Goal: Task Accomplishment & Management: Manage account settings

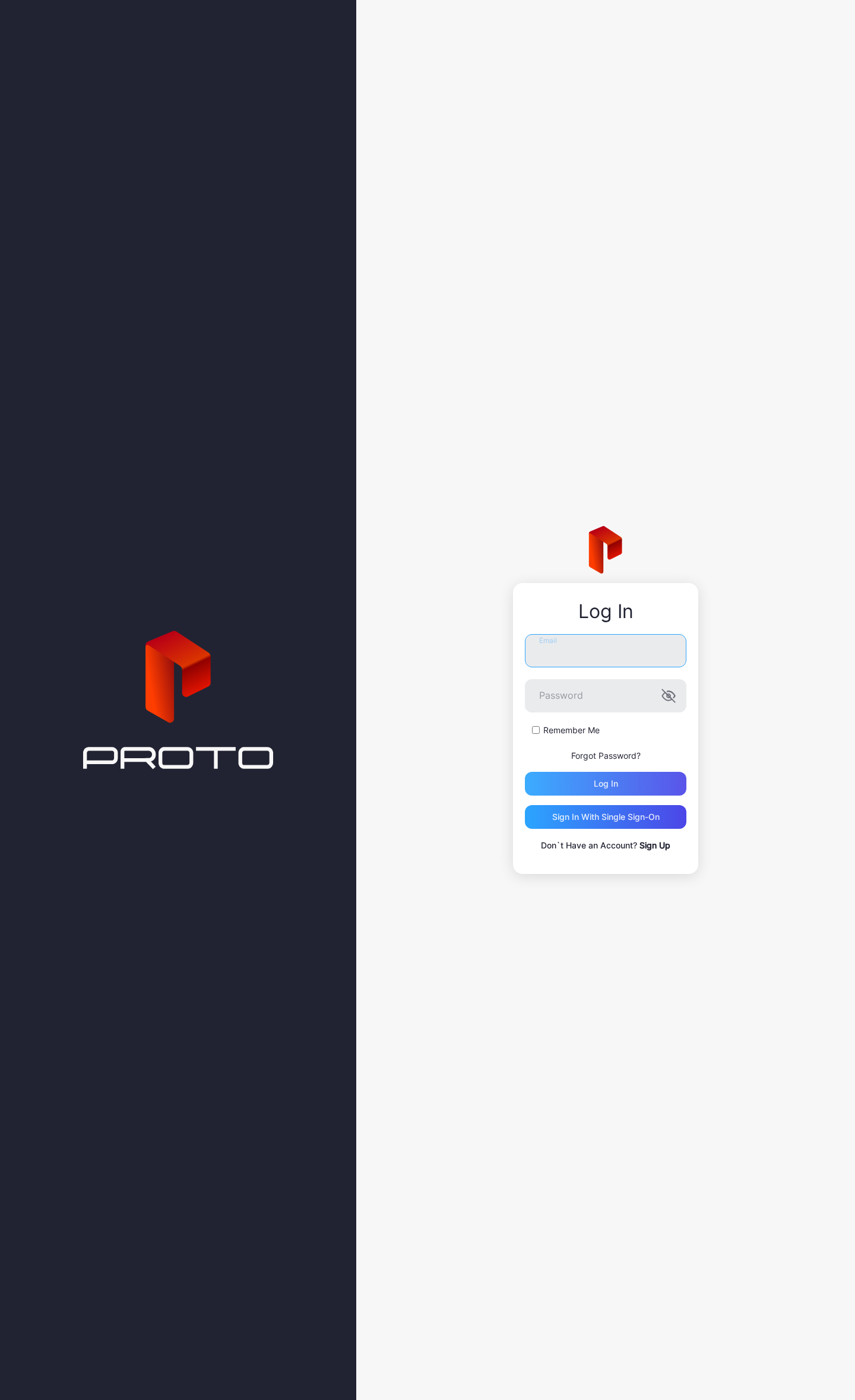
type input "**********"
click at [647, 784] on div "Log in" at bounding box center [605, 784] width 161 height 24
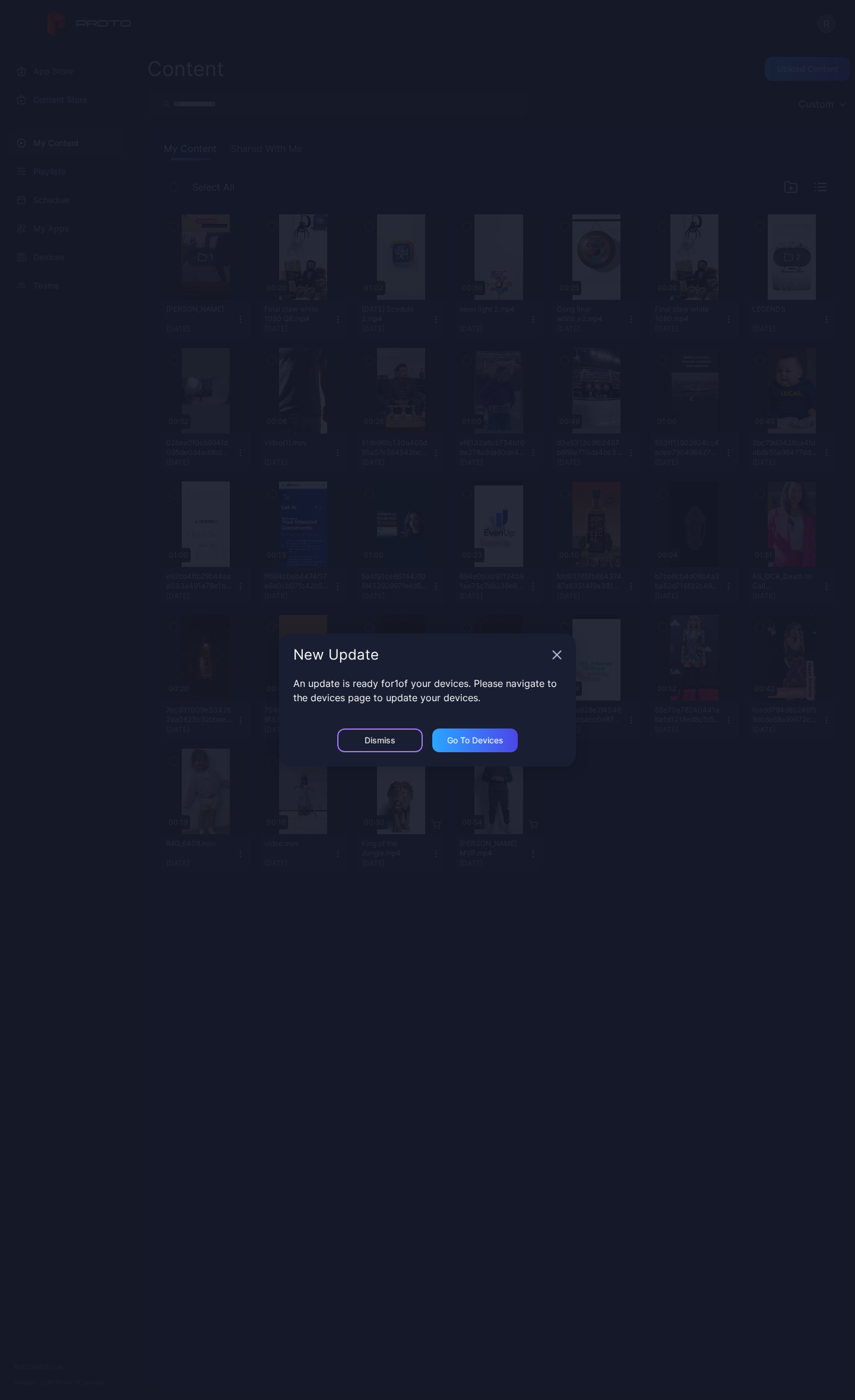
click at [388, 744] on div "Dismiss" at bounding box center [379, 739] width 31 height 9
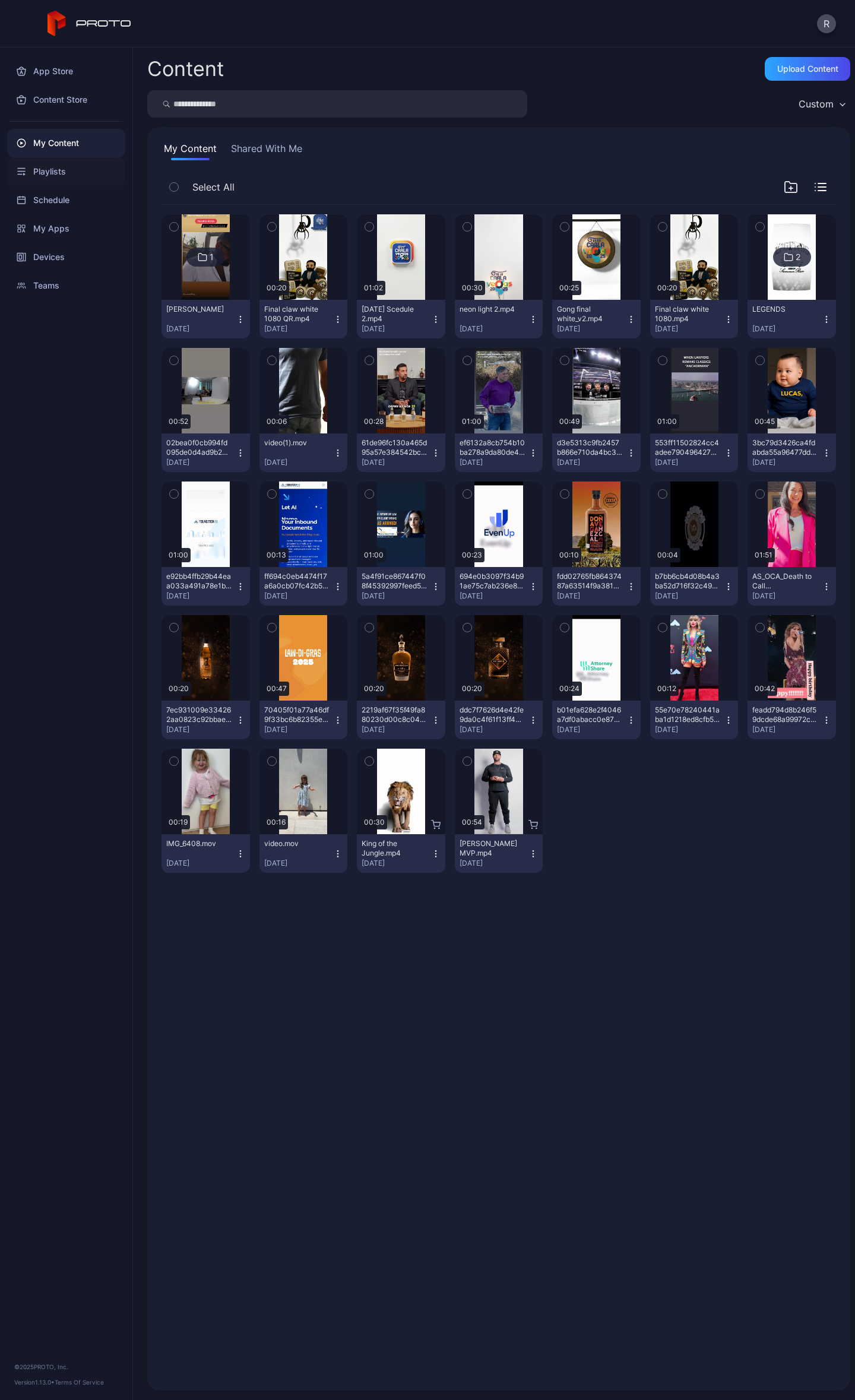
click at [58, 174] on div "Playlists" at bounding box center [65, 171] width 118 height 29
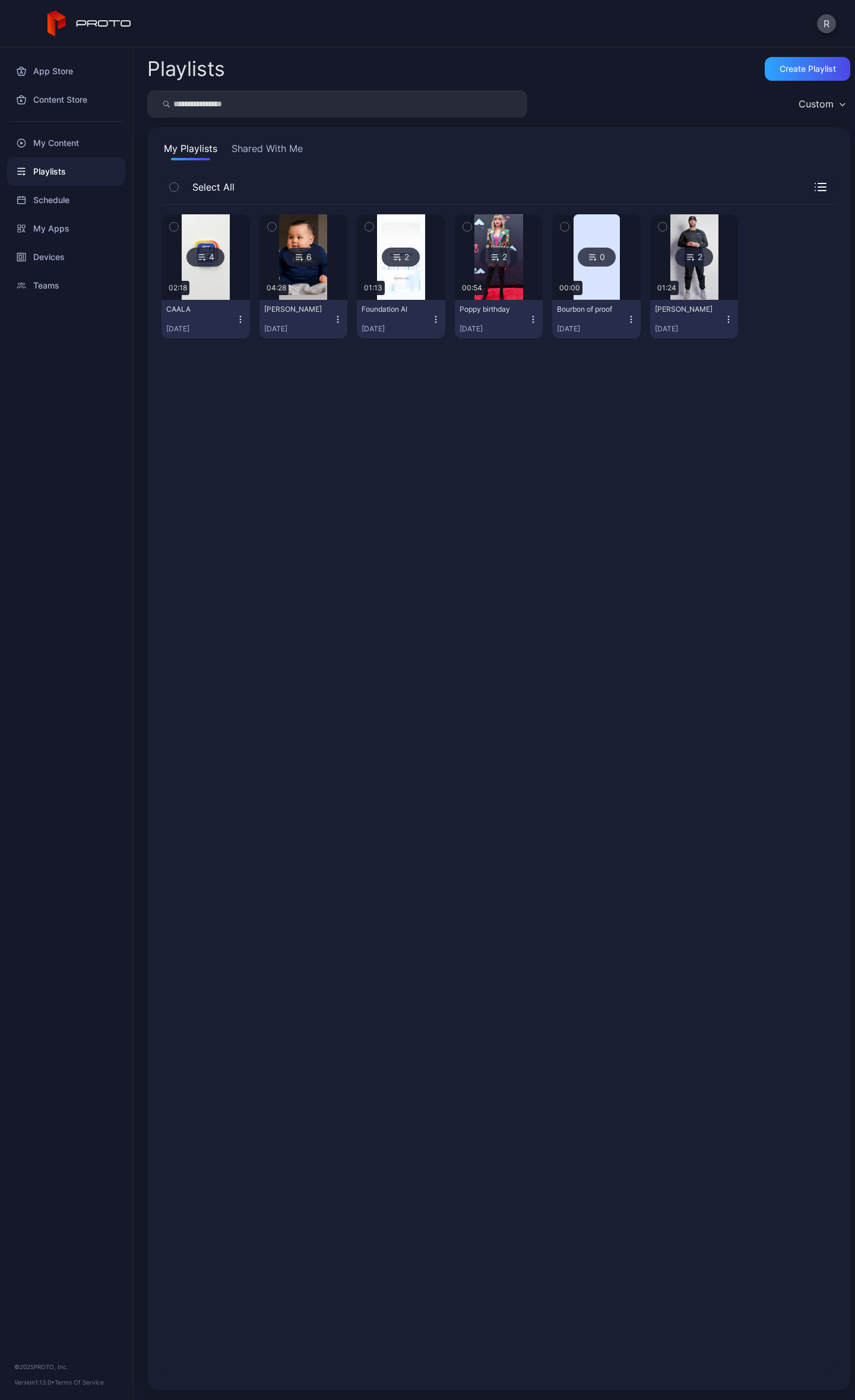
click at [206, 321] on div "CAALA [DATE]" at bounding box center [201, 319] width 70 height 29
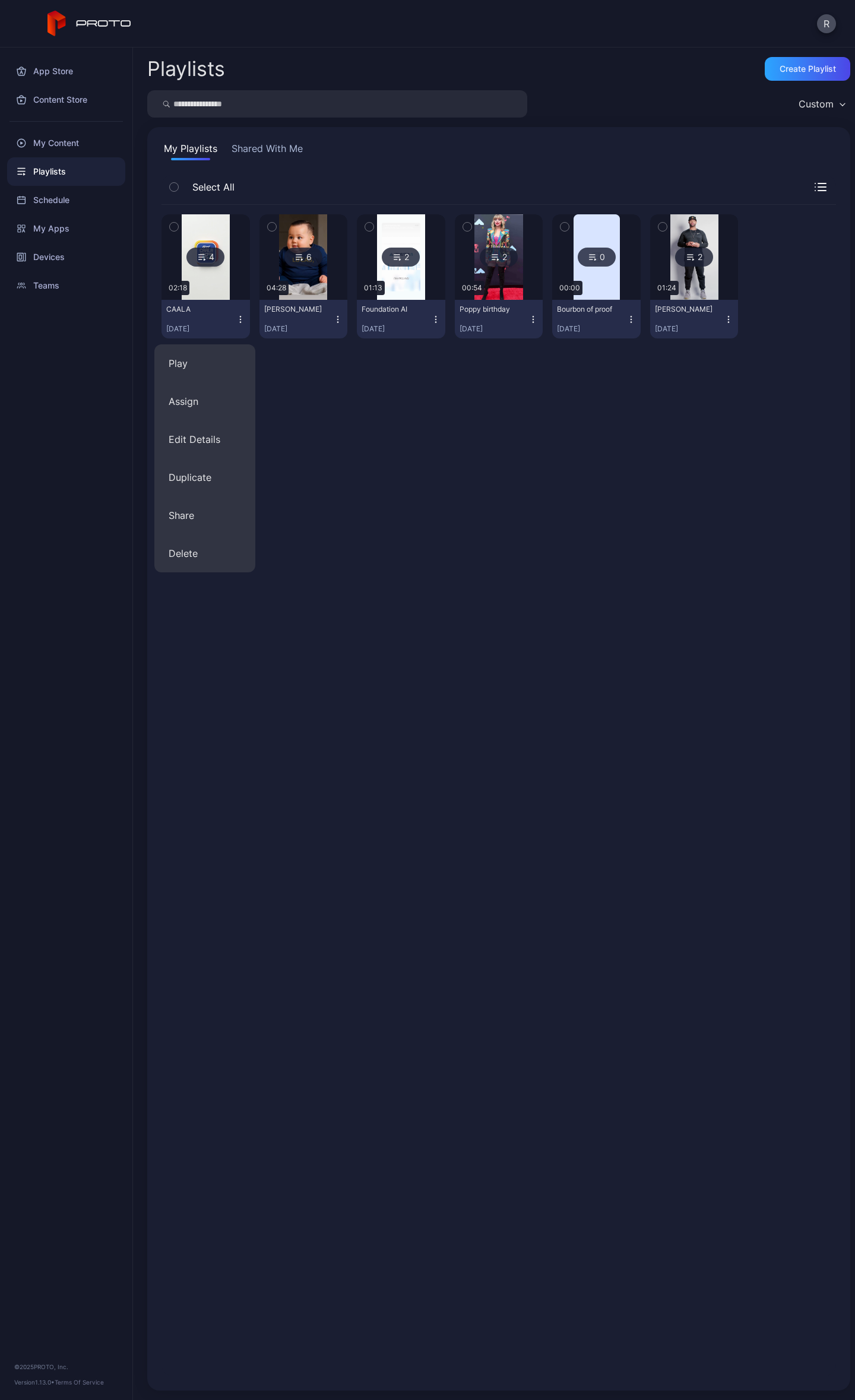
click at [224, 293] on img at bounding box center [205, 257] width 48 height 86
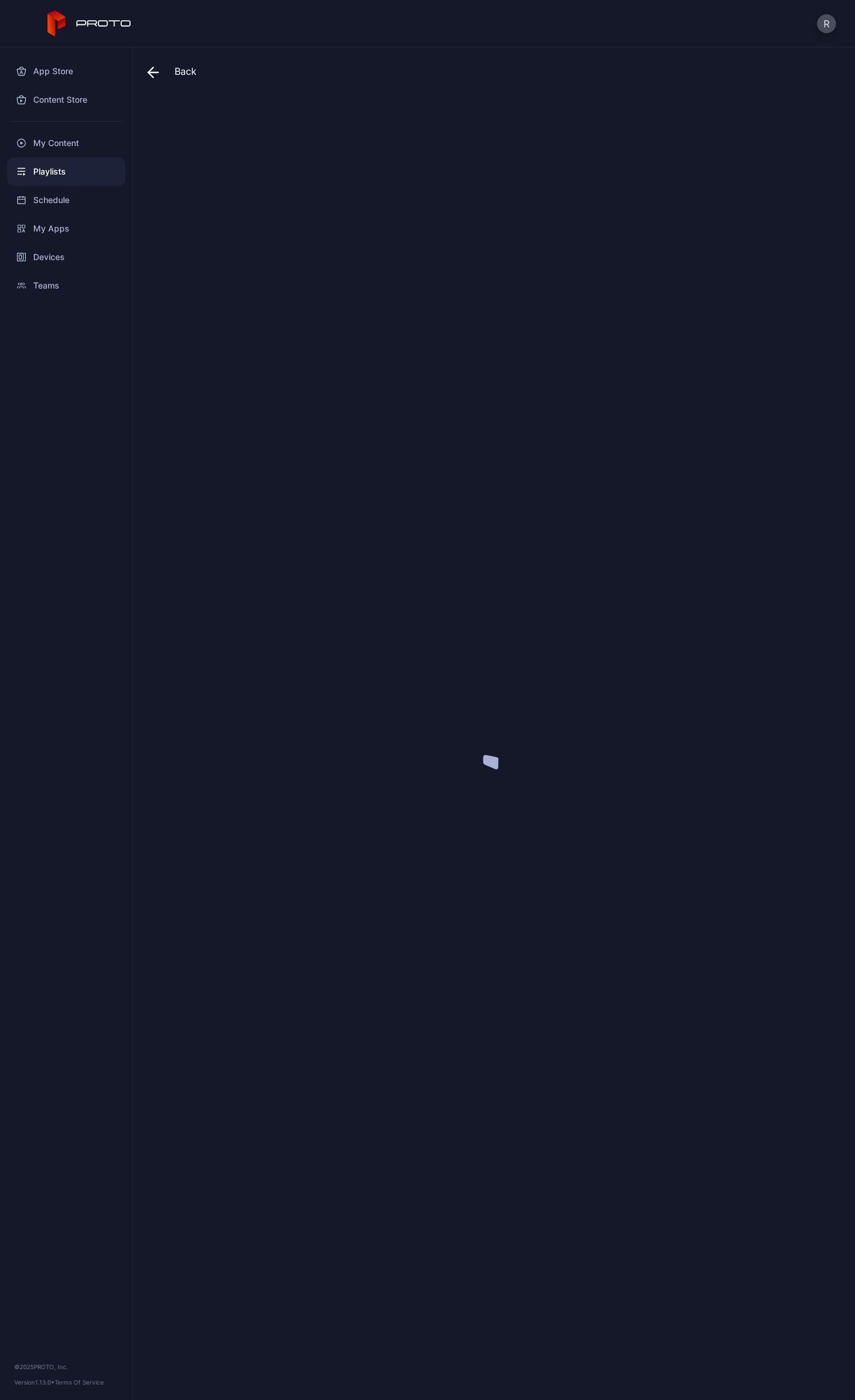
click at [224, 293] on div at bounding box center [498, 743] width 703 height 1296
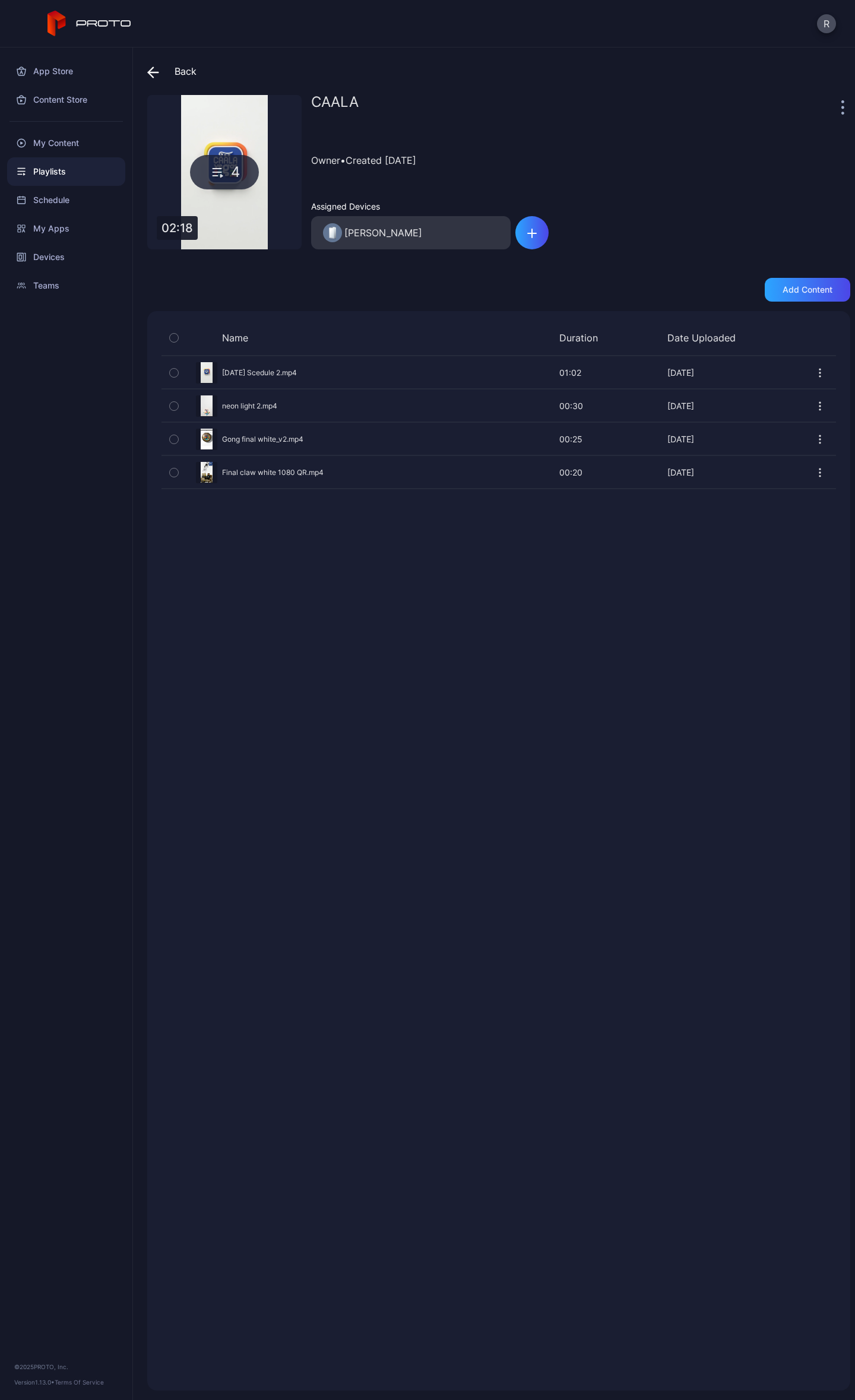
click at [814, 371] on icon "button" at bounding box center [820, 373] width 12 height 12
click at [762, 444] on button "Delete" at bounding box center [779, 447] width 101 height 38
click at [369, 523] on div "Name Duration Date Uploaded Preview neon light 2.mp4 00:30 00:30 [DATE] Preview…" at bounding box center [498, 851] width 703 height 1079
click at [818, 291] on div "Add content" at bounding box center [807, 290] width 86 height 24
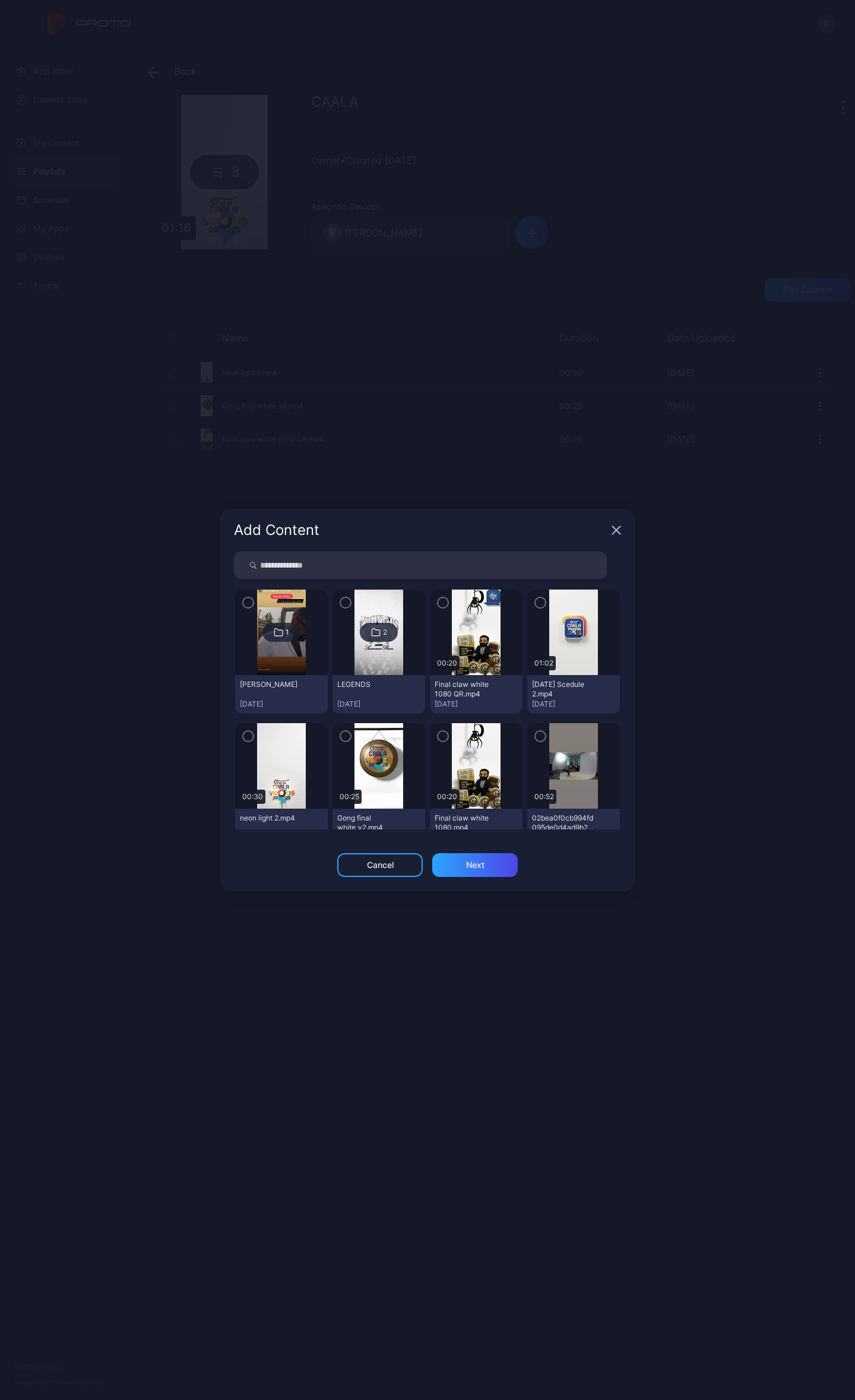
click at [615, 530] on icon "button" at bounding box center [616, 530] width 8 height 8
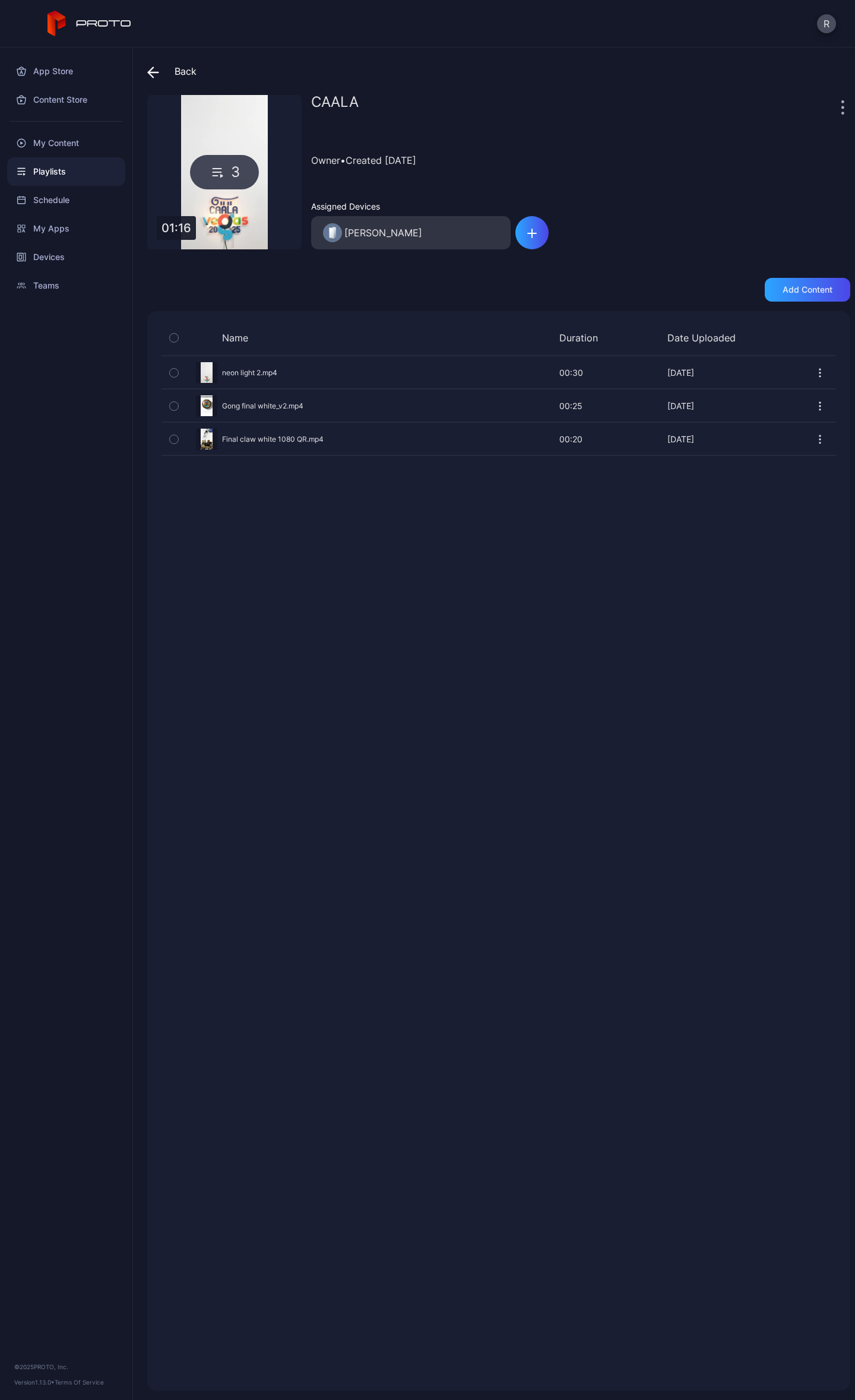
click at [174, 74] on div "Back" at bounding box center [171, 71] width 50 height 29
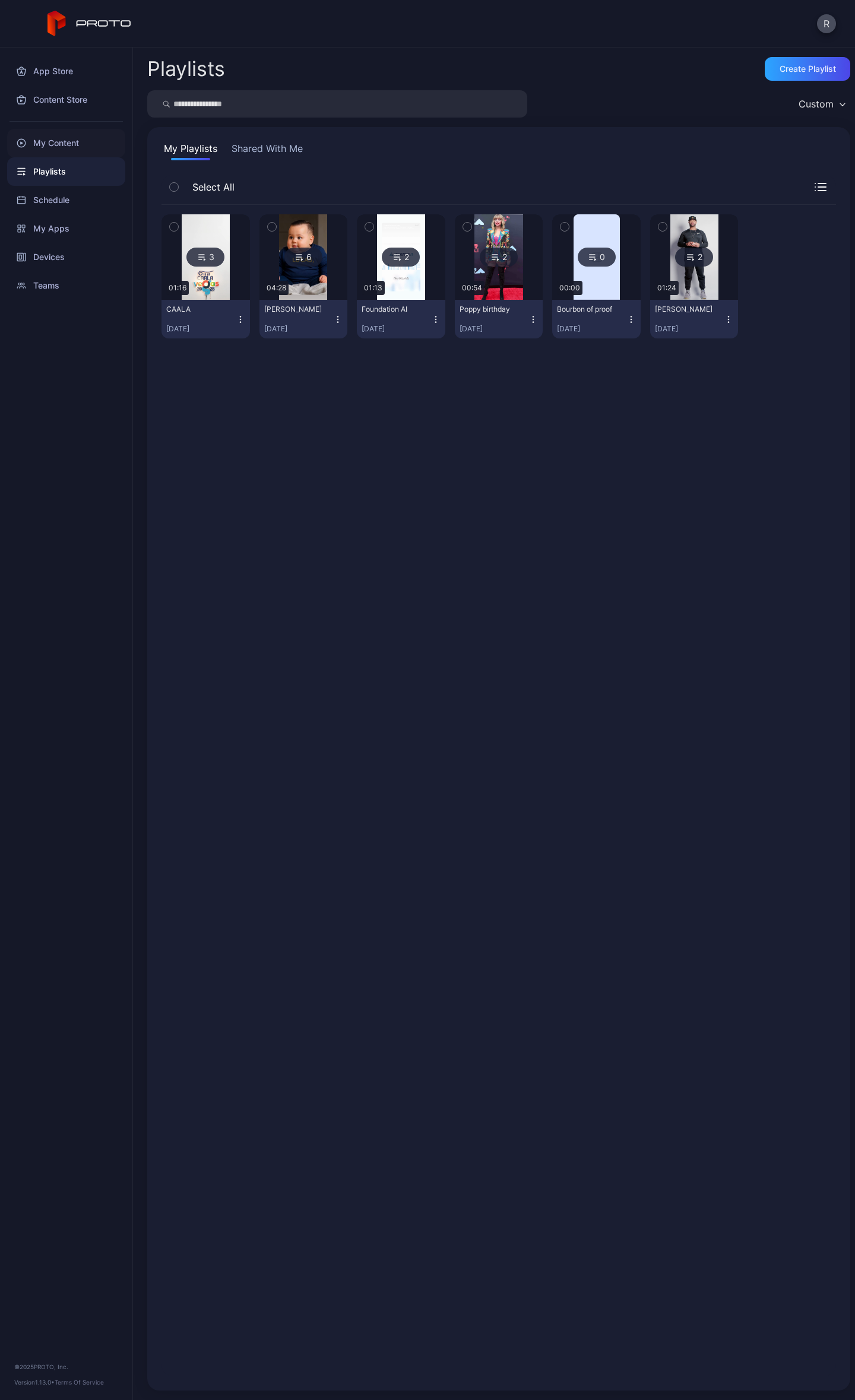
click at [48, 141] on div "My Content" at bounding box center [65, 144] width 118 height 29
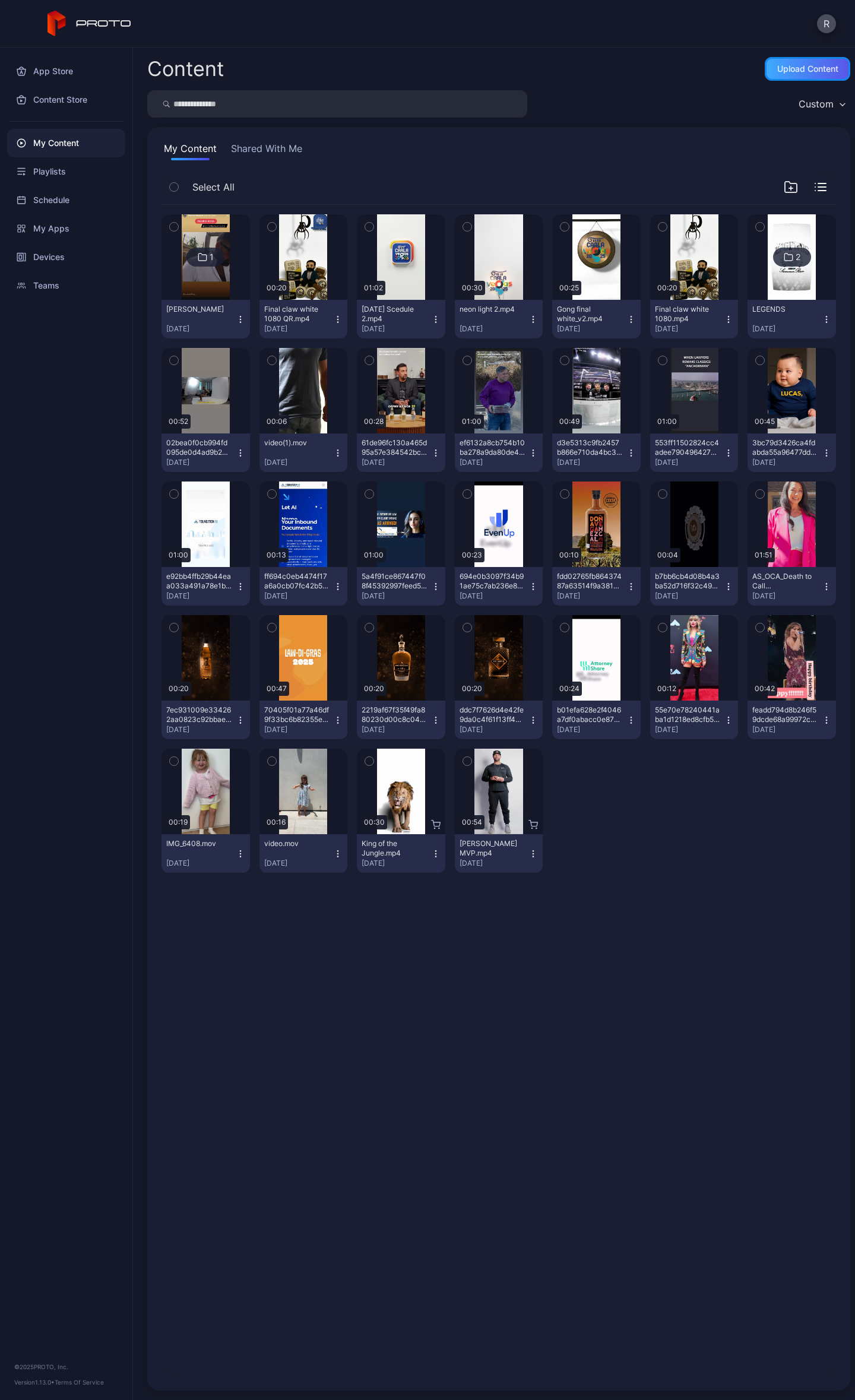
click at [787, 67] on div "Upload Content" at bounding box center [807, 68] width 61 height 9
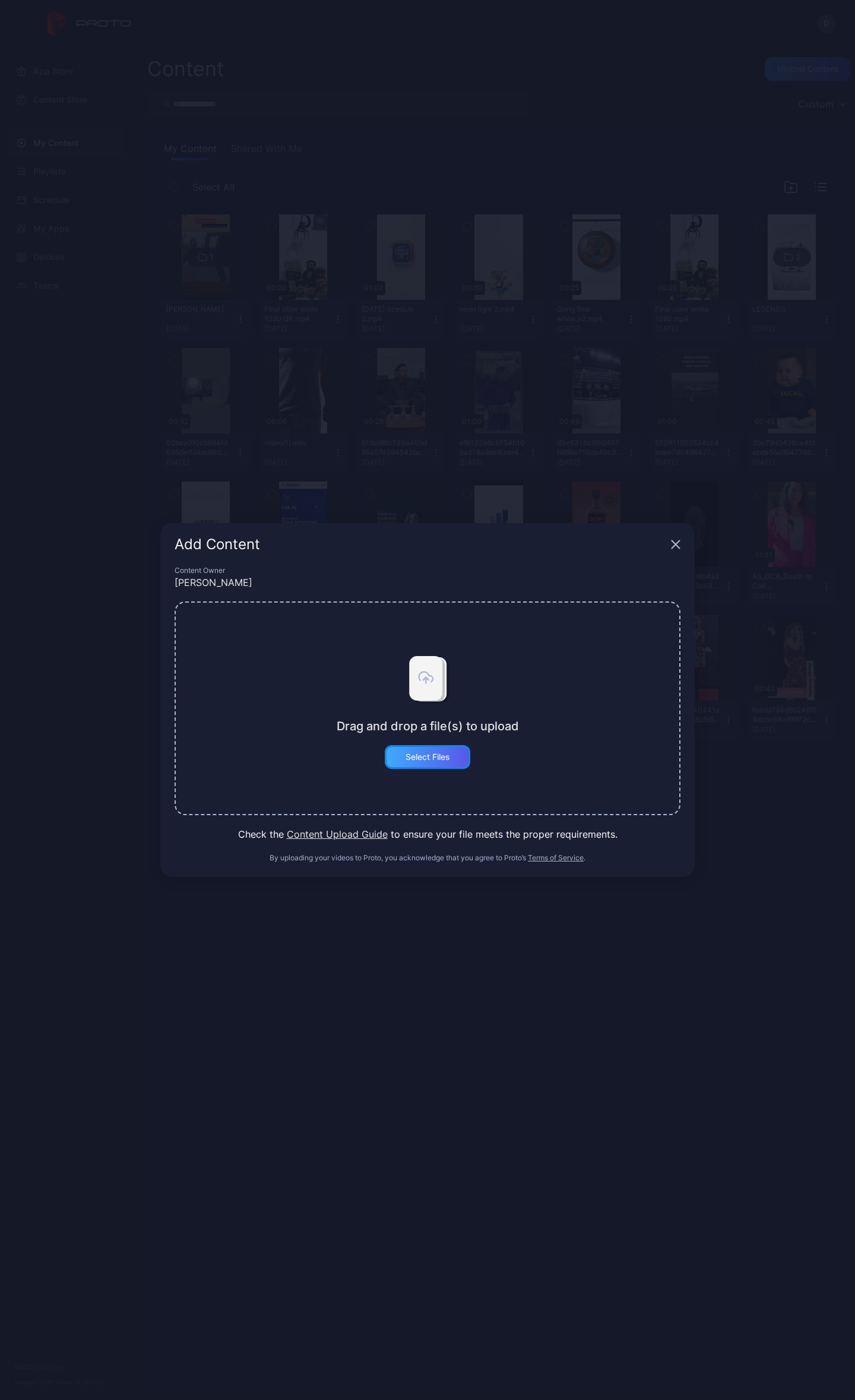
click at [444, 758] on div "Select Files" at bounding box center [427, 756] width 44 height 9
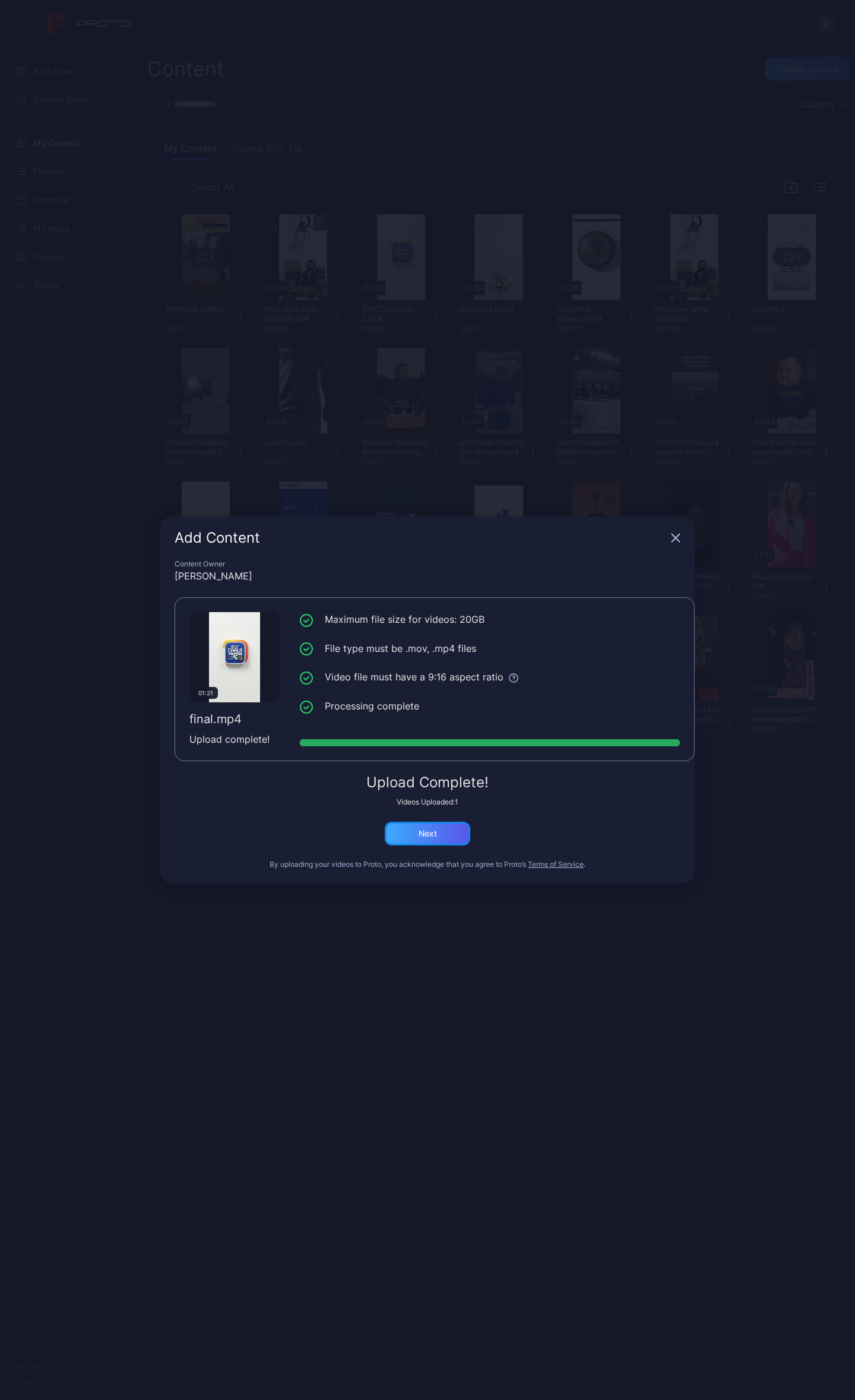
click at [421, 838] on div "Next" at bounding box center [428, 833] width 18 height 9
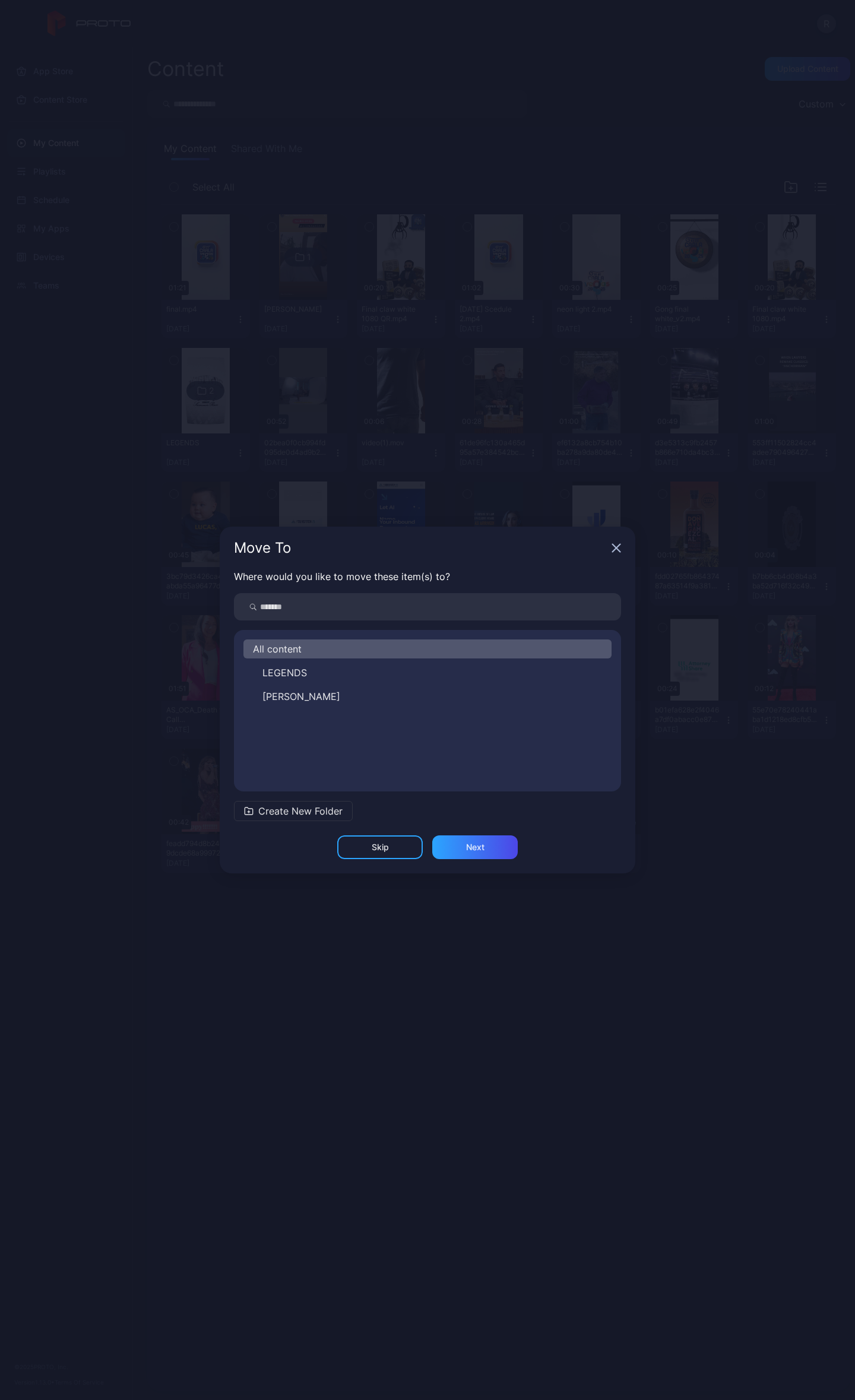
click at [608, 546] on div "Move To" at bounding box center [427, 547] width 415 height 43
click at [613, 547] on icon "button" at bounding box center [616, 547] width 9 height 9
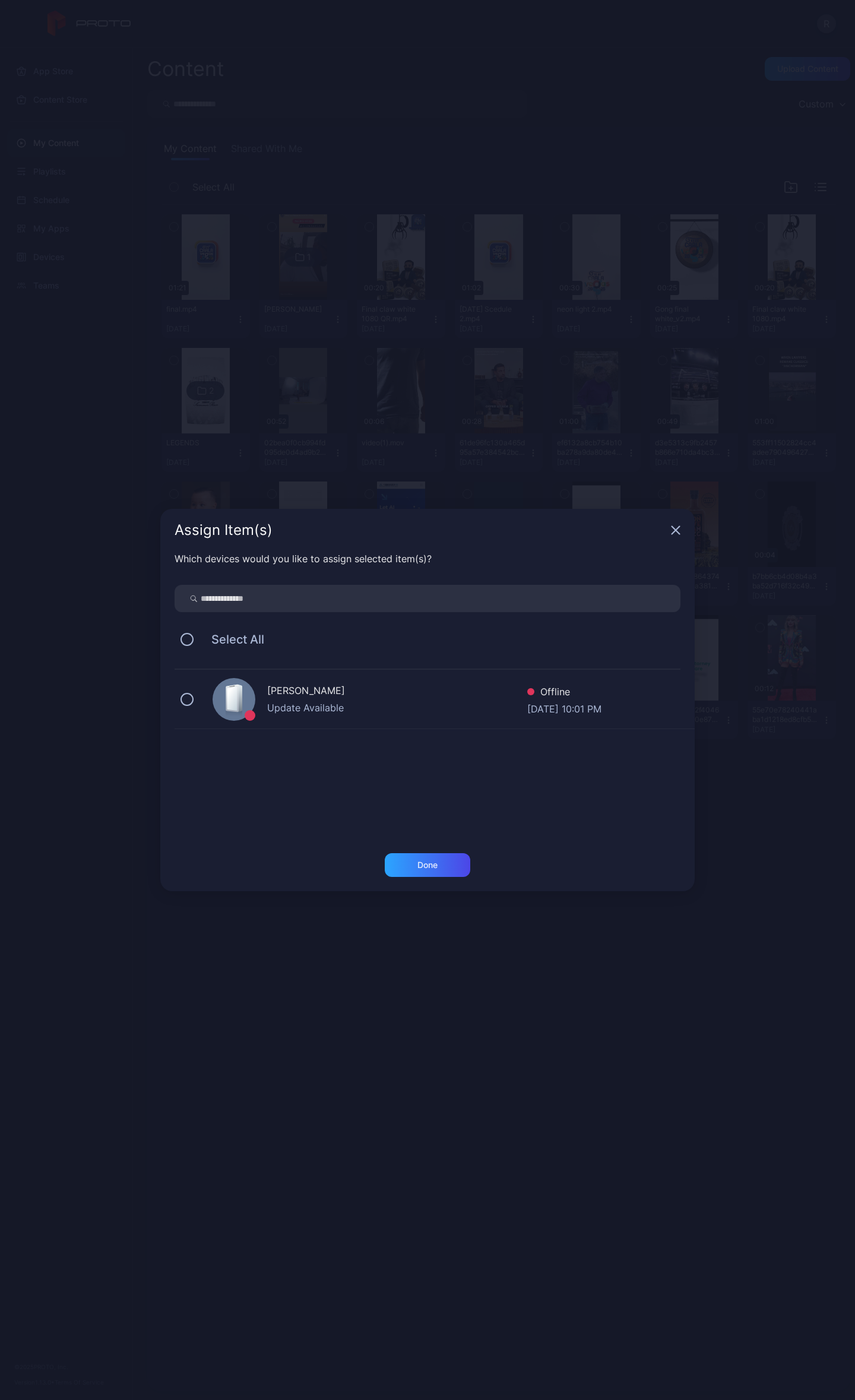
click at [680, 529] on icon "button" at bounding box center [675, 530] width 9 height 9
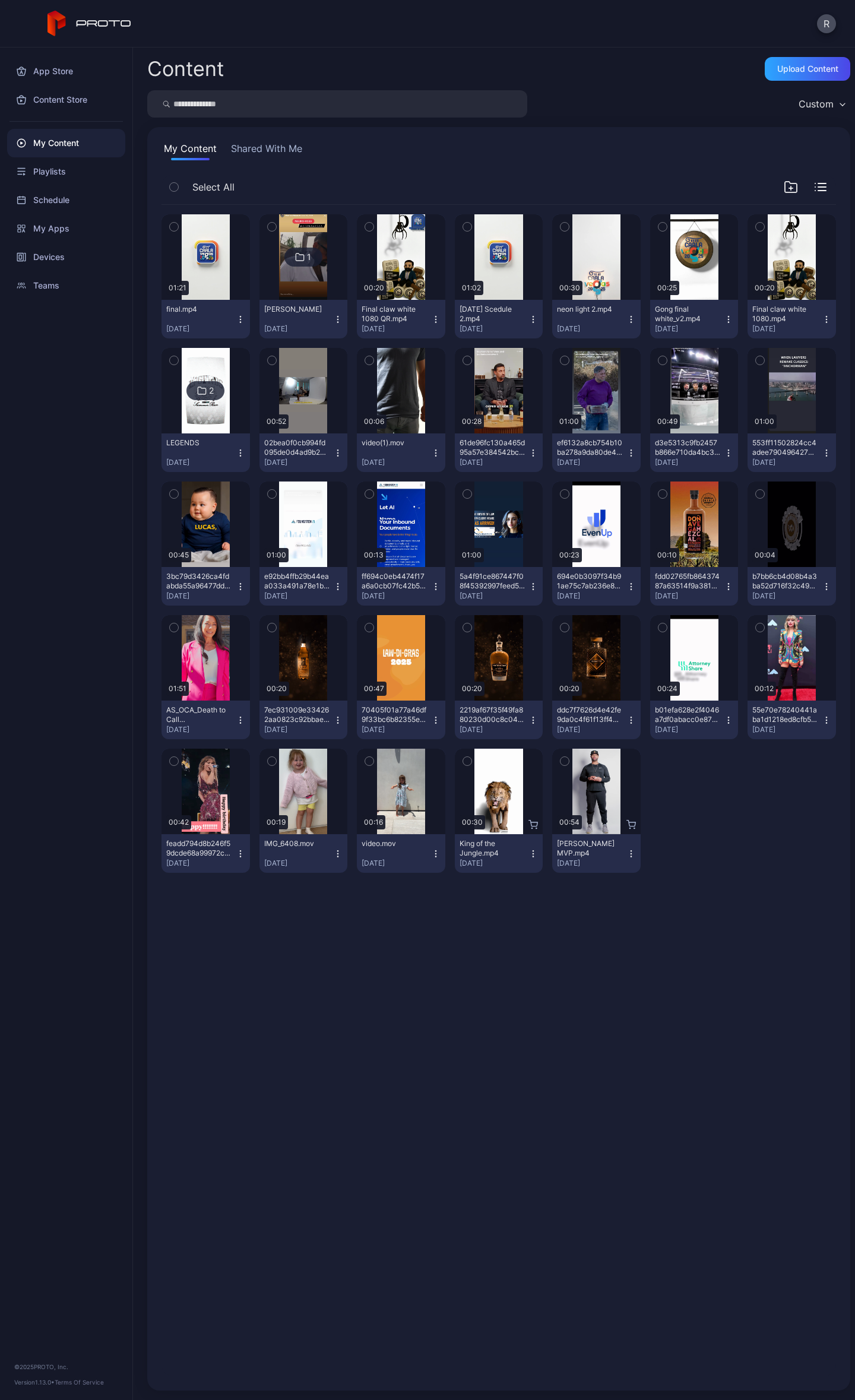
click at [202, 310] on div "final.mp4" at bounding box center [199, 309] width 65 height 9
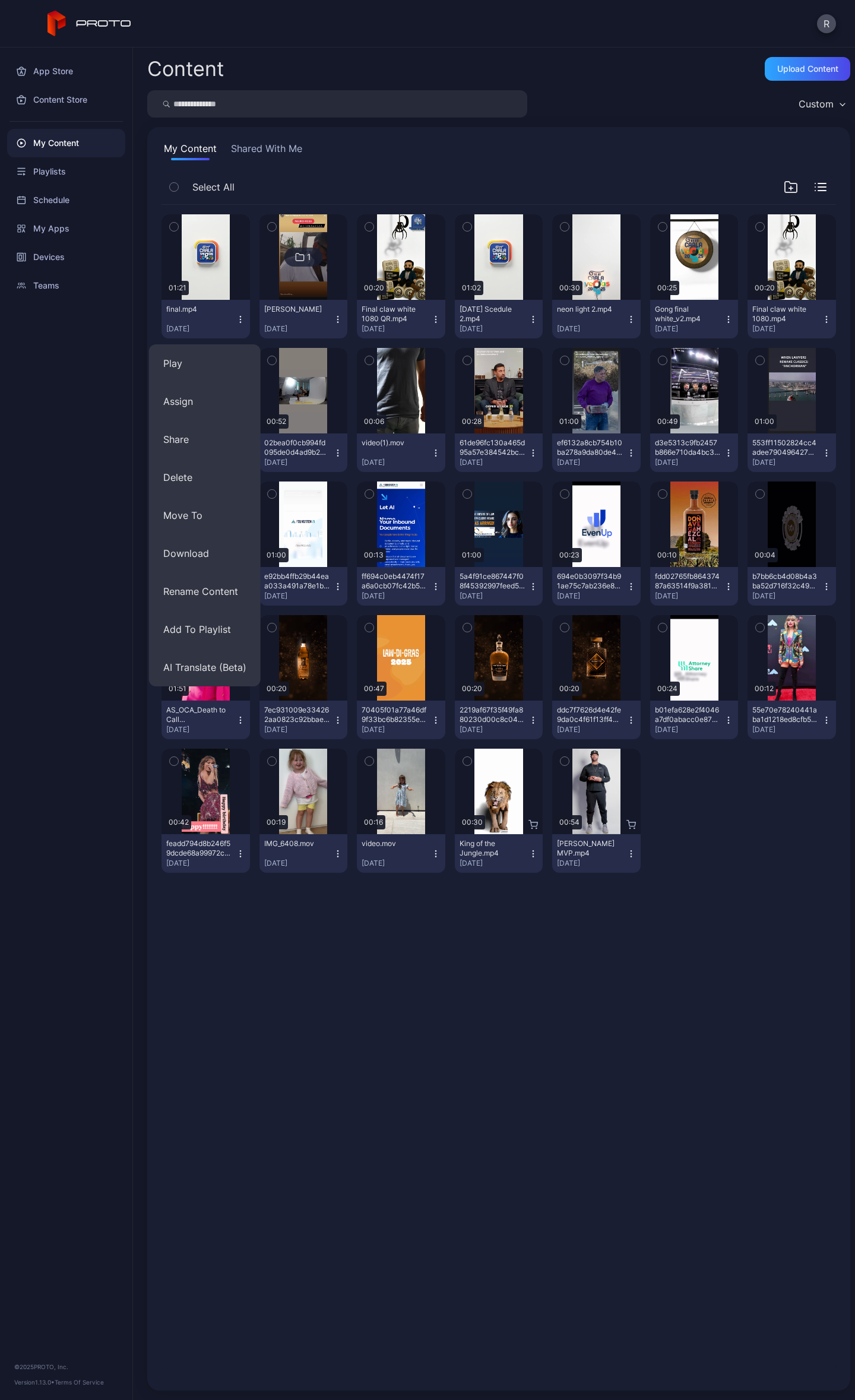
click at [286, 178] on div "Select All" at bounding box center [498, 190] width 675 height 30
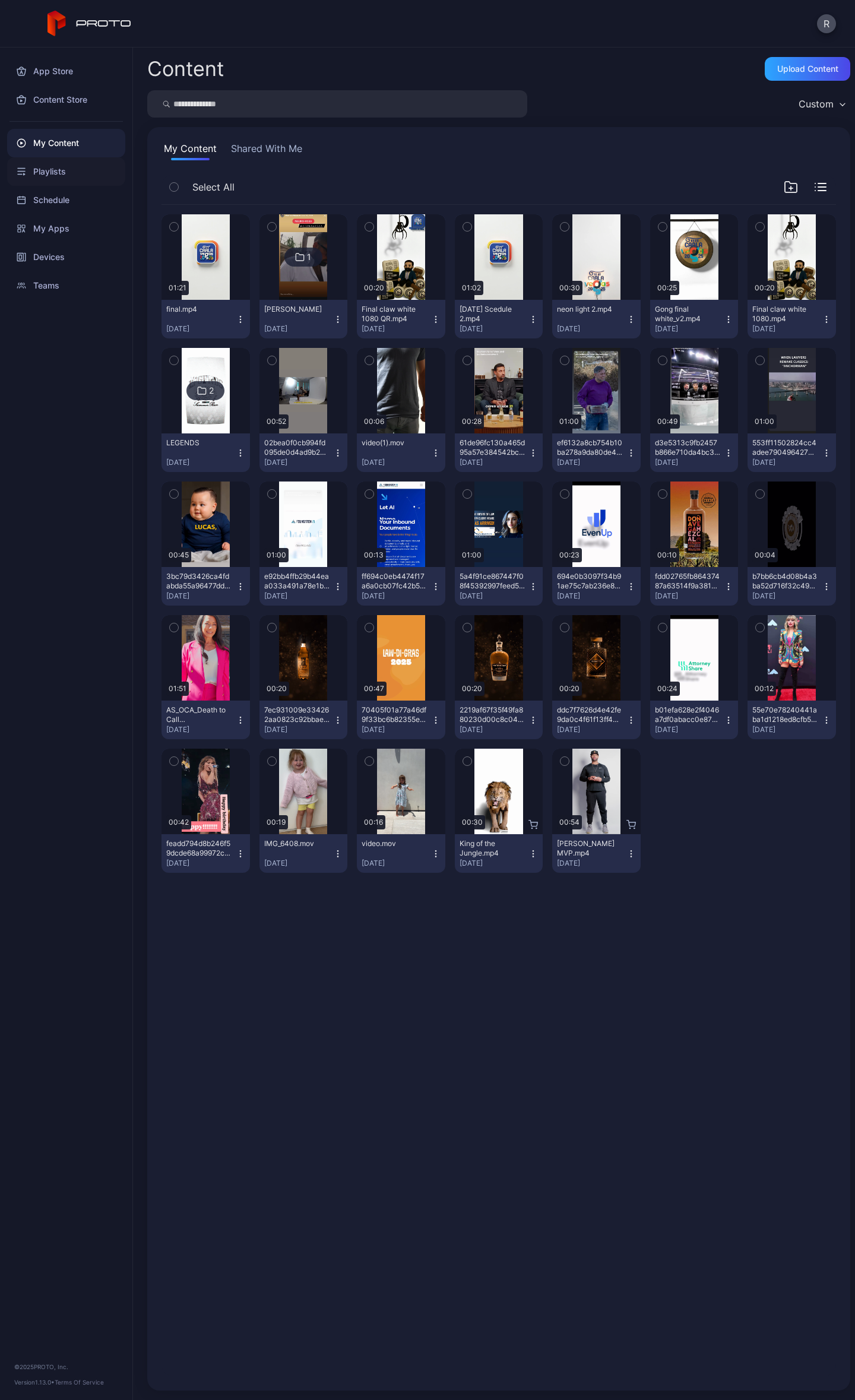
click at [65, 170] on div "Playlists" at bounding box center [65, 171] width 118 height 29
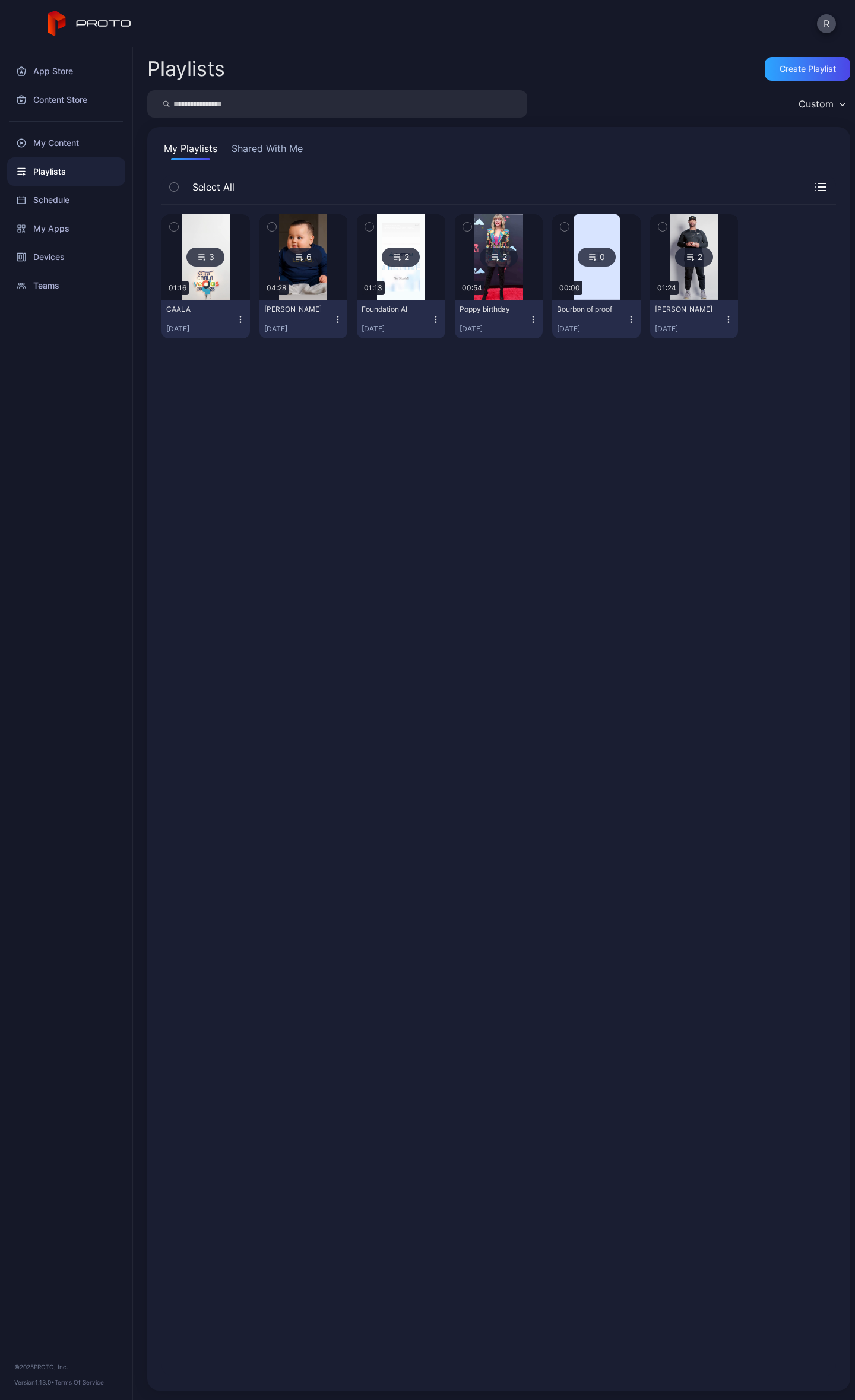
click at [202, 304] on button "CAALA [DATE]" at bounding box center [205, 319] width 88 height 39
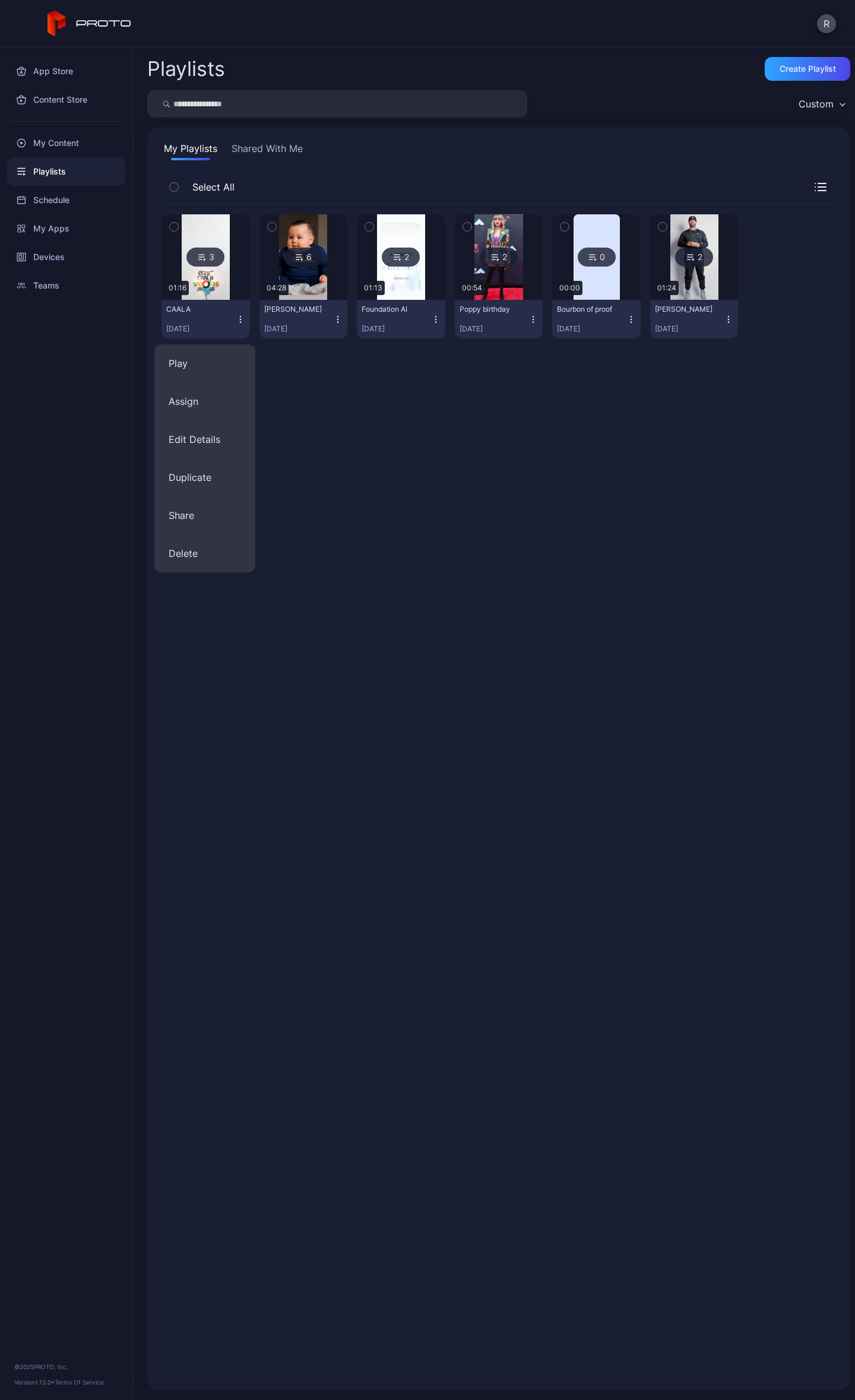
click at [202, 307] on div "CAALA" at bounding box center [199, 309] width 65 height 9
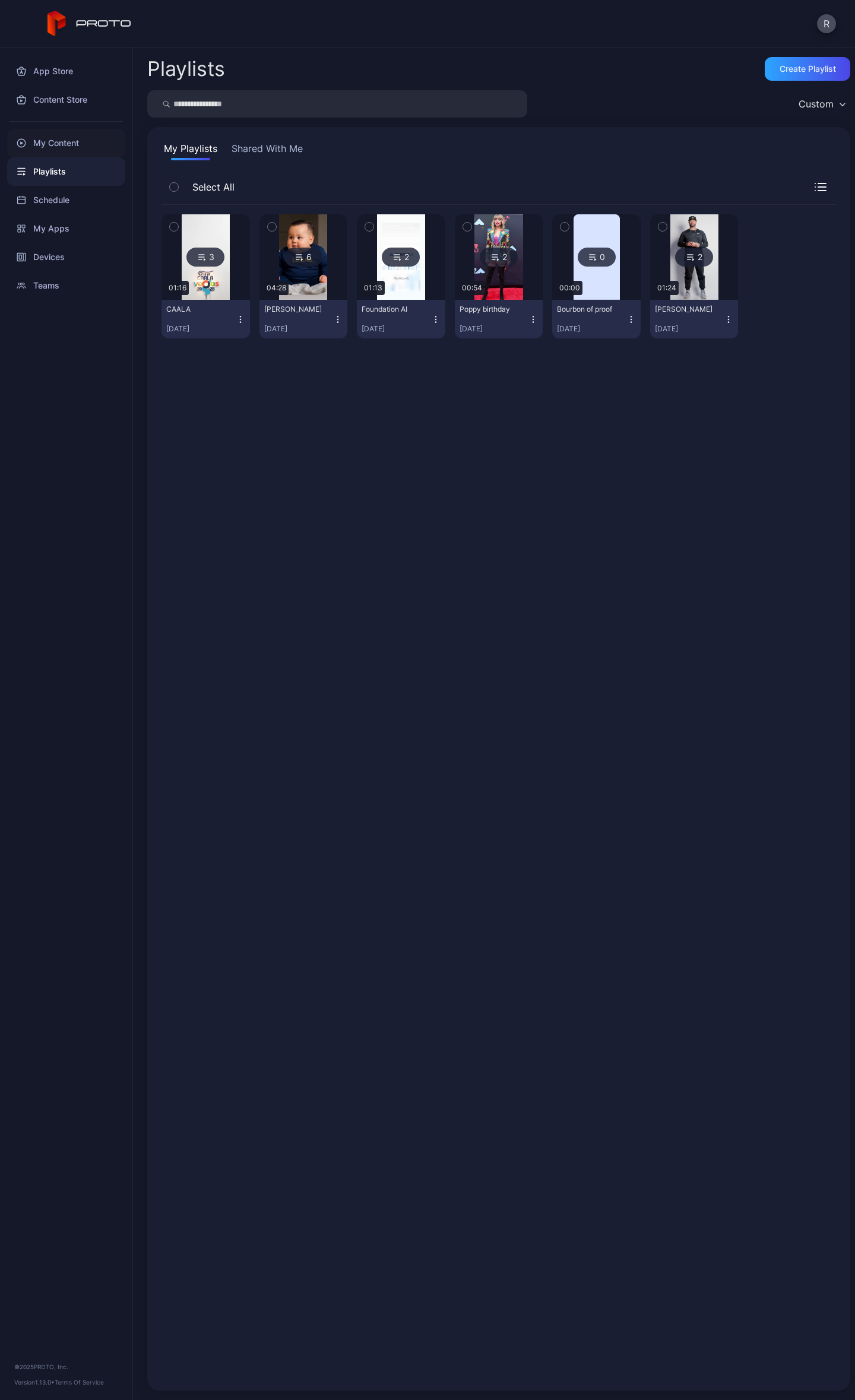
click at [64, 154] on div "My Content" at bounding box center [65, 144] width 118 height 29
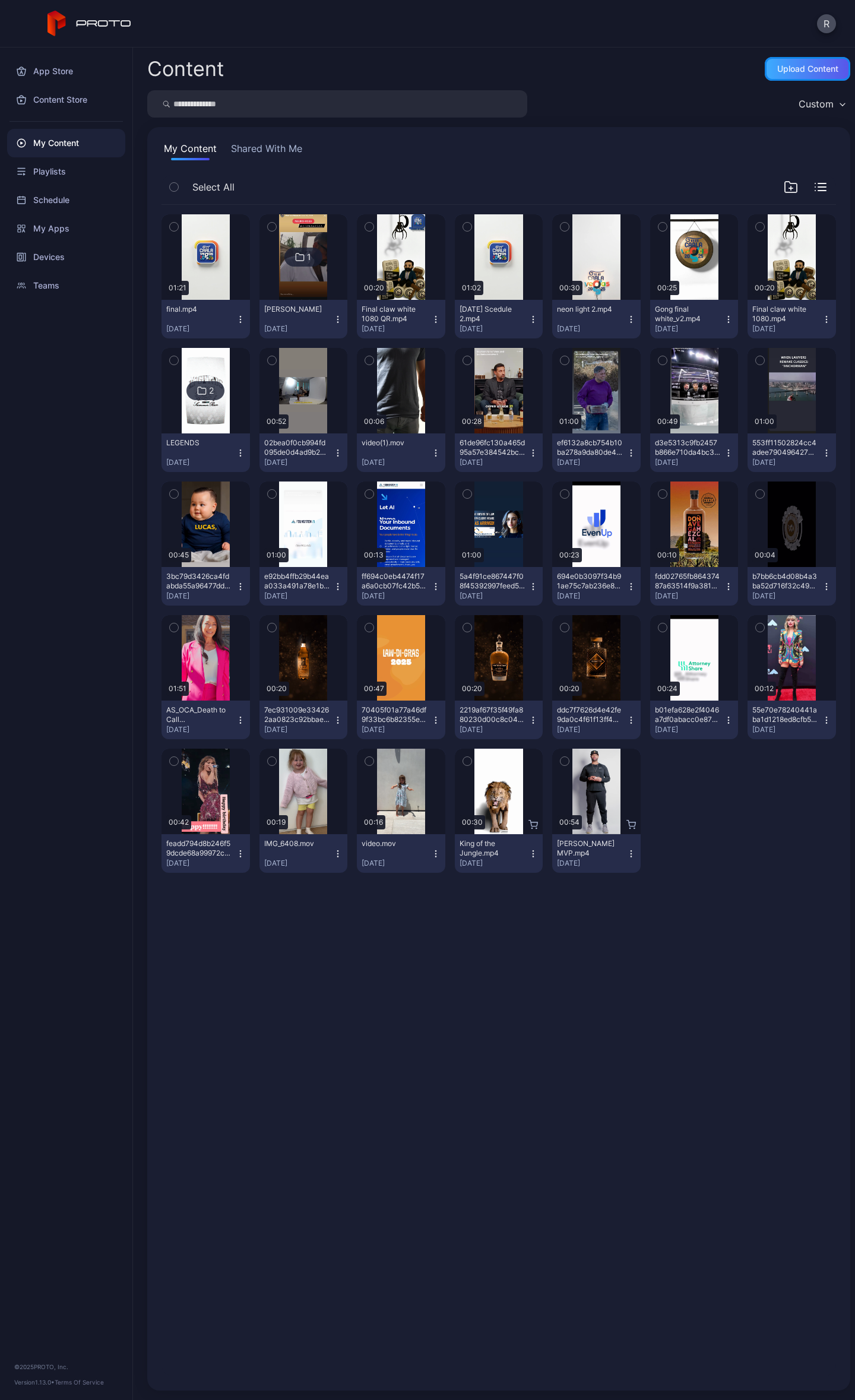
click at [801, 66] on div "Upload Content" at bounding box center [807, 68] width 61 height 9
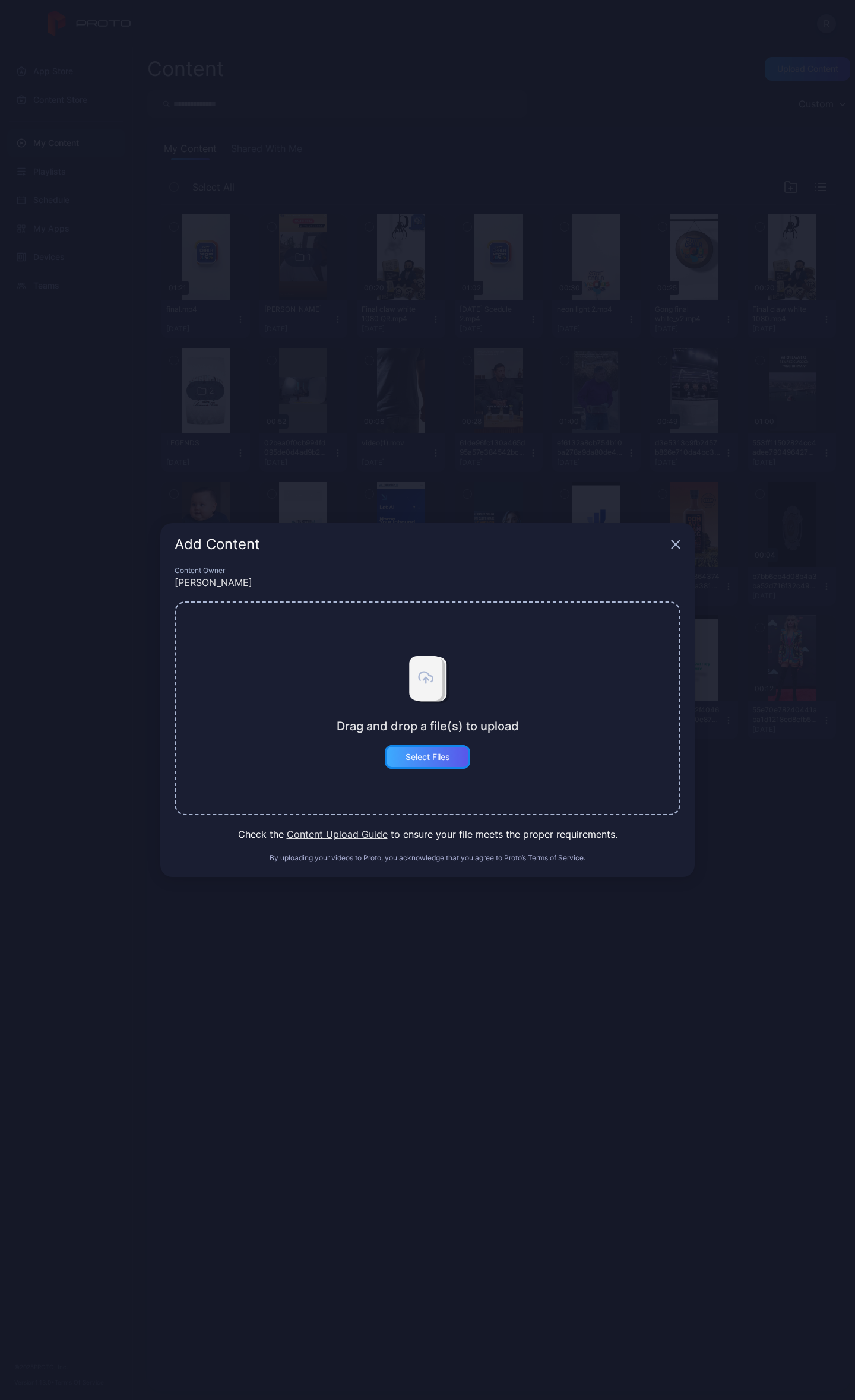
click at [432, 765] on div "Select Files" at bounding box center [427, 757] width 86 height 24
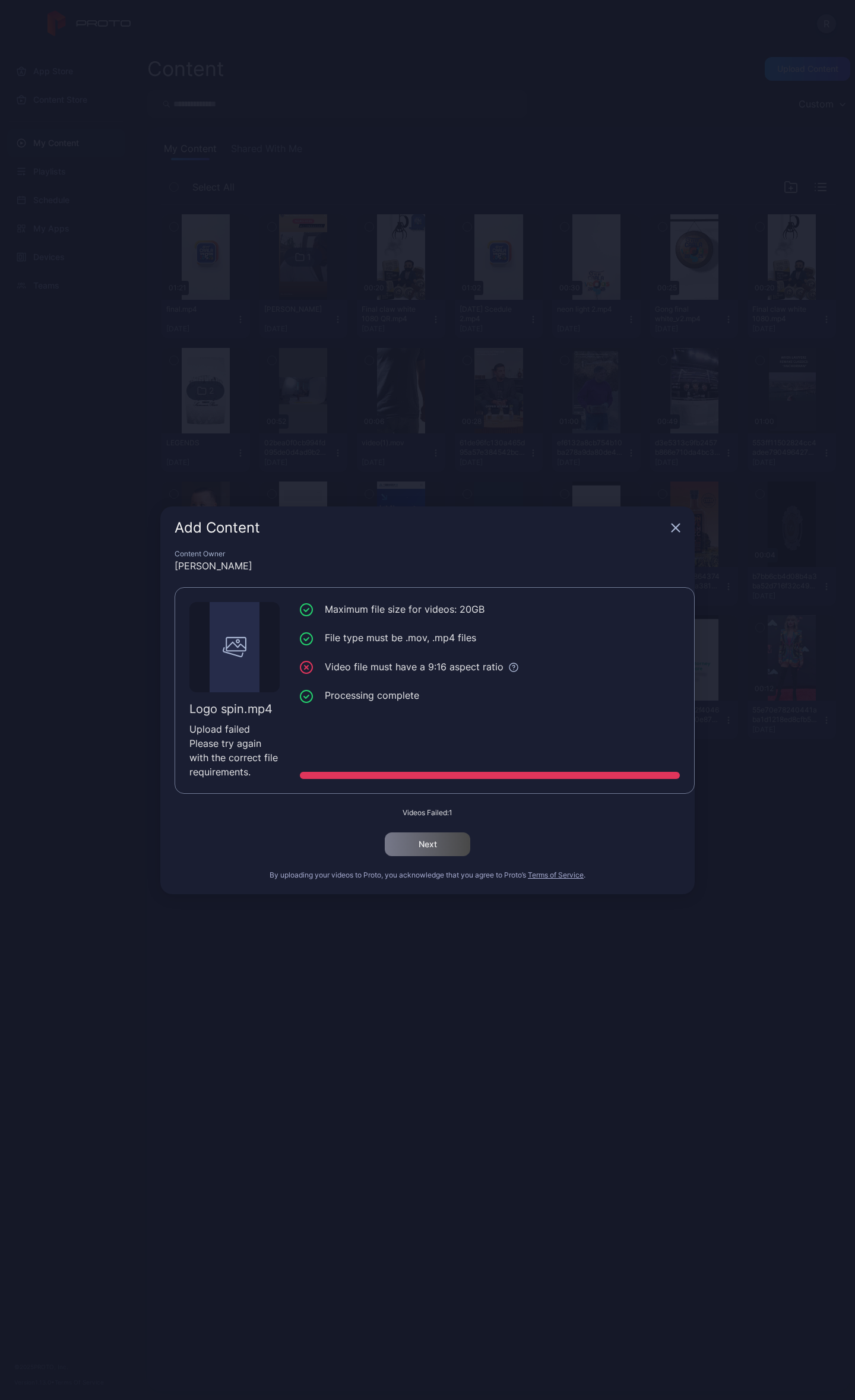
click at [670, 525] on icon "button" at bounding box center [675, 527] width 9 height 9
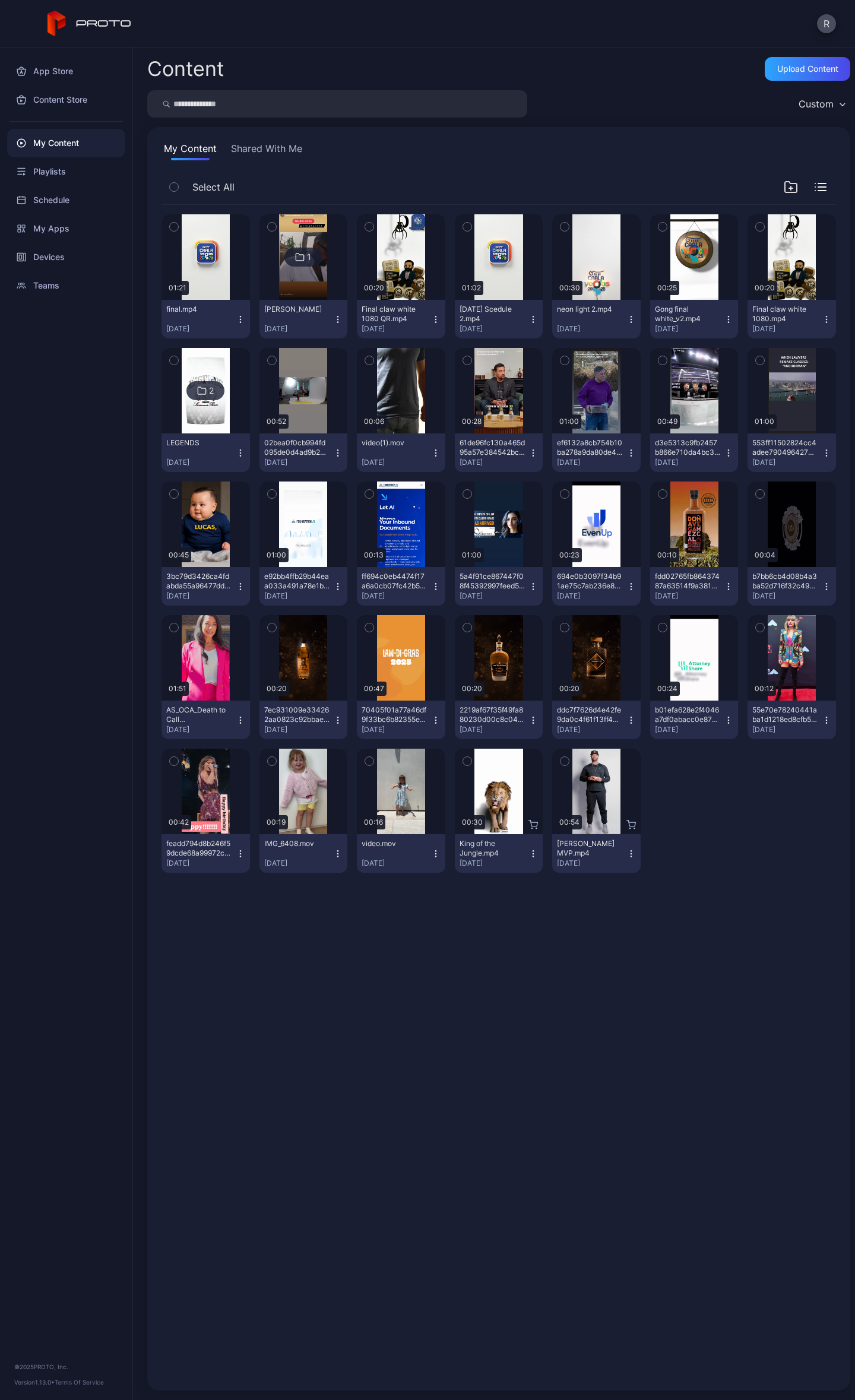
drag, startPoint x: 373, startPoint y: 55, endPoint x: 378, endPoint y: 63, distance: 9.4
click at [373, 55] on div "Content Upload Content Custom My Content Shared With Me Select All Preview 01:2…" at bounding box center [493, 724] width 722 height 1352
click at [788, 67] on div "Upload Content" at bounding box center [807, 68] width 61 height 9
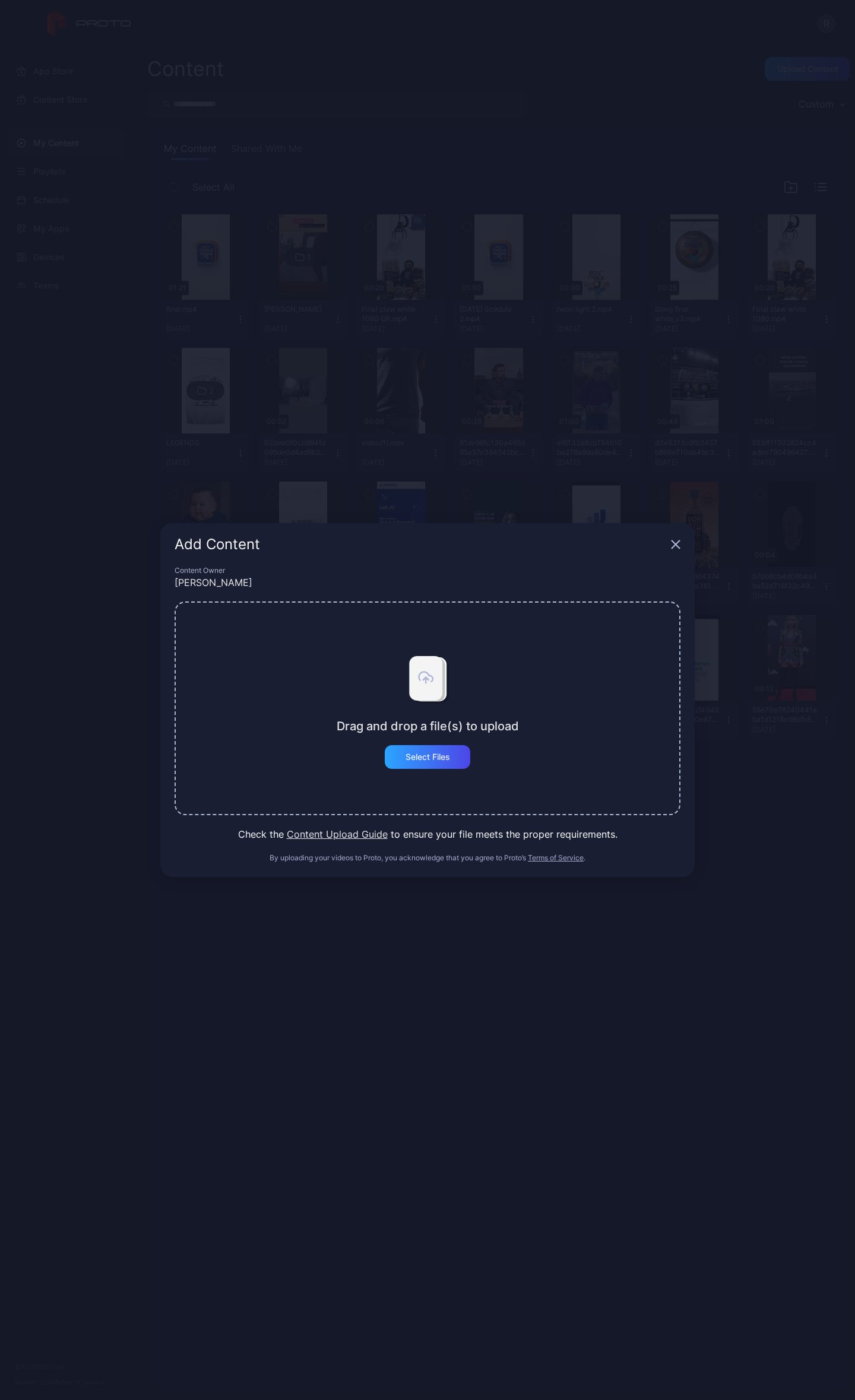
click at [432, 770] on div "Drag and drop a file(s) to upload Select Files" at bounding box center [427, 708] width 506 height 214
click at [432, 765] on div "Select Files" at bounding box center [427, 757] width 86 height 24
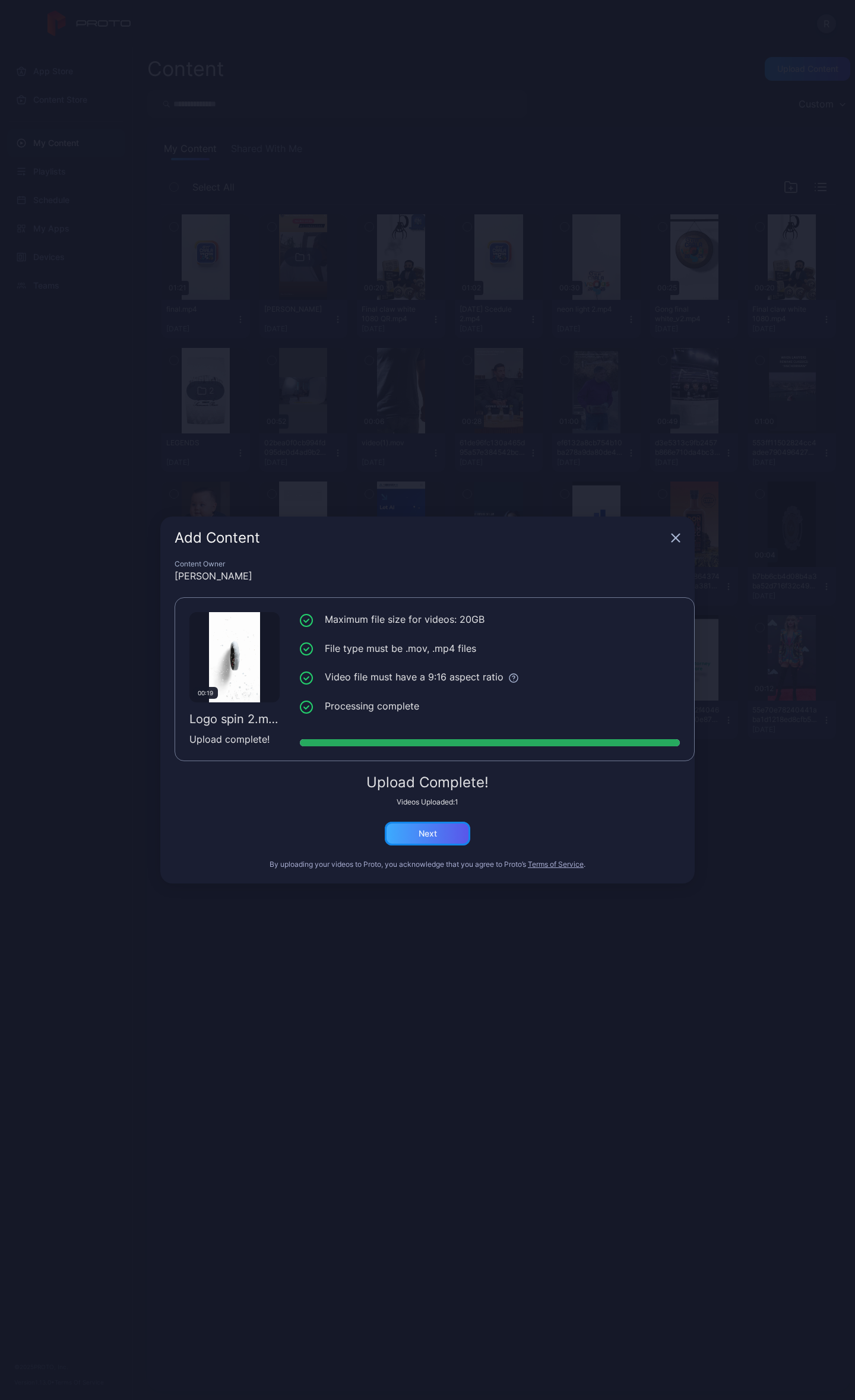
click at [430, 832] on div "Next" at bounding box center [428, 833] width 18 height 9
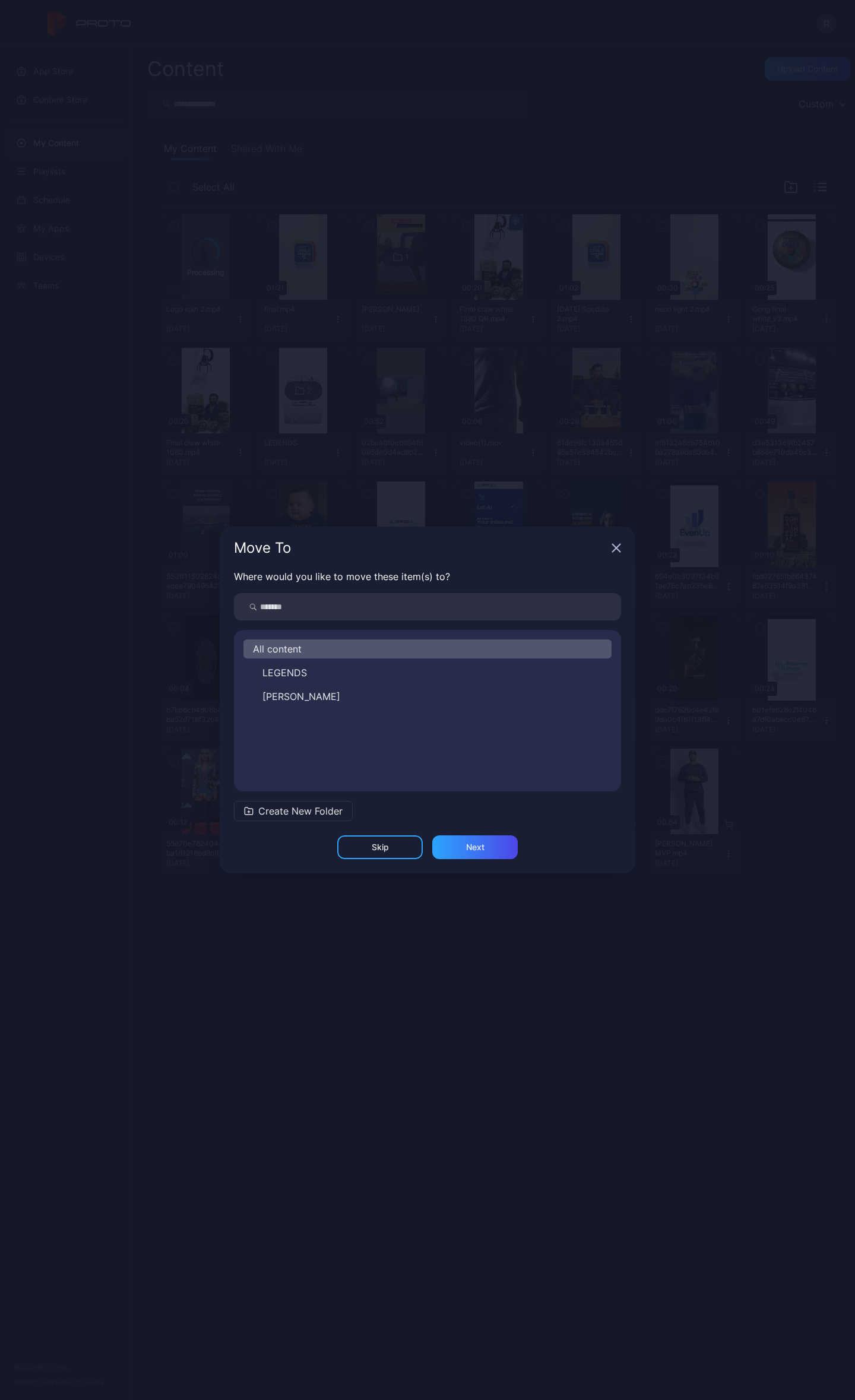
click at [620, 549] on icon "button" at bounding box center [616, 547] width 9 height 9
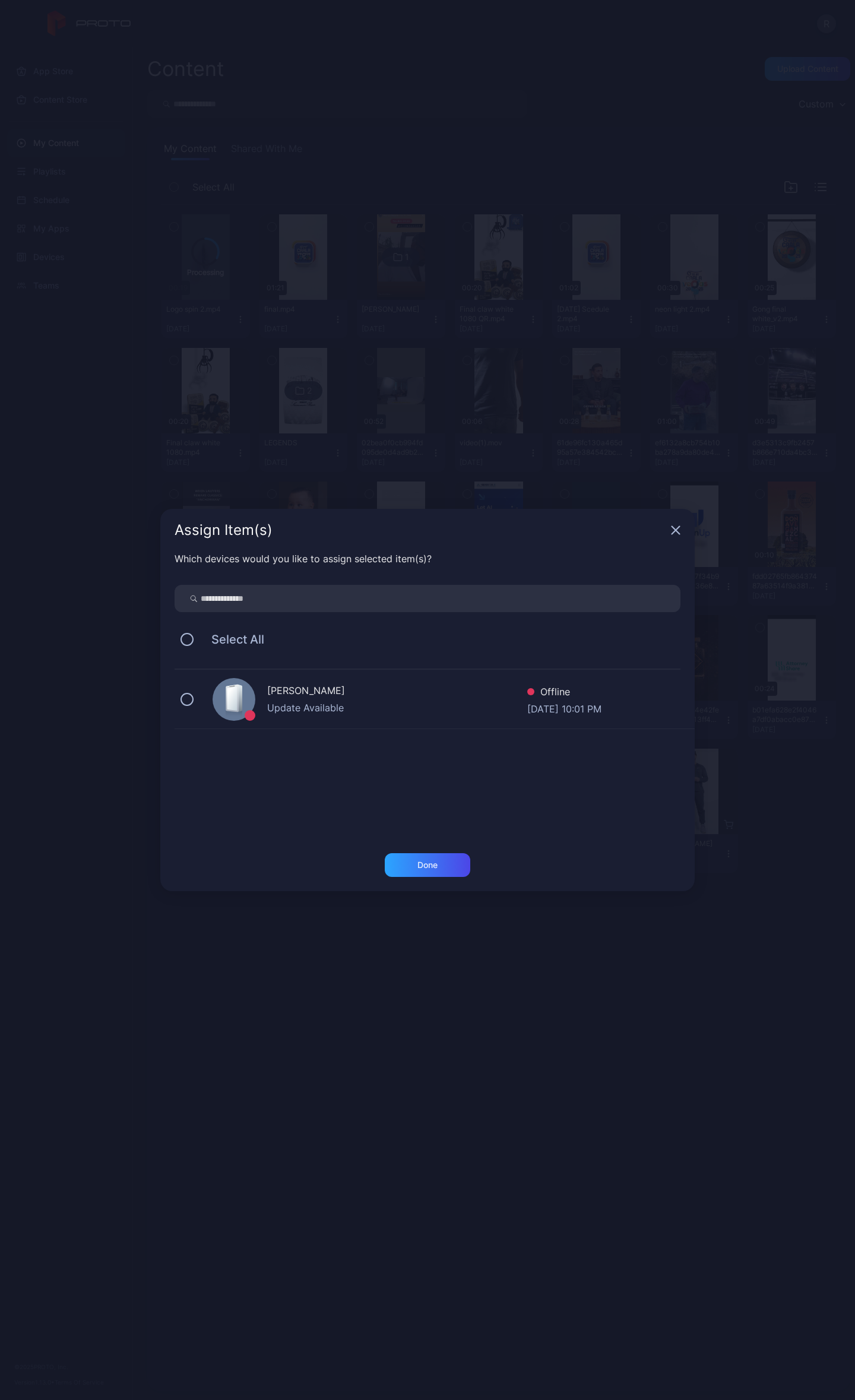
click at [672, 533] on icon "button" at bounding box center [675, 530] width 9 height 9
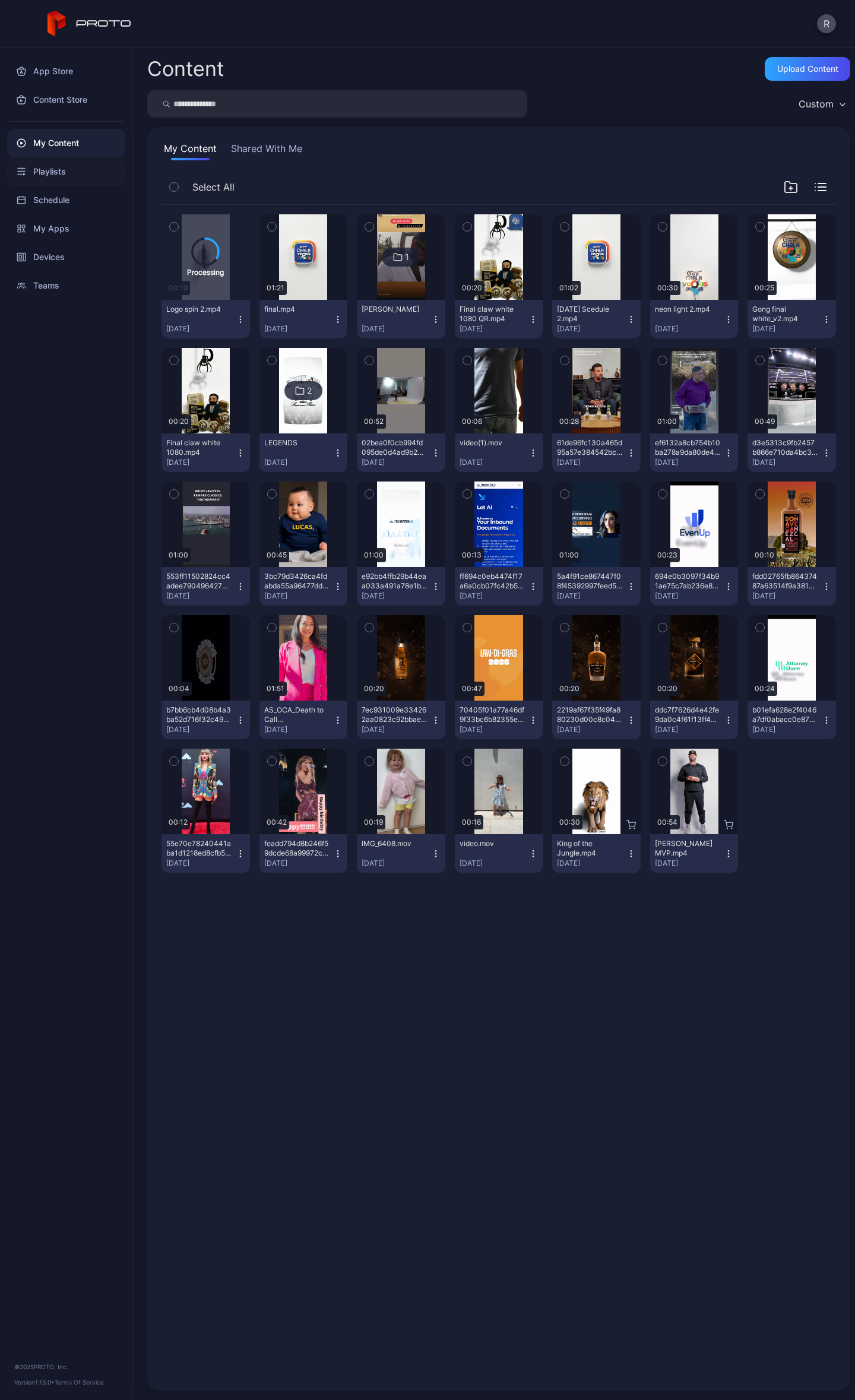
click at [46, 180] on div "Playlists" at bounding box center [65, 171] width 118 height 29
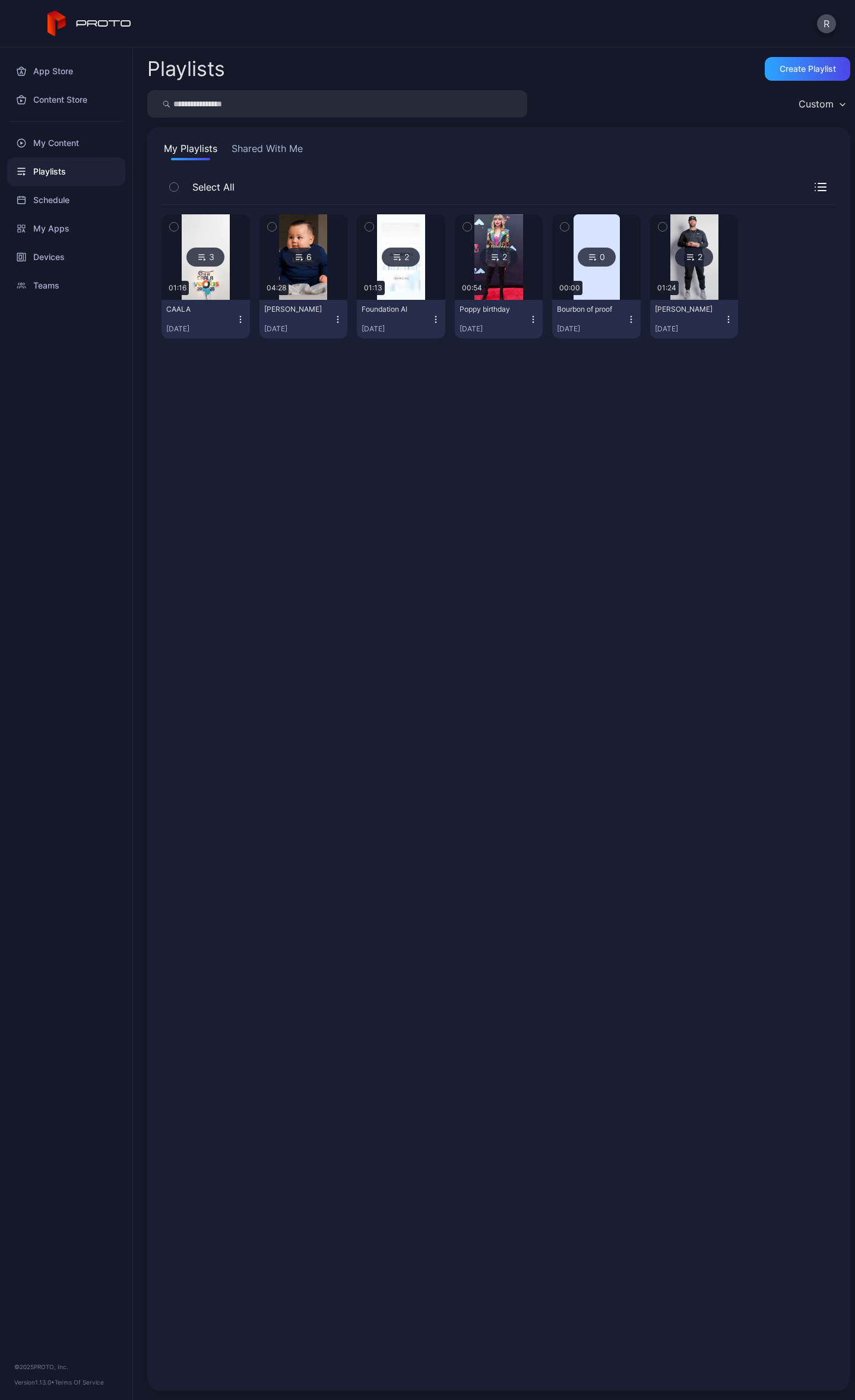
click at [212, 310] on div "CAALA" at bounding box center [199, 309] width 65 height 9
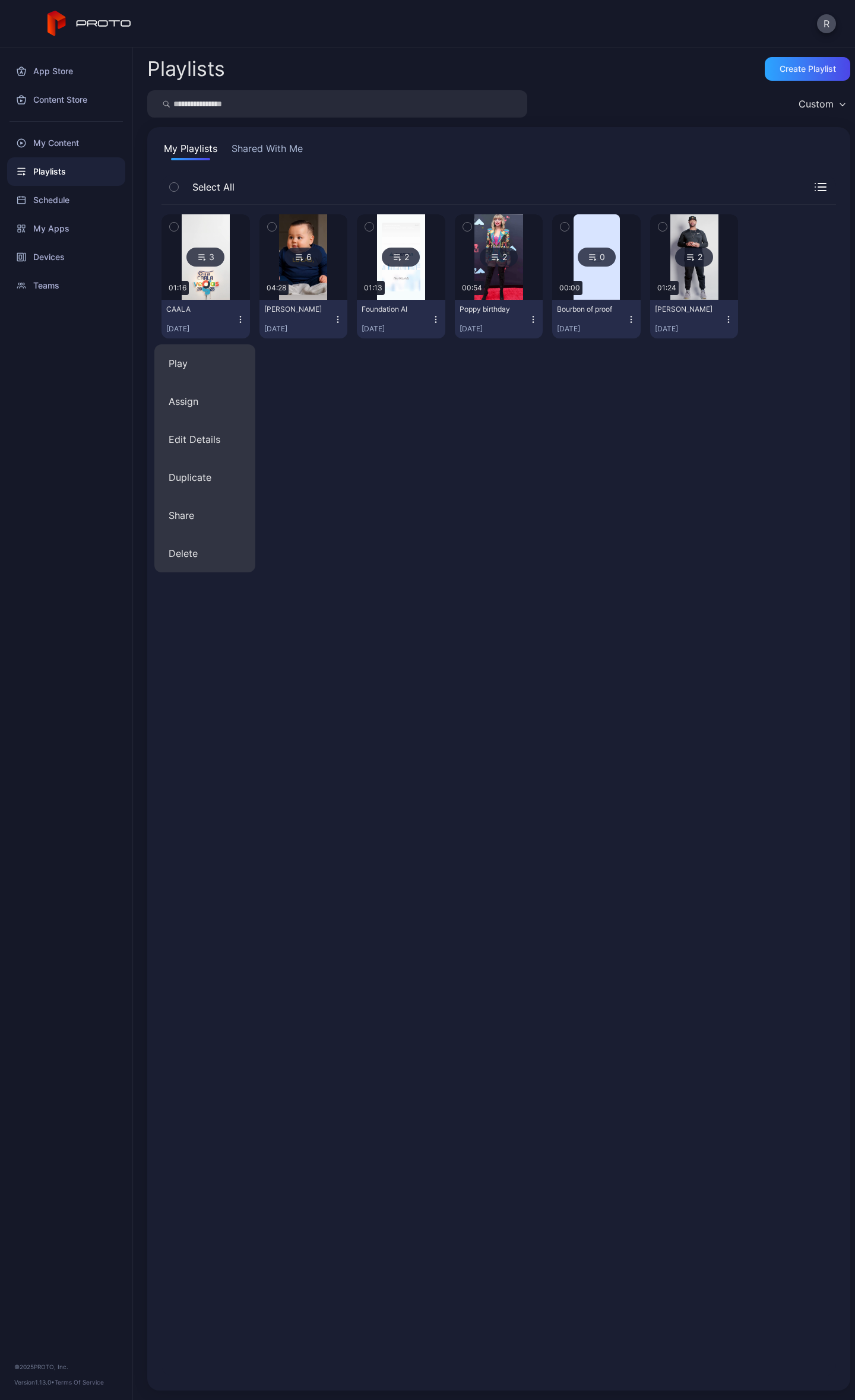
click at [212, 310] on div "CAALA" at bounding box center [199, 309] width 65 height 9
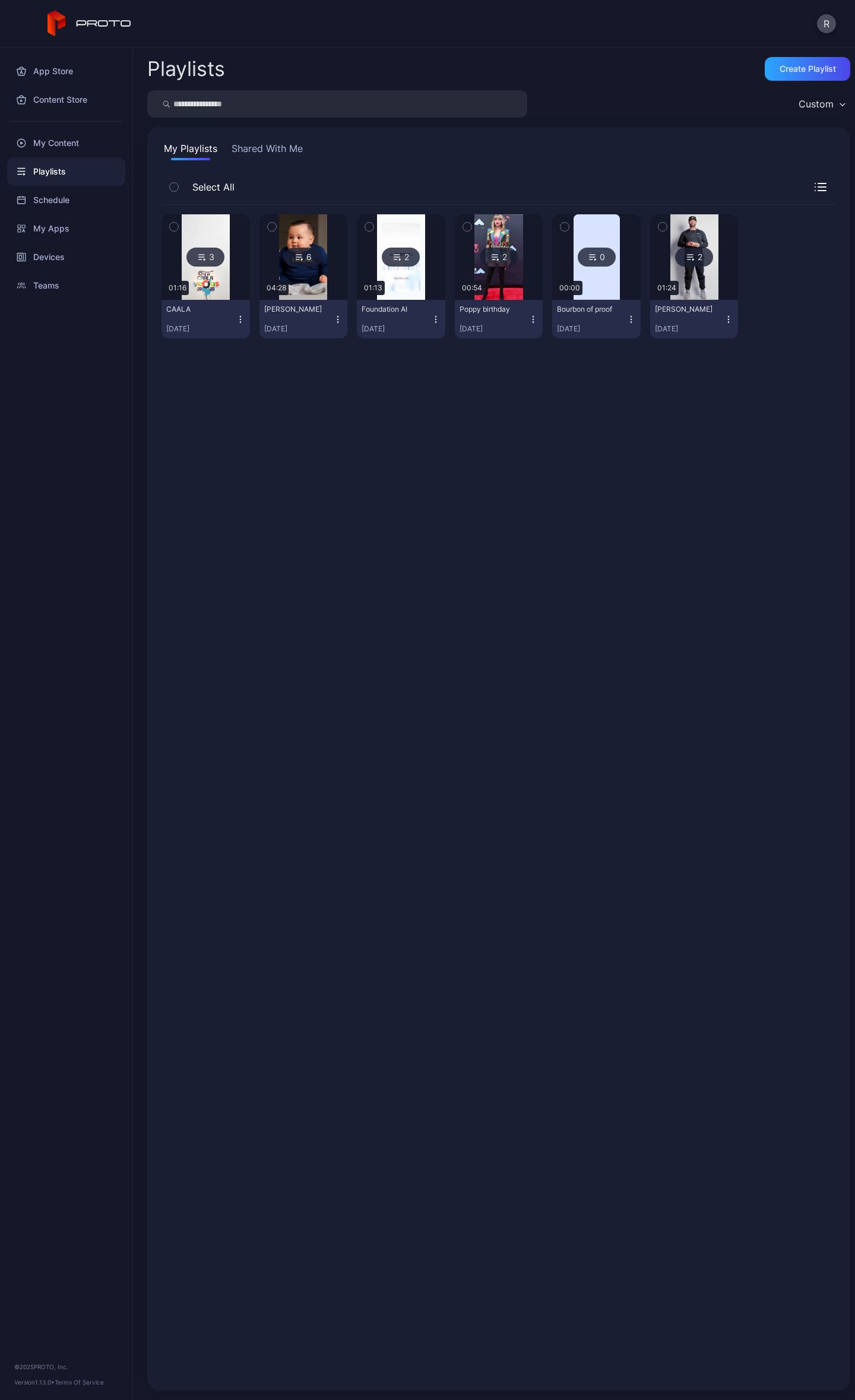
click at [221, 232] on img at bounding box center [205, 257] width 48 height 86
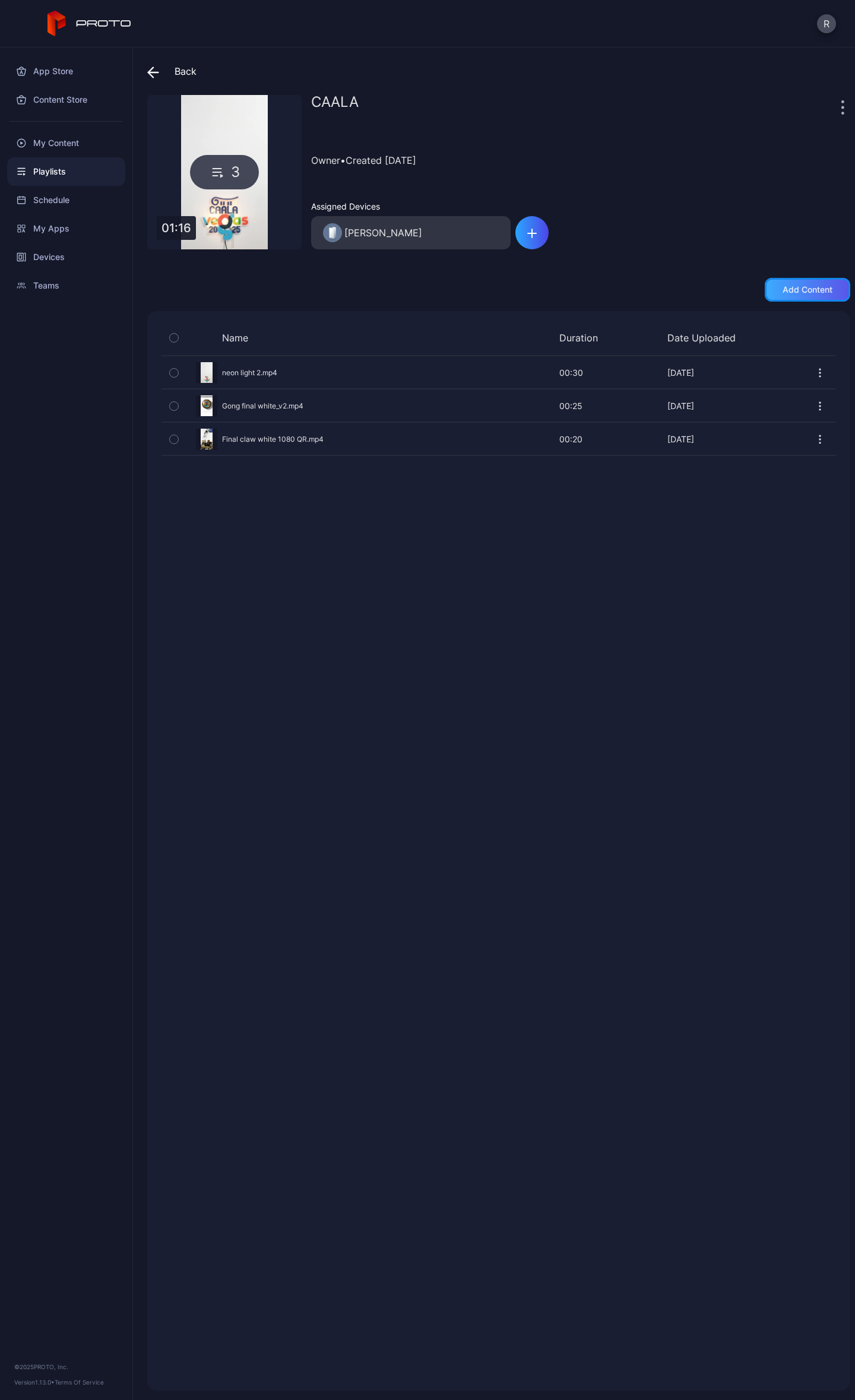
click at [782, 288] on div "Add content" at bounding box center [806, 290] width 50 height 9
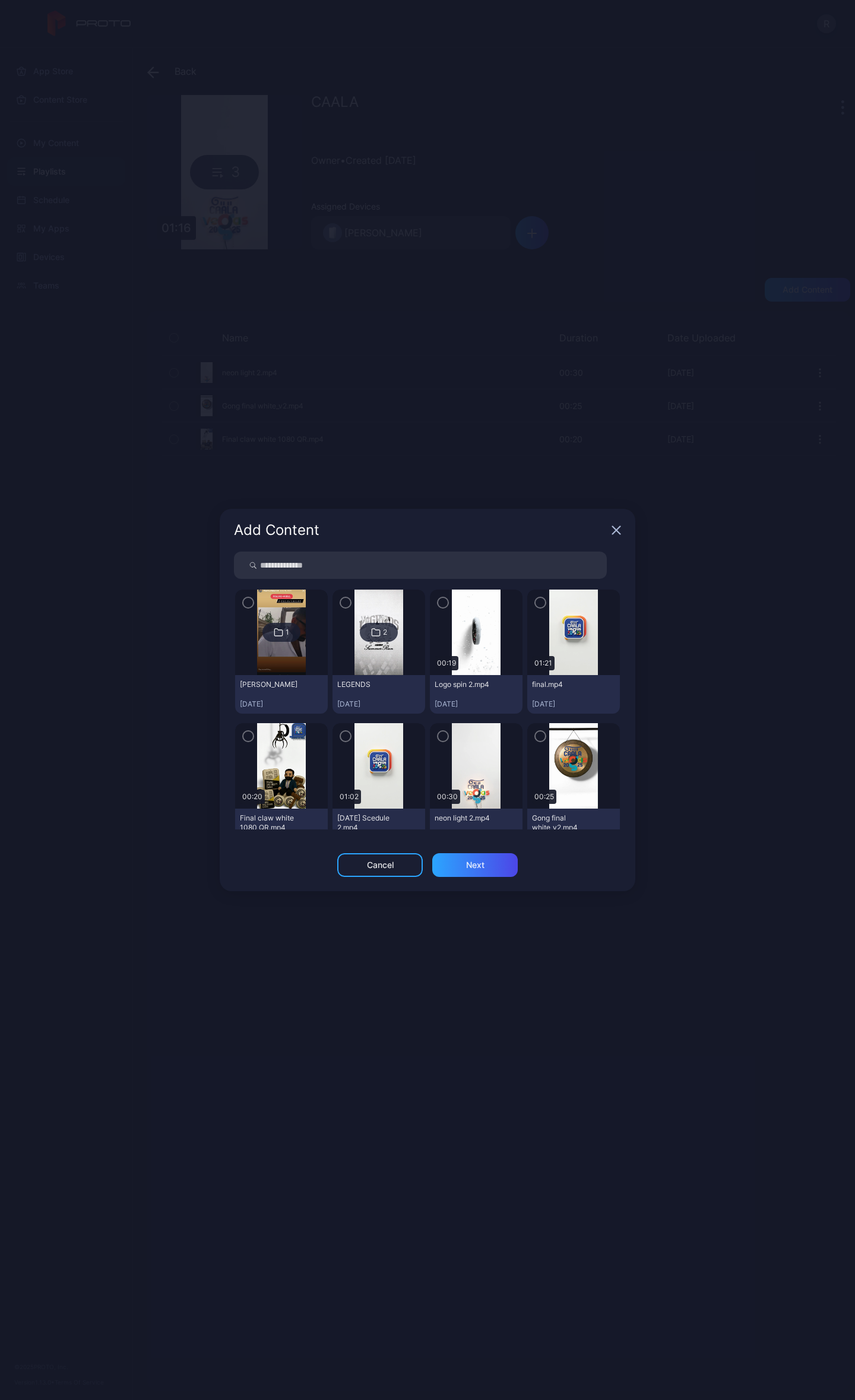
click at [616, 525] on div "Add Content" at bounding box center [427, 530] width 415 height 43
click at [618, 530] on icon "button" at bounding box center [616, 530] width 9 height 9
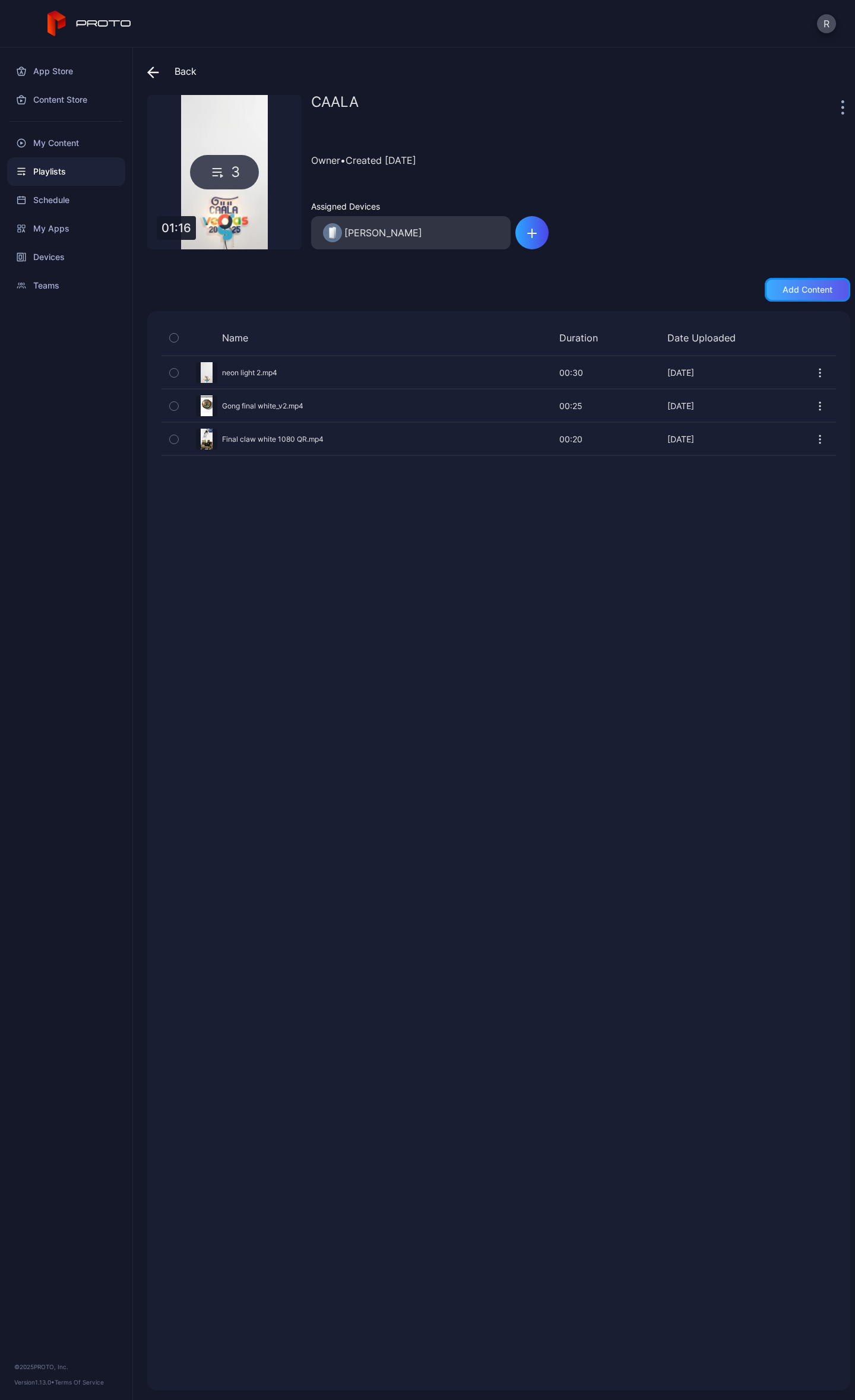
click at [815, 295] on div "Add content" at bounding box center [807, 290] width 86 height 24
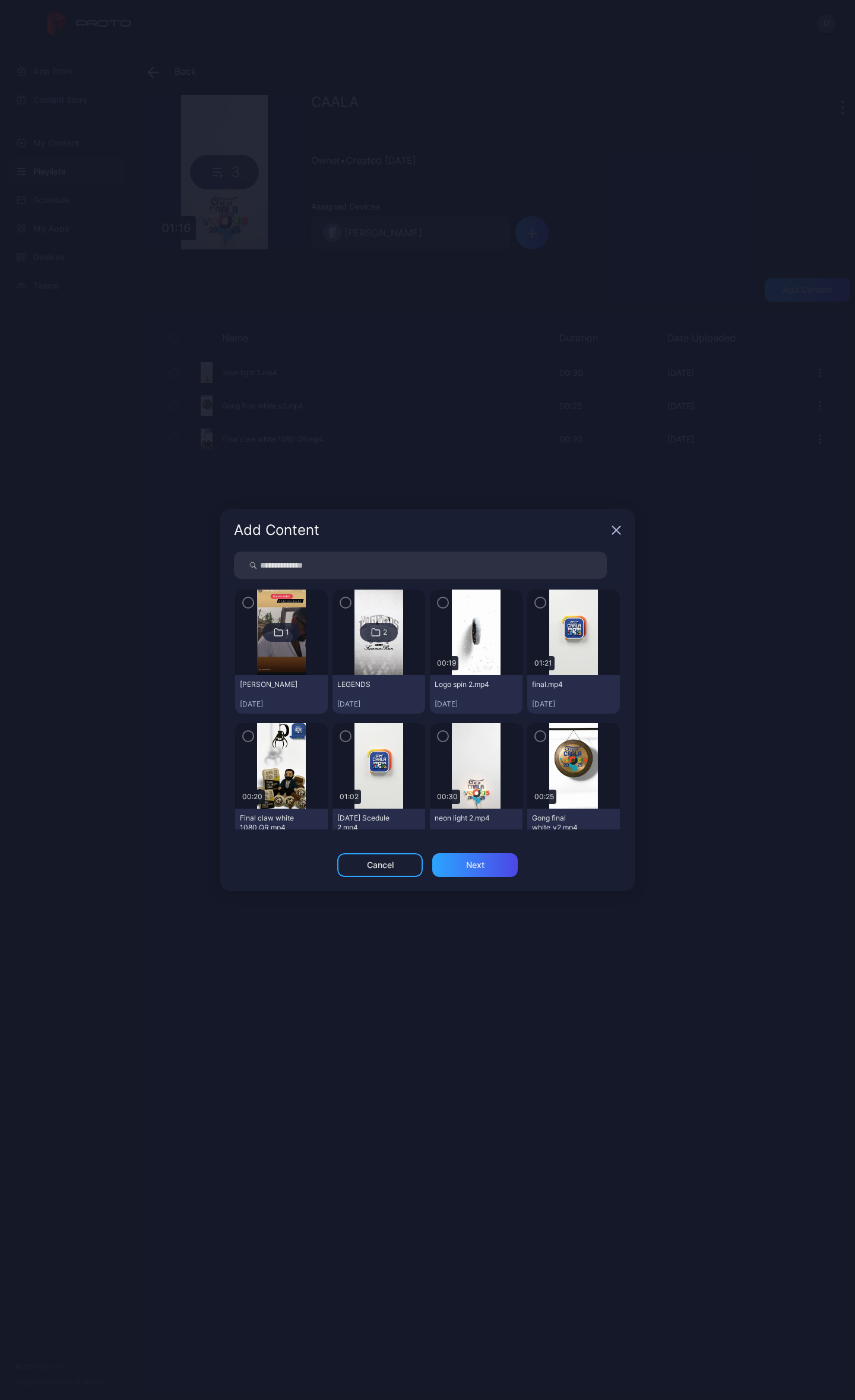
click at [438, 603] on icon "button" at bounding box center [442, 603] width 9 height 13
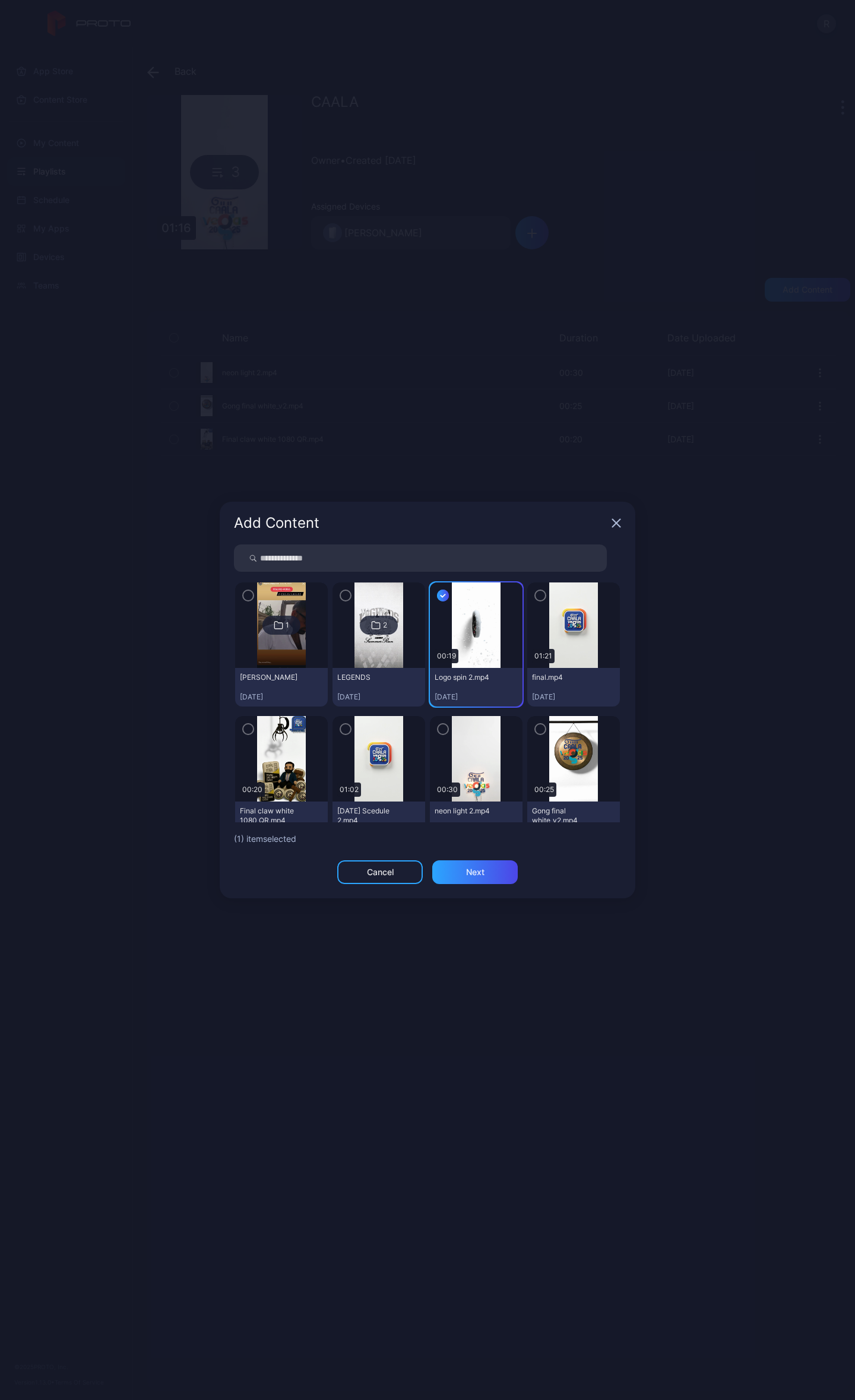
click at [535, 599] on icon "button" at bounding box center [540, 596] width 9 height 13
click at [480, 870] on div "Next" at bounding box center [475, 871] width 18 height 9
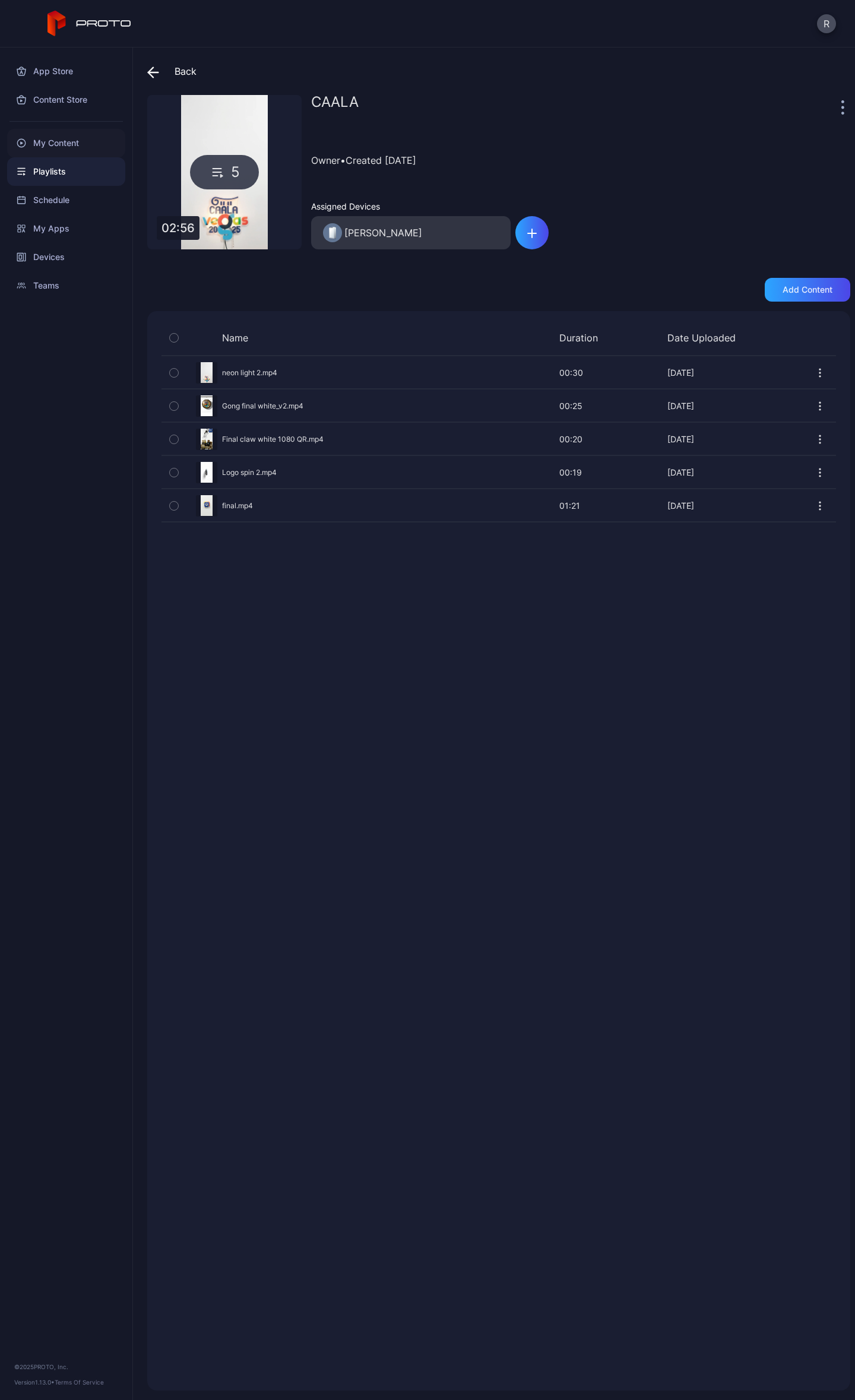
click at [70, 141] on div "My Content" at bounding box center [65, 144] width 118 height 29
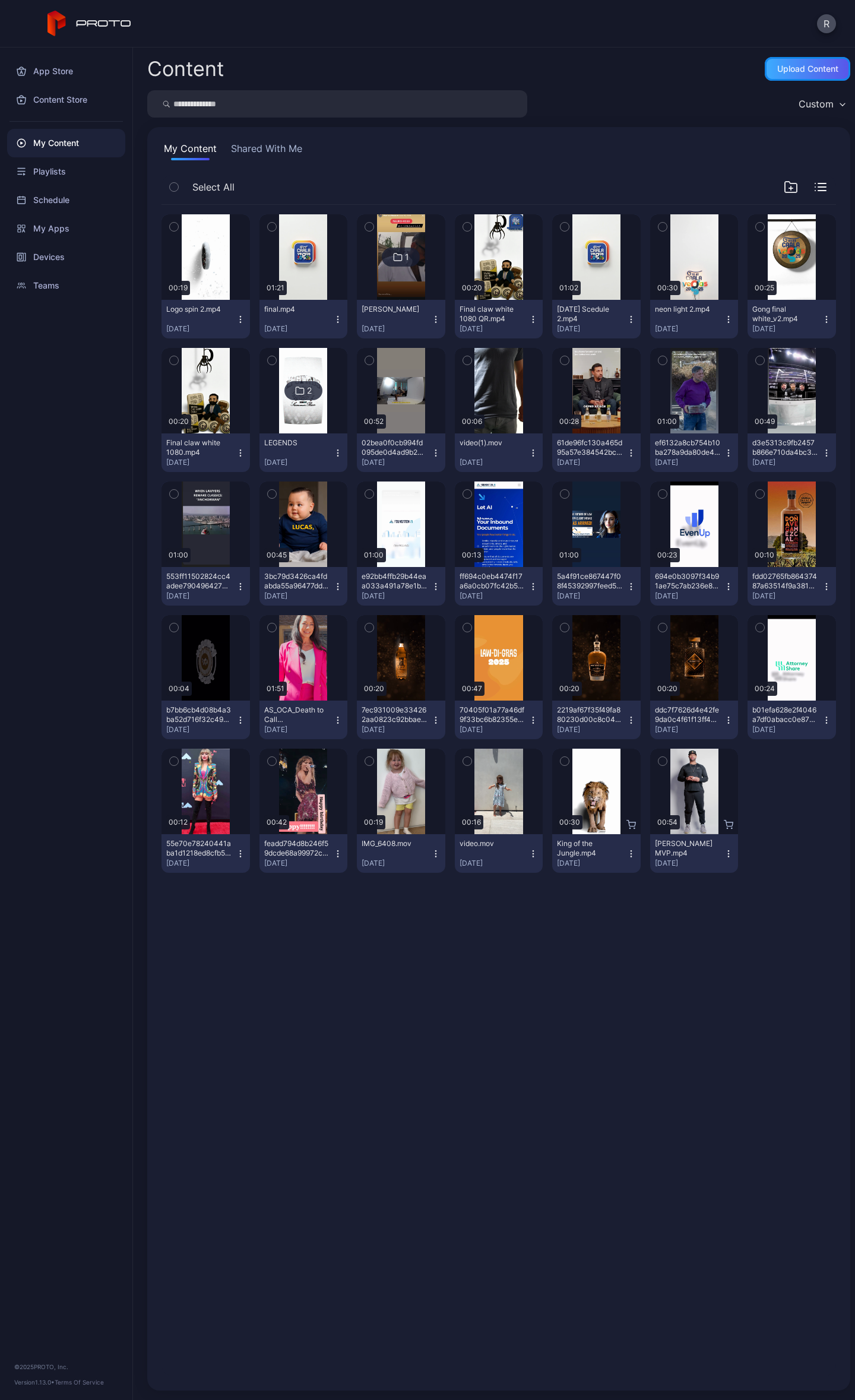
click at [813, 68] on div "Upload Content" at bounding box center [807, 68] width 61 height 9
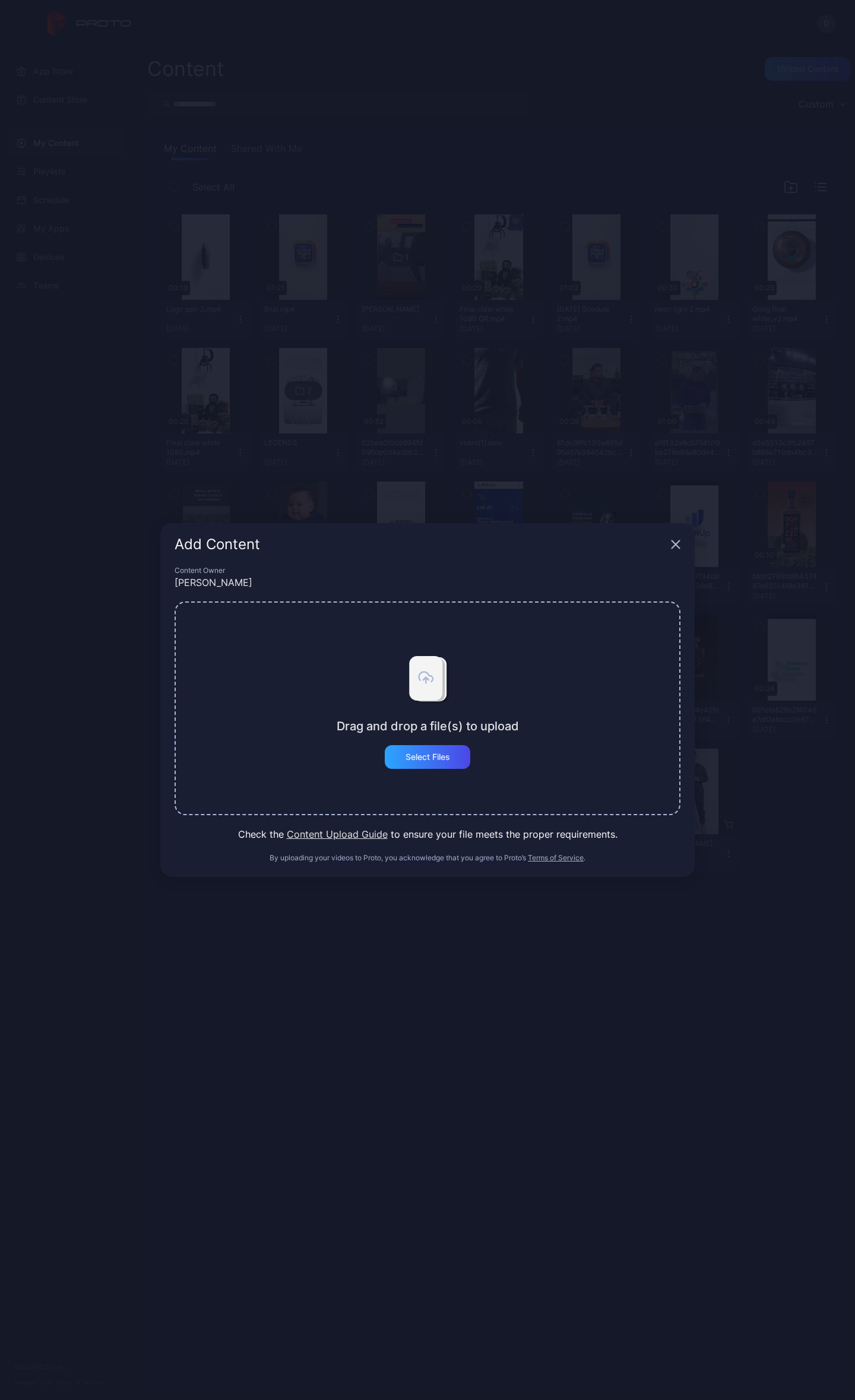
click at [672, 537] on div "Add Content" at bounding box center [427, 544] width 534 height 43
click at [672, 547] on icon "button" at bounding box center [675, 544] width 9 height 9
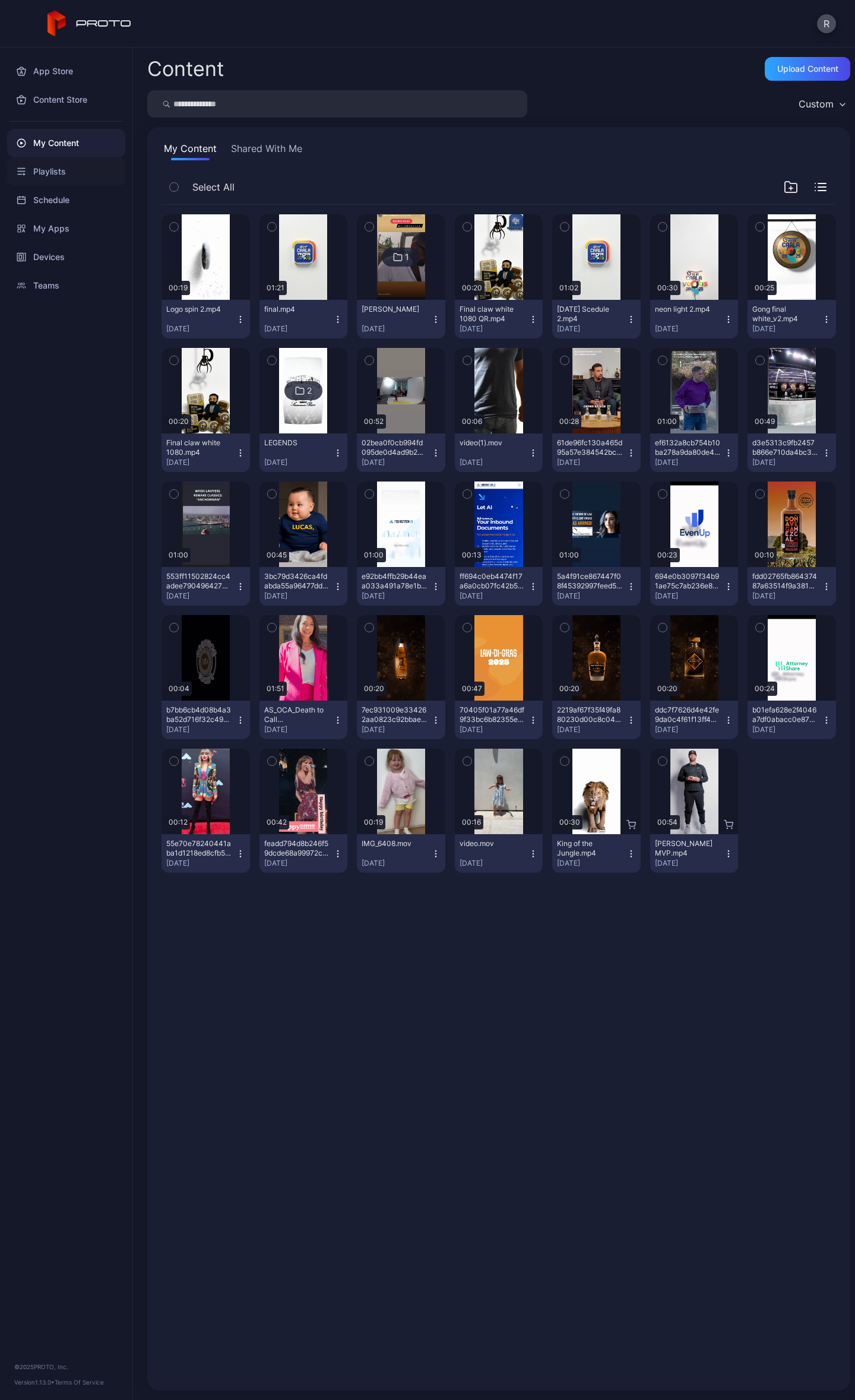
click at [65, 175] on div "Playlists" at bounding box center [65, 171] width 118 height 29
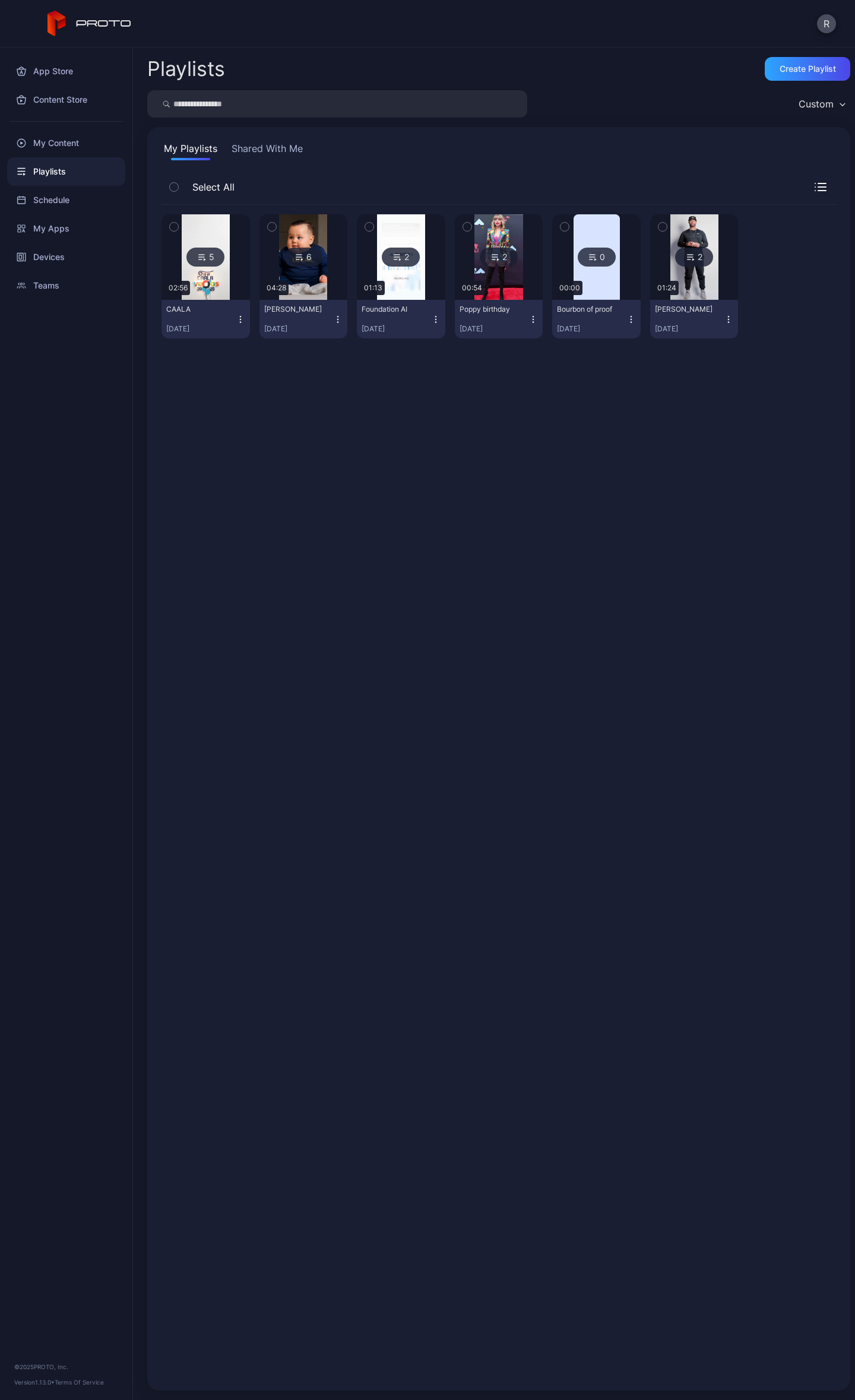
click at [805, 185] on div at bounding box center [820, 187] width 31 height 8
click at [815, 188] on icon "button" at bounding box center [821, 187] width 12 height 8
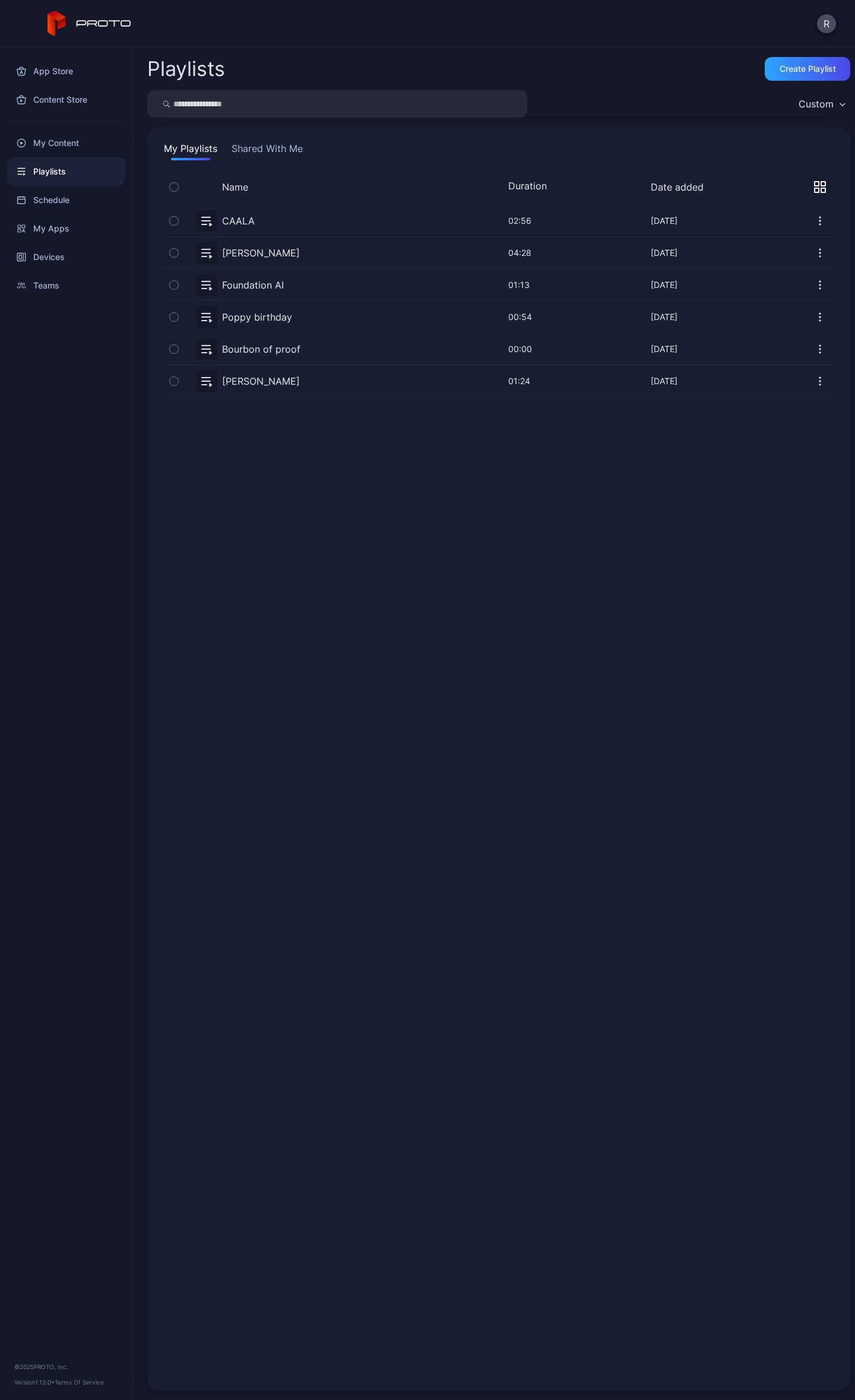
click at [821, 188] on icon "button" at bounding box center [822, 190] width 4 height 4
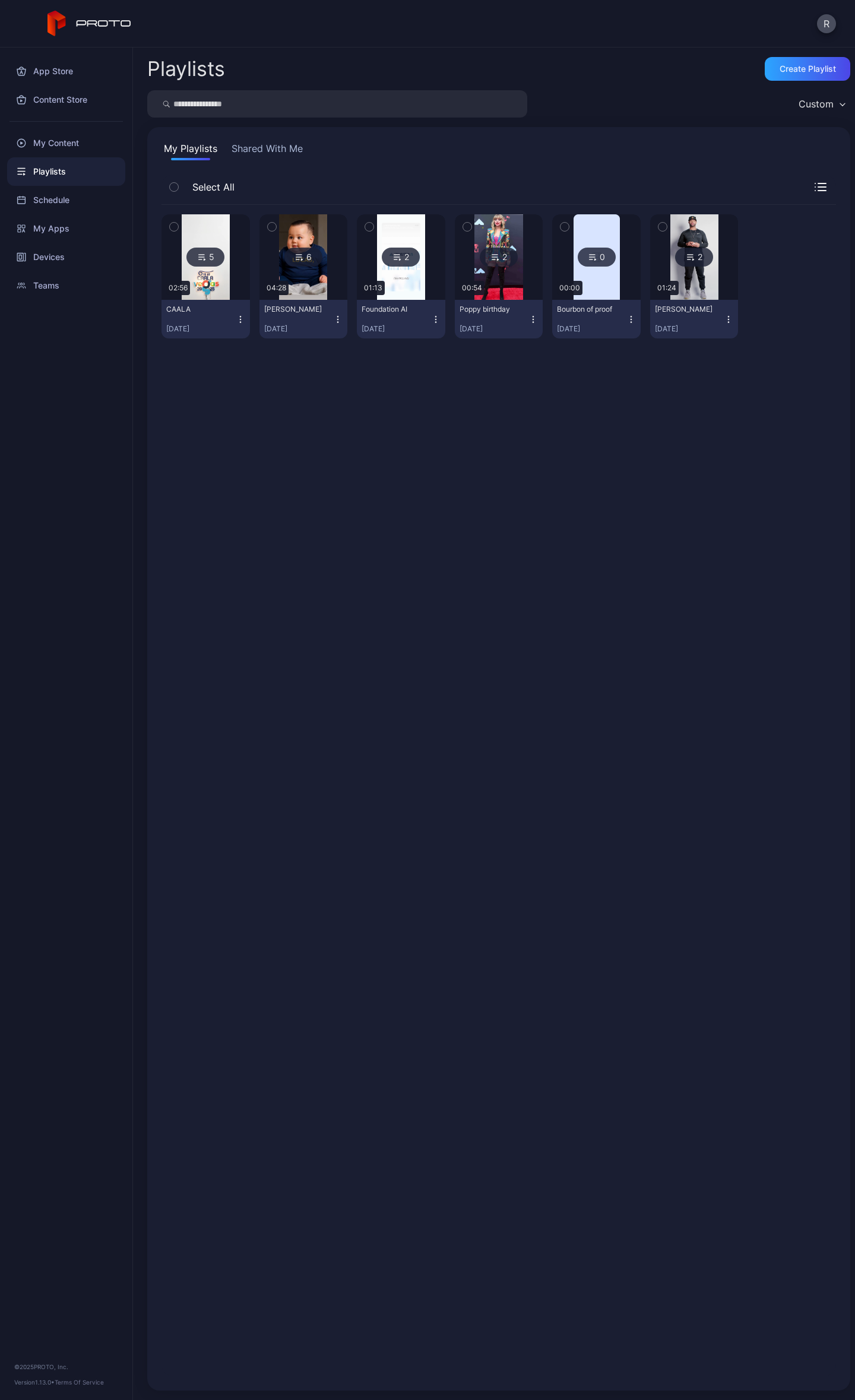
click at [176, 224] on icon "button" at bounding box center [174, 227] width 8 height 13
click at [463, 1120] on div "5 02:56 CAALA [DATE] 6 04:28 [PERSON_NAME] Random [DATE] 2 01:13 Foundation AI …" at bounding box center [498, 791] width 675 height 1172
click at [51, 202] on div "Schedule" at bounding box center [65, 200] width 118 height 29
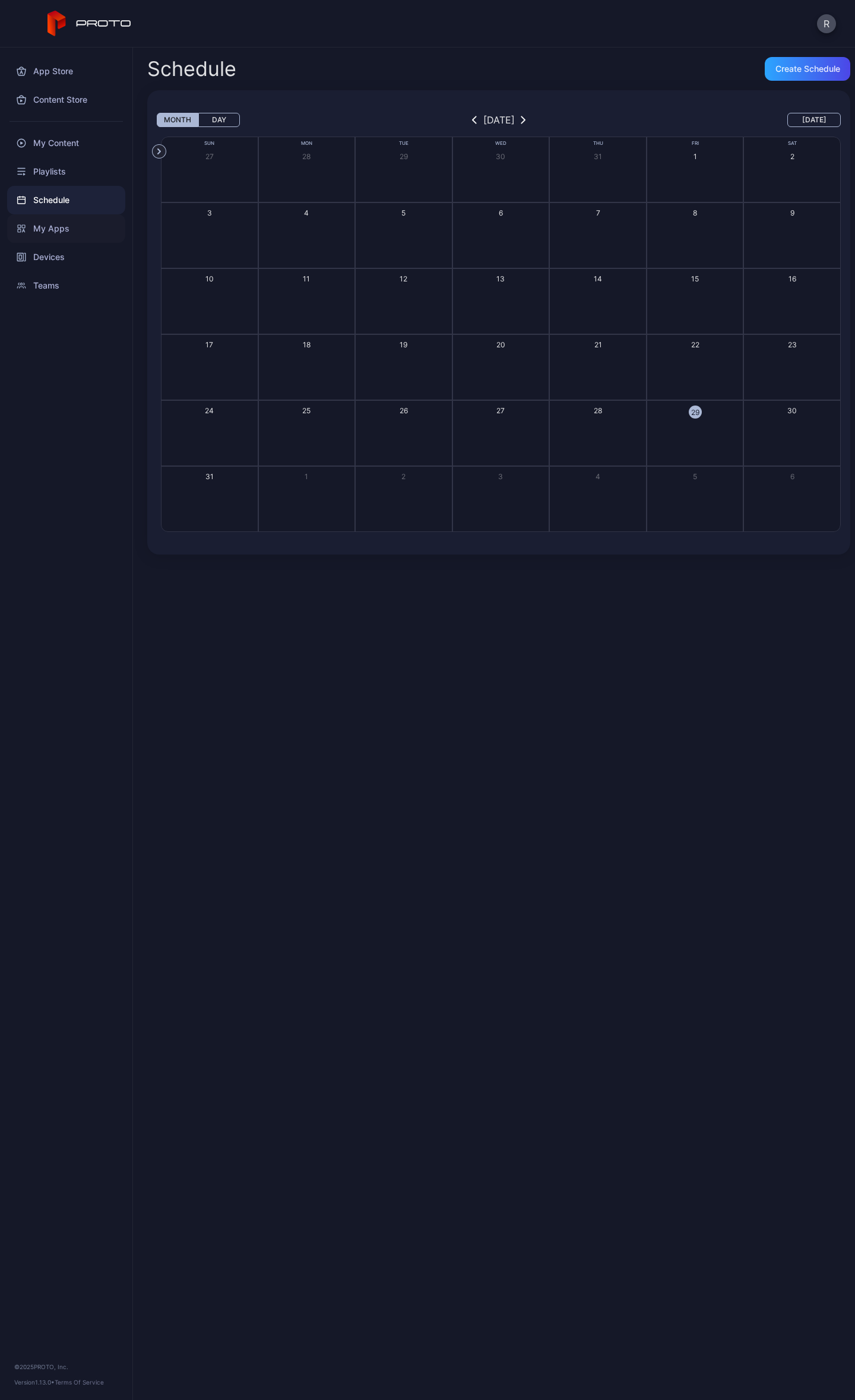
click at [63, 233] on div "My Apps" at bounding box center [65, 228] width 118 height 29
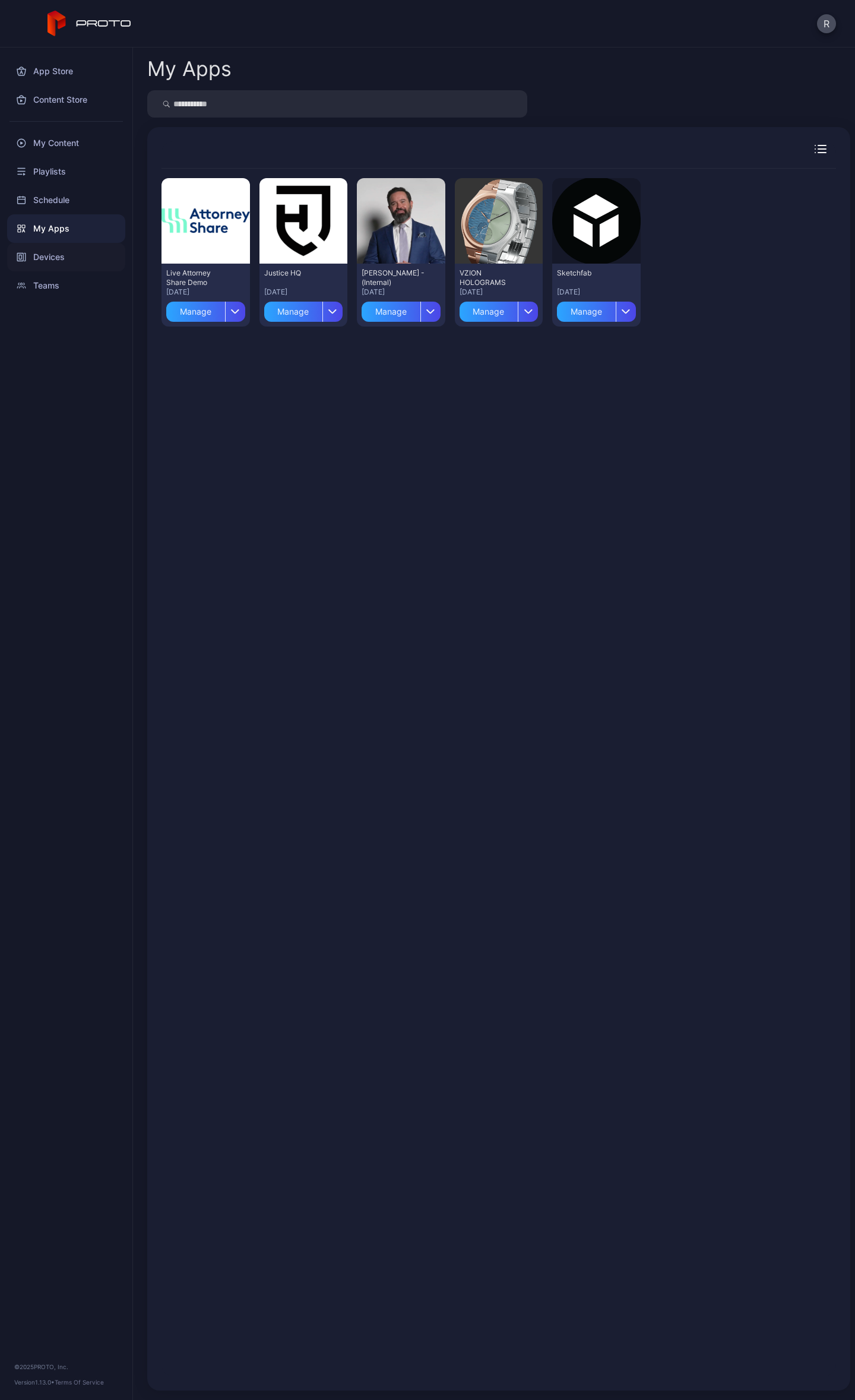
click at [58, 257] on div "Devices" at bounding box center [65, 257] width 118 height 29
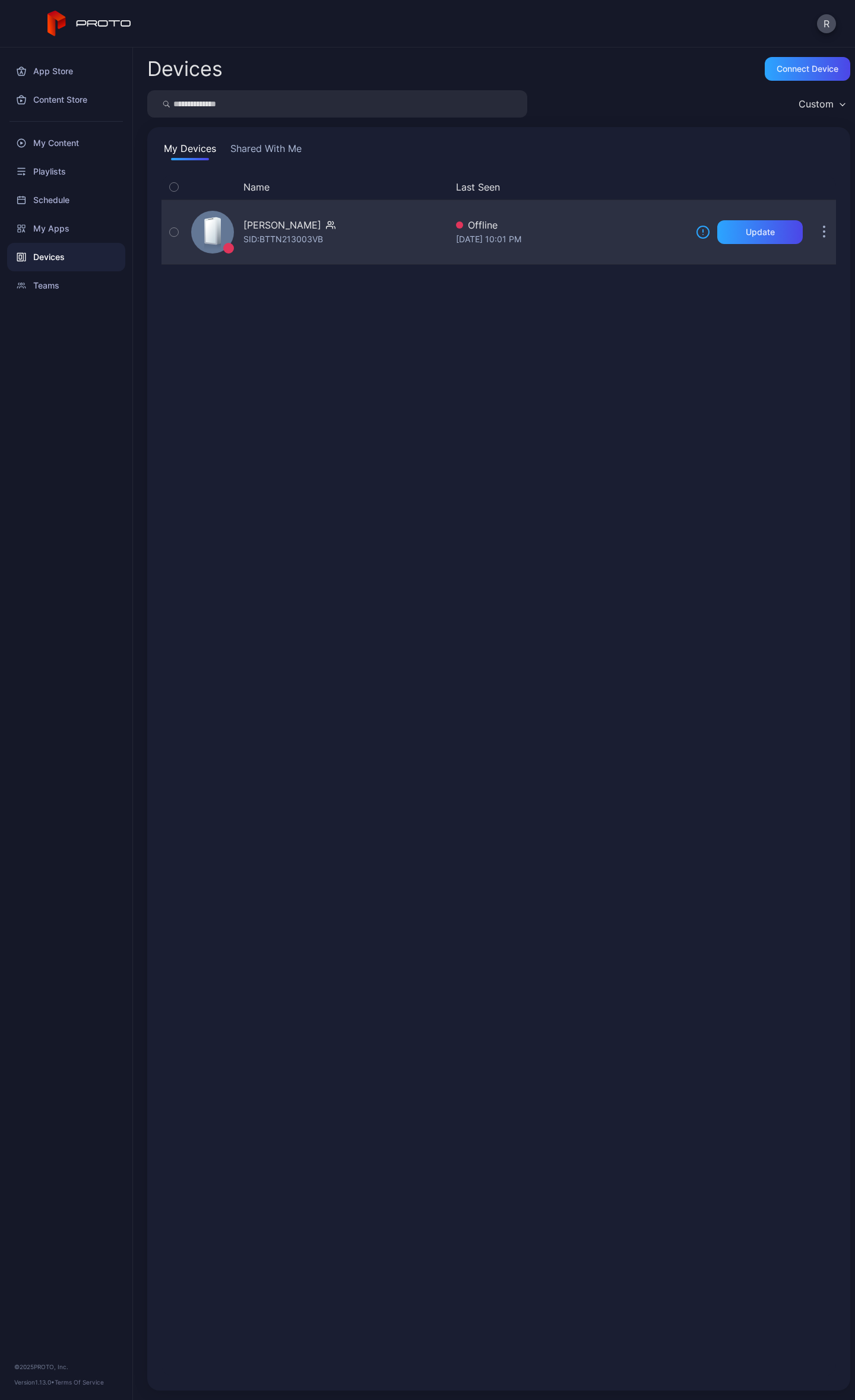
click at [822, 228] on icon "button" at bounding box center [824, 232] width 3 height 13
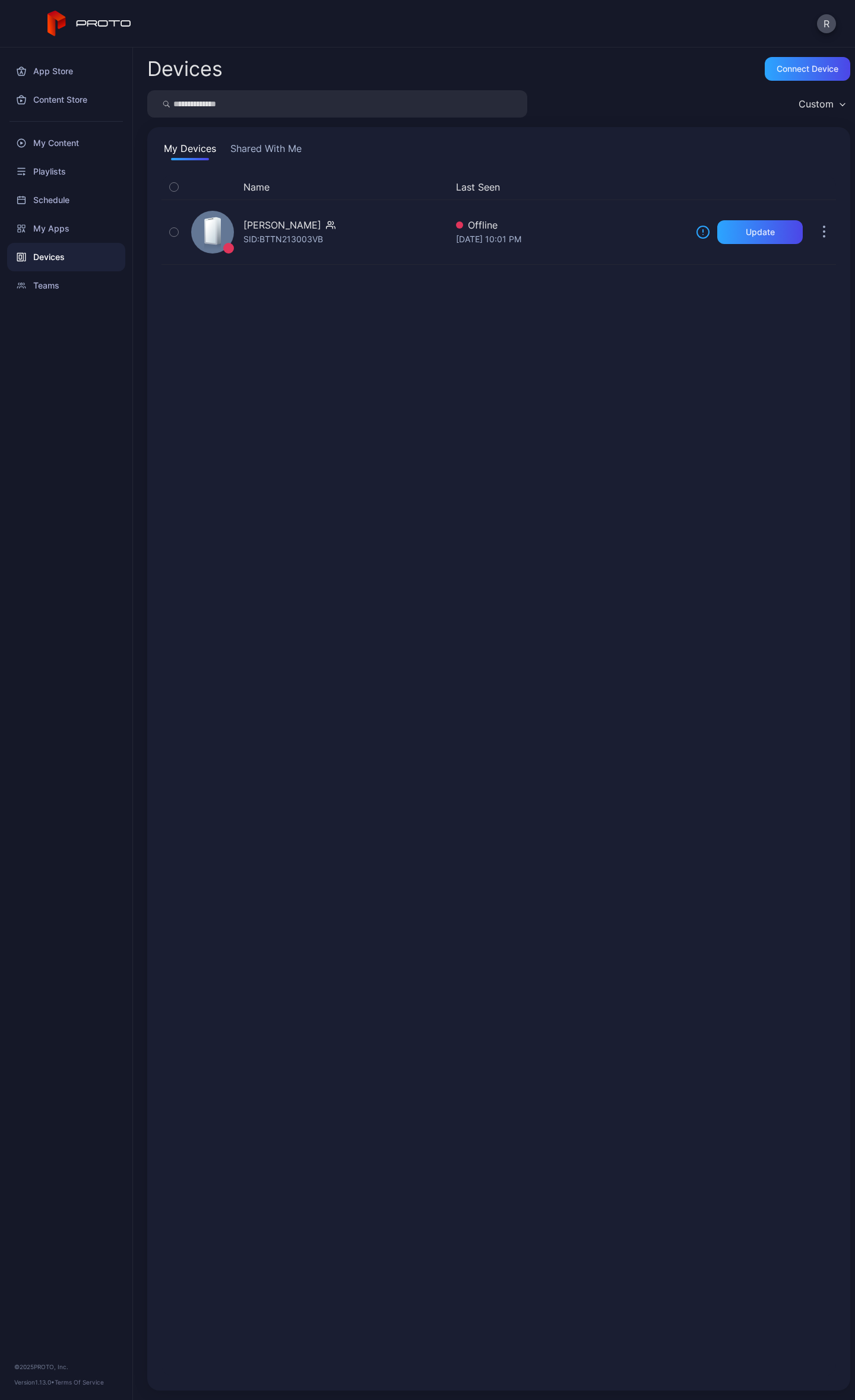
click at [441, 437] on div "Name Last Seen [PERSON_NAME] Bot SID: BTTN213003VB Offline [DATE] 10:01 PM Upda…" at bounding box center [498, 776] width 675 height 1202
click at [55, 167] on div "Playlists" at bounding box center [65, 171] width 118 height 29
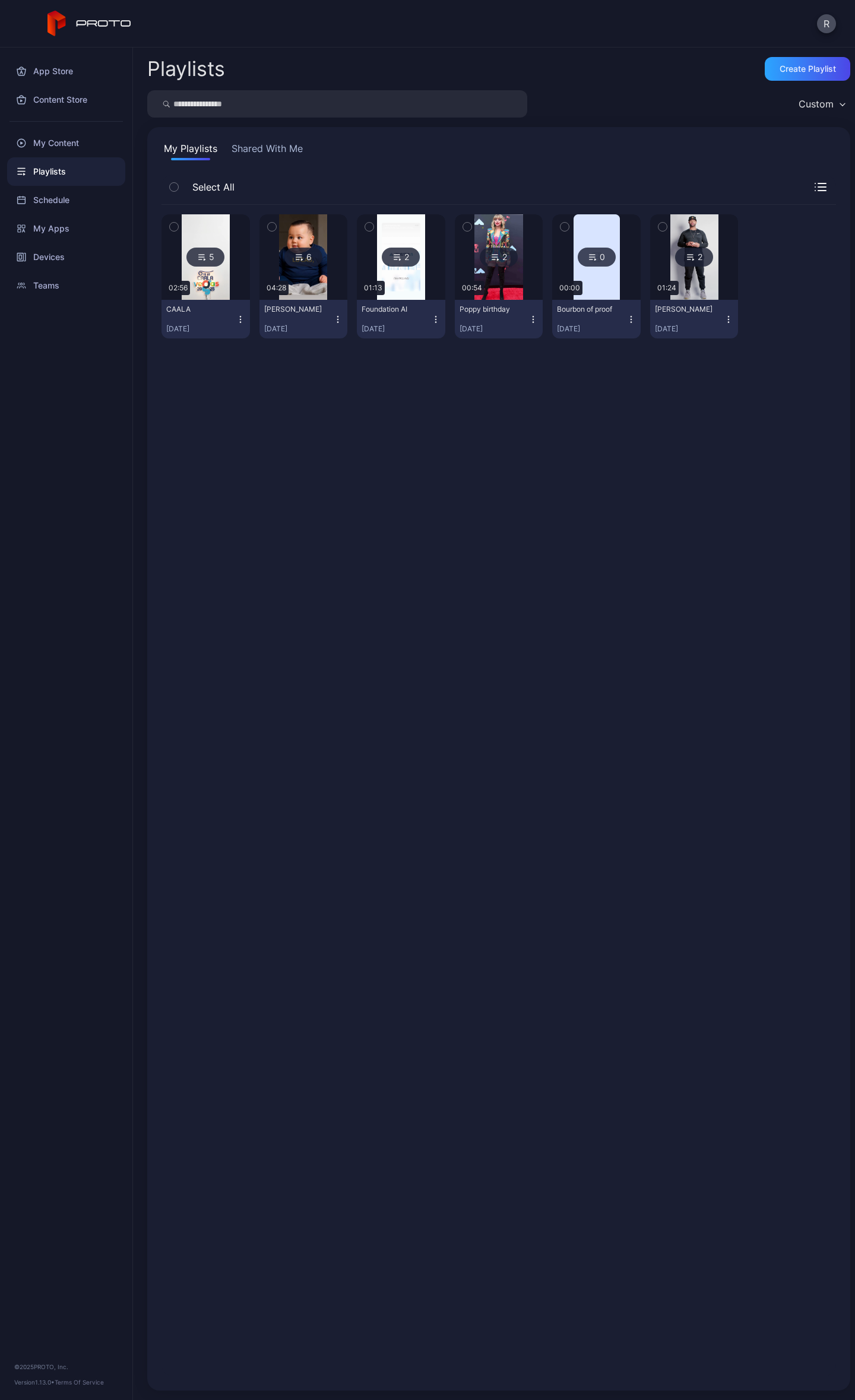
click at [224, 269] on img at bounding box center [205, 257] width 48 height 86
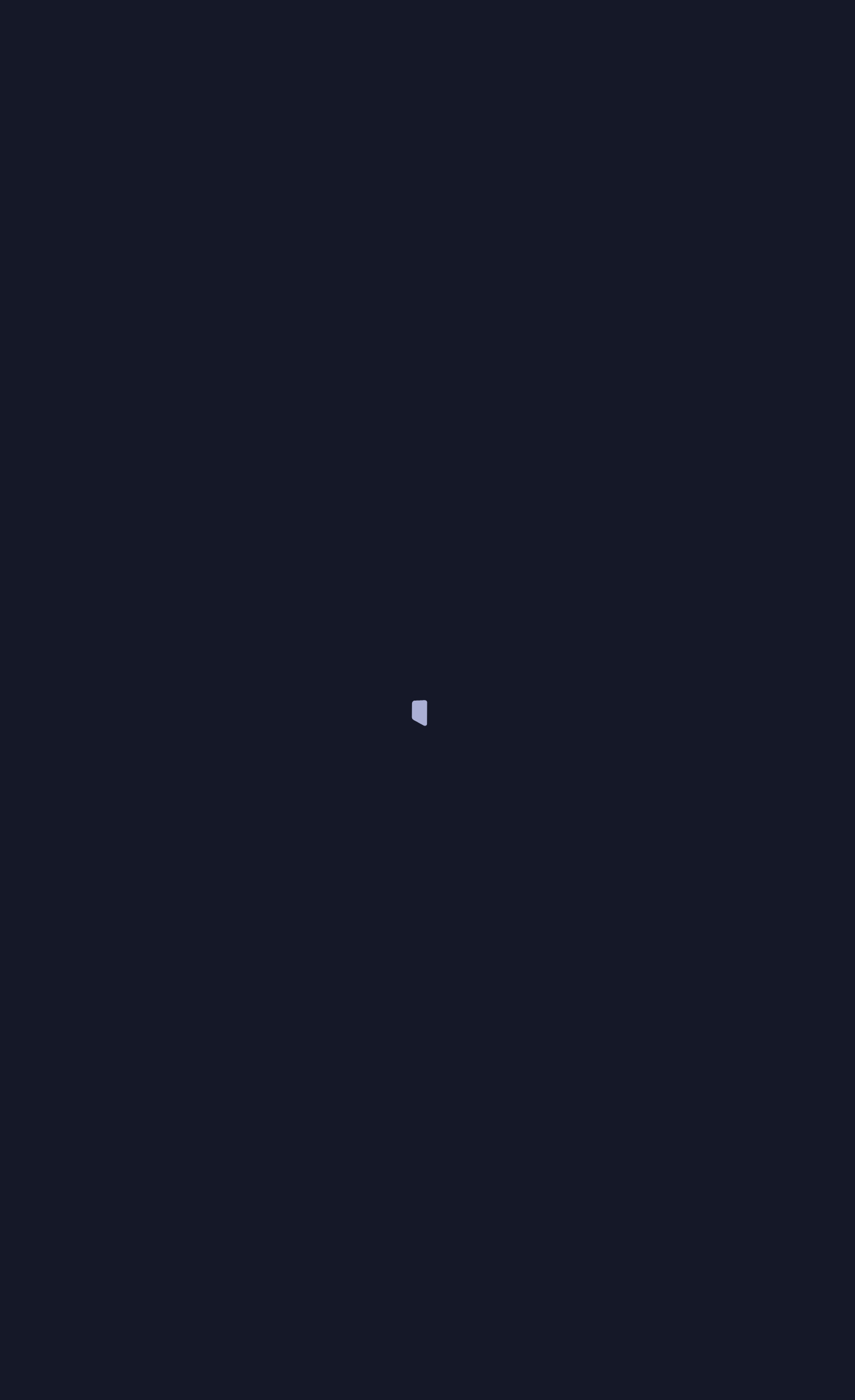
click at [224, 269] on div at bounding box center [427, 700] width 855 height 1400
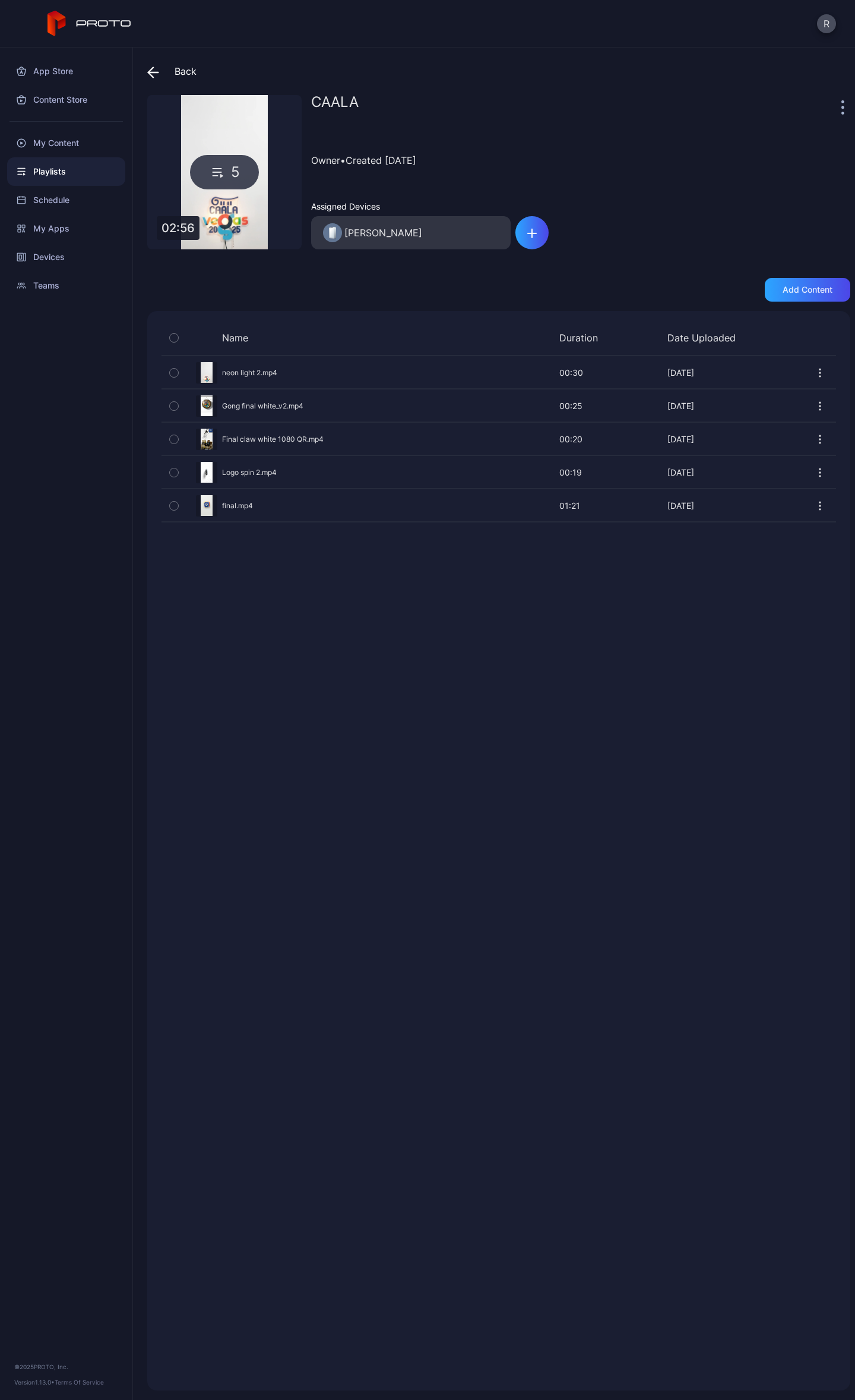
click at [814, 504] on icon "button" at bounding box center [820, 506] width 12 height 12
click at [772, 575] on button "Delete" at bounding box center [779, 582] width 101 height 38
click at [51, 139] on div "My Content" at bounding box center [65, 144] width 118 height 29
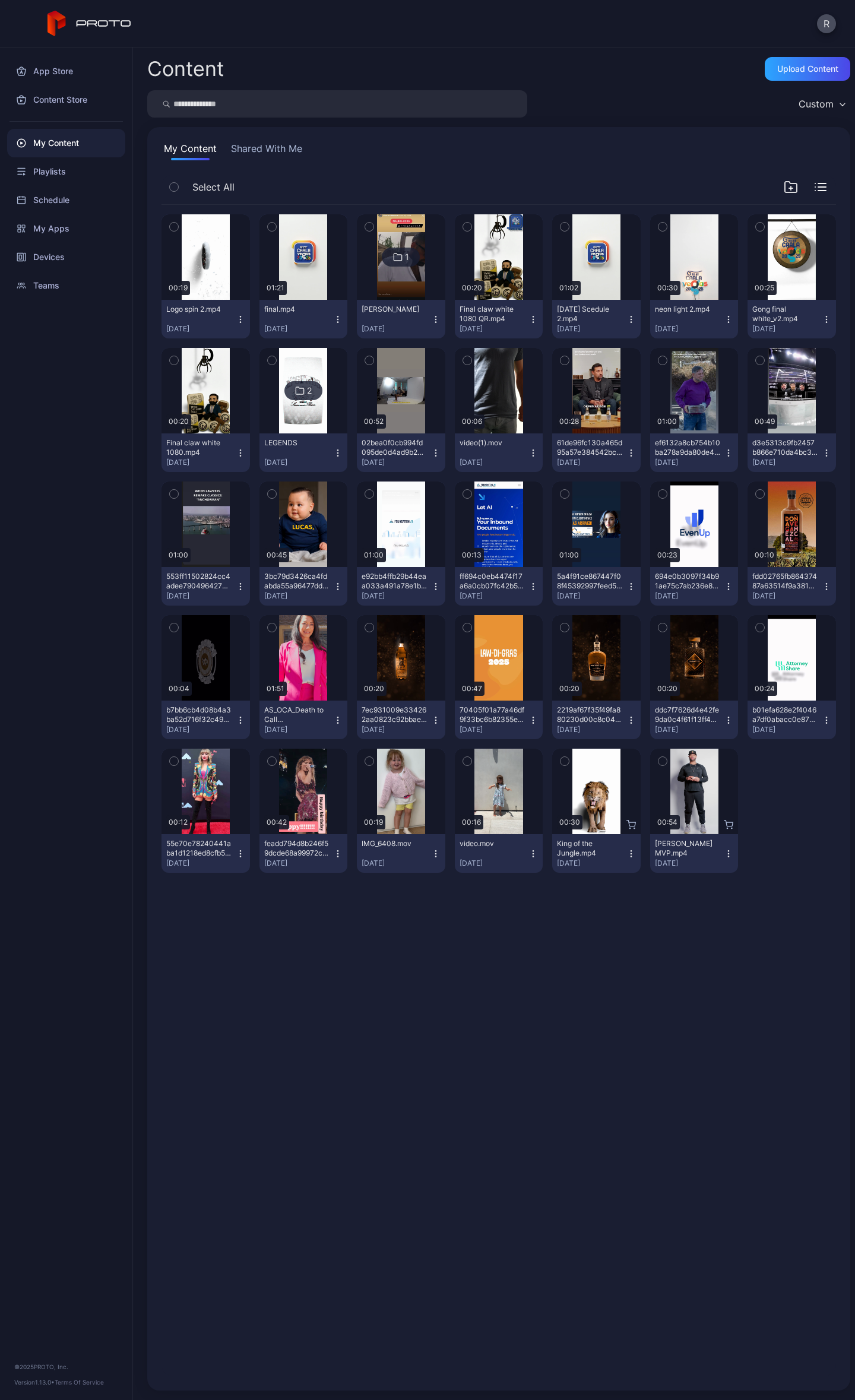
click at [334, 318] on icon "button" at bounding box center [337, 319] width 9 height 9
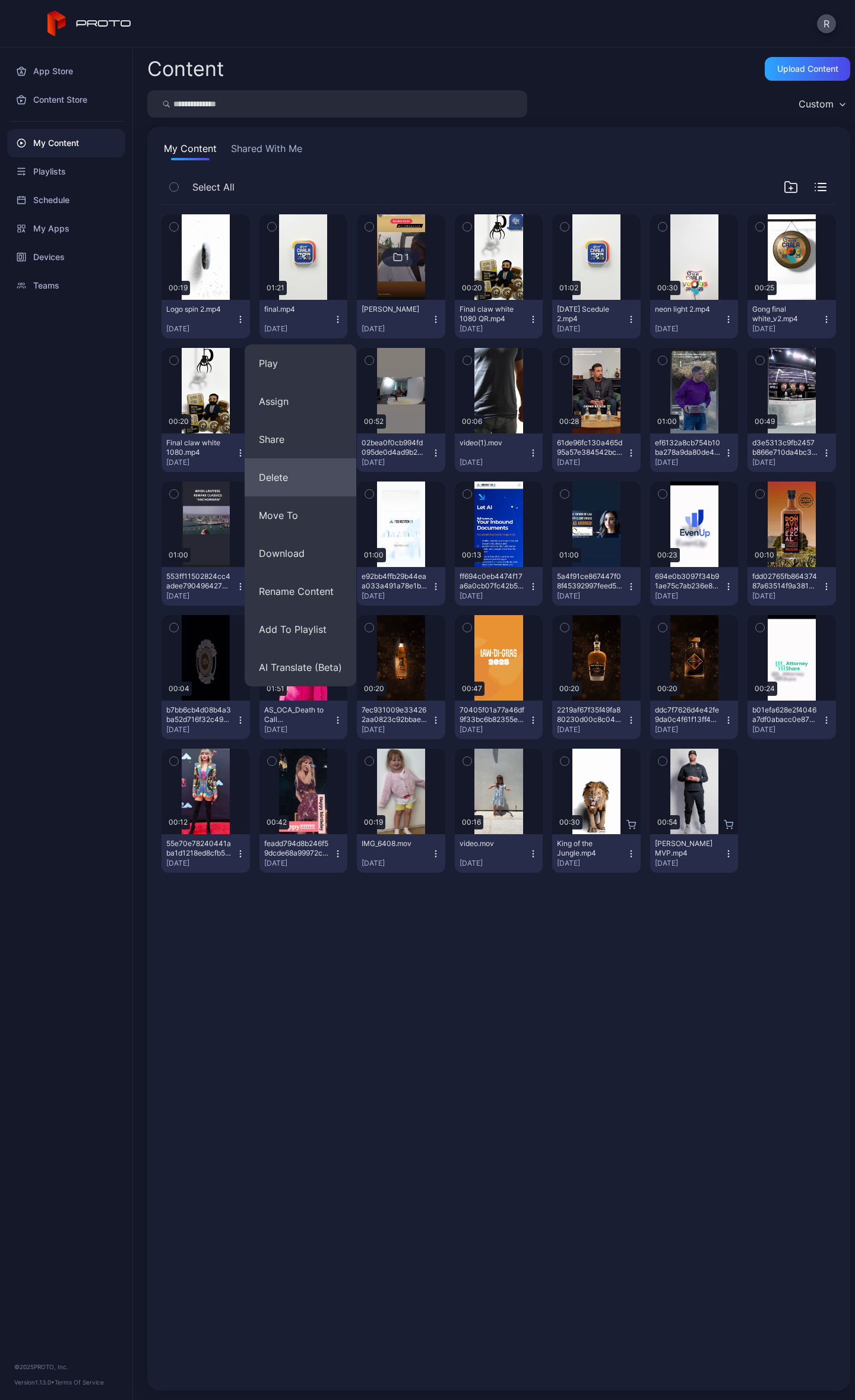
click at [293, 478] on button "Delete" at bounding box center [300, 477] width 112 height 38
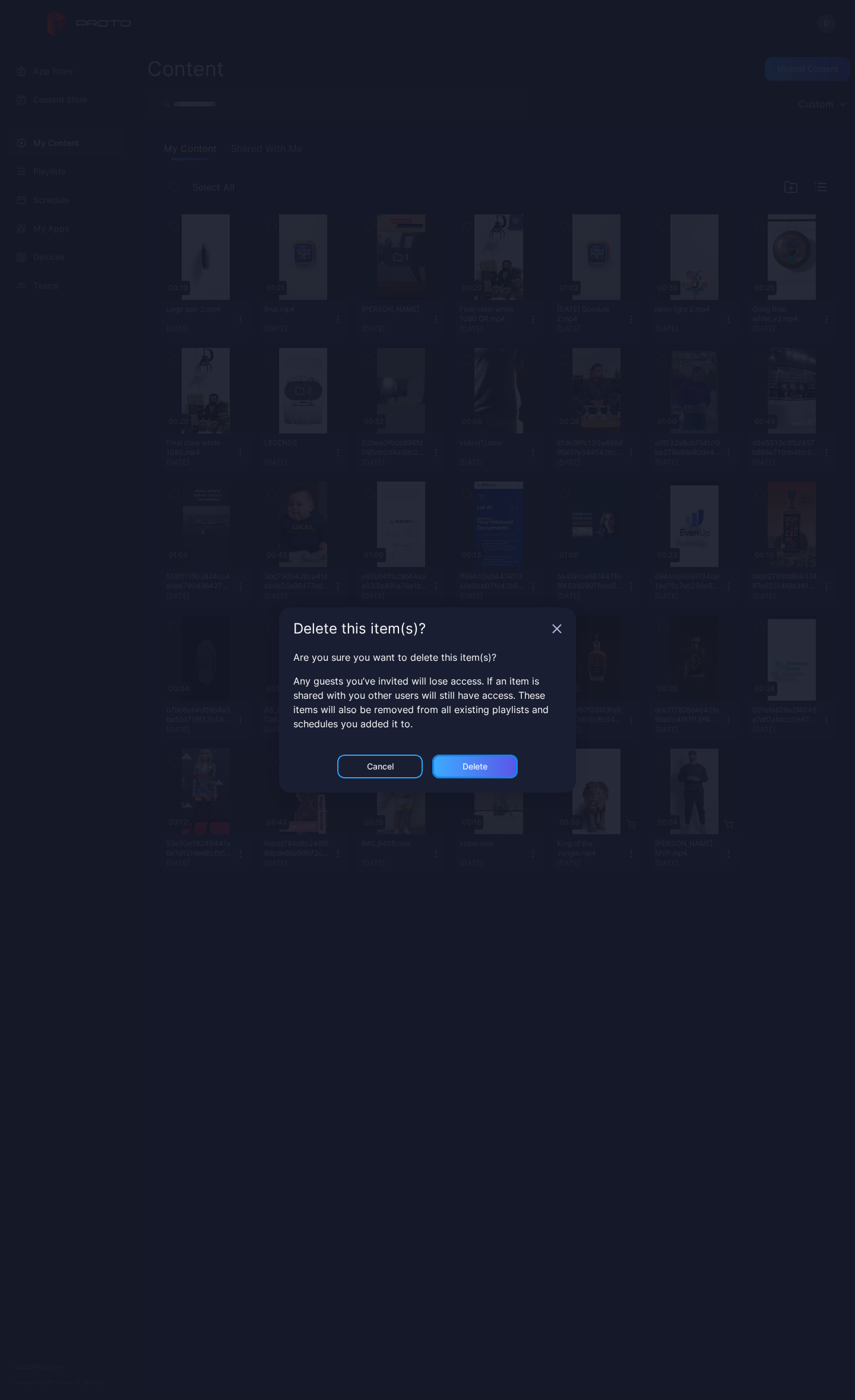
click at [480, 768] on div "Delete" at bounding box center [475, 766] width 25 height 9
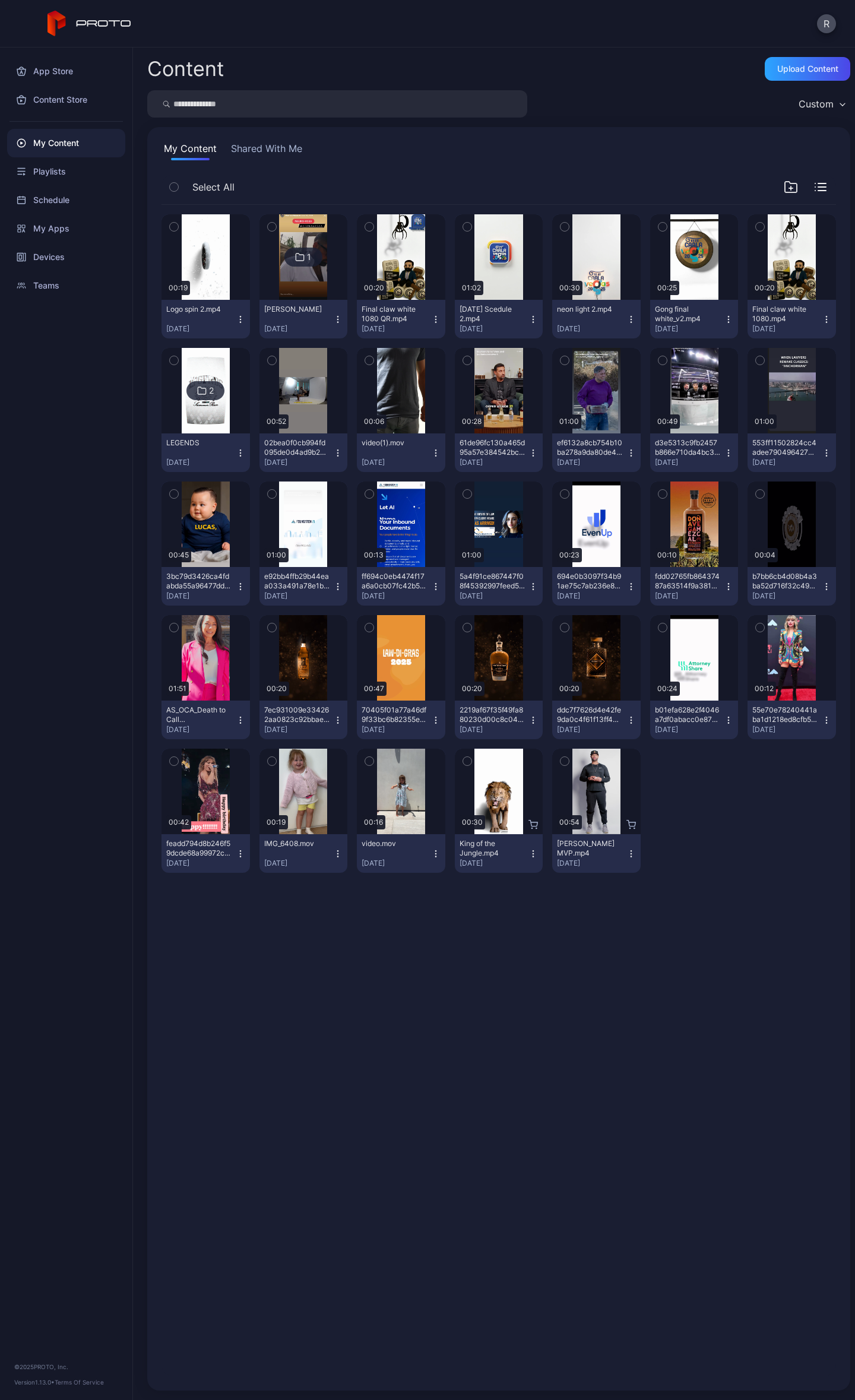
click at [529, 318] on icon "button" at bounding box center [533, 319] width 9 height 9
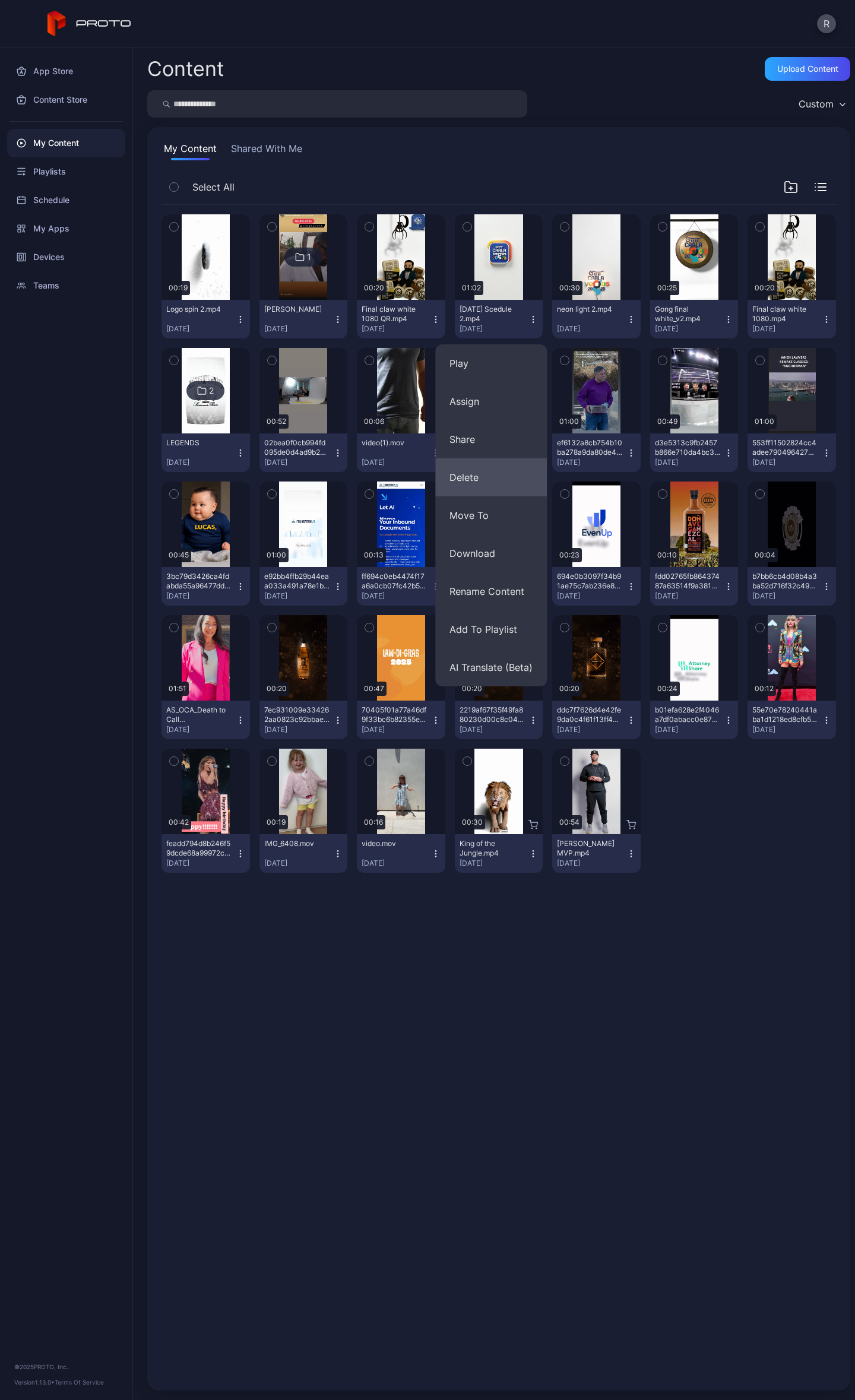
click at [498, 475] on button "Delete" at bounding box center [491, 477] width 112 height 38
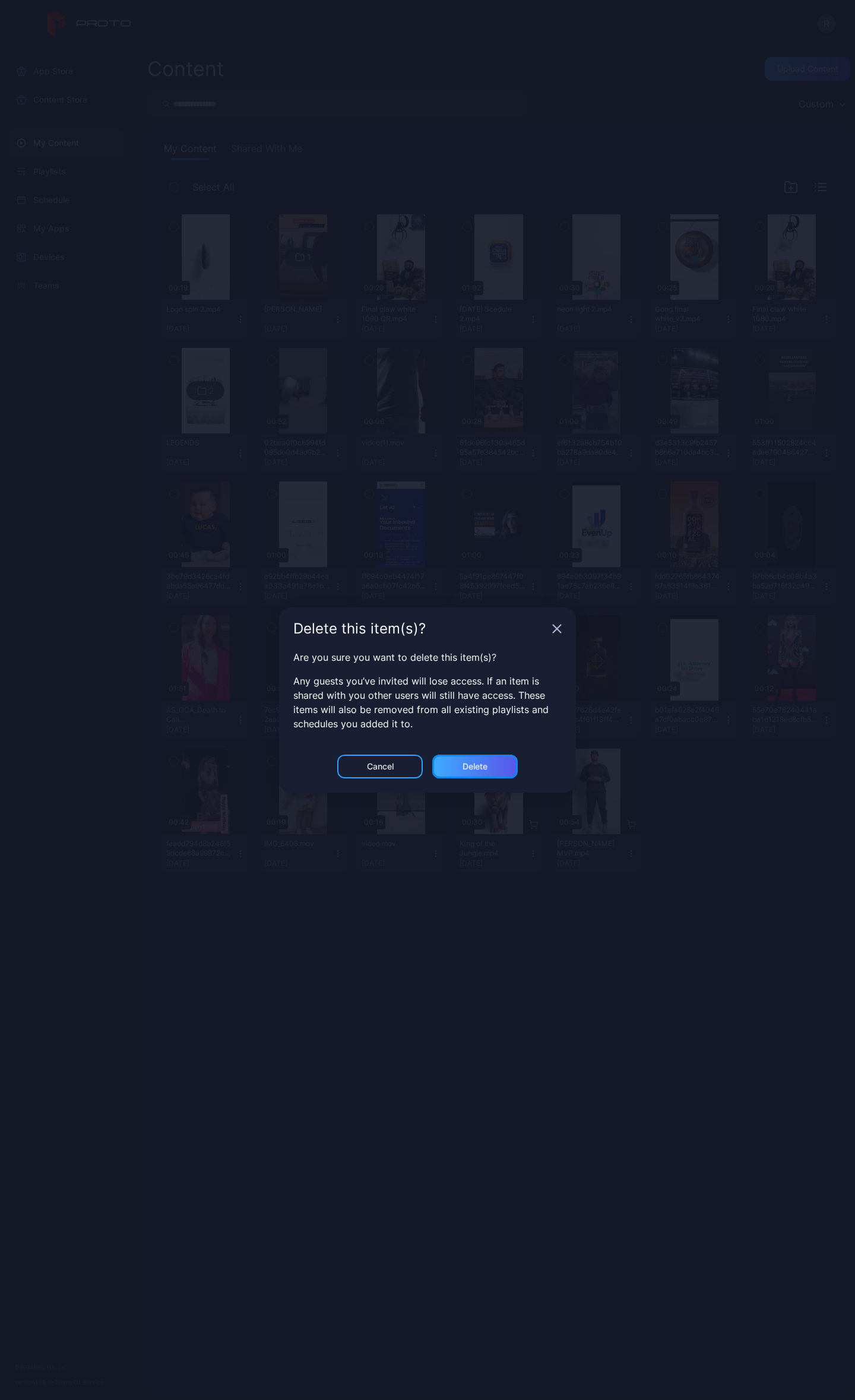
click at [476, 770] on div "Delete" at bounding box center [475, 766] width 25 height 9
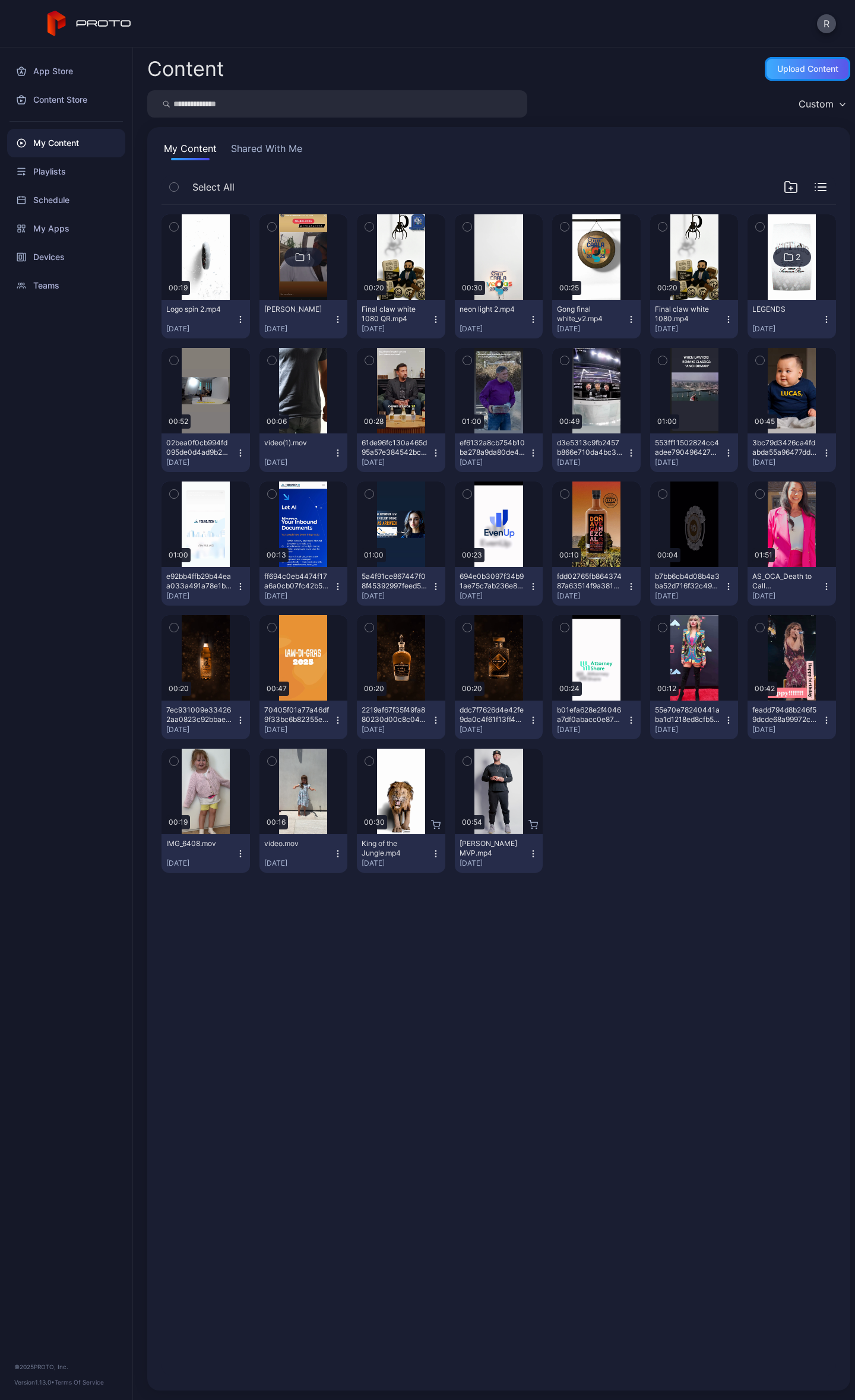
click at [790, 62] on div "Upload Content" at bounding box center [807, 69] width 86 height 24
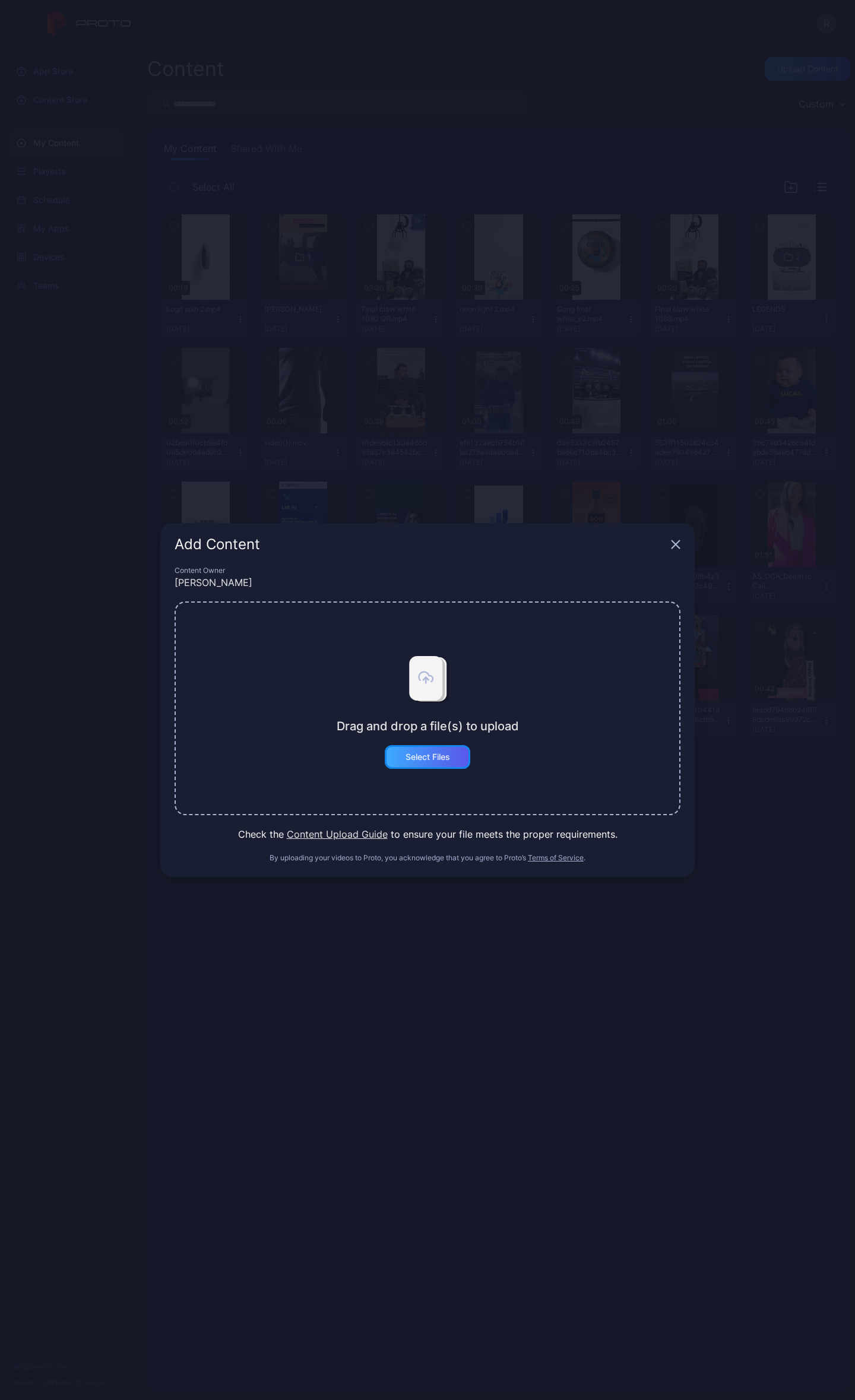
click at [435, 763] on div "Select Files" at bounding box center [427, 757] width 86 height 24
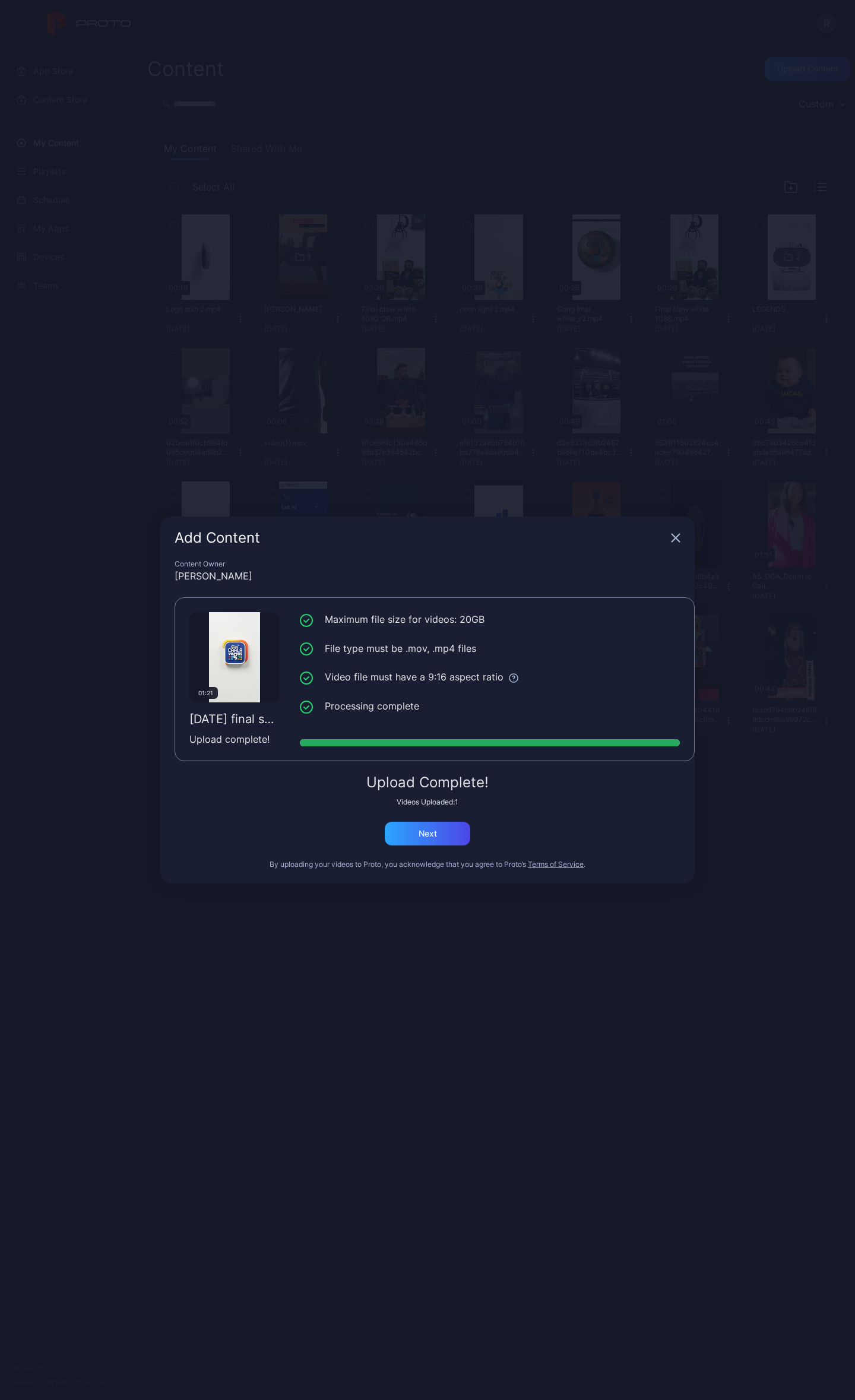
click at [675, 539] on icon "button" at bounding box center [675, 538] width 8 height 8
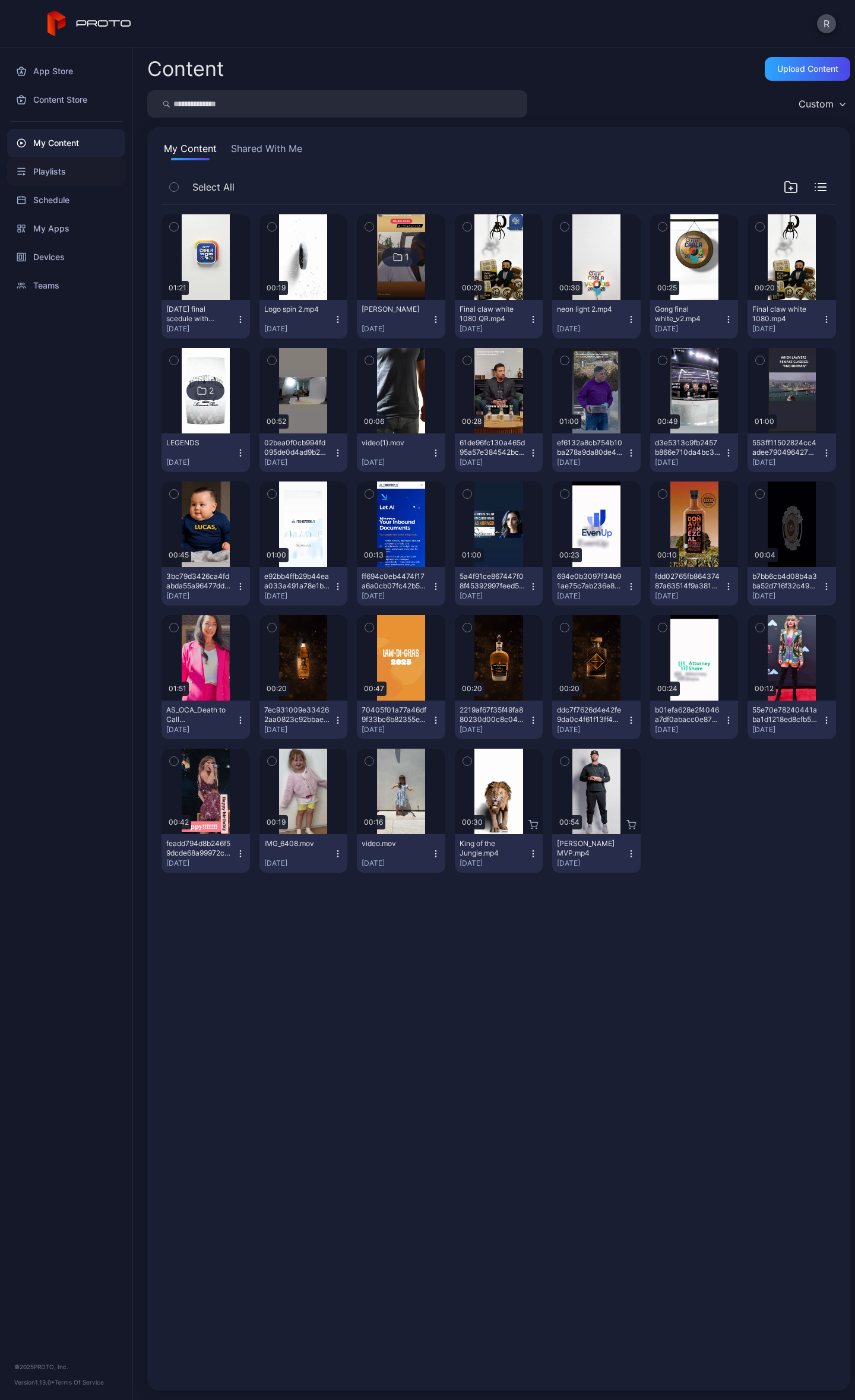
click at [66, 169] on div "Playlists" at bounding box center [65, 171] width 118 height 29
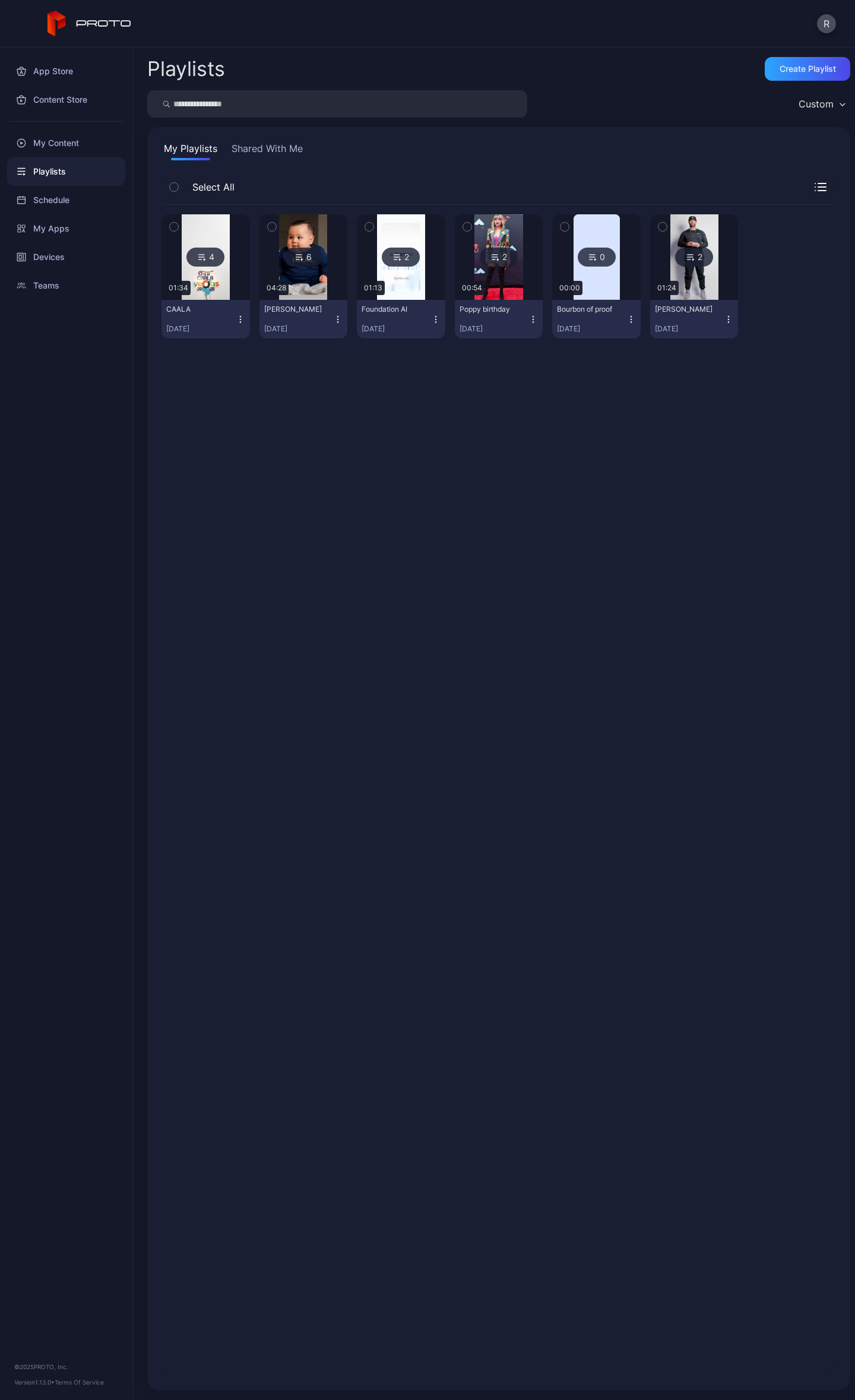
click at [207, 312] on div "CAALA" at bounding box center [199, 309] width 65 height 9
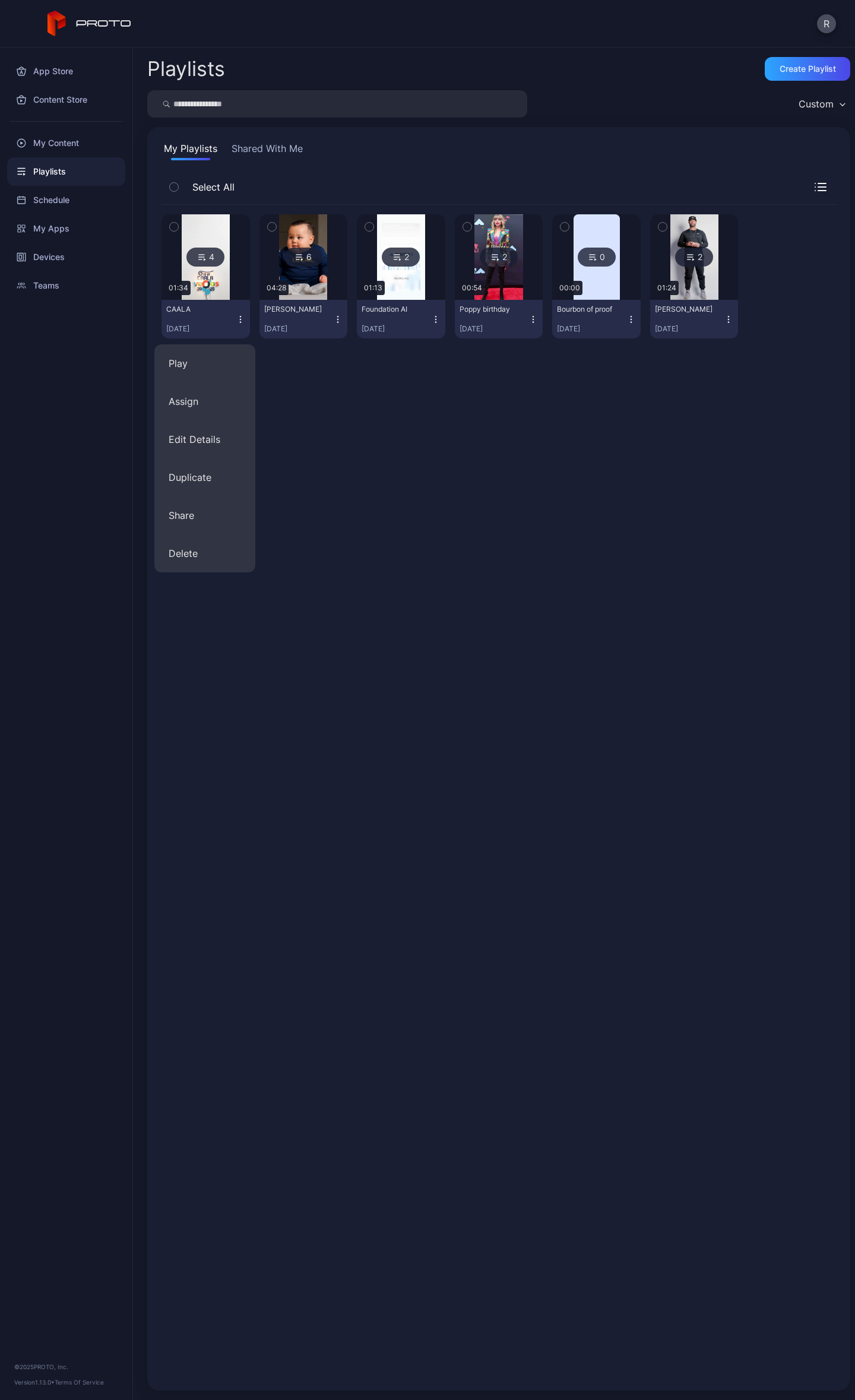
click at [207, 312] on div "CAALA" at bounding box center [199, 309] width 65 height 9
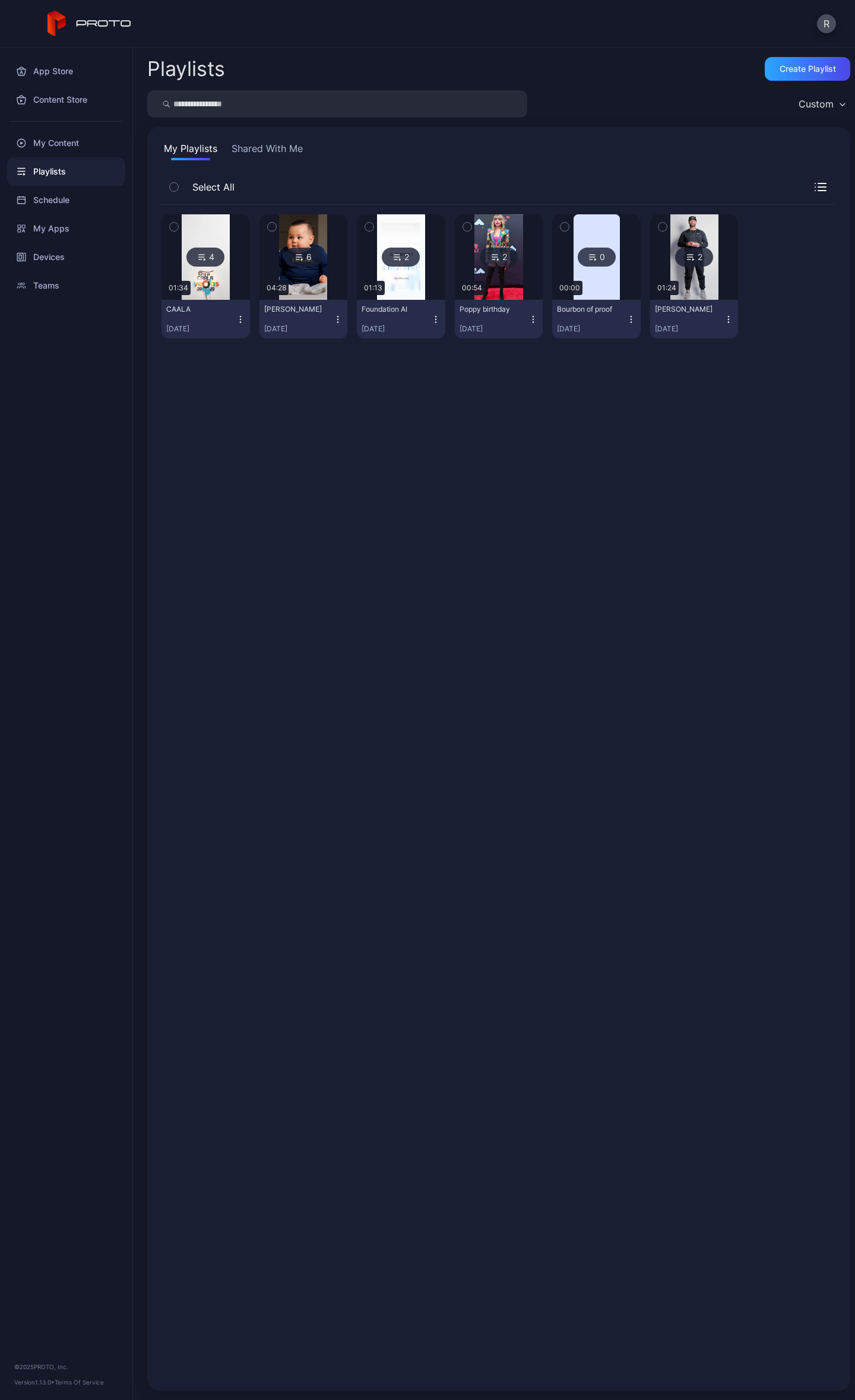
click at [203, 307] on div "CAALA" at bounding box center [199, 309] width 65 height 9
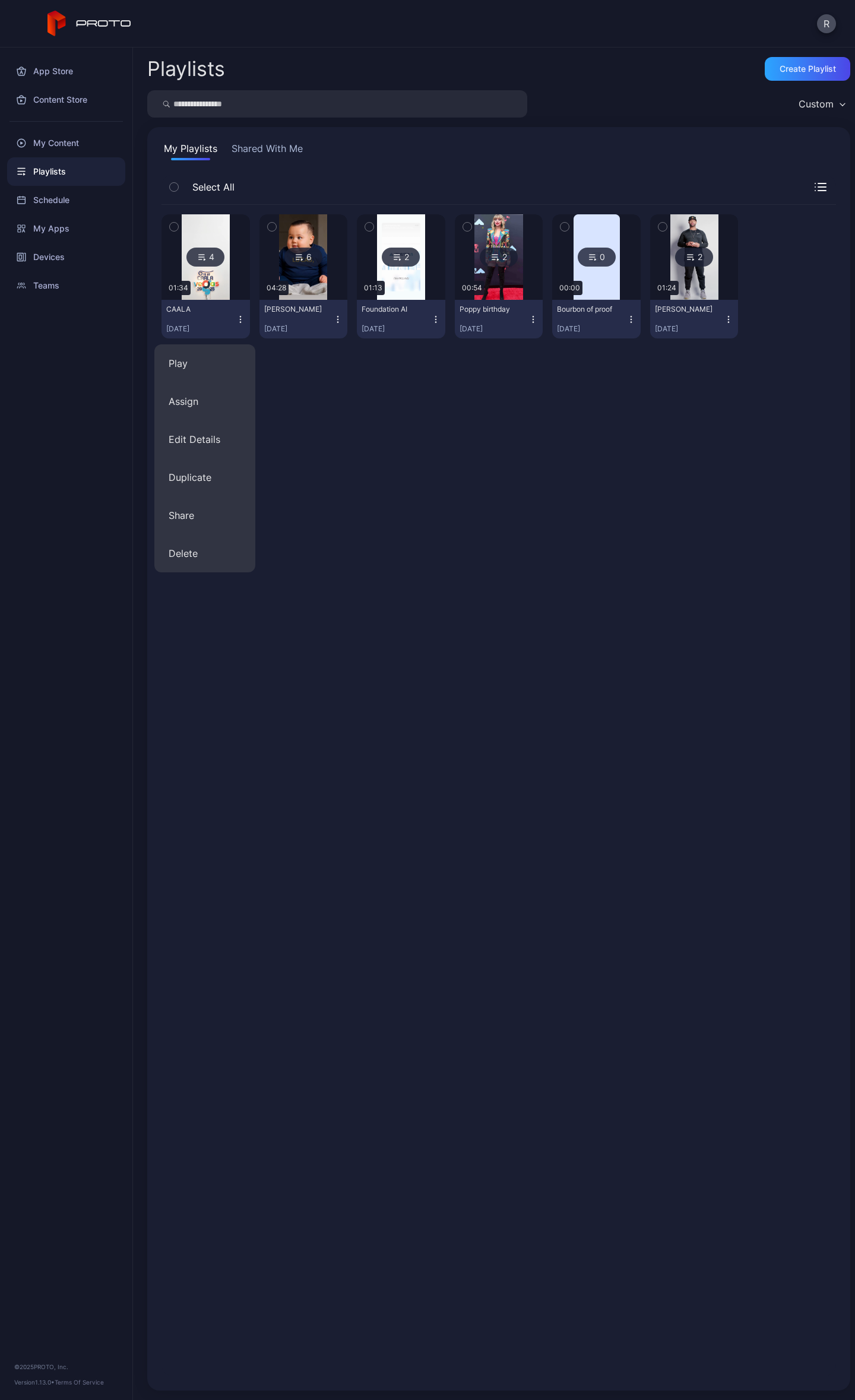
click at [203, 307] on div "CAALA" at bounding box center [199, 309] width 65 height 9
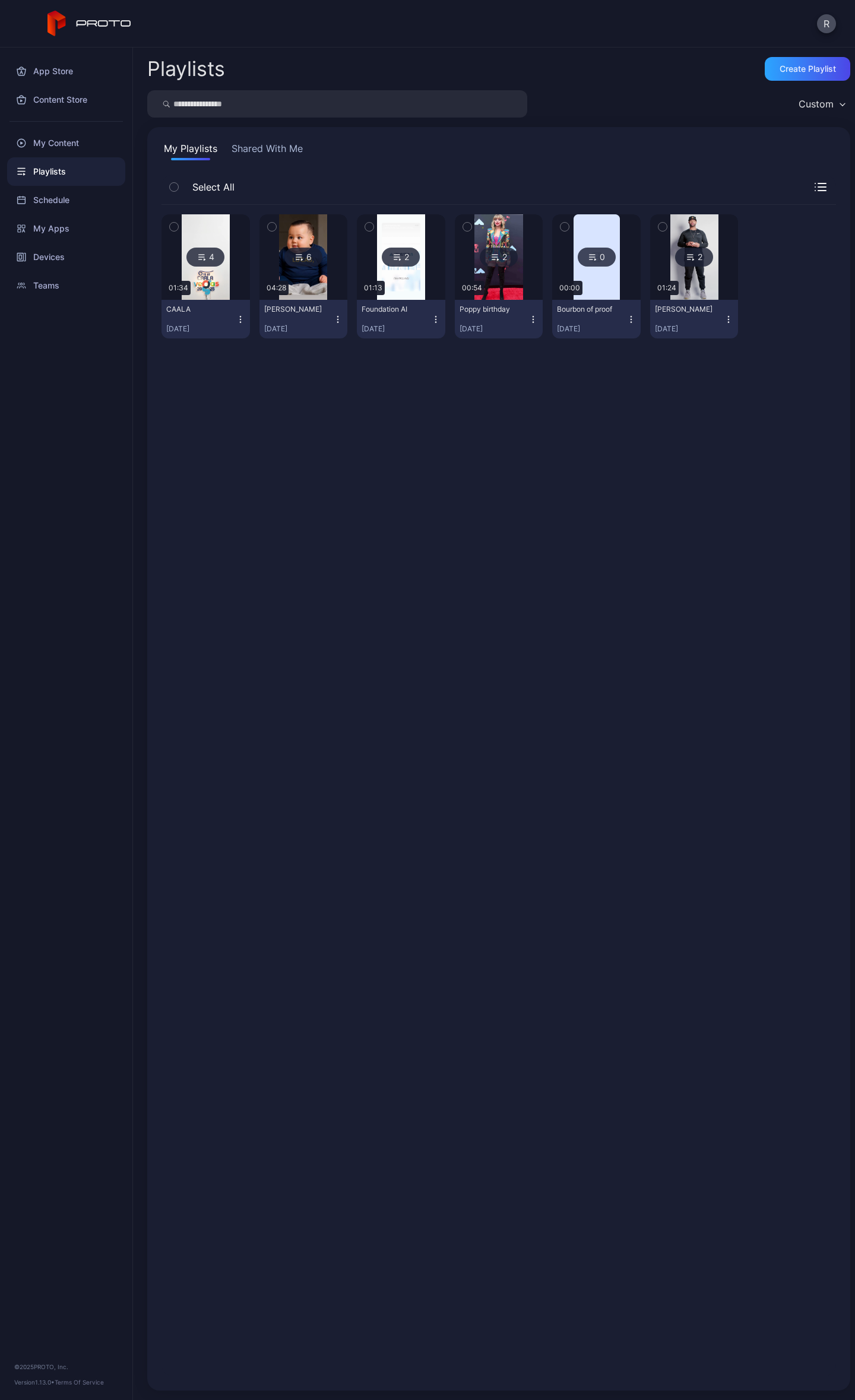
click at [212, 293] on img at bounding box center [205, 257] width 48 height 86
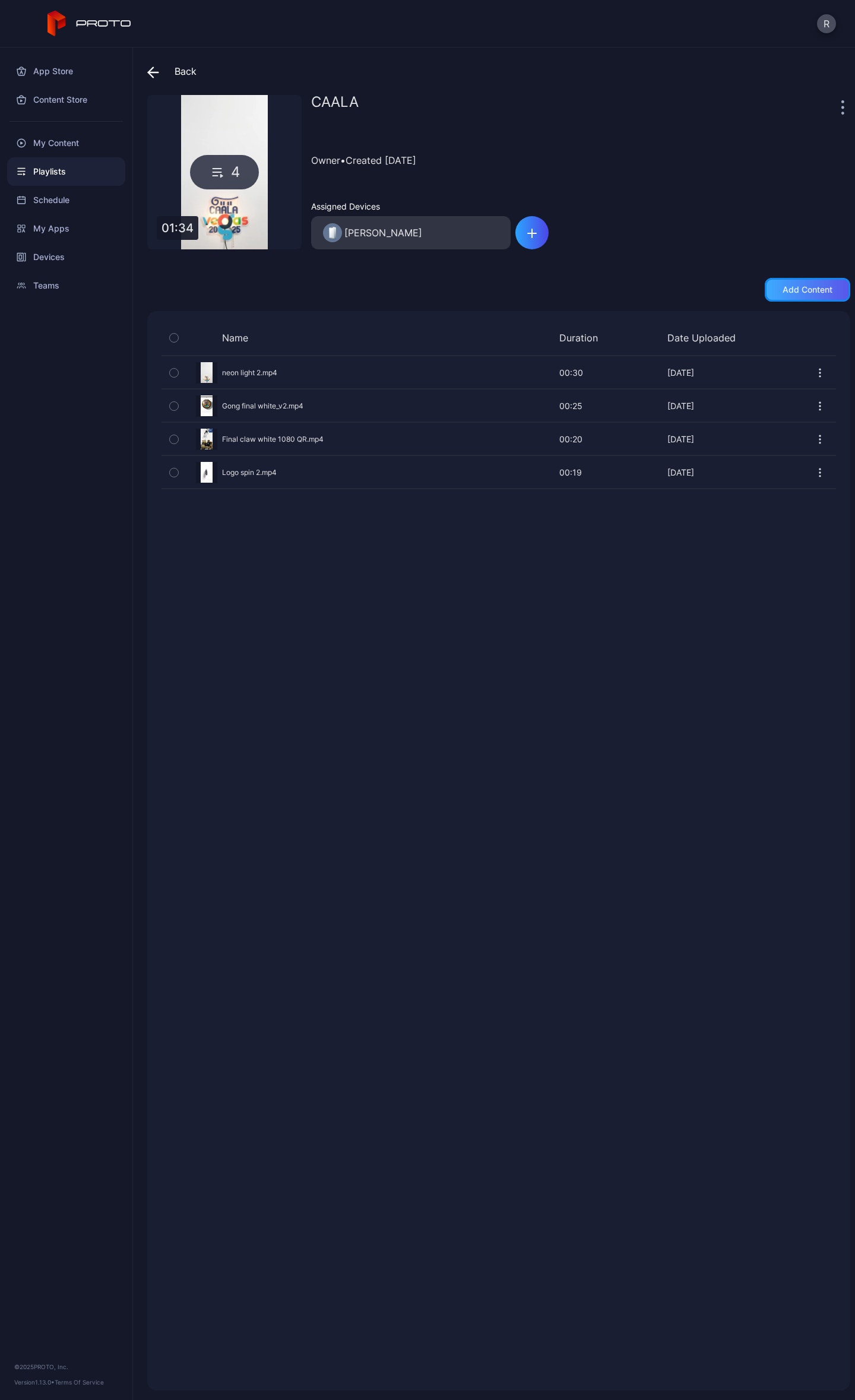
click at [774, 295] on div "Add content" at bounding box center [807, 290] width 86 height 24
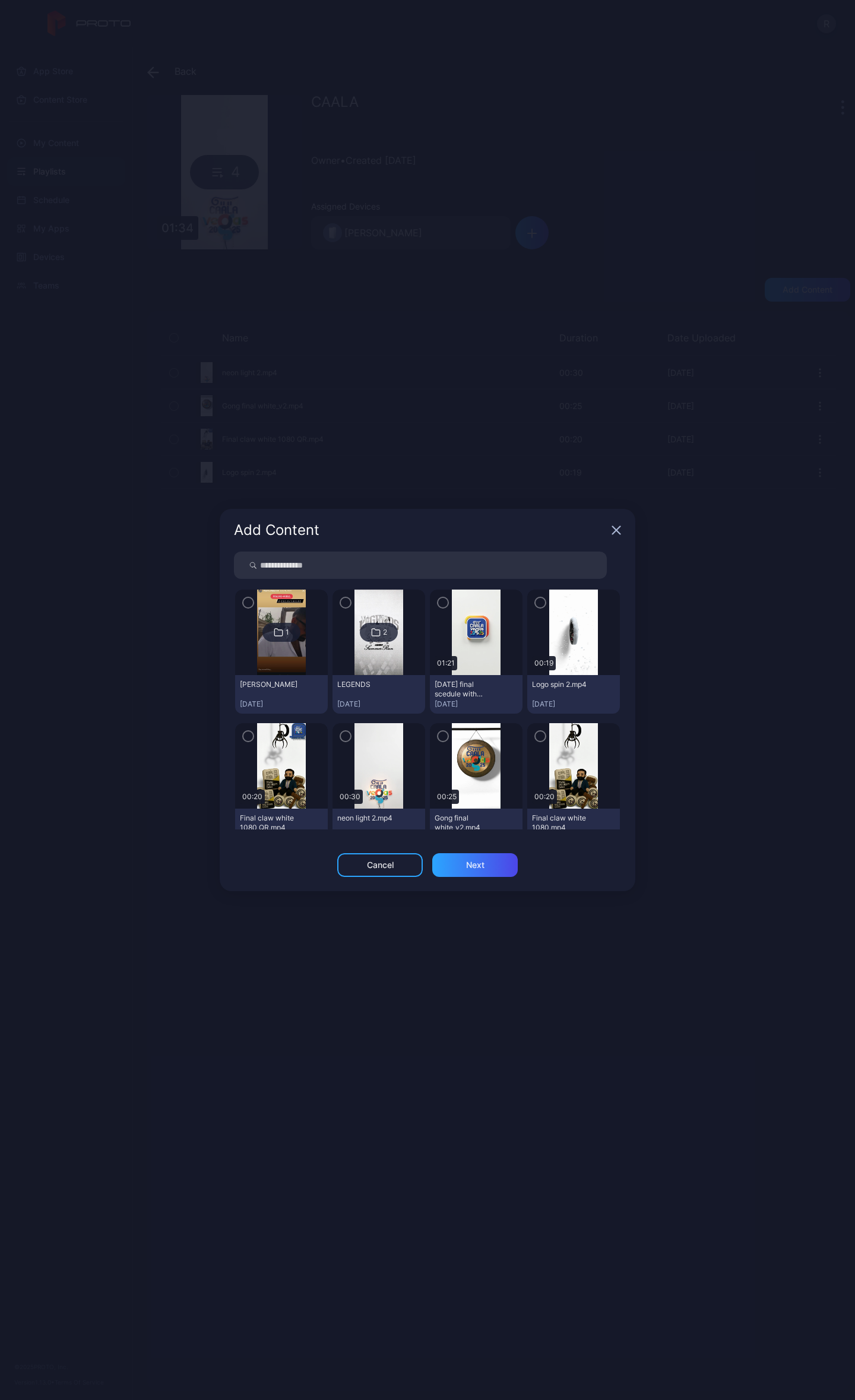
click at [435, 611] on div at bounding box center [476, 632] width 92 height 86
click at [438, 599] on icon "button" at bounding box center [442, 603] width 9 height 13
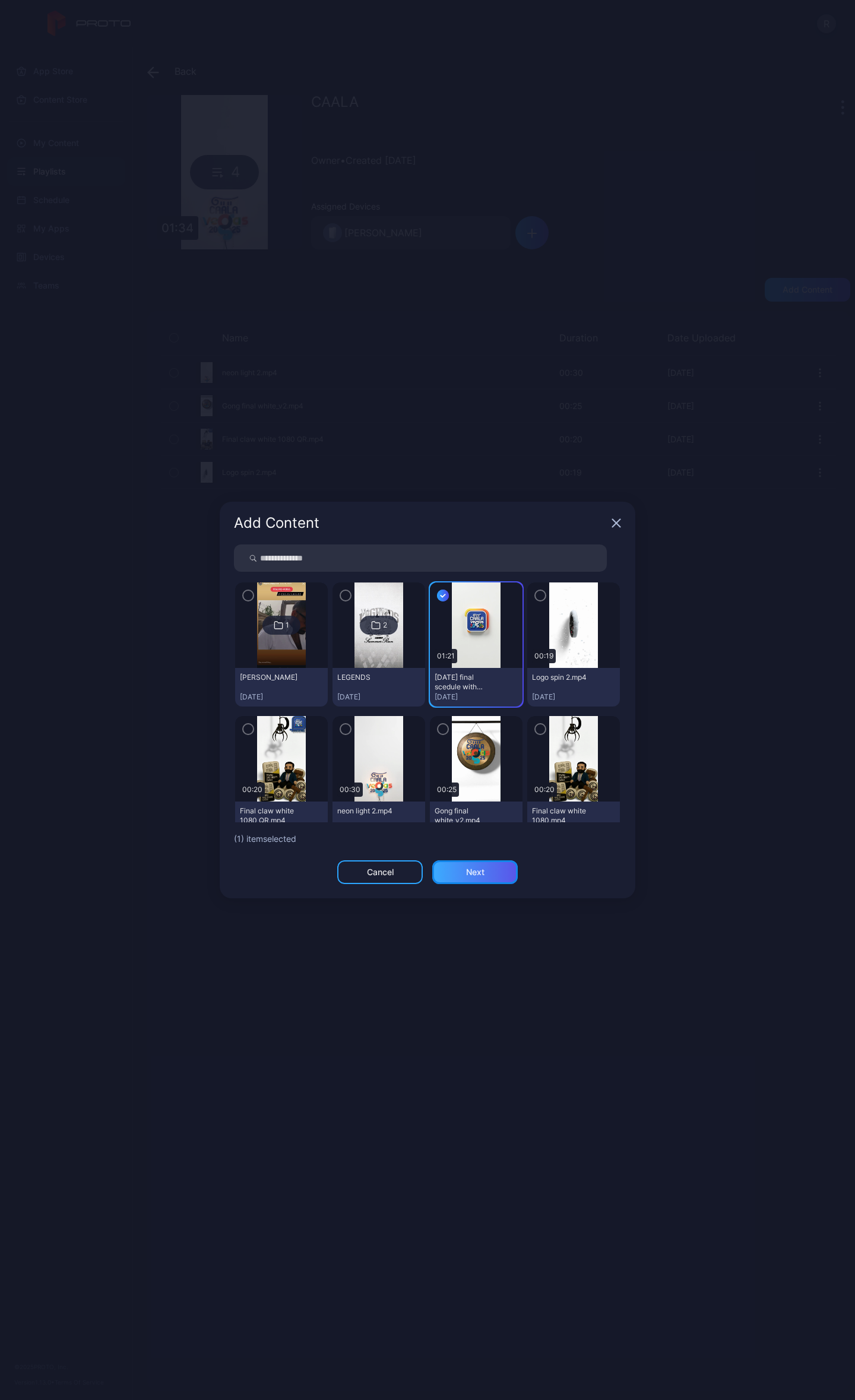
click at [480, 867] on div "Next" at bounding box center [475, 871] width 18 height 9
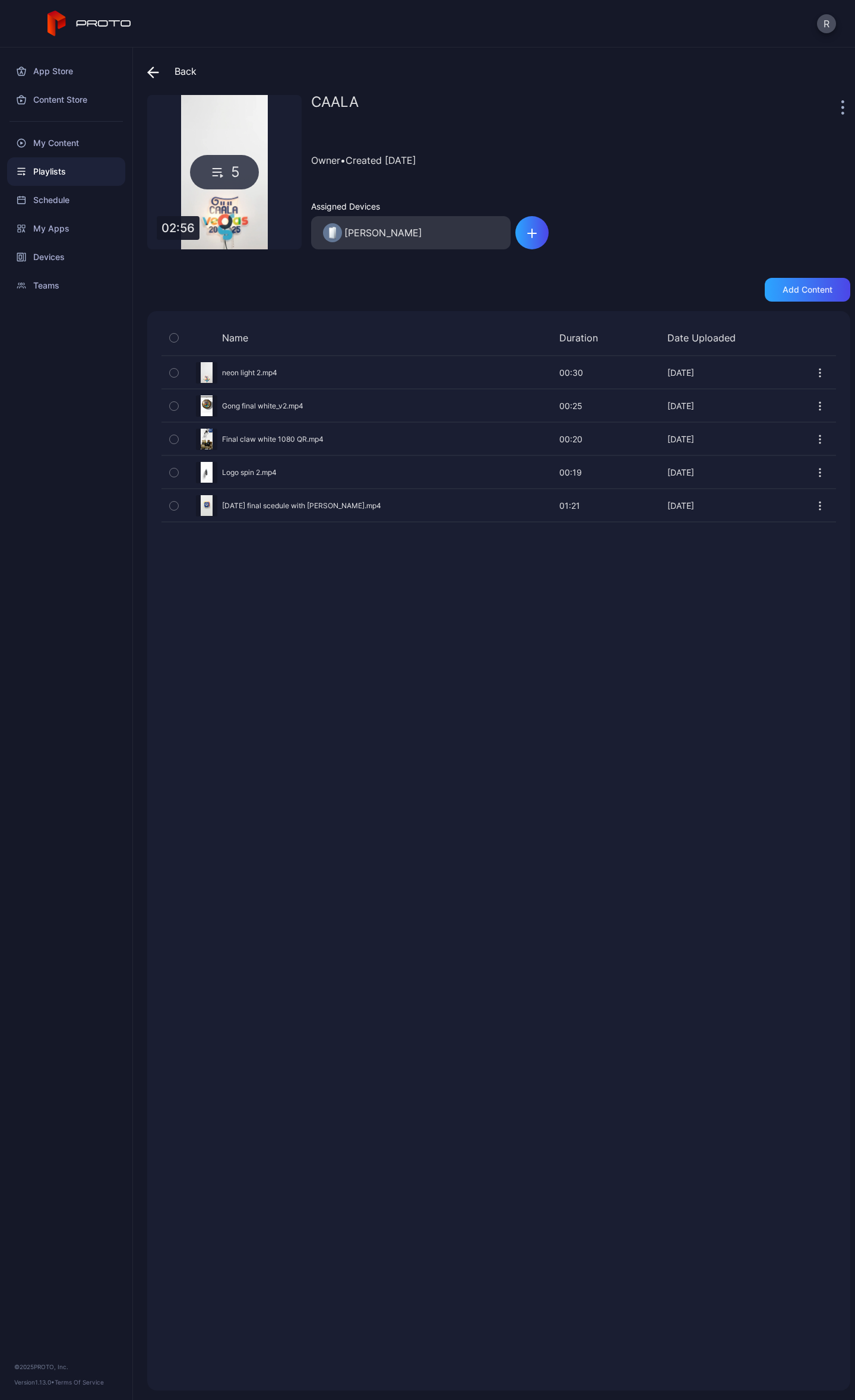
click at [154, 69] on icon at bounding box center [153, 72] width 12 height 12
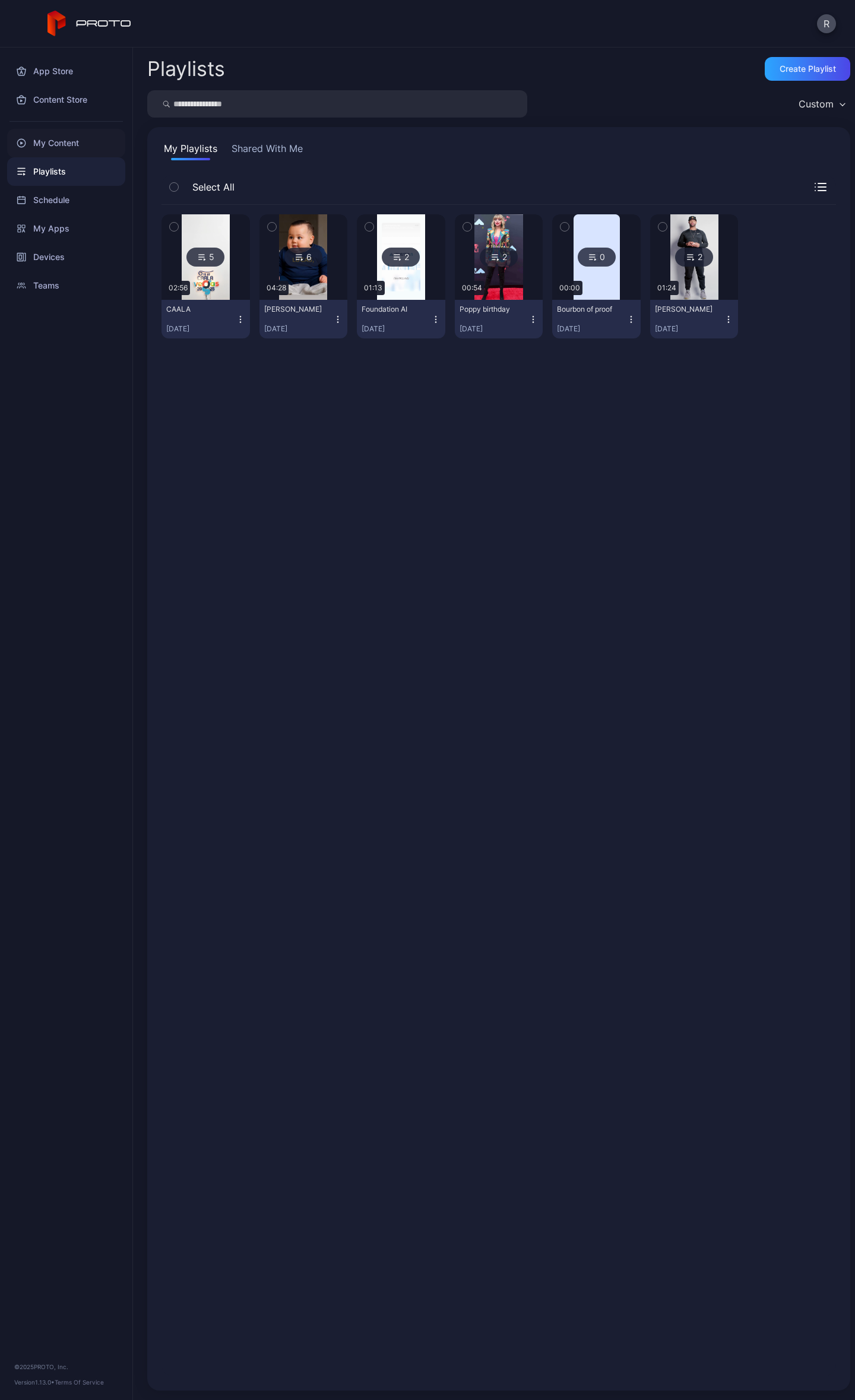
click at [54, 138] on div "My Content" at bounding box center [65, 144] width 118 height 29
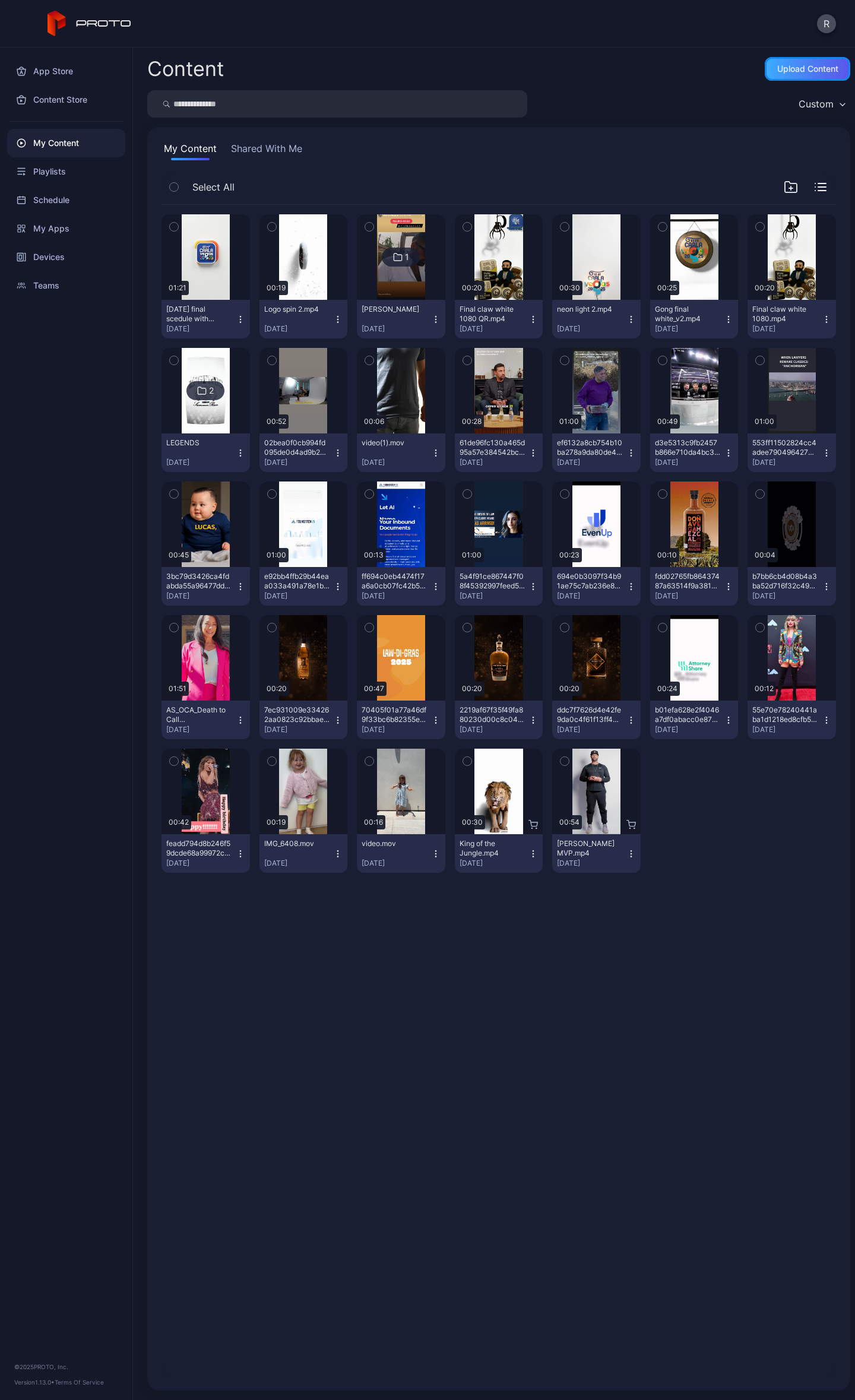
click at [777, 70] on div "Upload Content" at bounding box center [807, 68] width 61 height 9
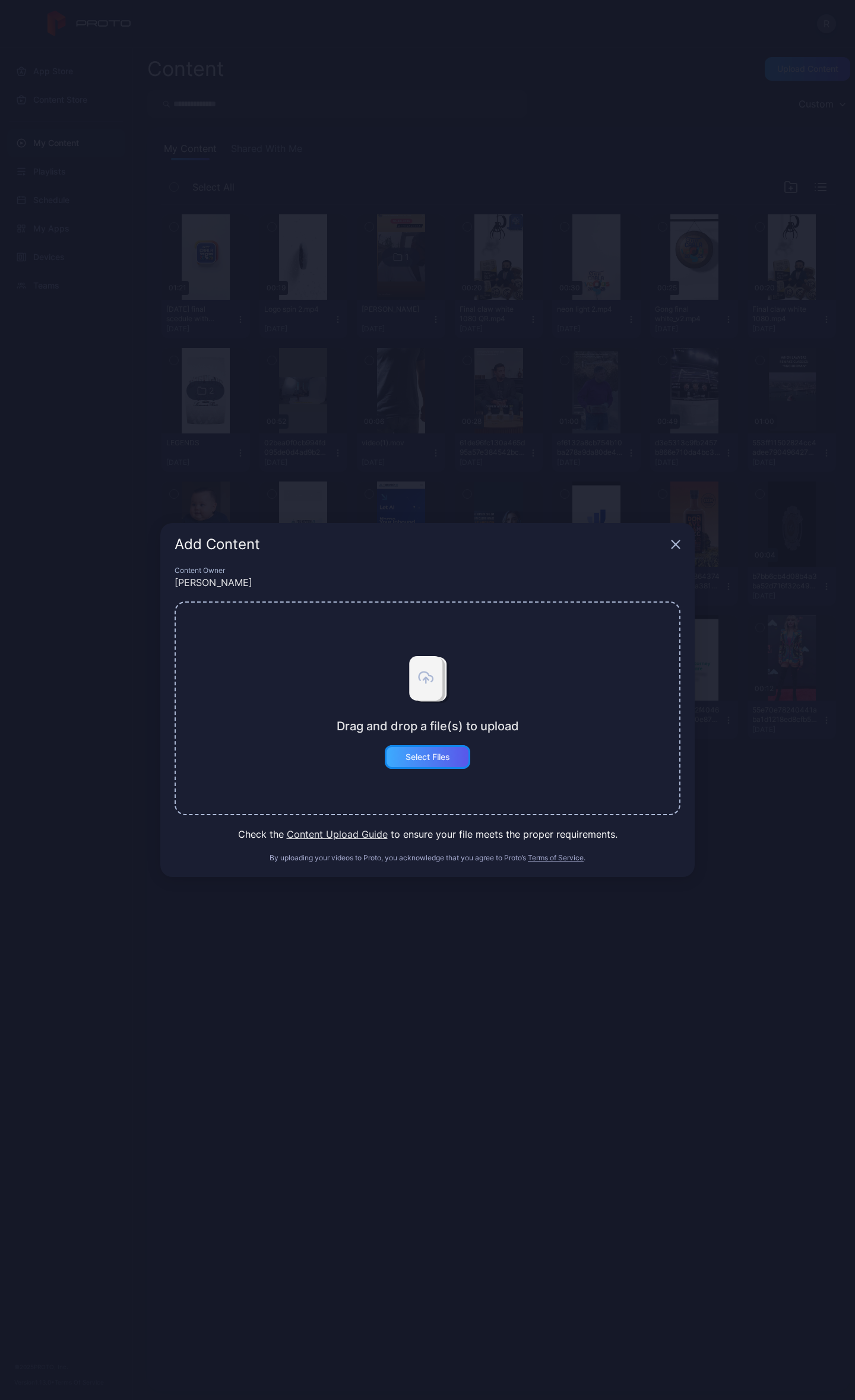
click at [433, 756] on div "Select Files" at bounding box center [427, 756] width 44 height 9
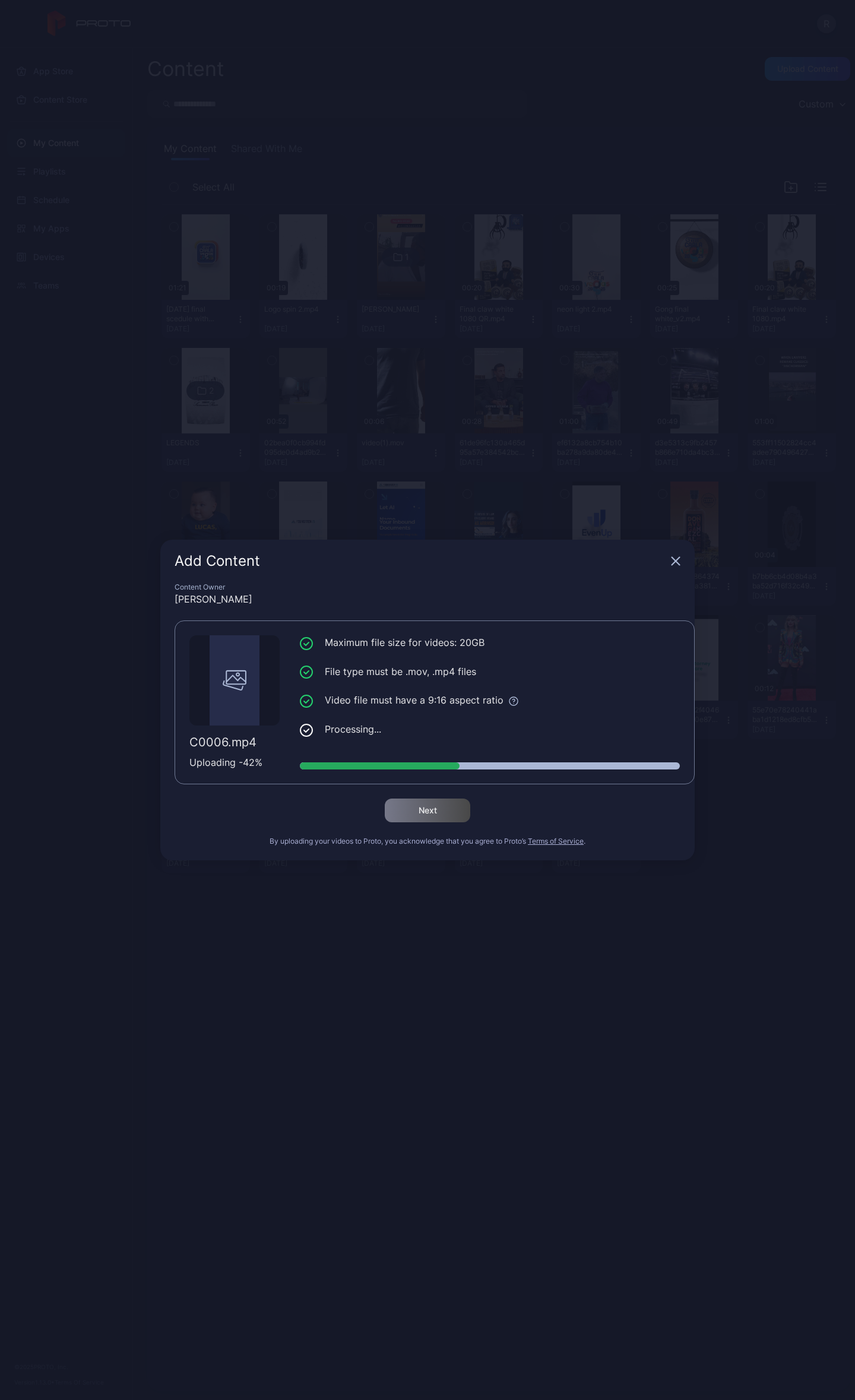
click at [554, 91] on div "Add Content Content Owner Robert Simon C0006.mp4 Uploading - 42 % Maximum file …" at bounding box center [427, 700] width 855 height 1400
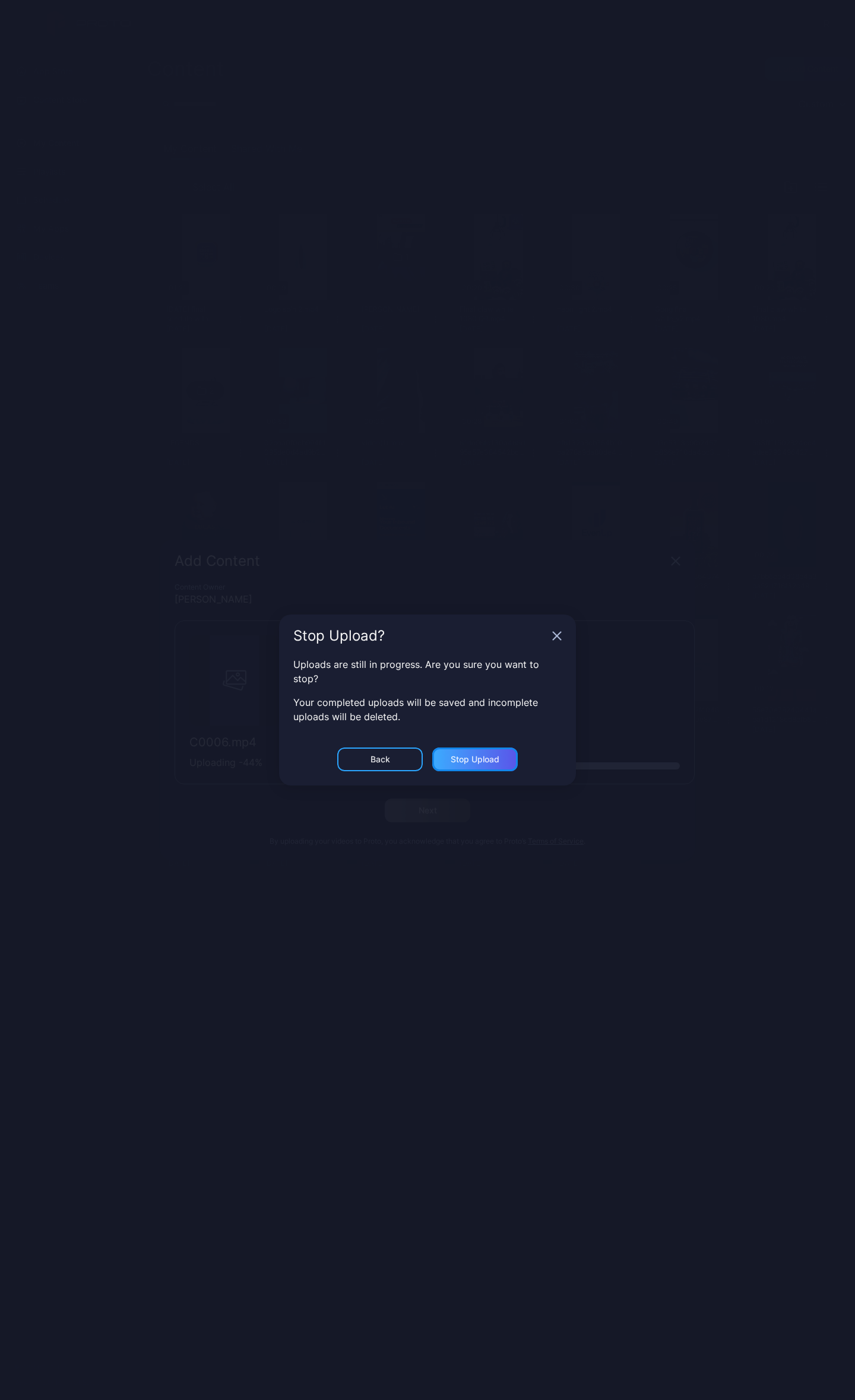
click at [446, 756] on div "Stop Upload" at bounding box center [475, 760] width 86 height 24
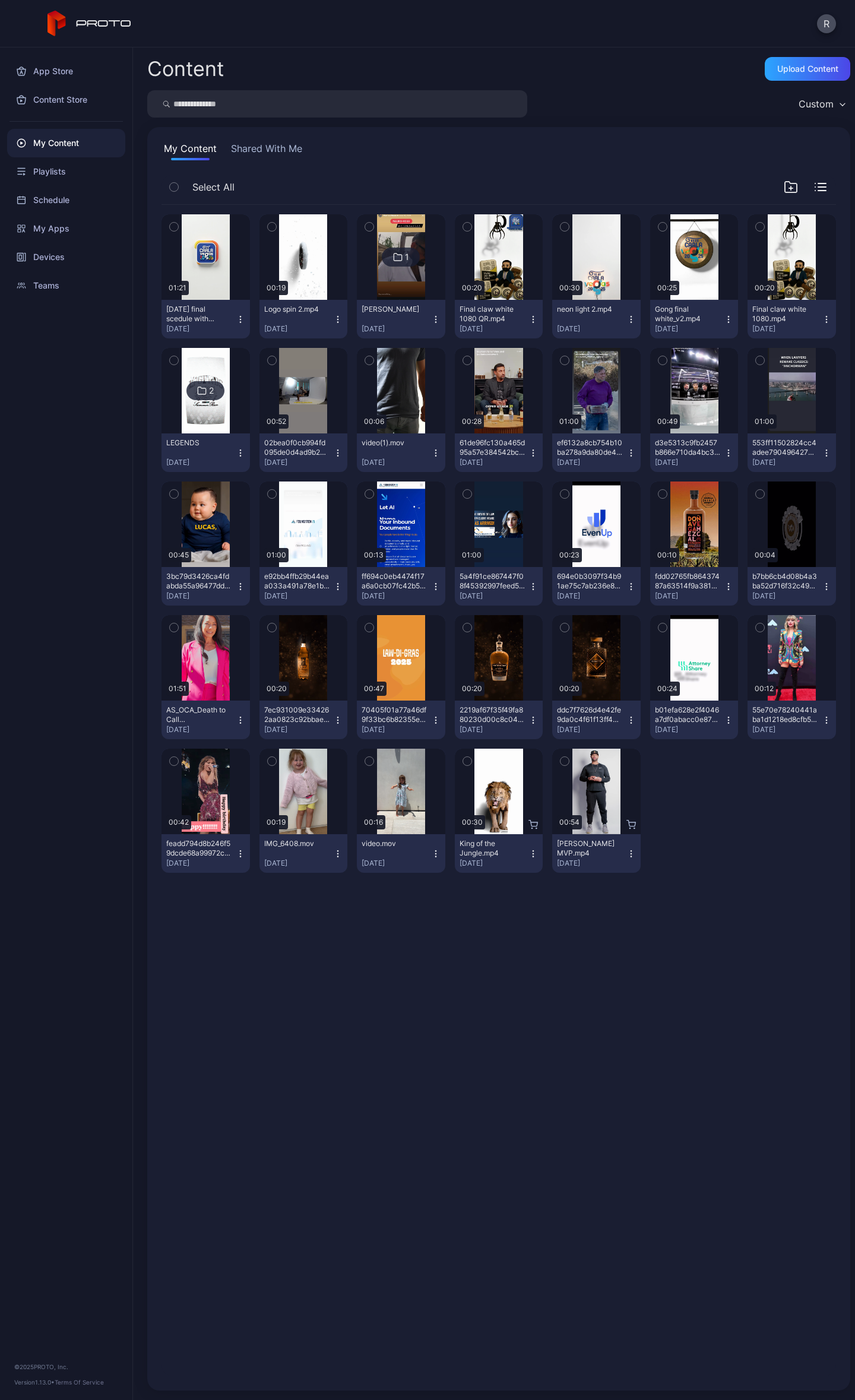
drag, startPoint x: 626, startPoint y: 101, endPoint x: 642, endPoint y: 101, distance: 16.0
click at [626, 101] on div "Custom" at bounding box center [498, 104] width 703 height 28
click at [777, 68] on div "Upload Content" at bounding box center [807, 68] width 61 height 9
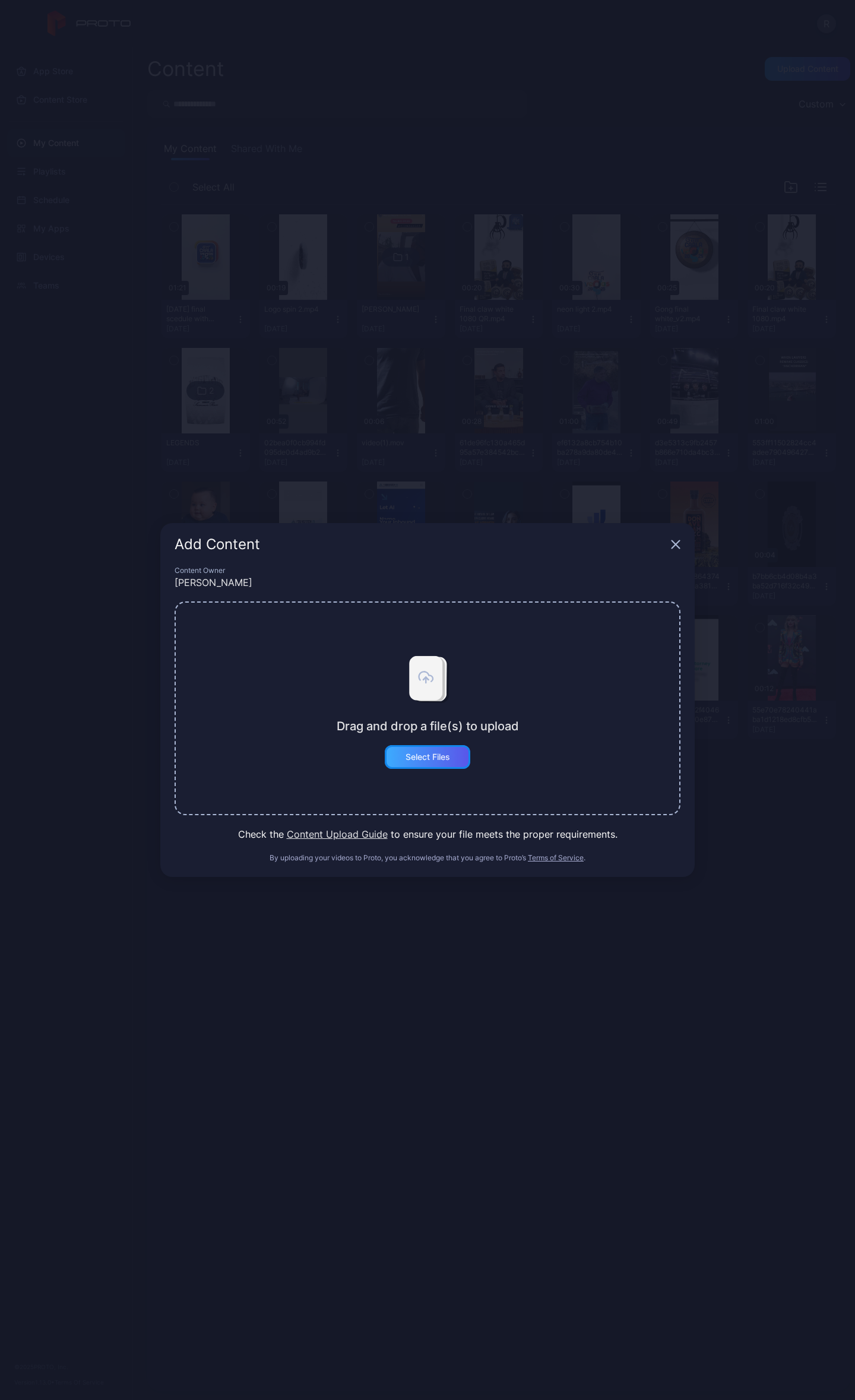
click at [418, 768] on div "Select Files" at bounding box center [427, 757] width 86 height 24
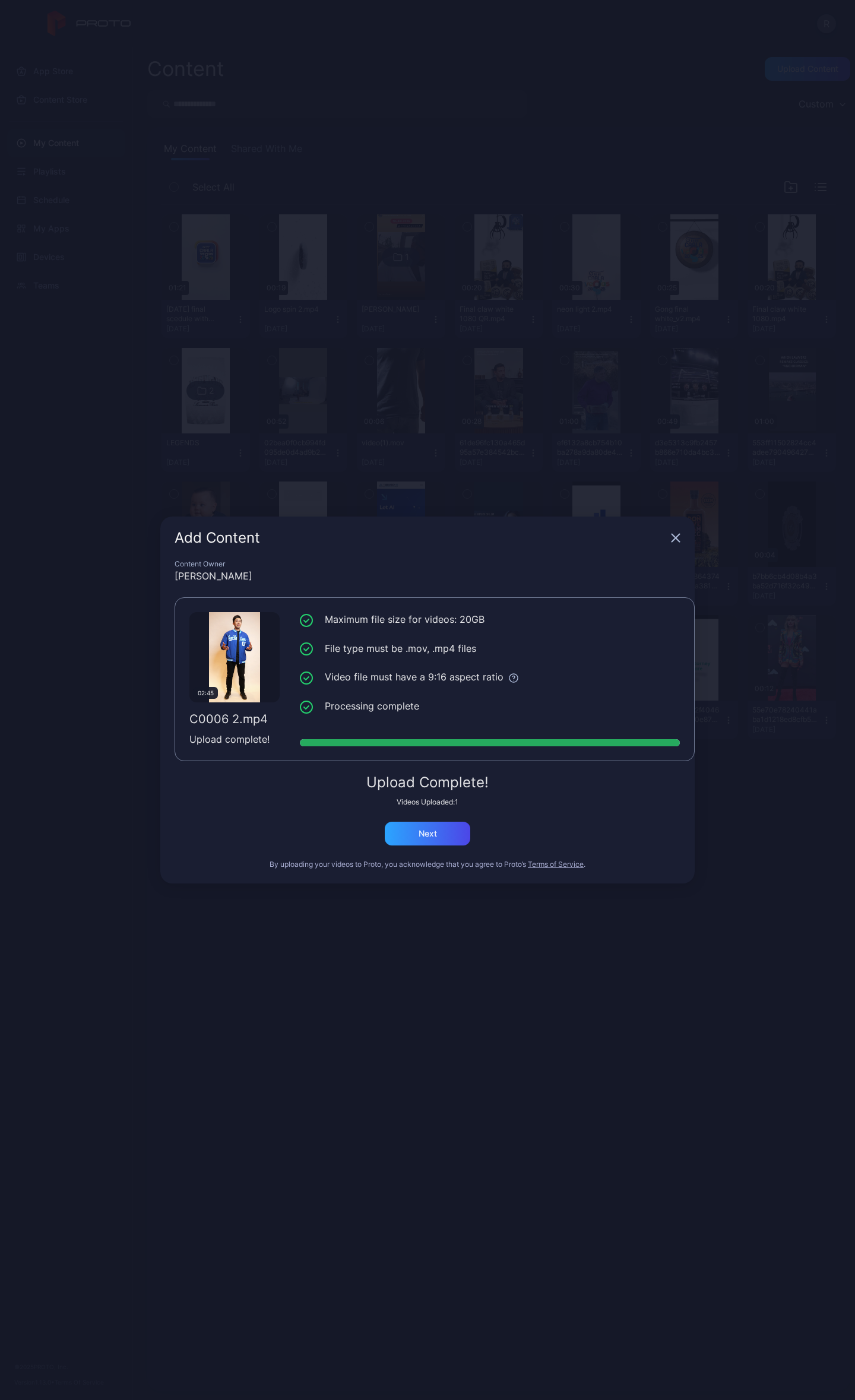
click at [670, 533] on icon "button" at bounding box center [675, 537] width 9 height 9
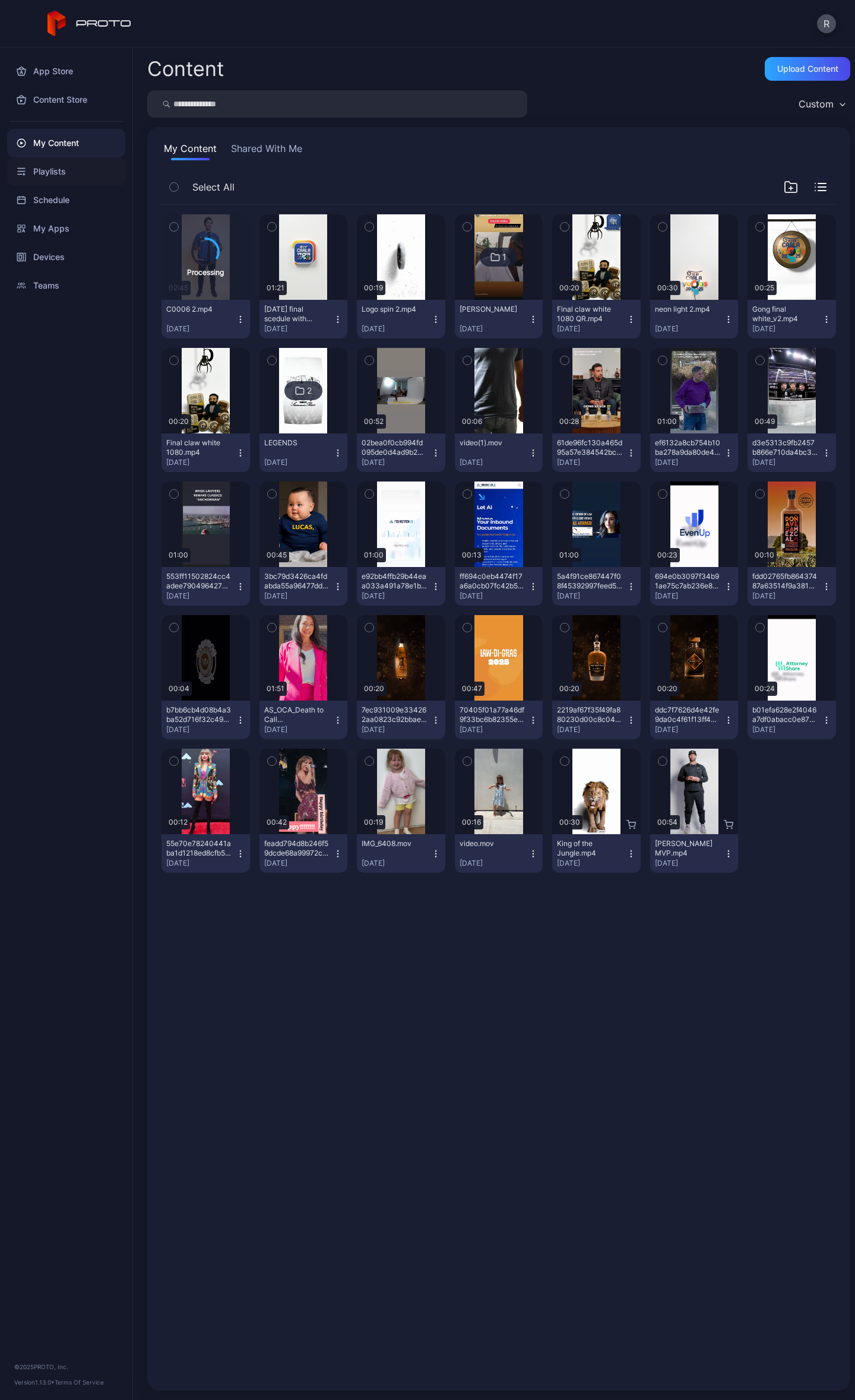
click at [48, 175] on div "Playlists" at bounding box center [65, 171] width 118 height 29
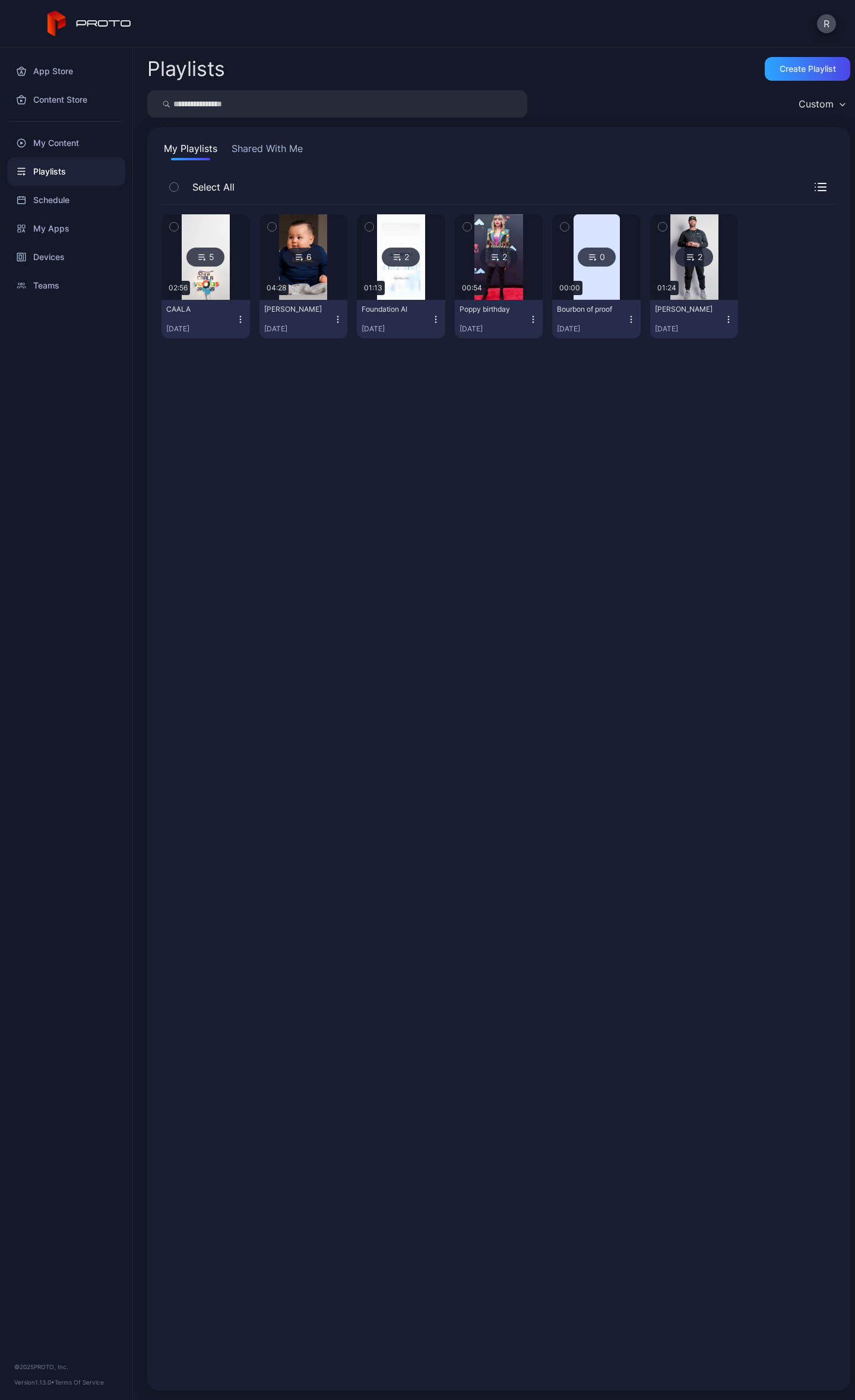
click at [274, 133] on div "My Playlists Shared With Me Select All 5 02:56 CAALA Aug 28, 2025 6 04:28 Bob R…" at bounding box center [498, 758] width 703 height 1263
click at [274, 149] on button "Shared With Me" at bounding box center [267, 150] width 76 height 19
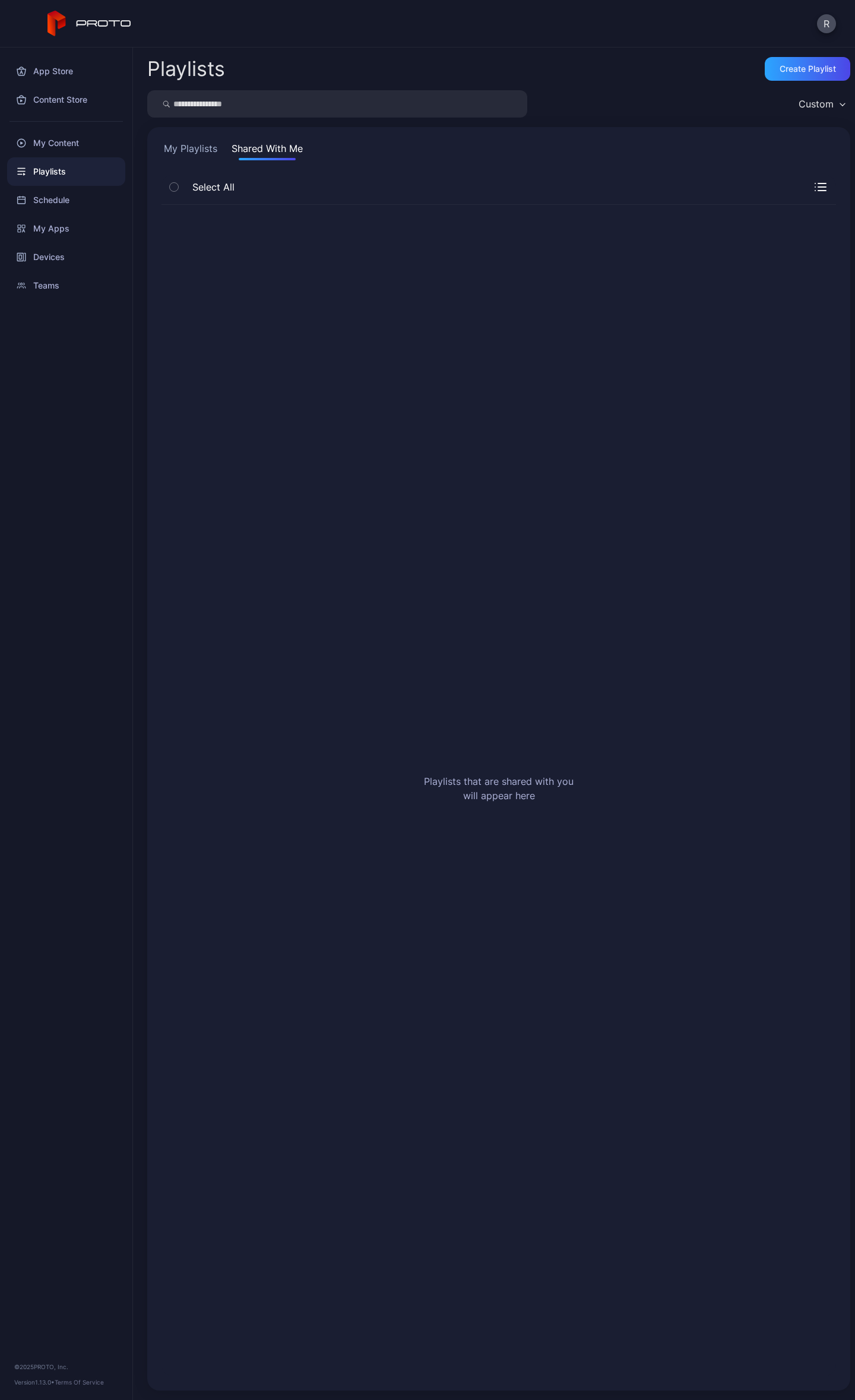
click at [202, 146] on button "My Playlists" at bounding box center [190, 150] width 58 height 19
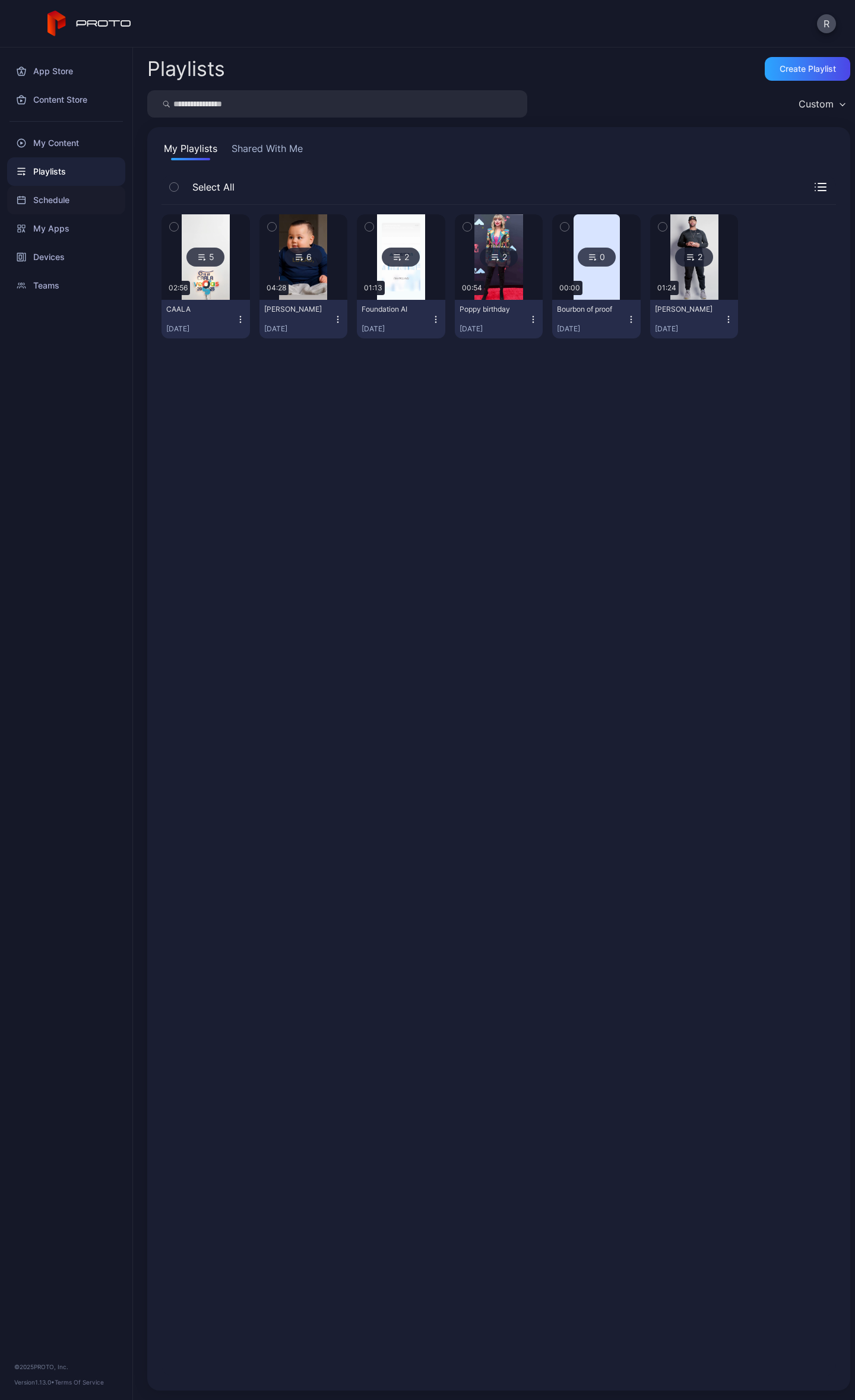
click at [80, 200] on div "Schedule" at bounding box center [65, 200] width 118 height 29
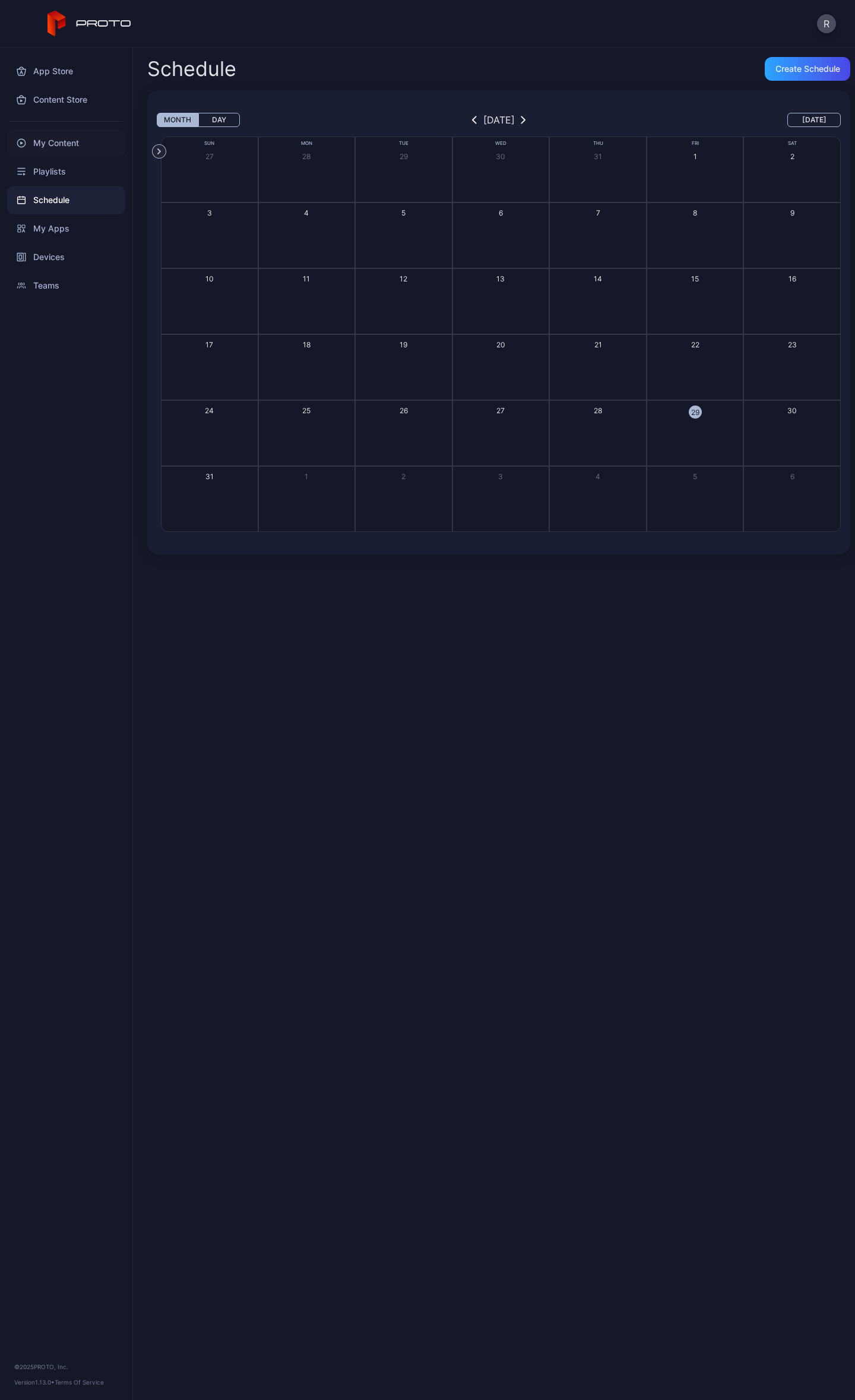
click at [57, 143] on div "My Content" at bounding box center [65, 144] width 118 height 29
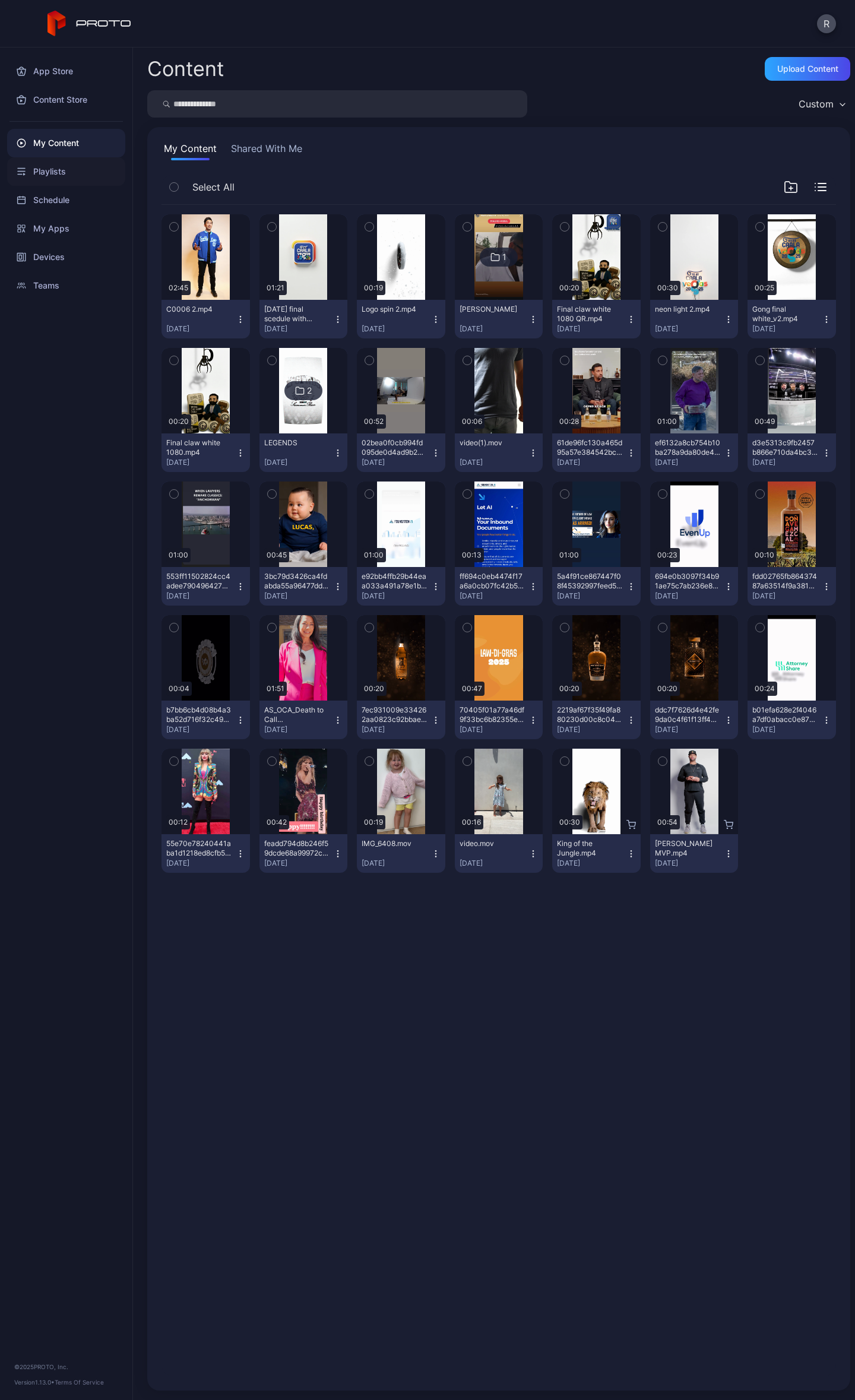
click at [39, 165] on div "Playlists" at bounding box center [65, 171] width 118 height 29
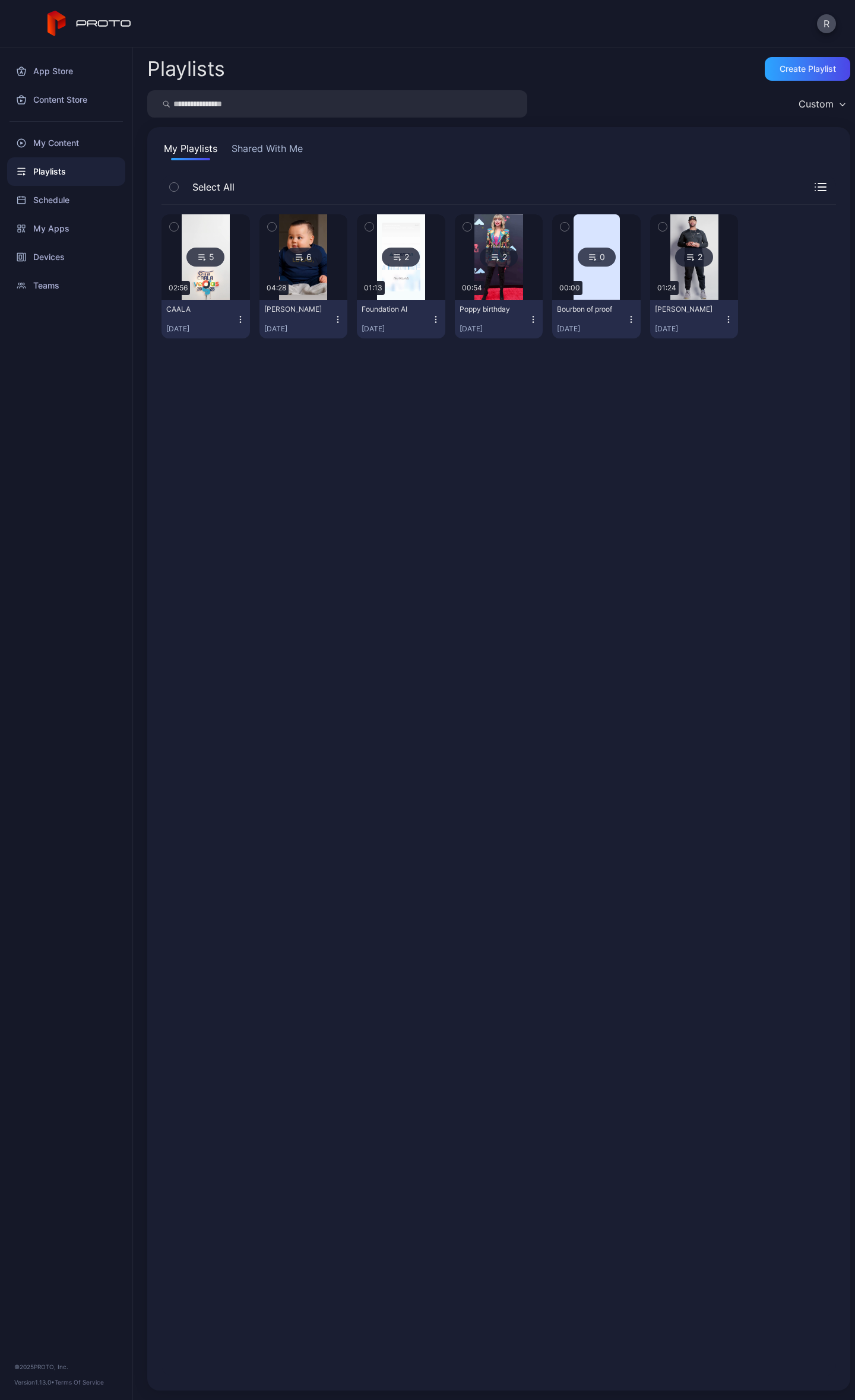
click at [822, 109] on div "Custom" at bounding box center [821, 103] width 58 height 18
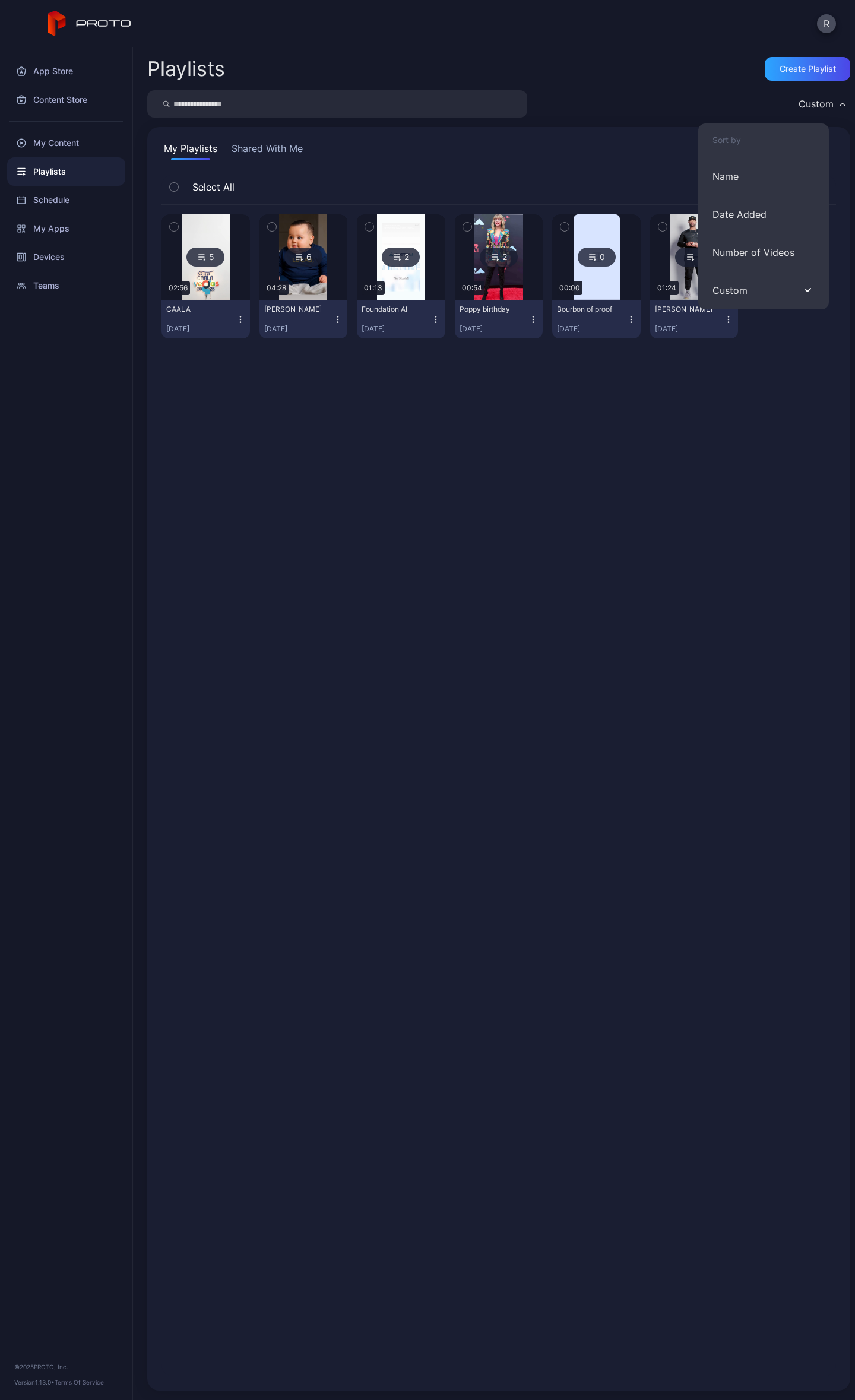
click at [749, 174] on button "Name" at bounding box center [764, 175] width 131 height 38
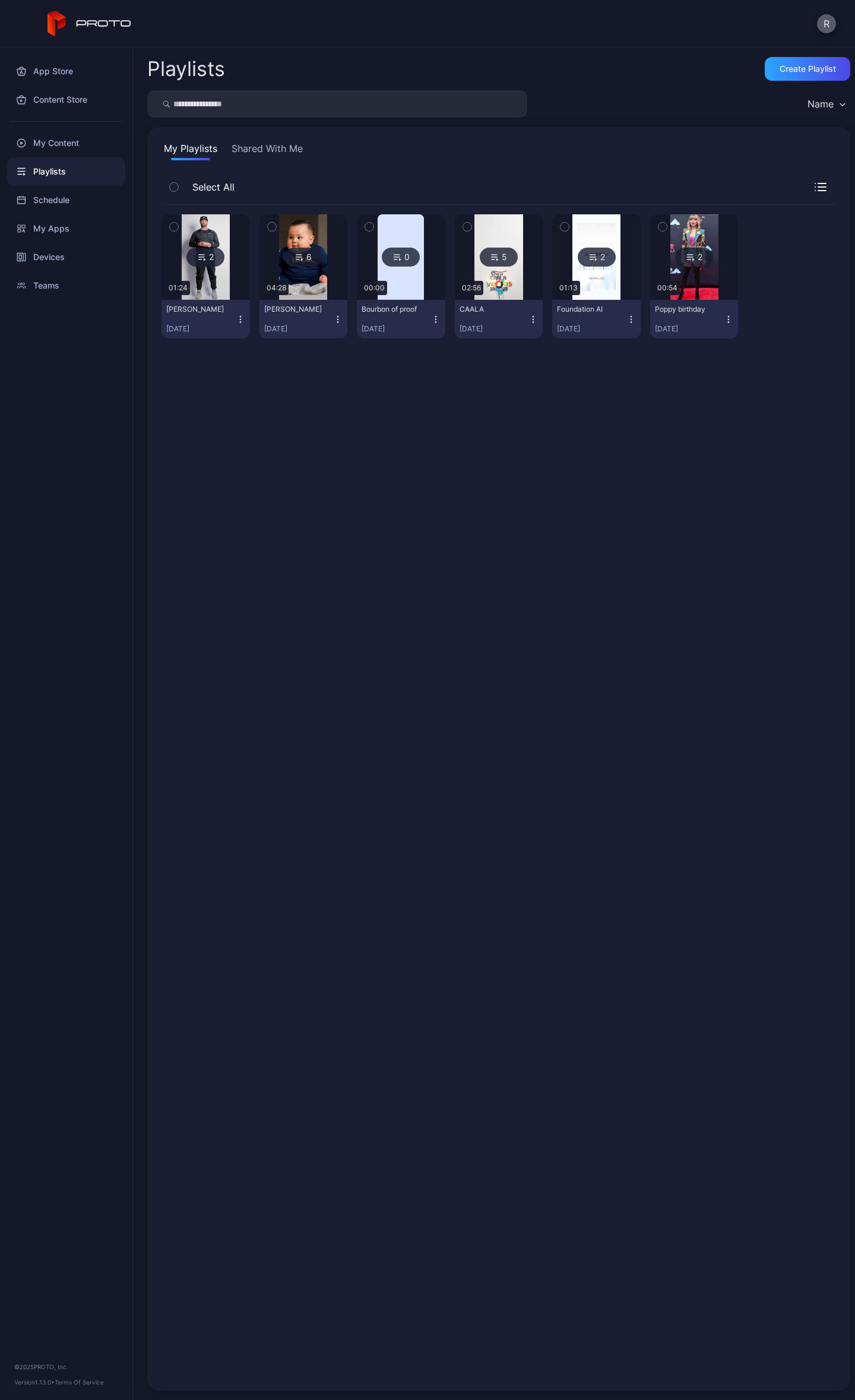
click at [822, 23] on button "R" at bounding box center [826, 24] width 19 height 19
click at [795, 243] on div at bounding box center [791, 276] width 88 height 124
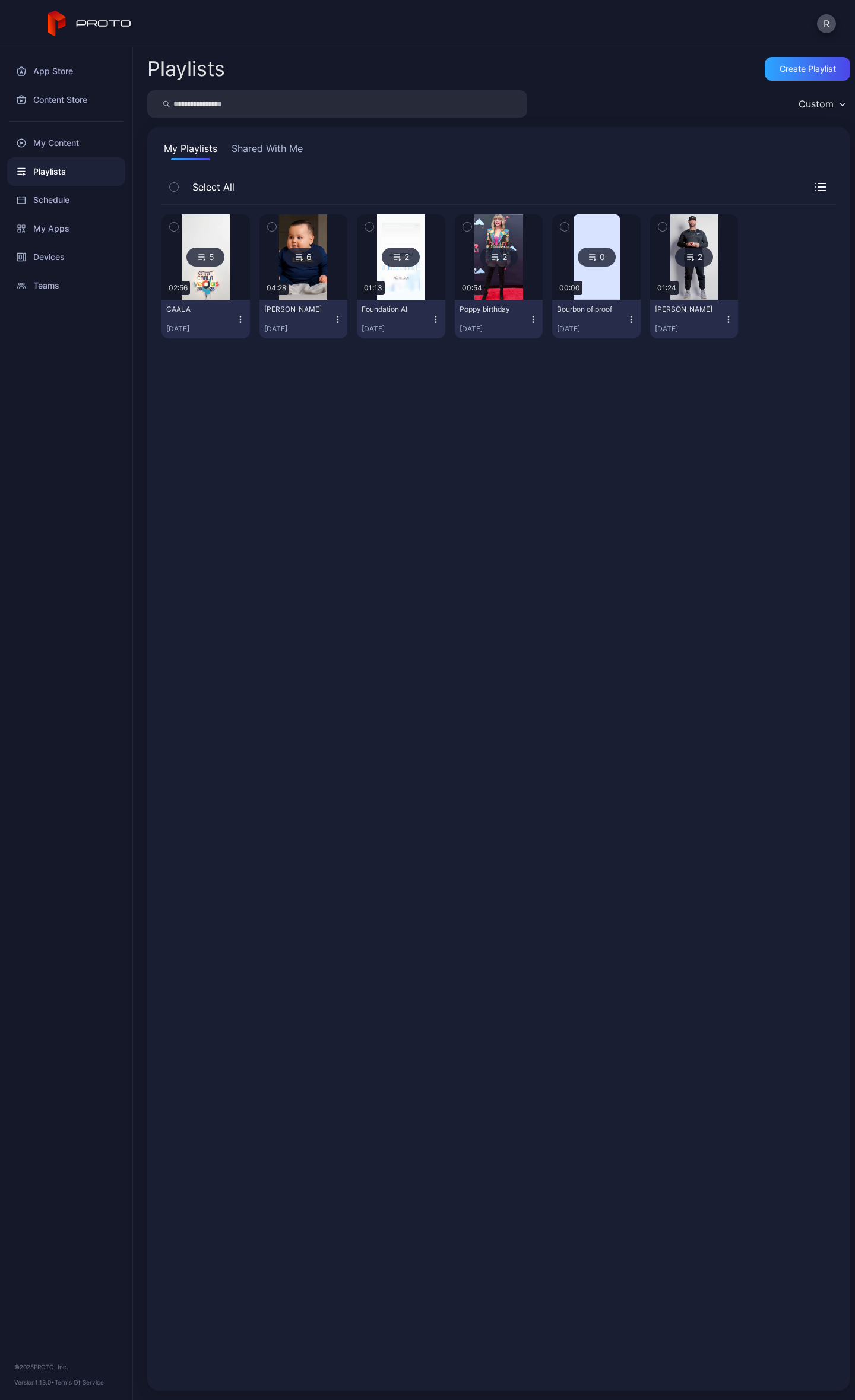
click at [216, 255] on div "5" at bounding box center [205, 257] width 38 height 19
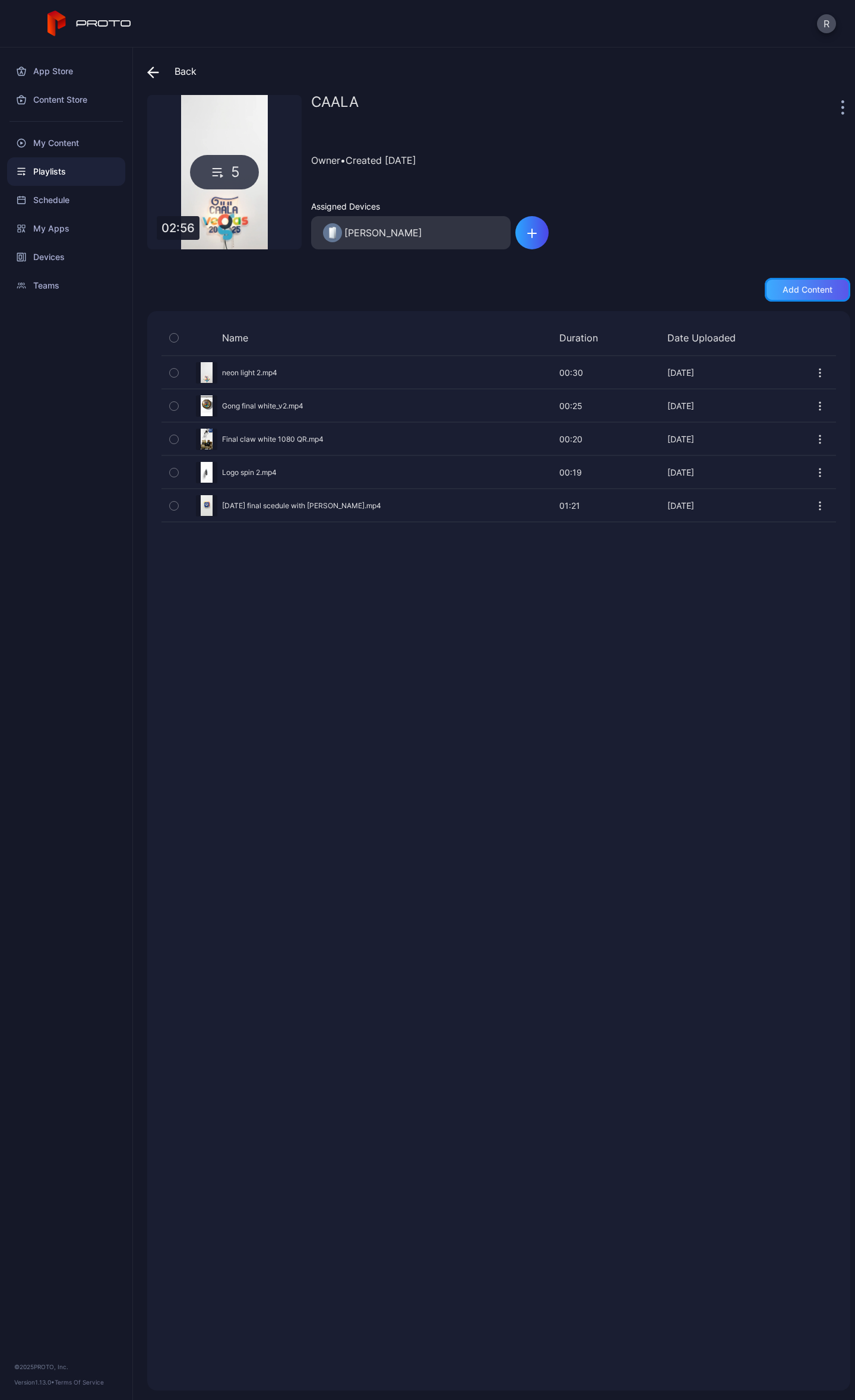
click at [793, 289] on div "Add content" at bounding box center [806, 290] width 50 height 9
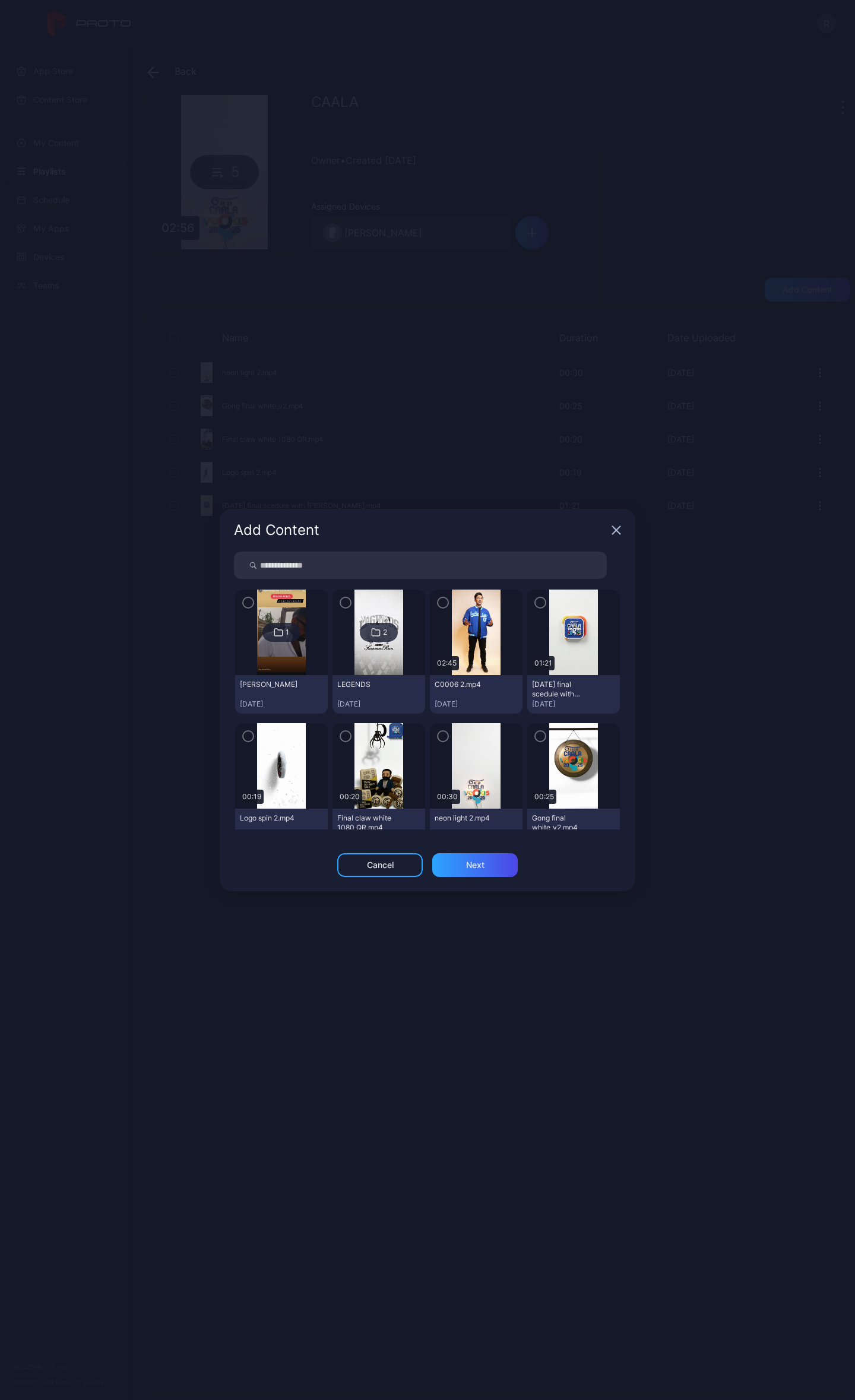
click at [480, 630] on img at bounding box center [475, 632] width 48 height 86
click at [441, 602] on icon "button" at bounding box center [443, 603] width 3 height 3
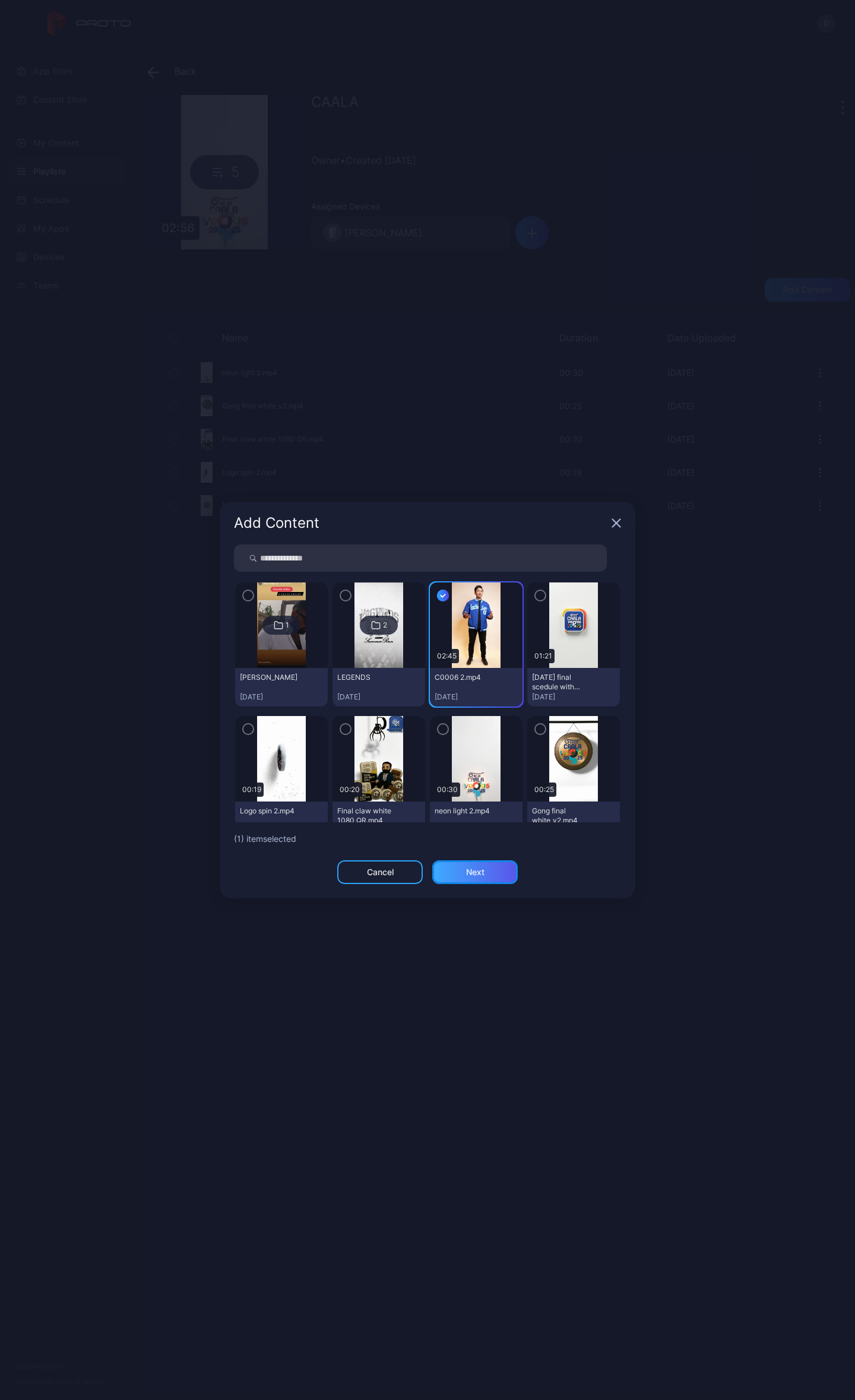
drag, startPoint x: 467, startPoint y: 867, endPoint x: 472, endPoint y: 875, distance: 9.4
click at [468, 868] on div "Next" at bounding box center [475, 871] width 18 height 9
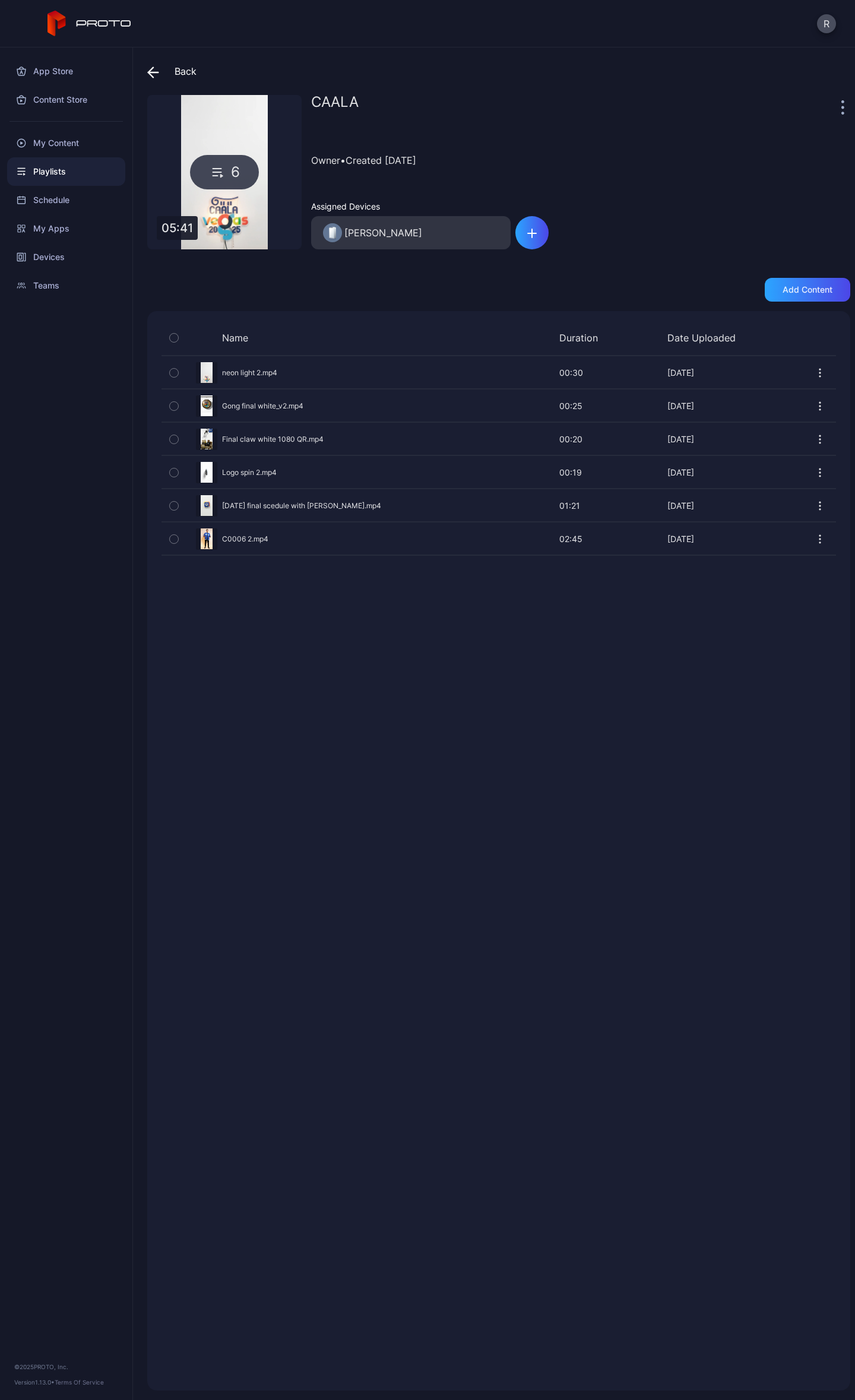
click at [154, 74] on icon at bounding box center [153, 72] width 12 height 12
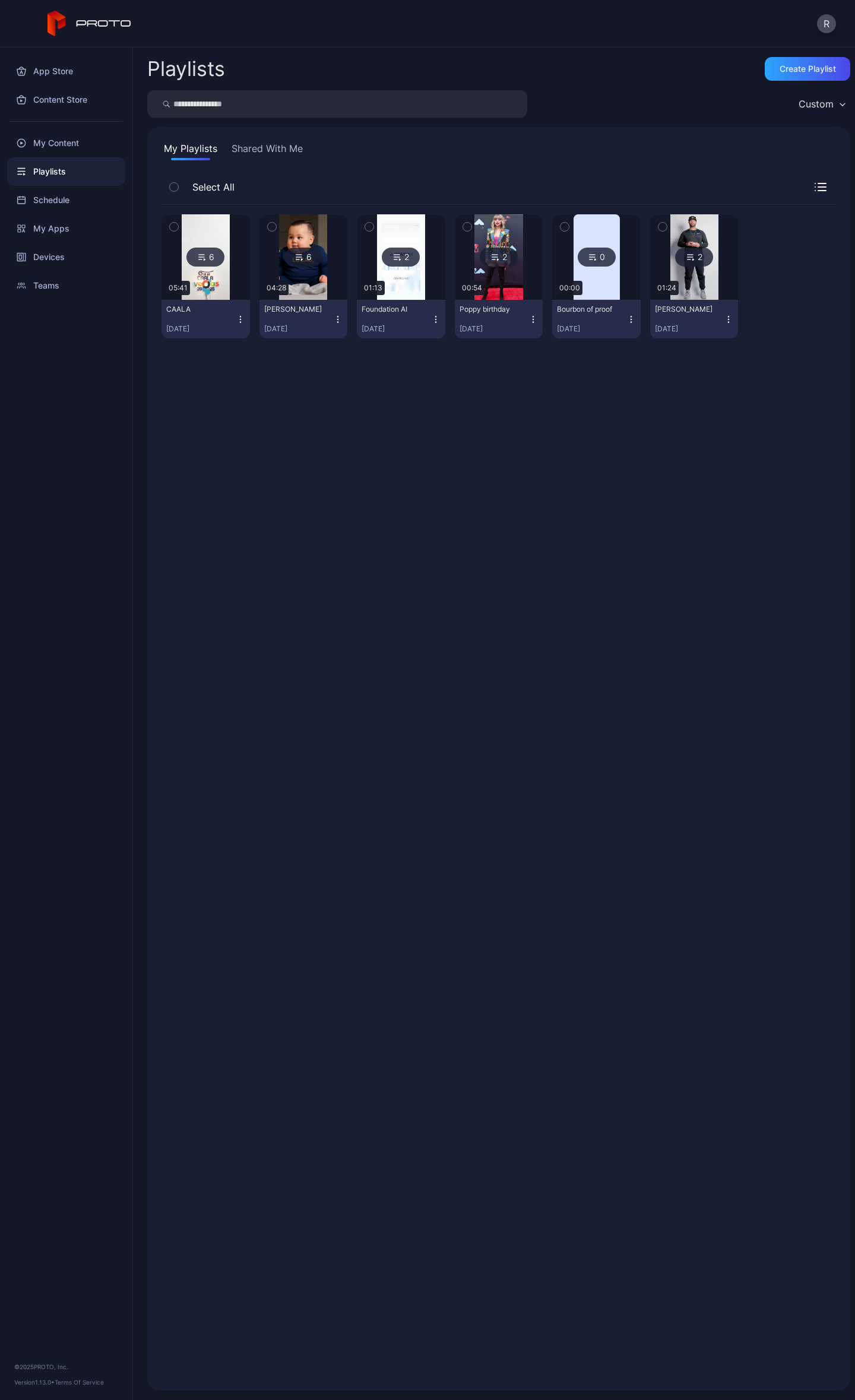
click at [198, 310] on div "CAALA" at bounding box center [199, 309] width 65 height 9
click at [407, 43] on div "R" at bounding box center [427, 24] width 855 height 48
click at [205, 326] on div "[DATE]" at bounding box center [201, 328] width 70 height 9
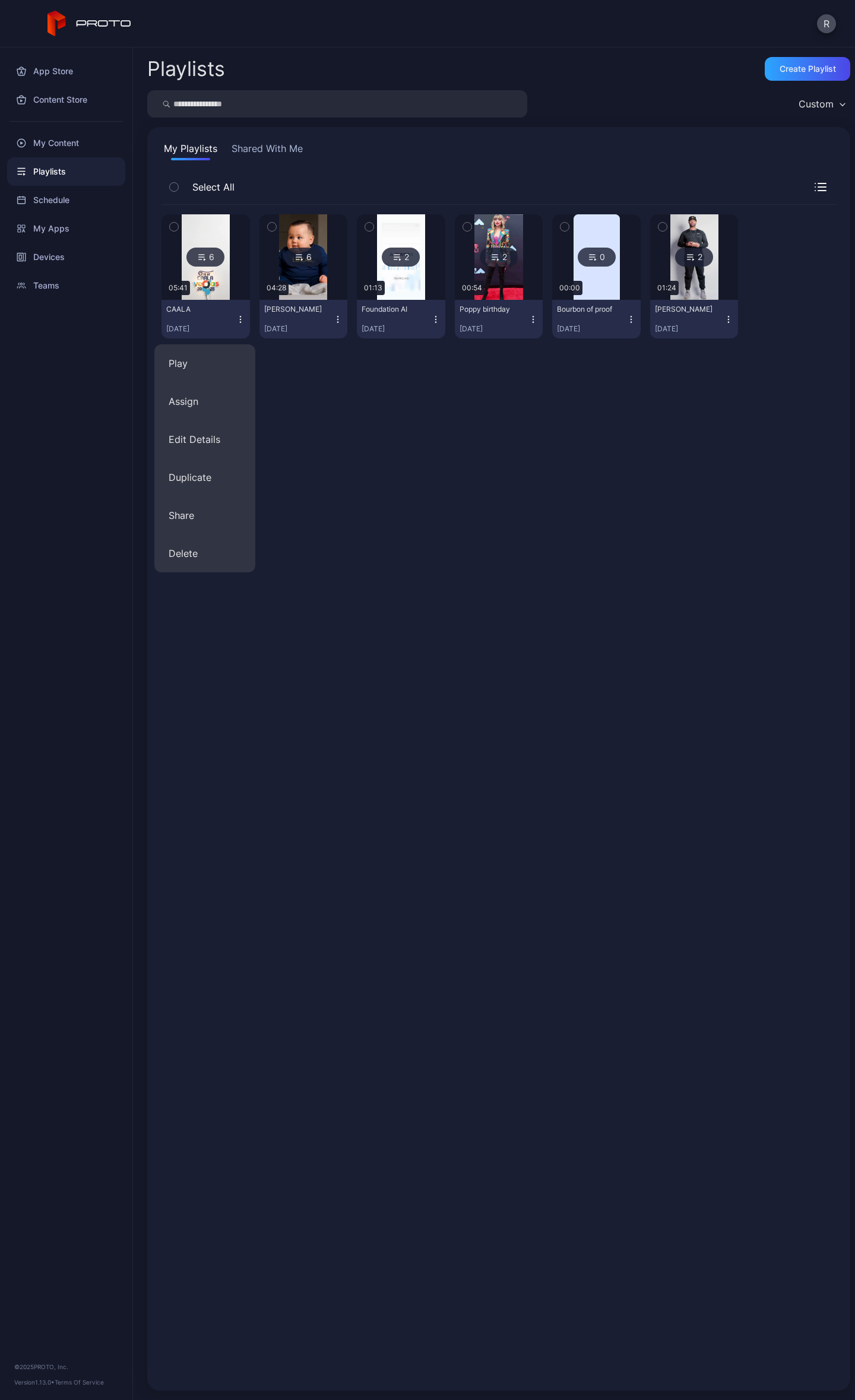
click at [321, 494] on div "6 05:41 CAALA Aug 28, 2025 6 04:28 Bob Random Jun 05, 2025 2 01:13 Foundation A…" at bounding box center [498, 791] width 675 height 1172
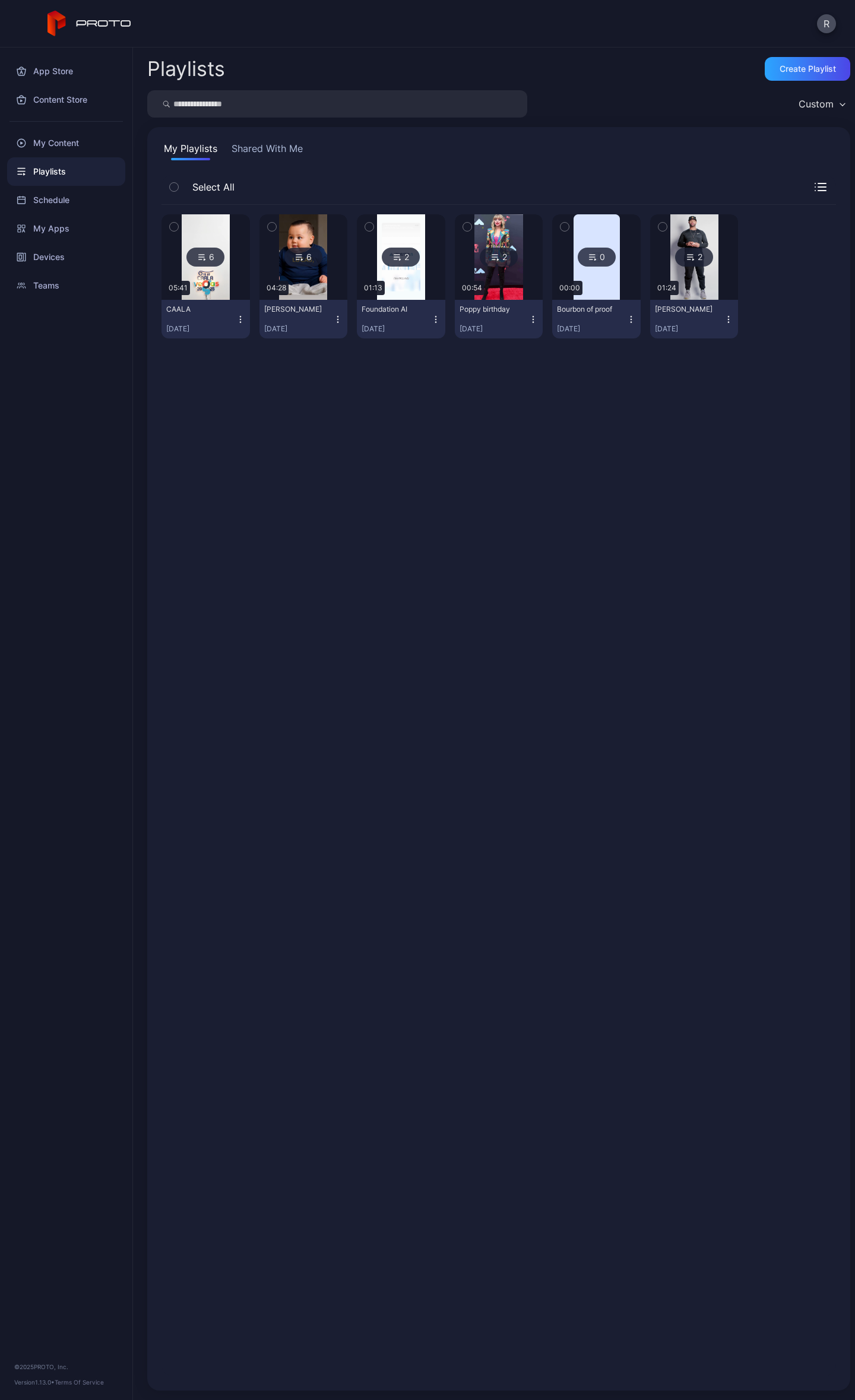
click at [201, 321] on div "CAALA [DATE]" at bounding box center [201, 319] width 70 height 29
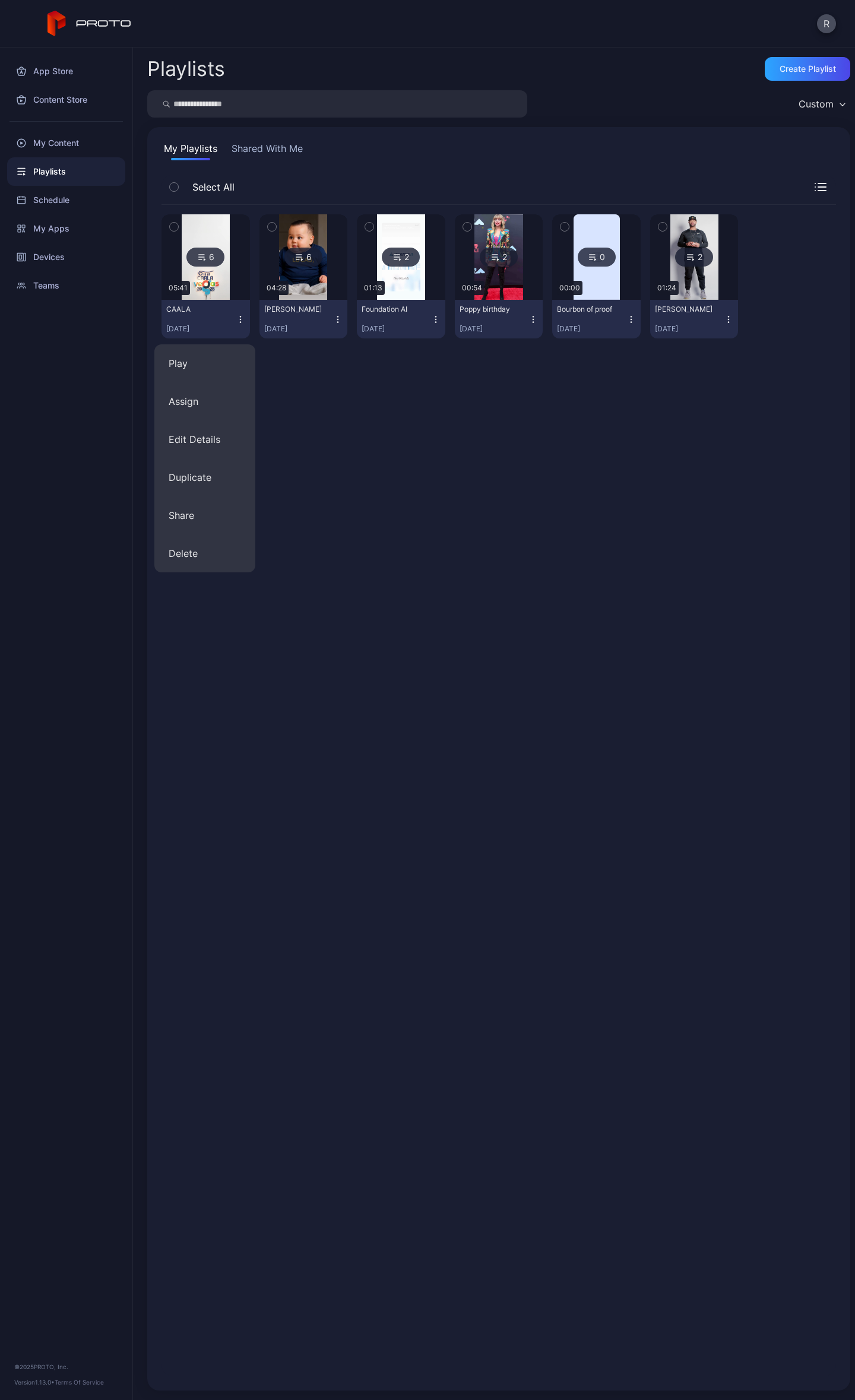
click at [201, 321] on div "CAALA [DATE]" at bounding box center [201, 319] width 70 height 29
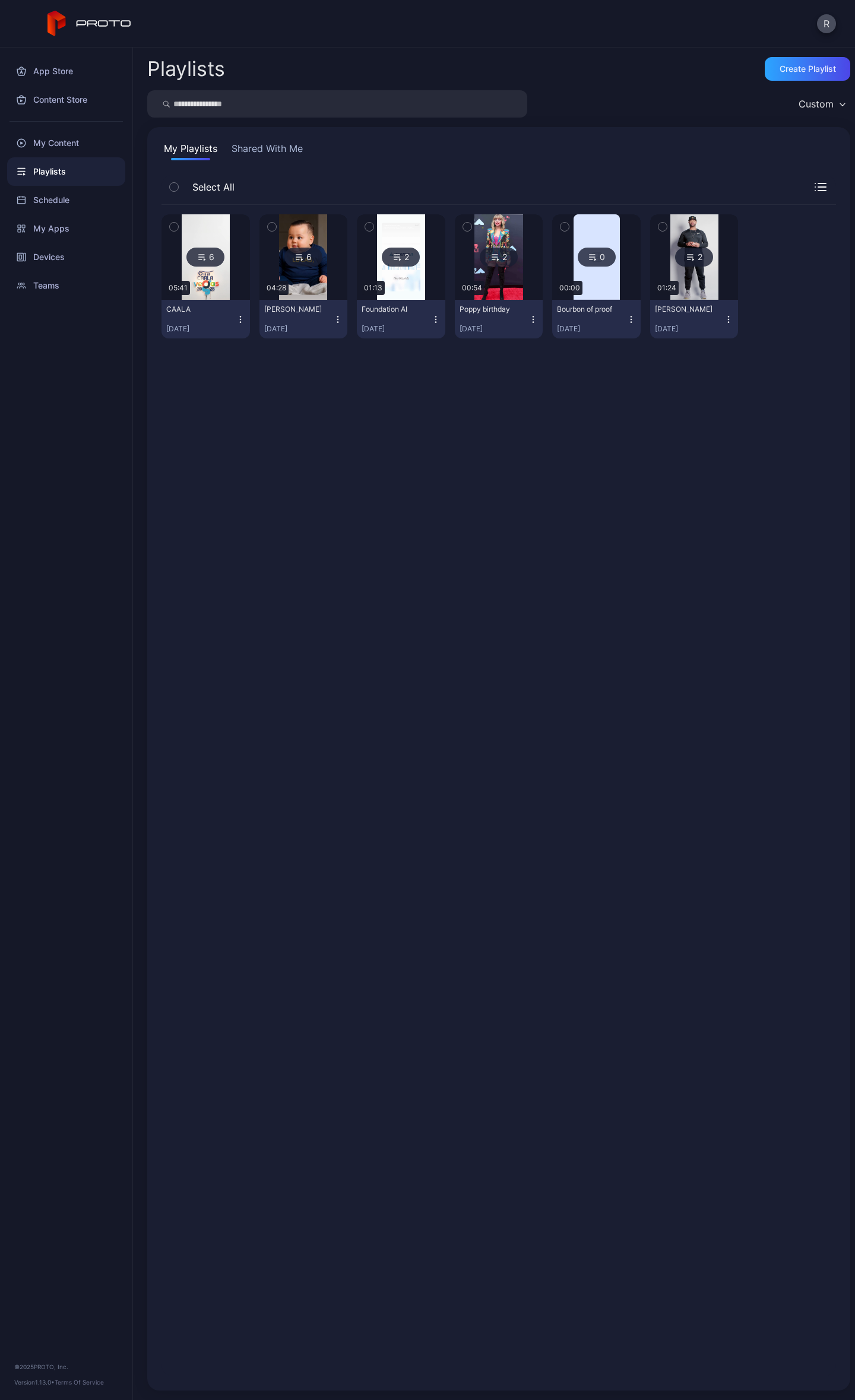
click at [201, 321] on div "CAALA [DATE]" at bounding box center [201, 319] width 70 height 29
click at [200, 275] on img at bounding box center [205, 257] width 48 height 86
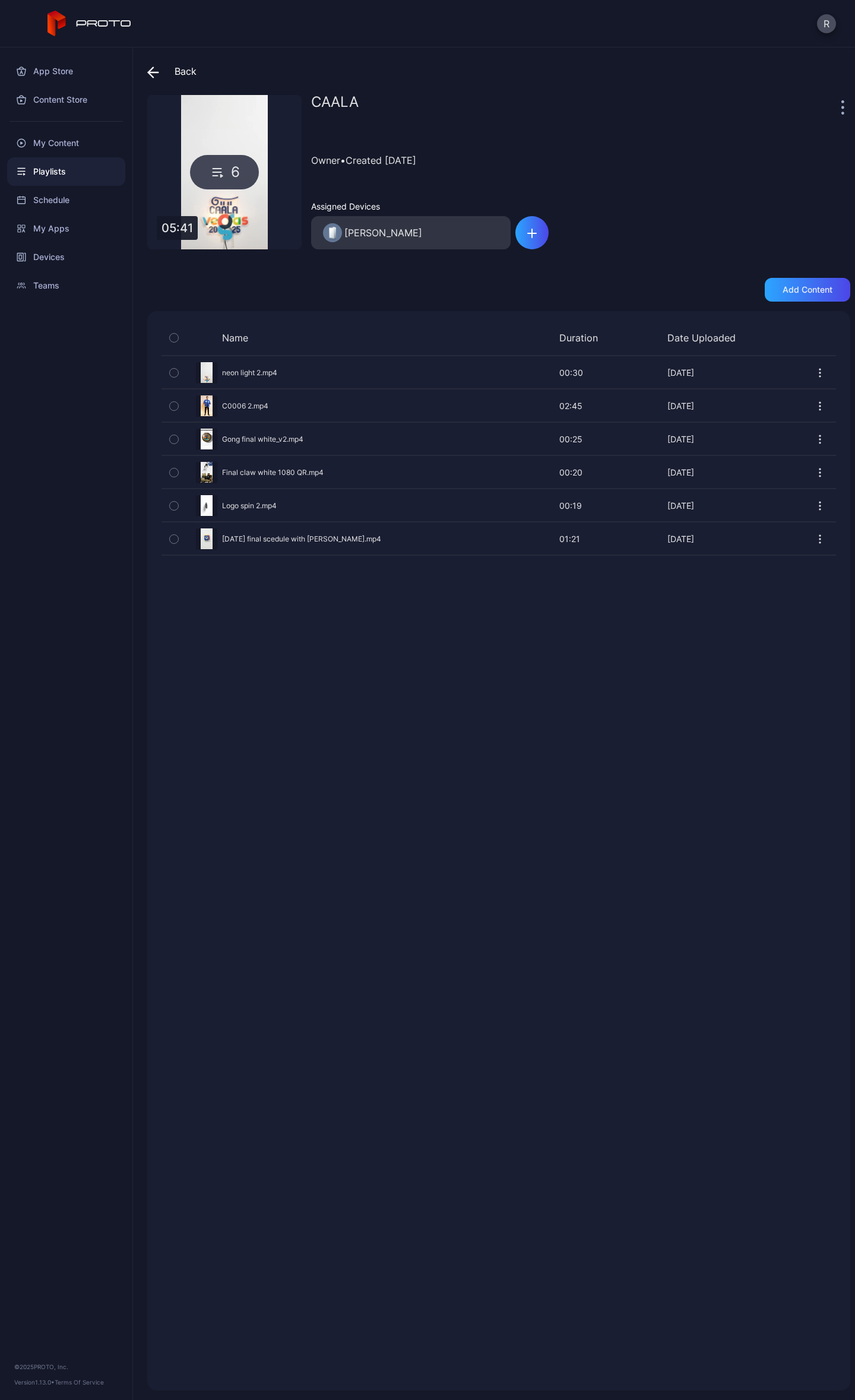
click at [152, 67] on icon at bounding box center [153, 72] width 12 height 12
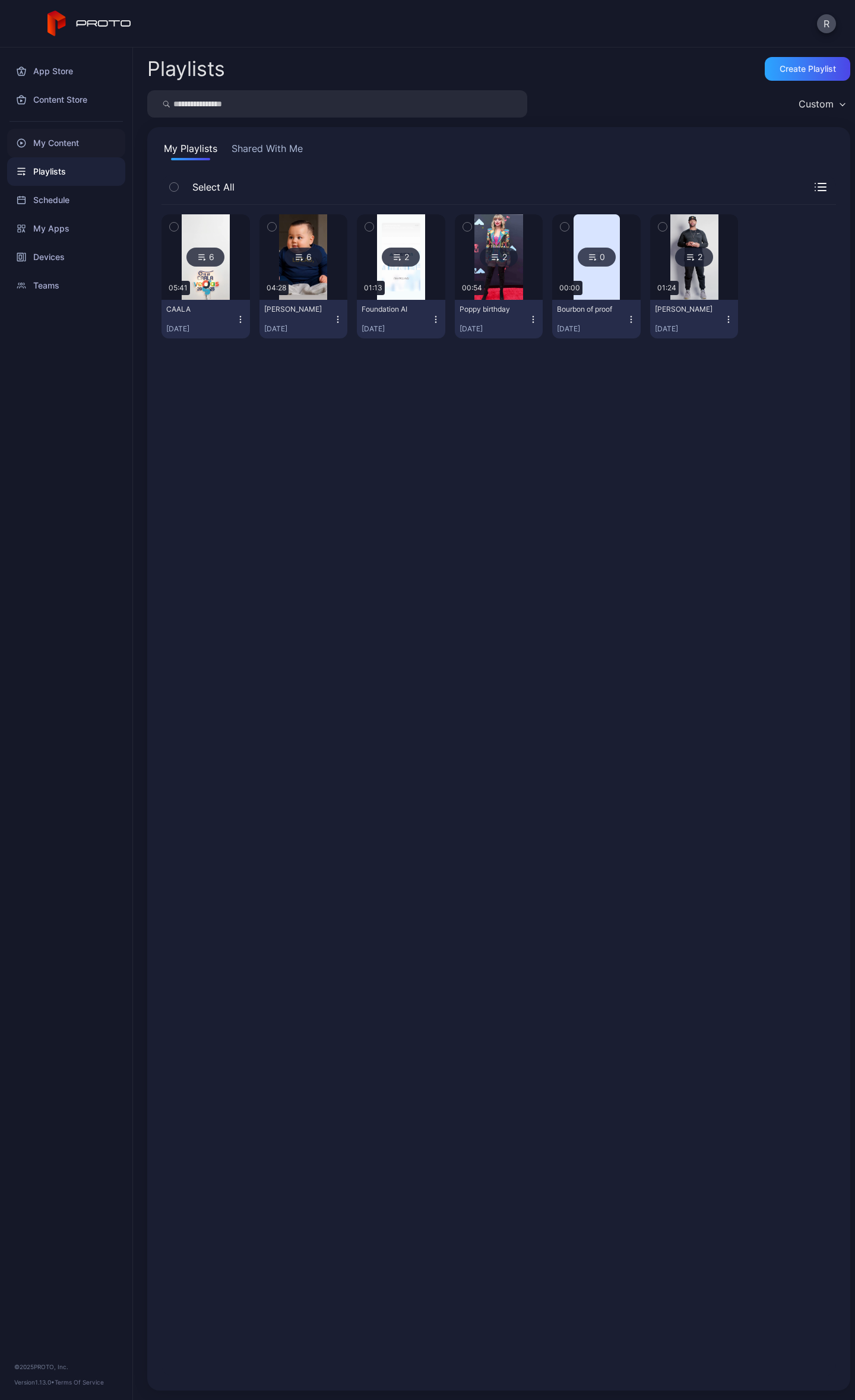
click at [60, 143] on div "My Content" at bounding box center [65, 144] width 118 height 29
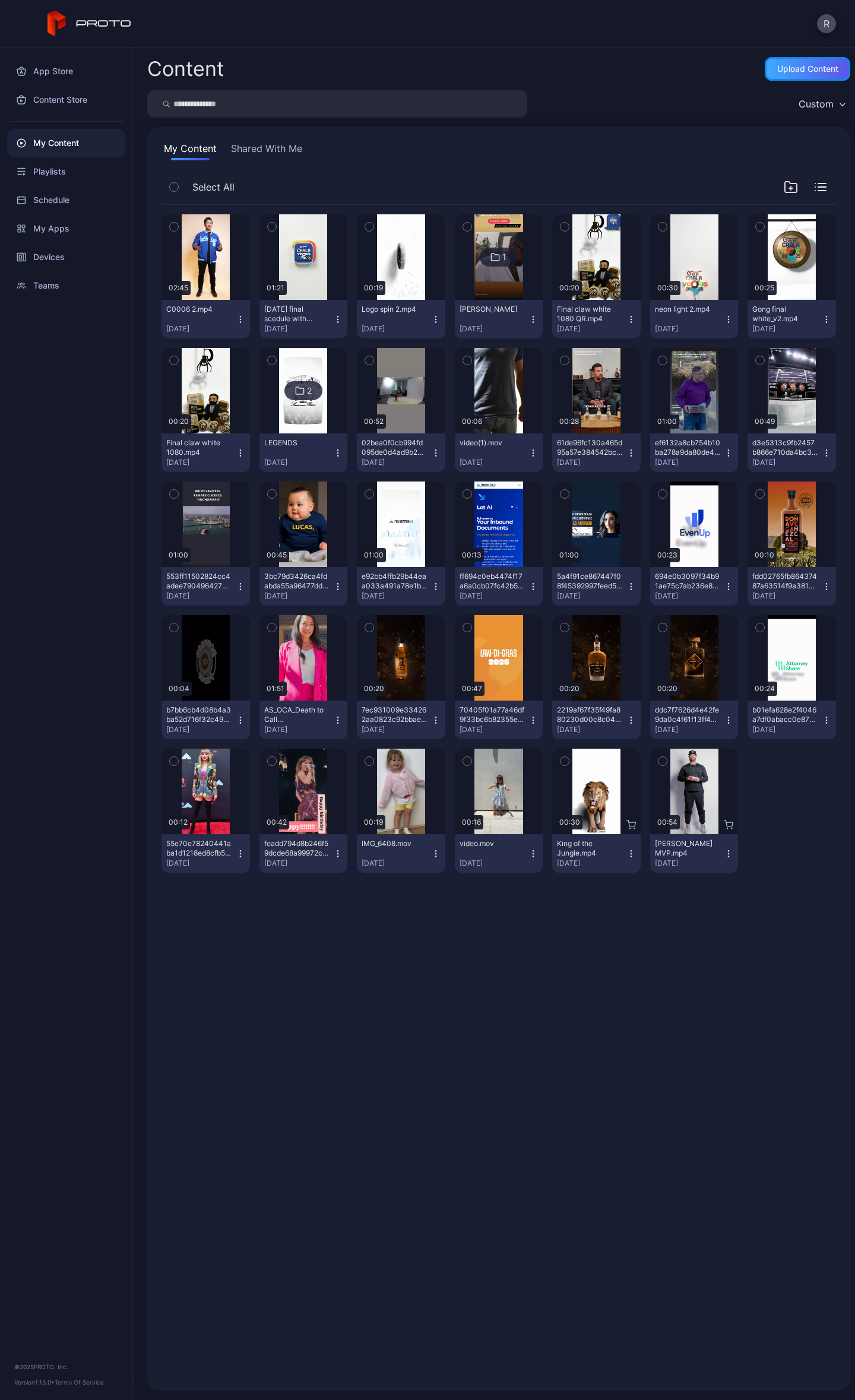
click at [777, 69] on div "Upload Content" at bounding box center [807, 68] width 61 height 9
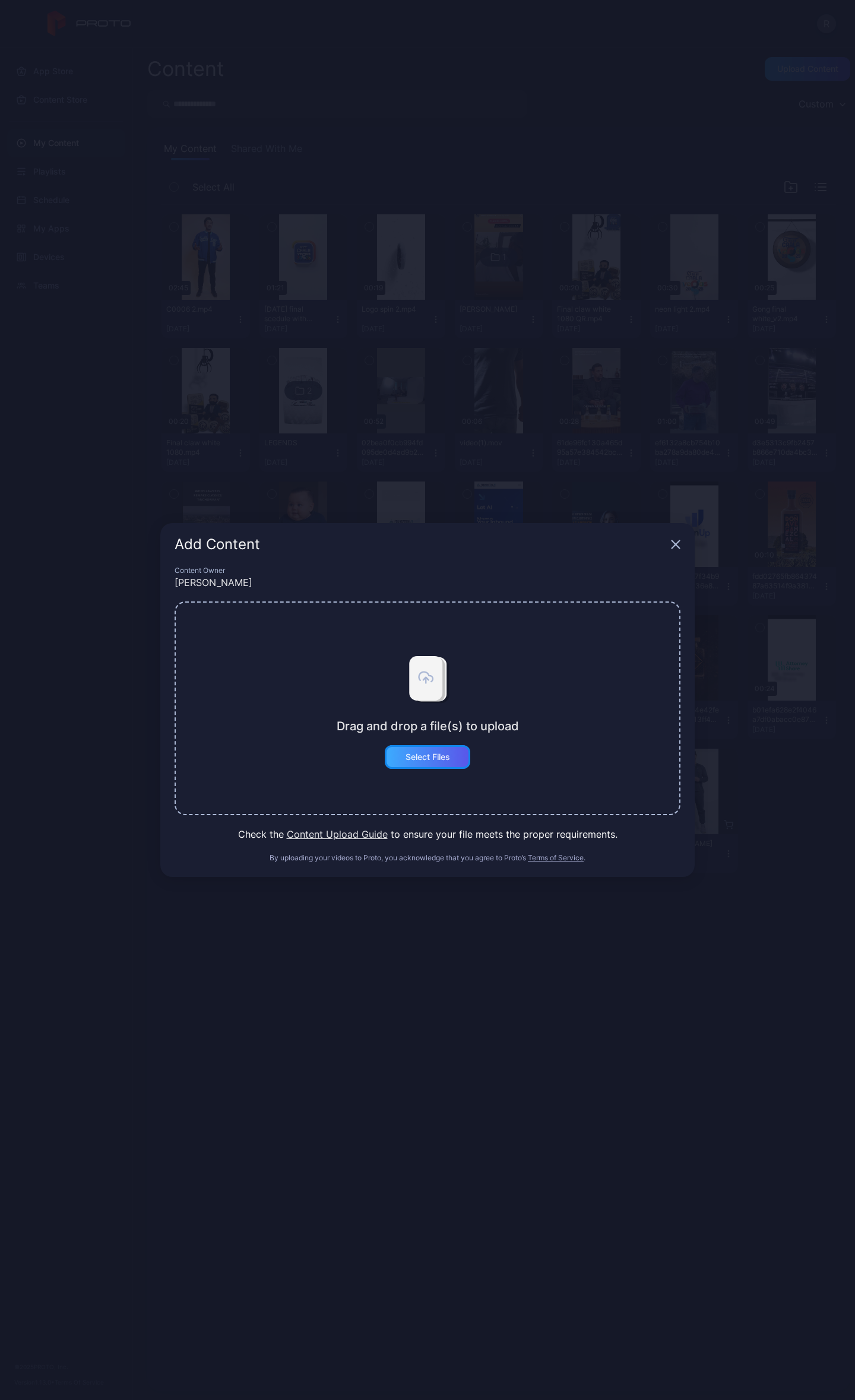
click at [417, 759] on div "Select Files" at bounding box center [427, 756] width 44 height 9
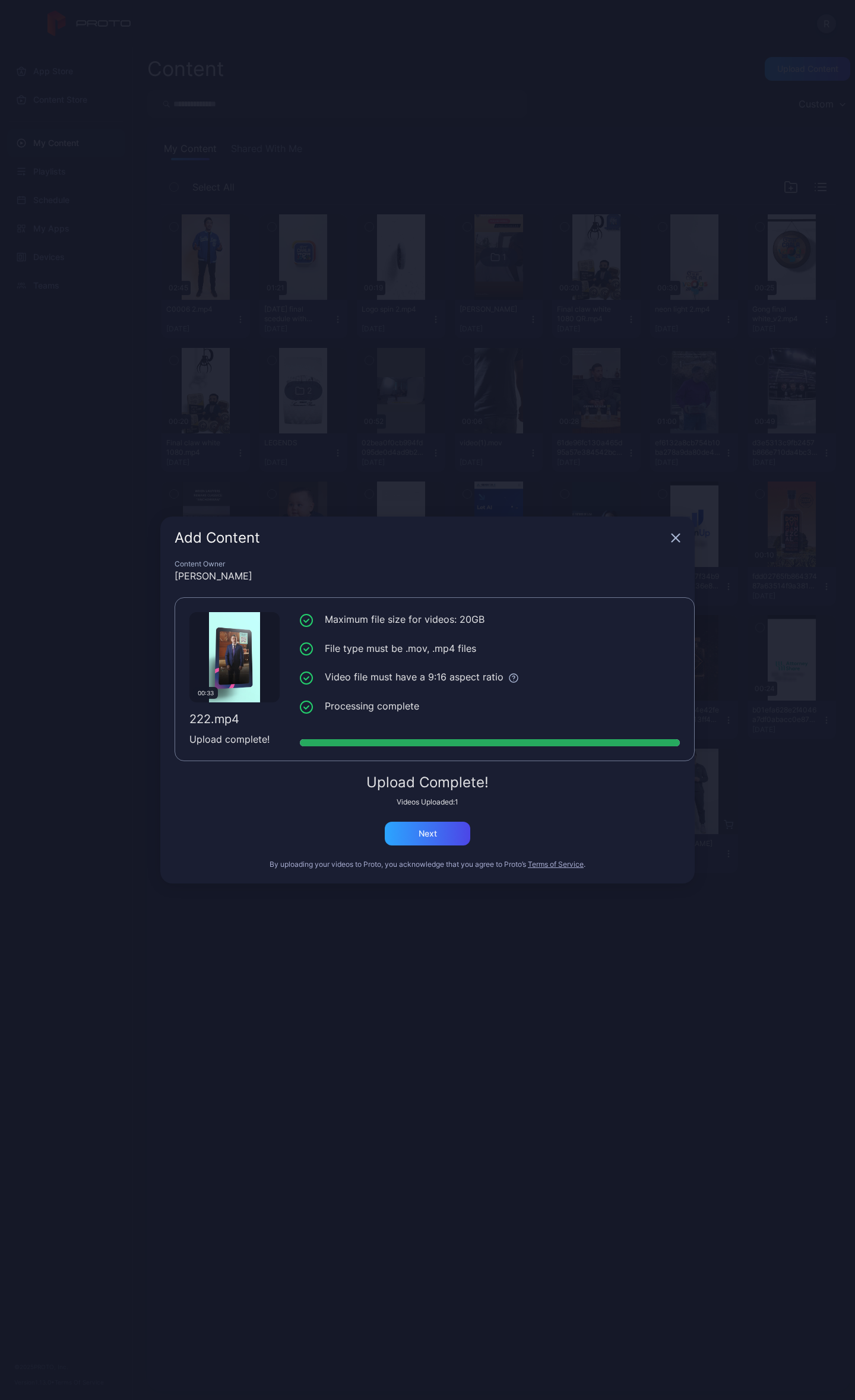
click at [380, 100] on div "Add Content Content Owner Robert Simon 00:33 222.mp4 Upload complete! Maximum f…" at bounding box center [427, 700] width 855 height 1400
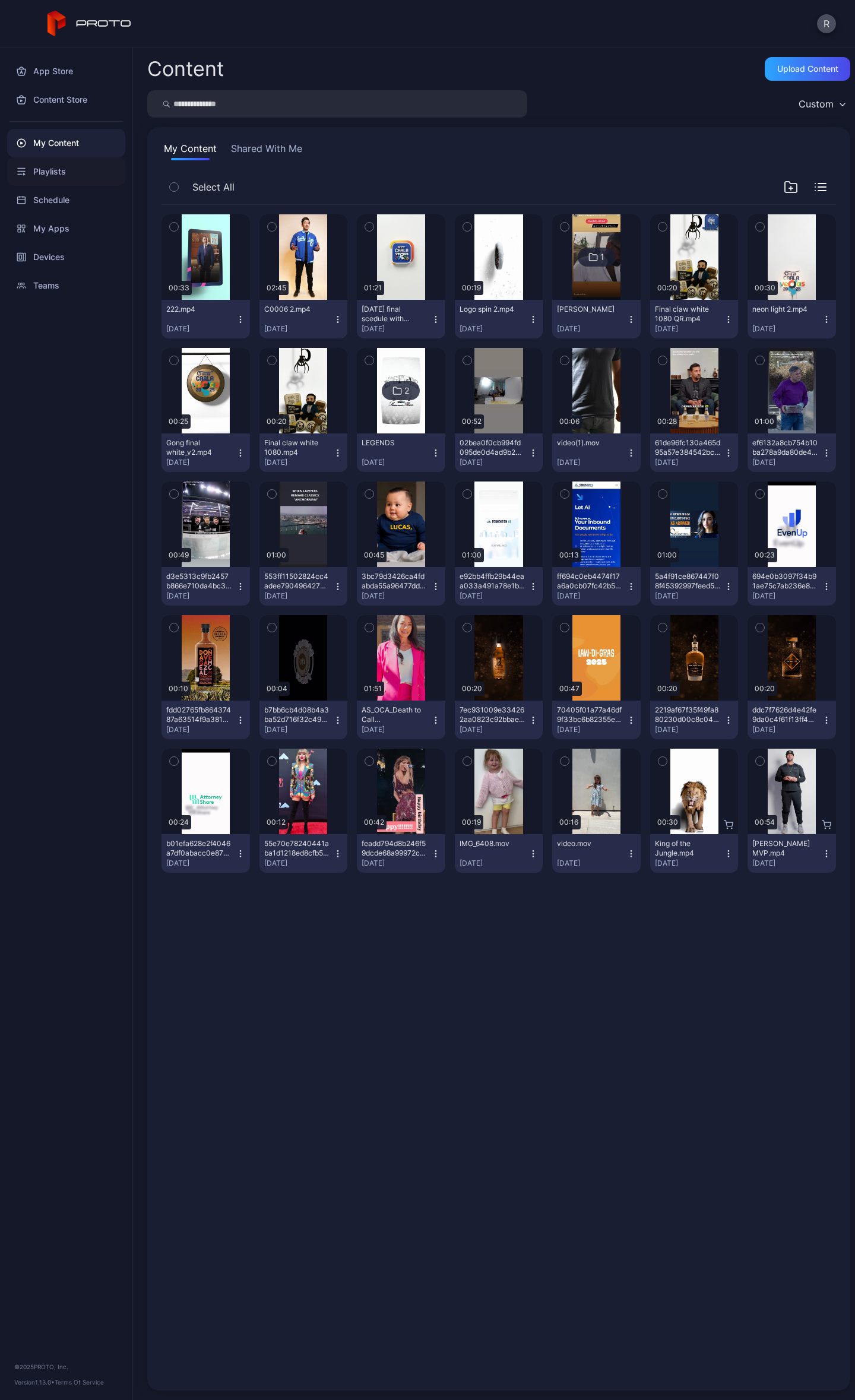
click at [54, 170] on div "Playlists" at bounding box center [65, 171] width 118 height 29
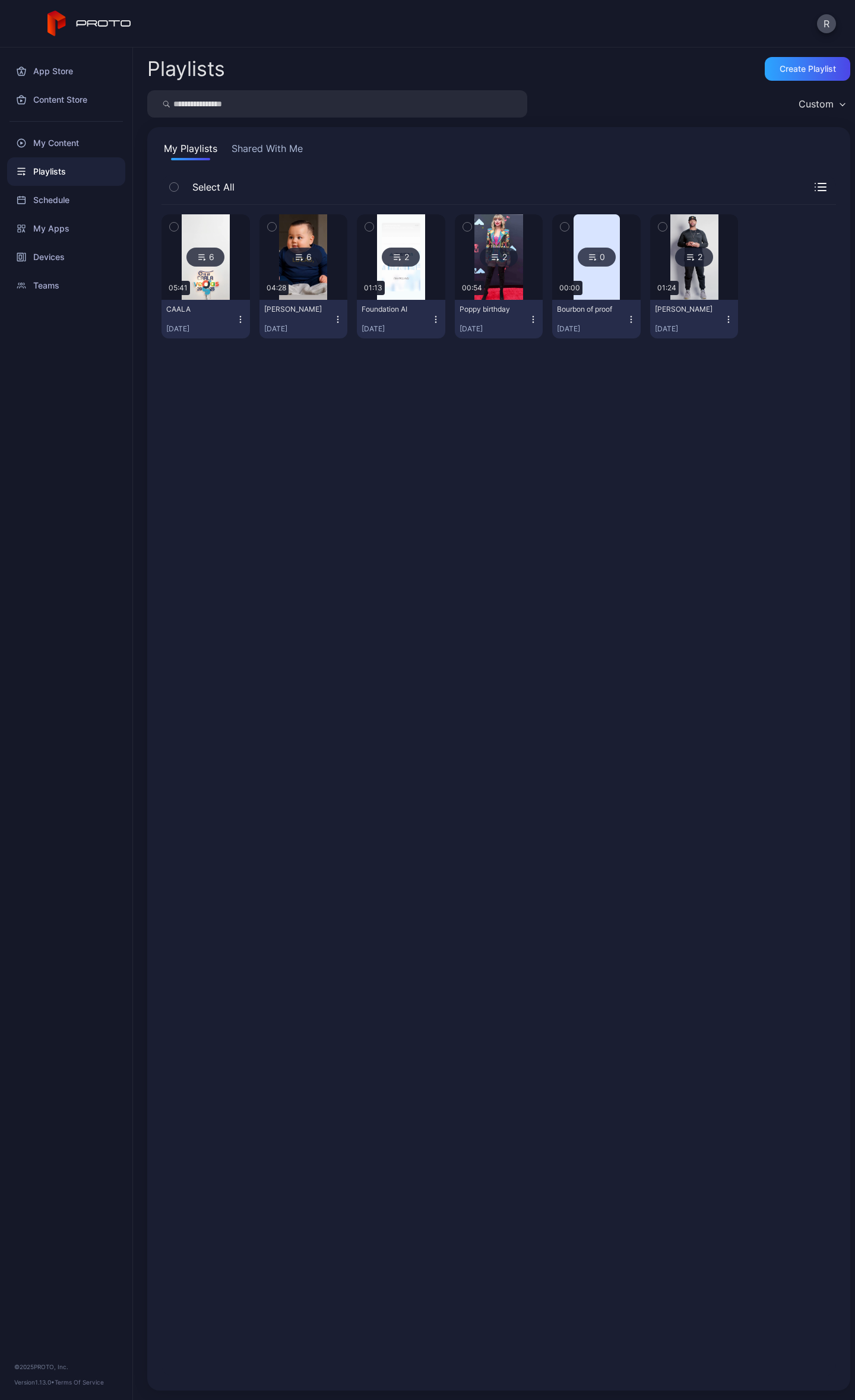
click at [216, 318] on div "CAALA [DATE]" at bounding box center [201, 319] width 70 height 29
click at [211, 302] on button "CAALA [DATE]" at bounding box center [205, 319] width 88 height 39
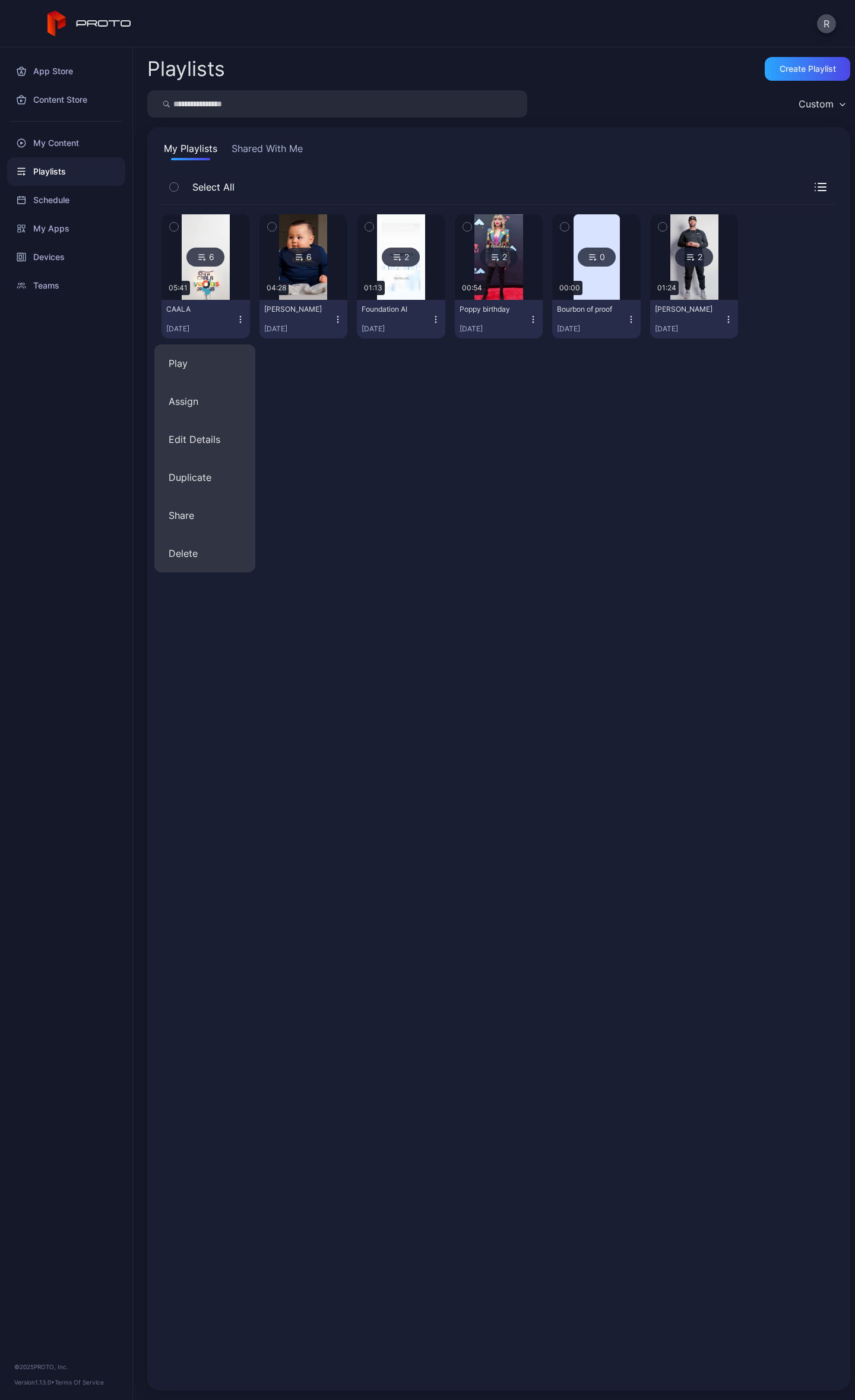
click at [211, 217] on img at bounding box center [205, 257] width 48 height 86
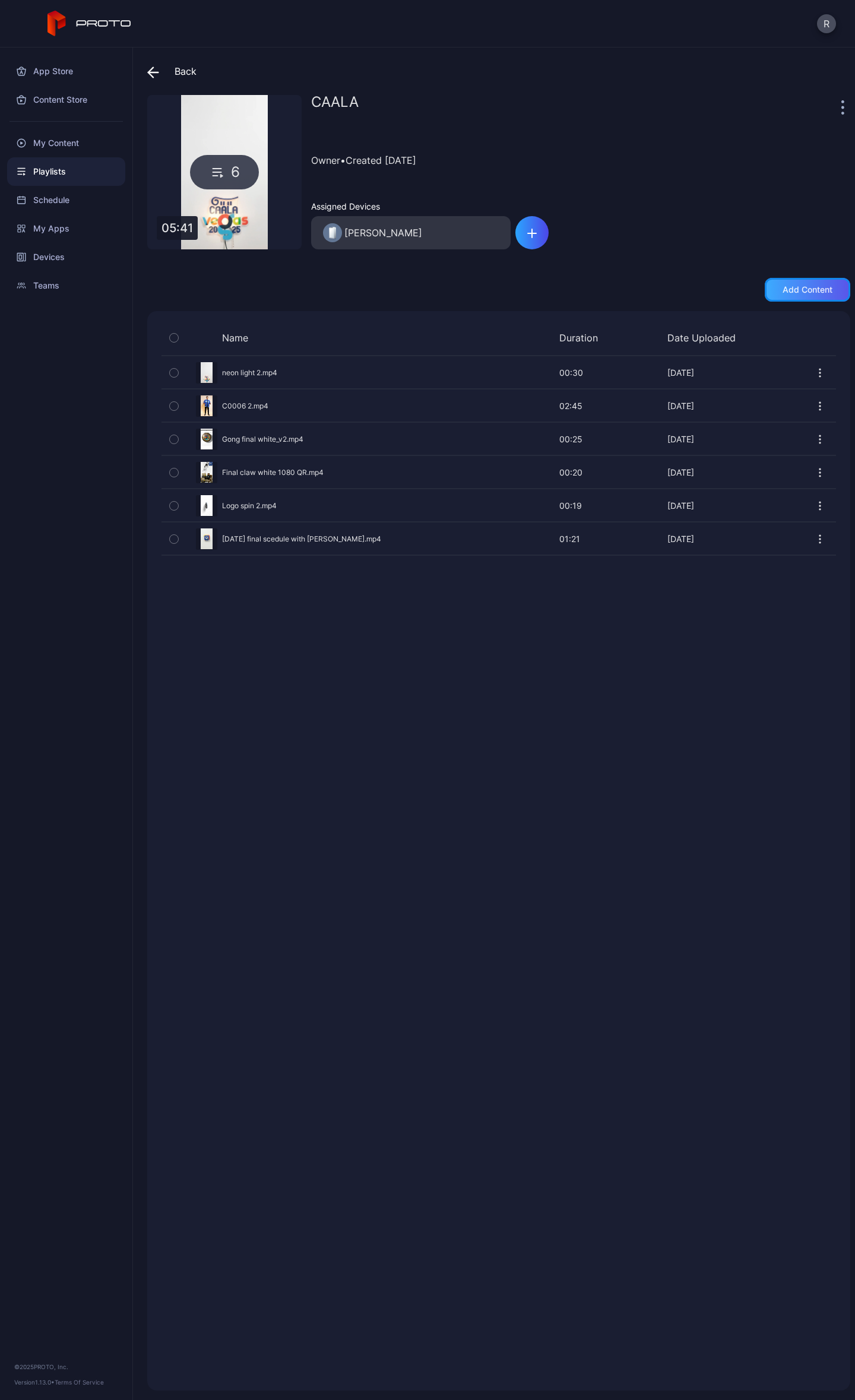
click at [764, 293] on div "Add content" at bounding box center [807, 290] width 86 height 24
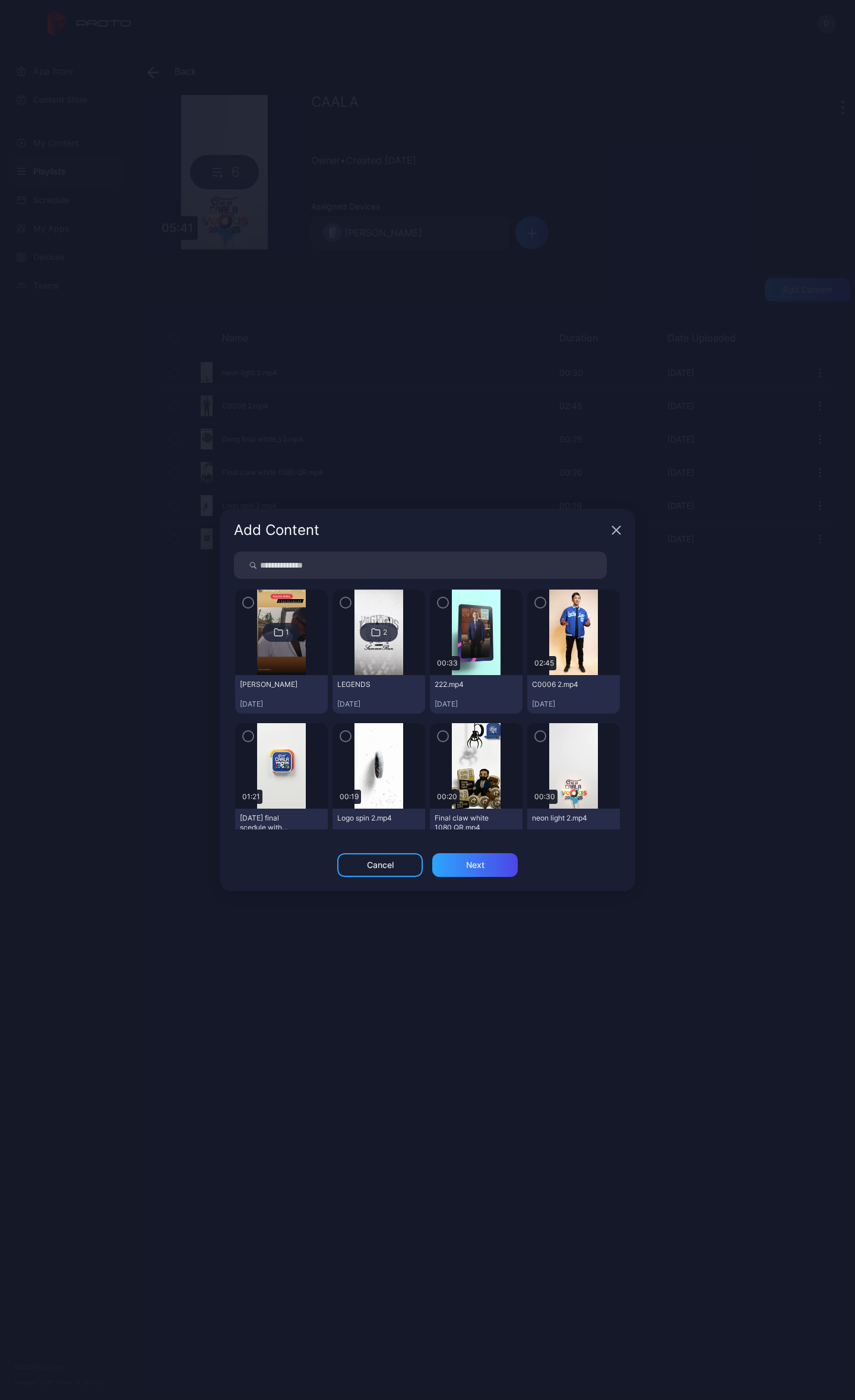
click at [441, 602] on div "button" at bounding box center [443, 603] width 12 height 12
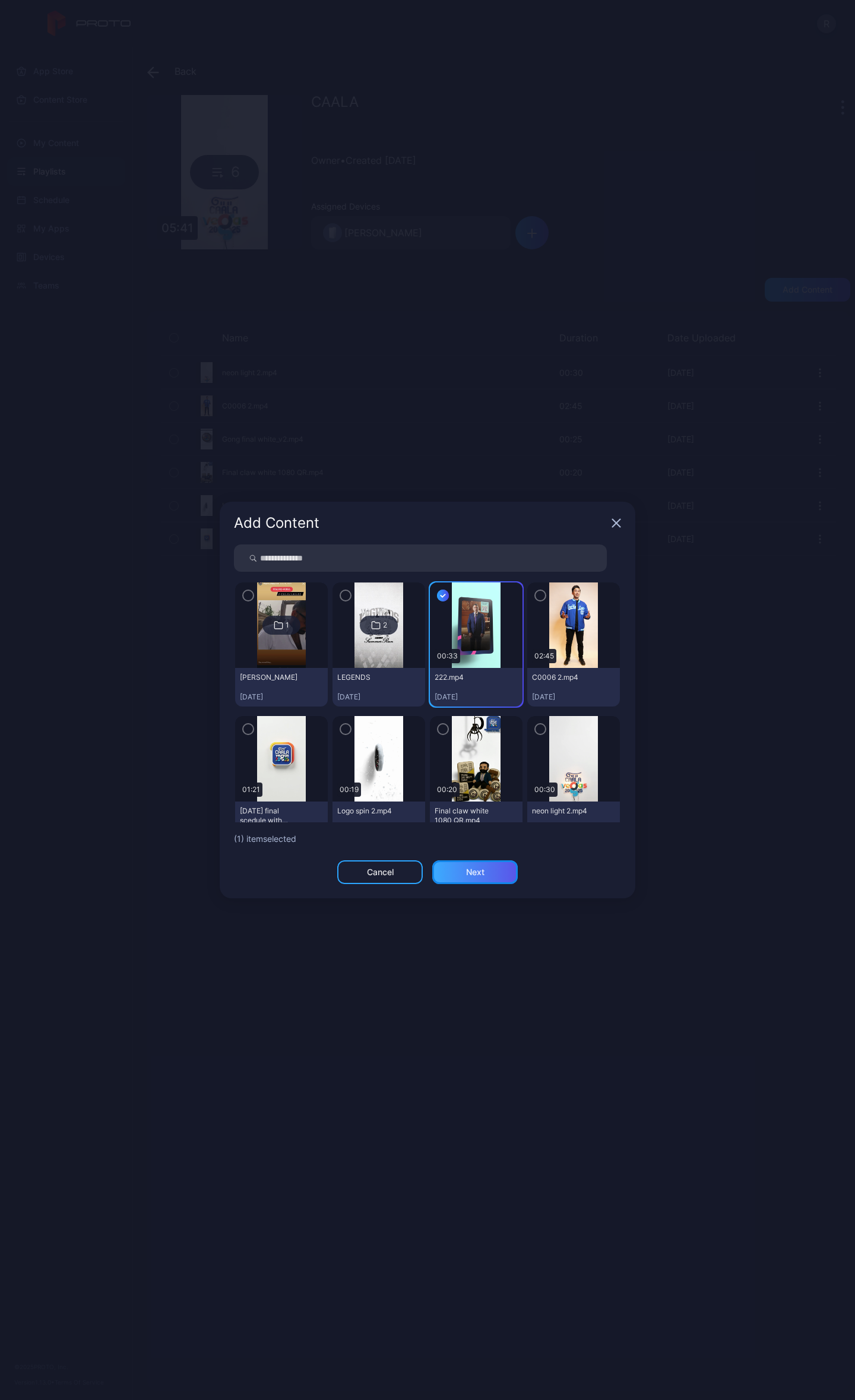
click at [485, 876] on div "Next" at bounding box center [475, 872] width 86 height 24
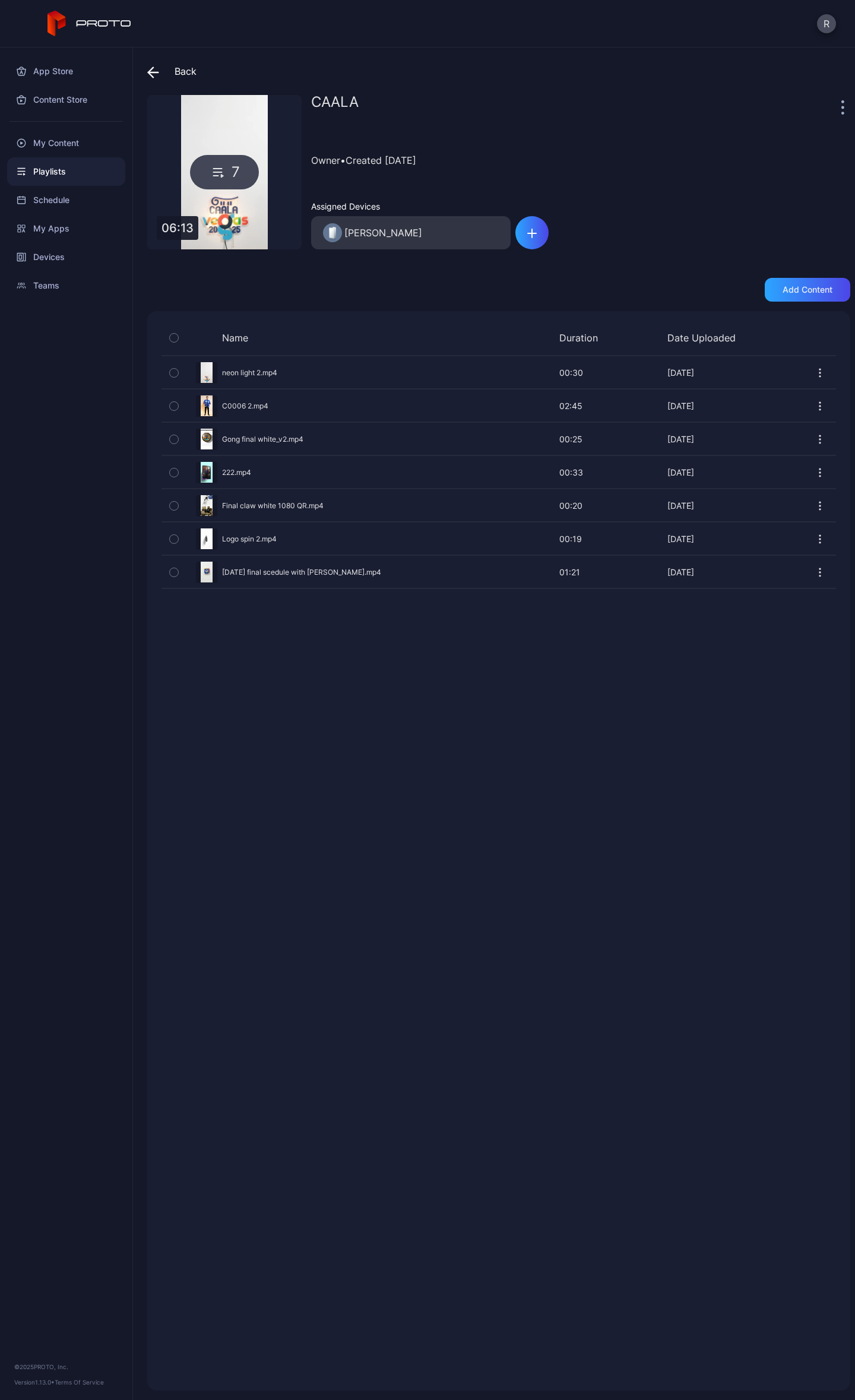
click at [418, 105] on div "CAALA" at bounding box center [575, 107] width 527 height 24
click at [176, 403] on icon "button" at bounding box center [174, 406] width 8 height 13
click at [174, 473] on icon "button" at bounding box center [174, 473] width 8 height 13
click at [539, 1366] on icon "button" at bounding box center [539, 1365] width 0 height 3
click at [146, 74] on div "Back CAALA 5 02:56 CAALA Owner • Created Aug 28, 2025 Assigned Devices Bob Bot …" at bounding box center [493, 724] width 722 height 1352
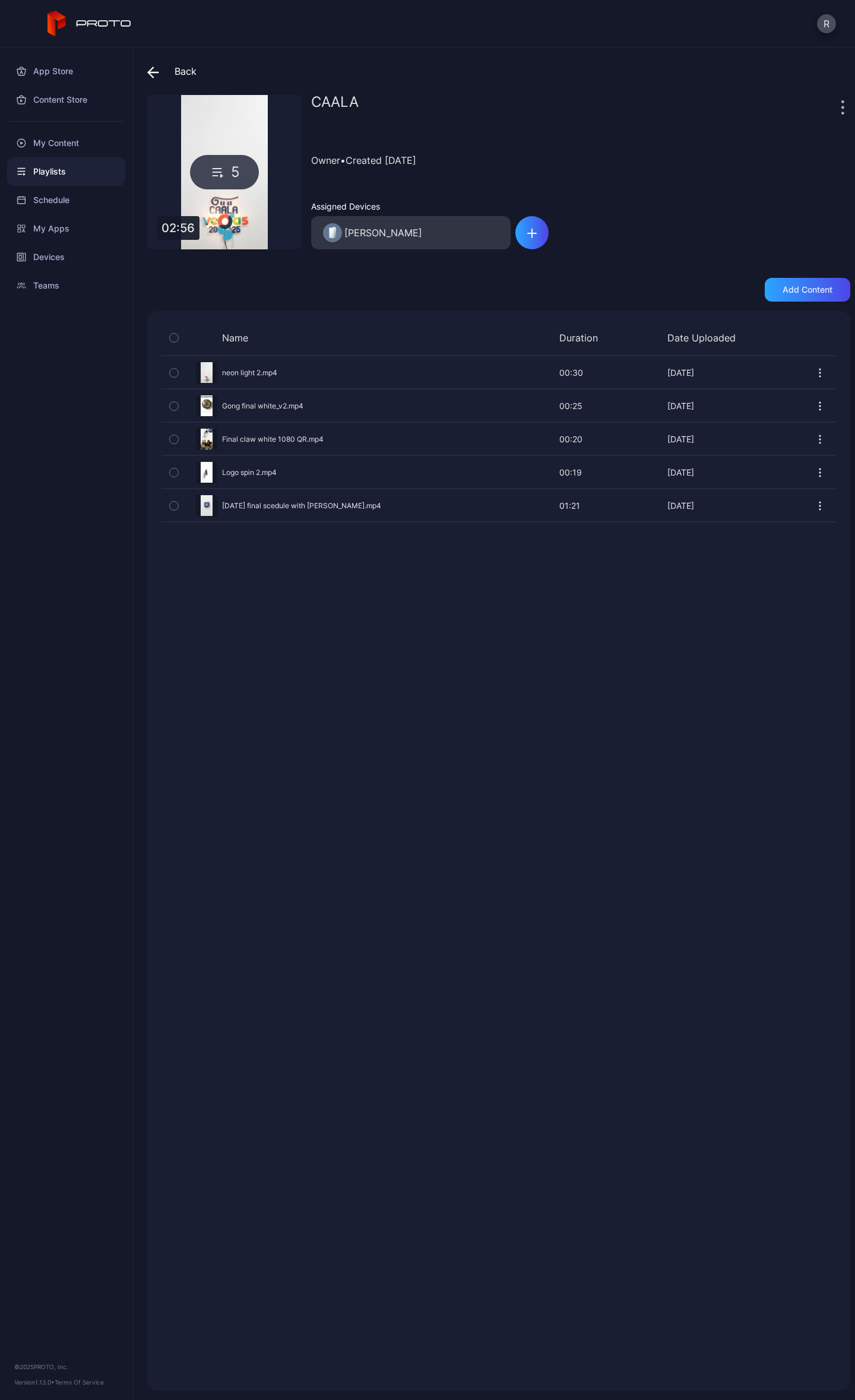
click at [154, 68] on icon at bounding box center [153, 72] width 12 height 12
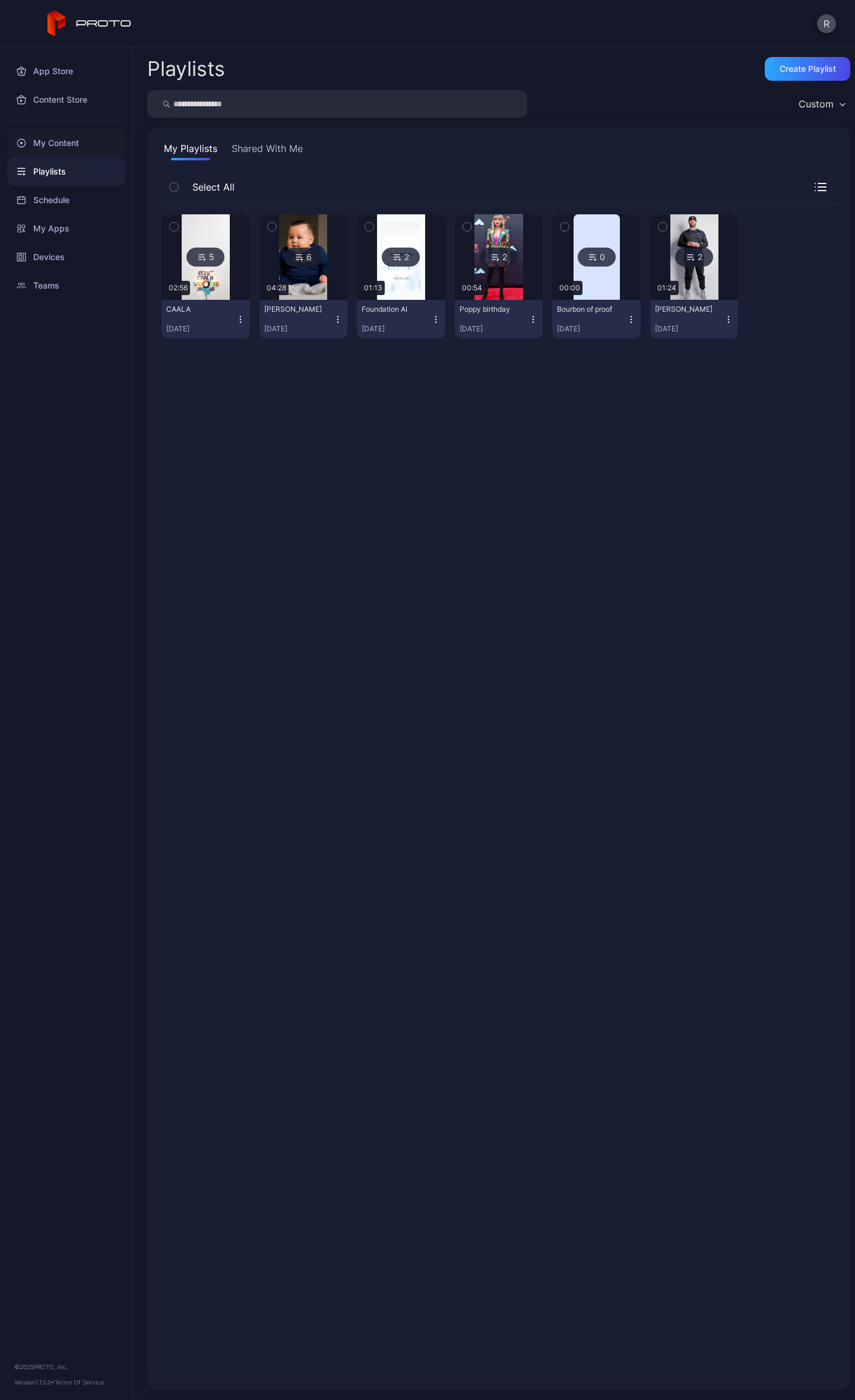
click at [58, 148] on div "My Content" at bounding box center [65, 144] width 118 height 29
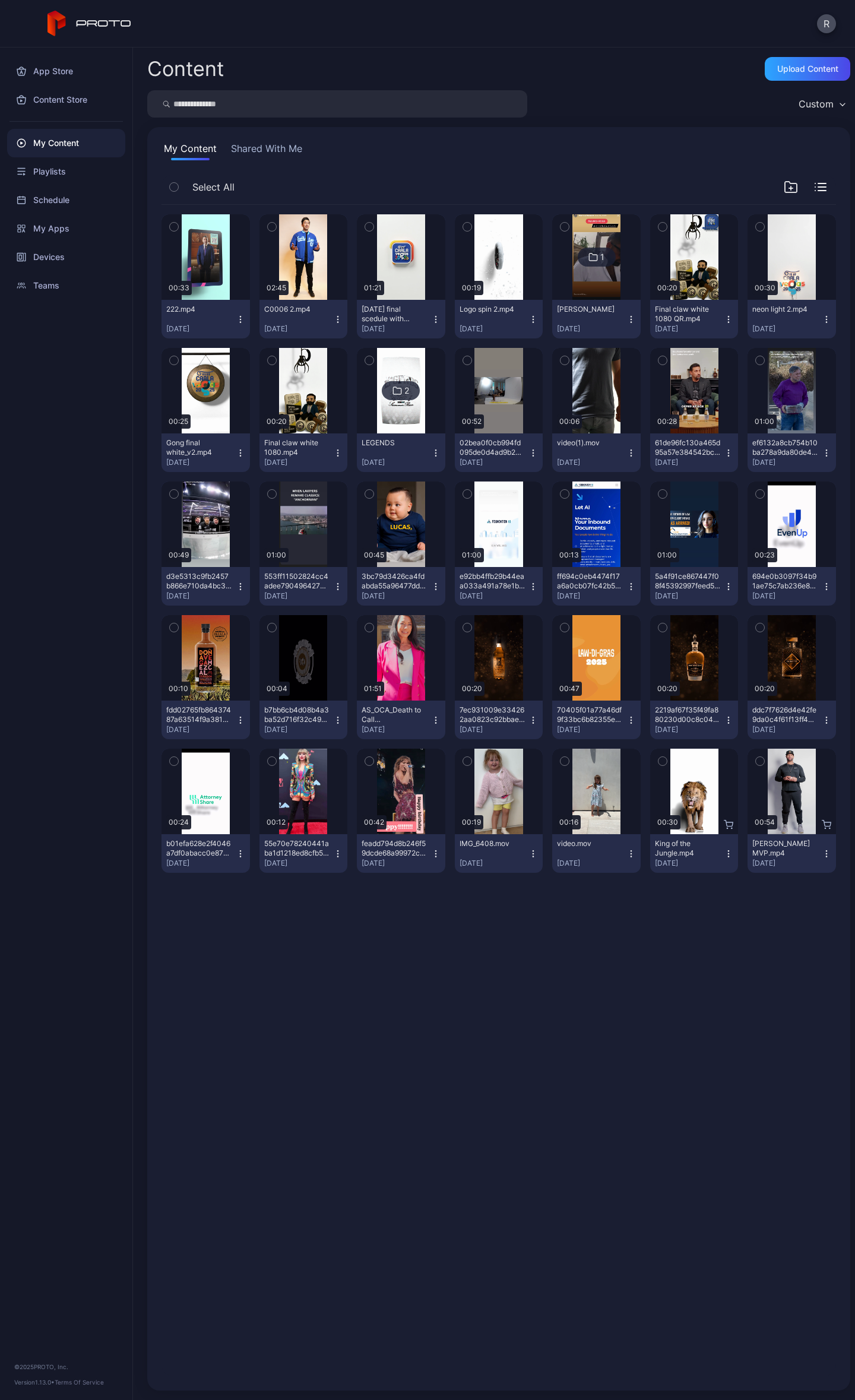
click at [169, 220] on button "button" at bounding box center [174, 227] width 25 height 25
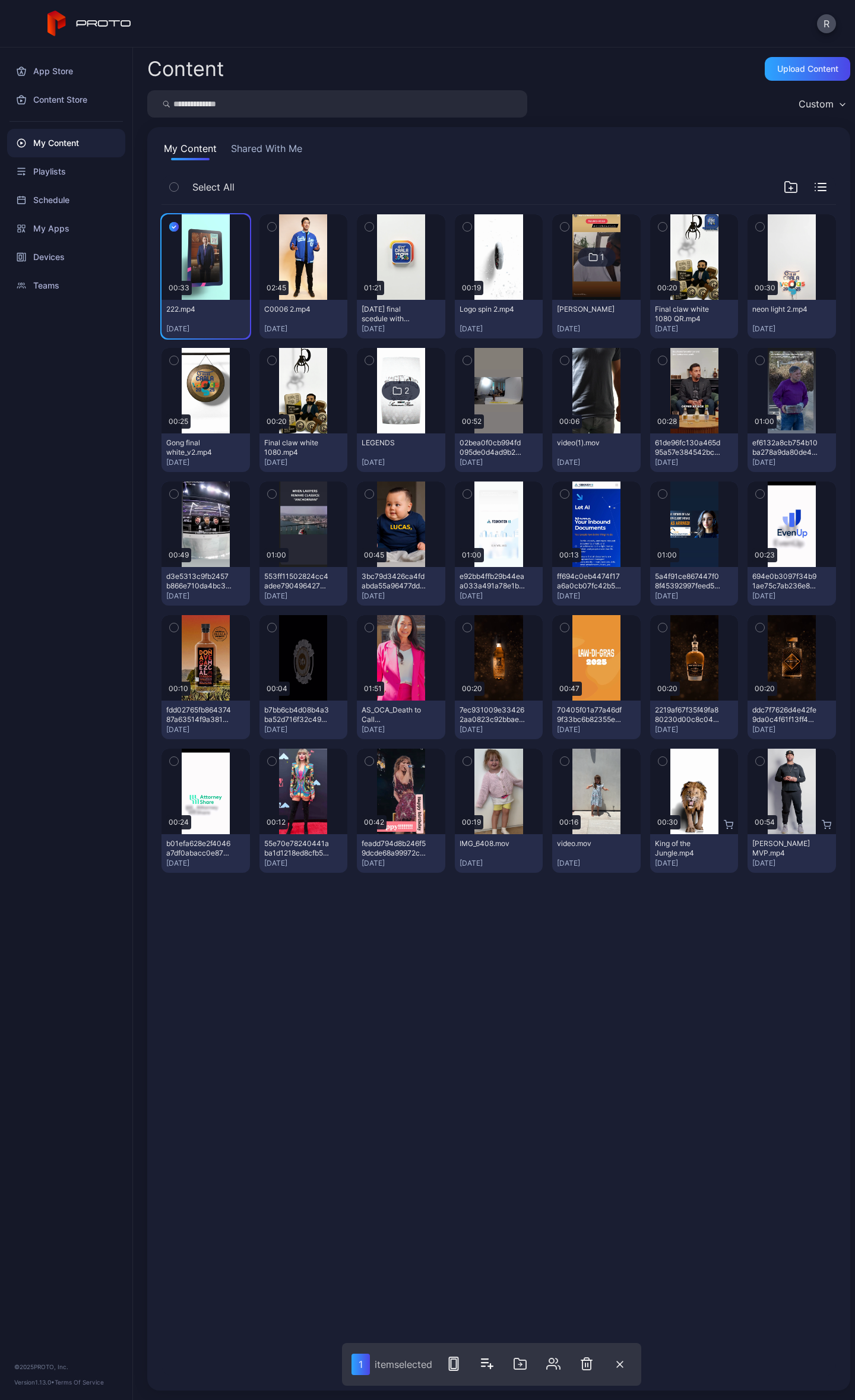
click at [268, 224] on icon "button" at bounding box center [272, 227] width 8 height 13
click at [587, 1362] on icon "button" at bounding box center [590, 1363] width 14 height 14
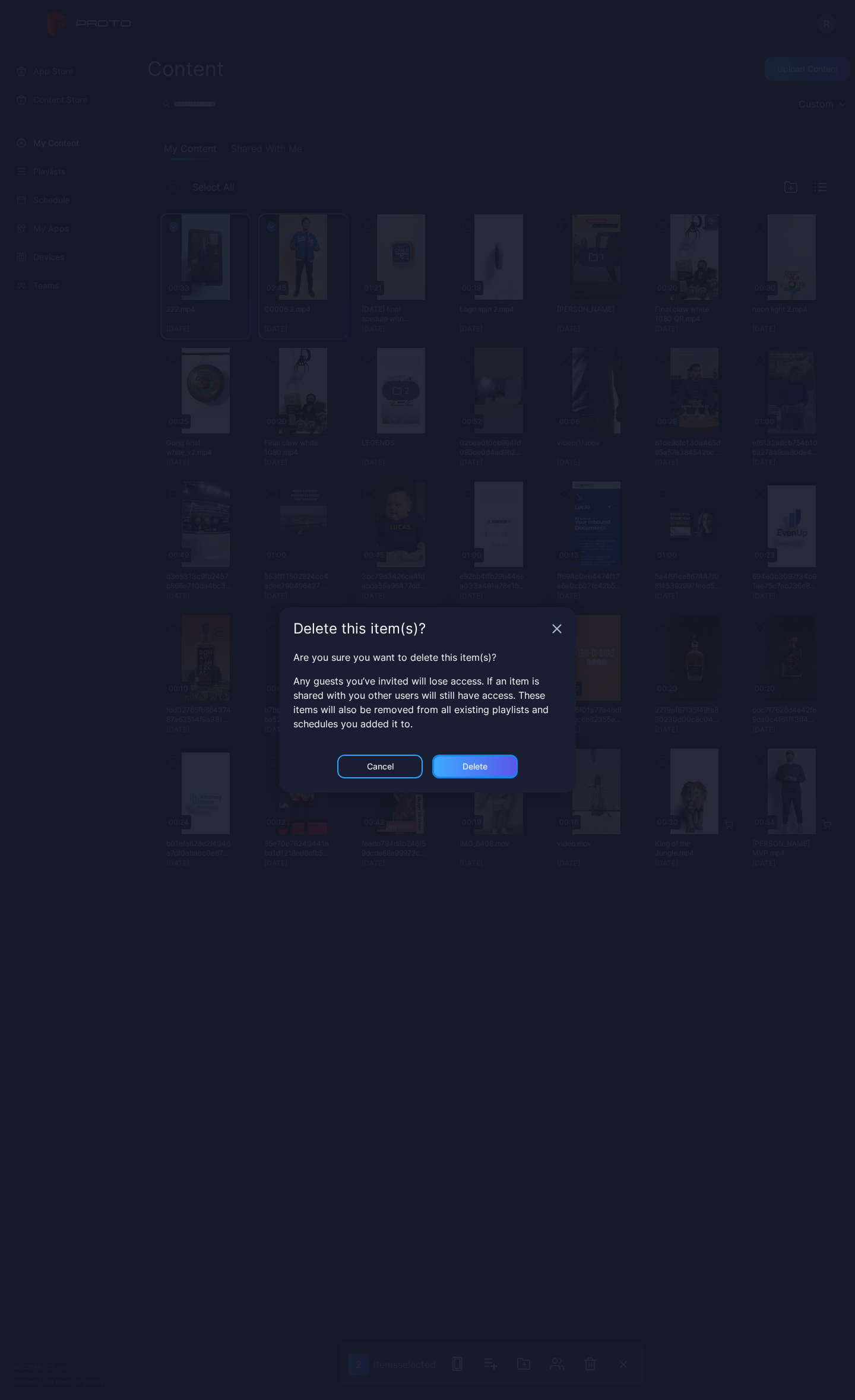
click at [457, 765] on div "Delete" at bounding box center [475, 766] width 86 height 24
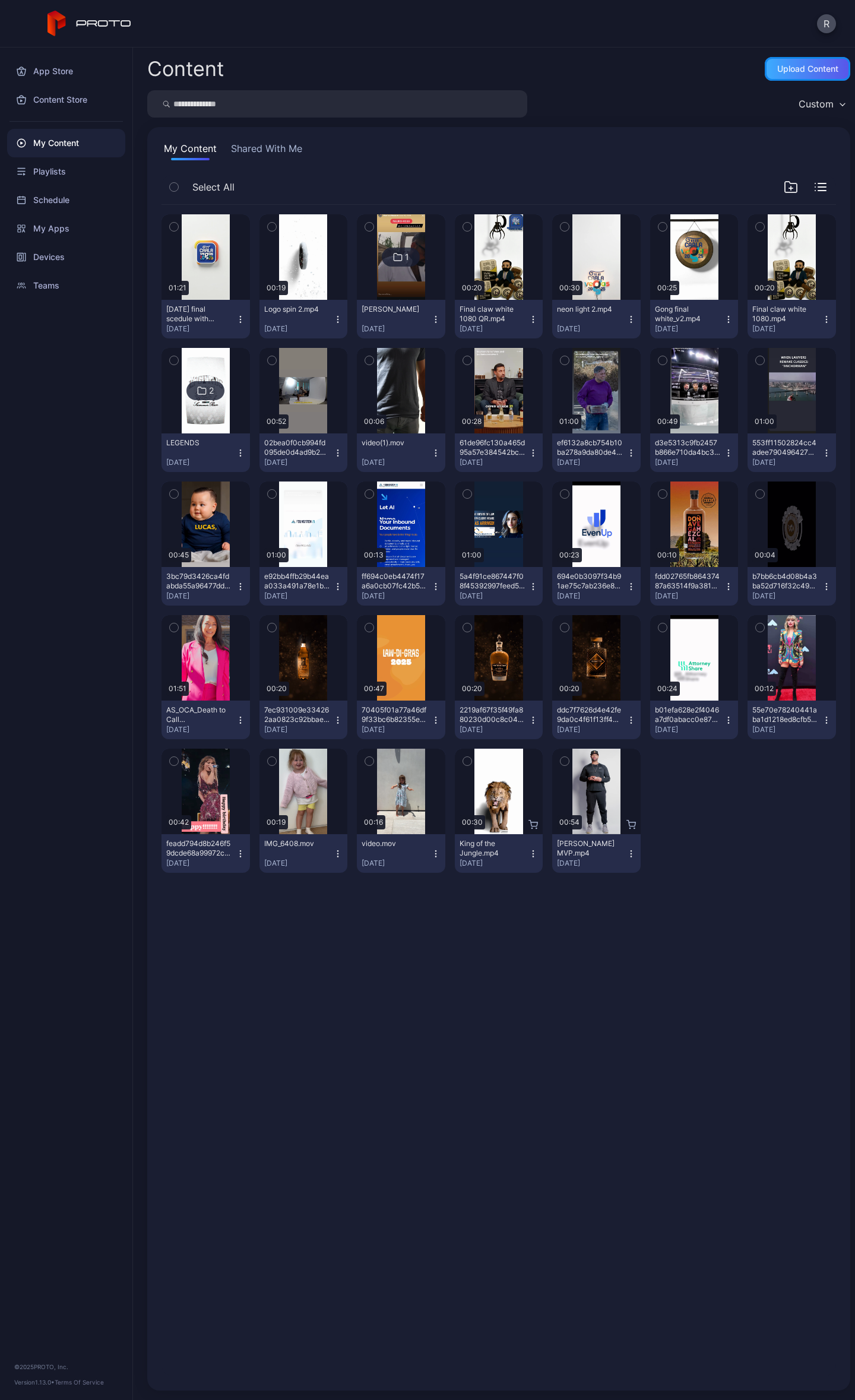
click at [796, 65] on div "Upload Content" at bounding box center [807, 68] width 61 height 9
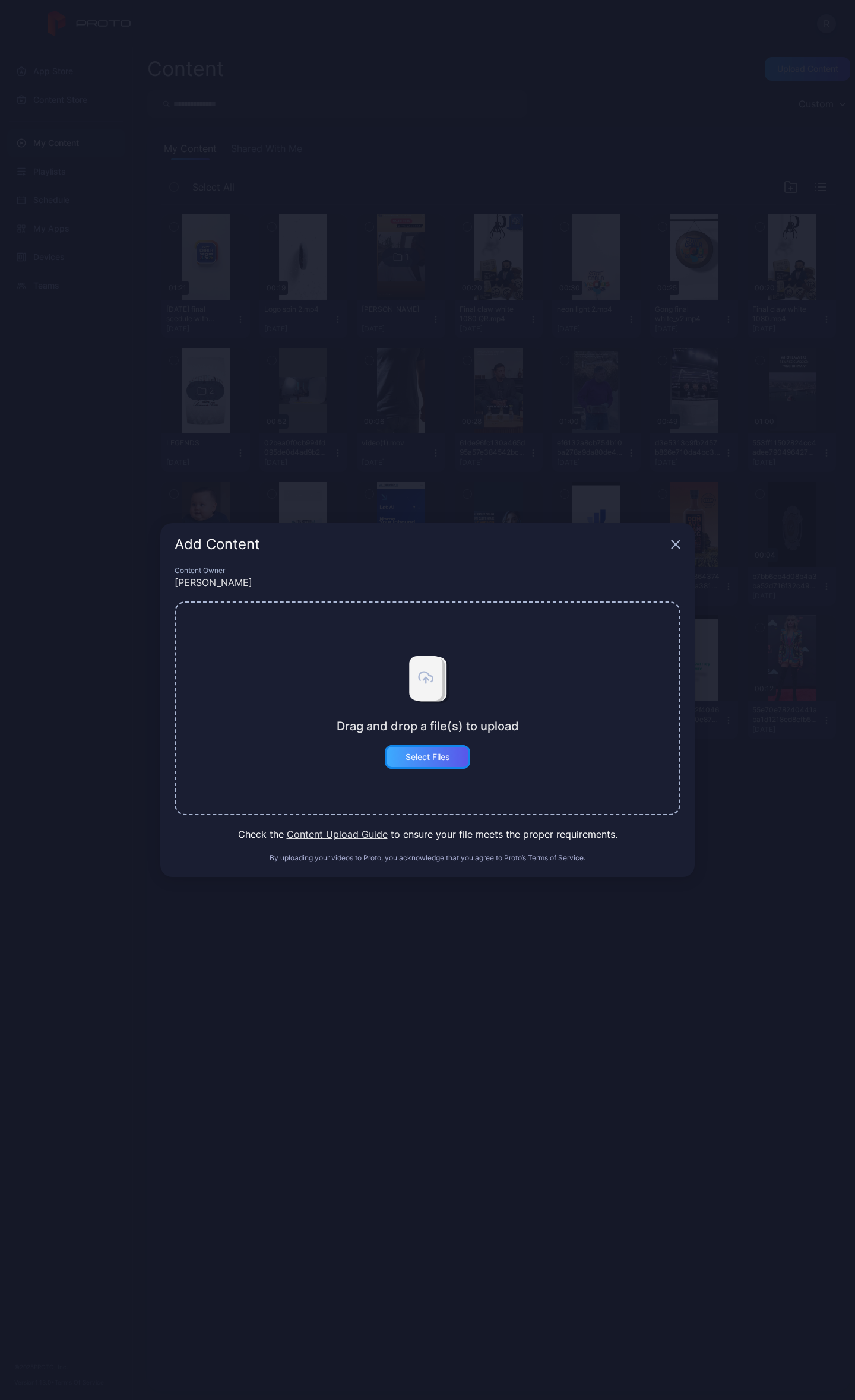
click at [417, 762] on div "Select Files" at bounding box center [427, 757] width 86 height 24
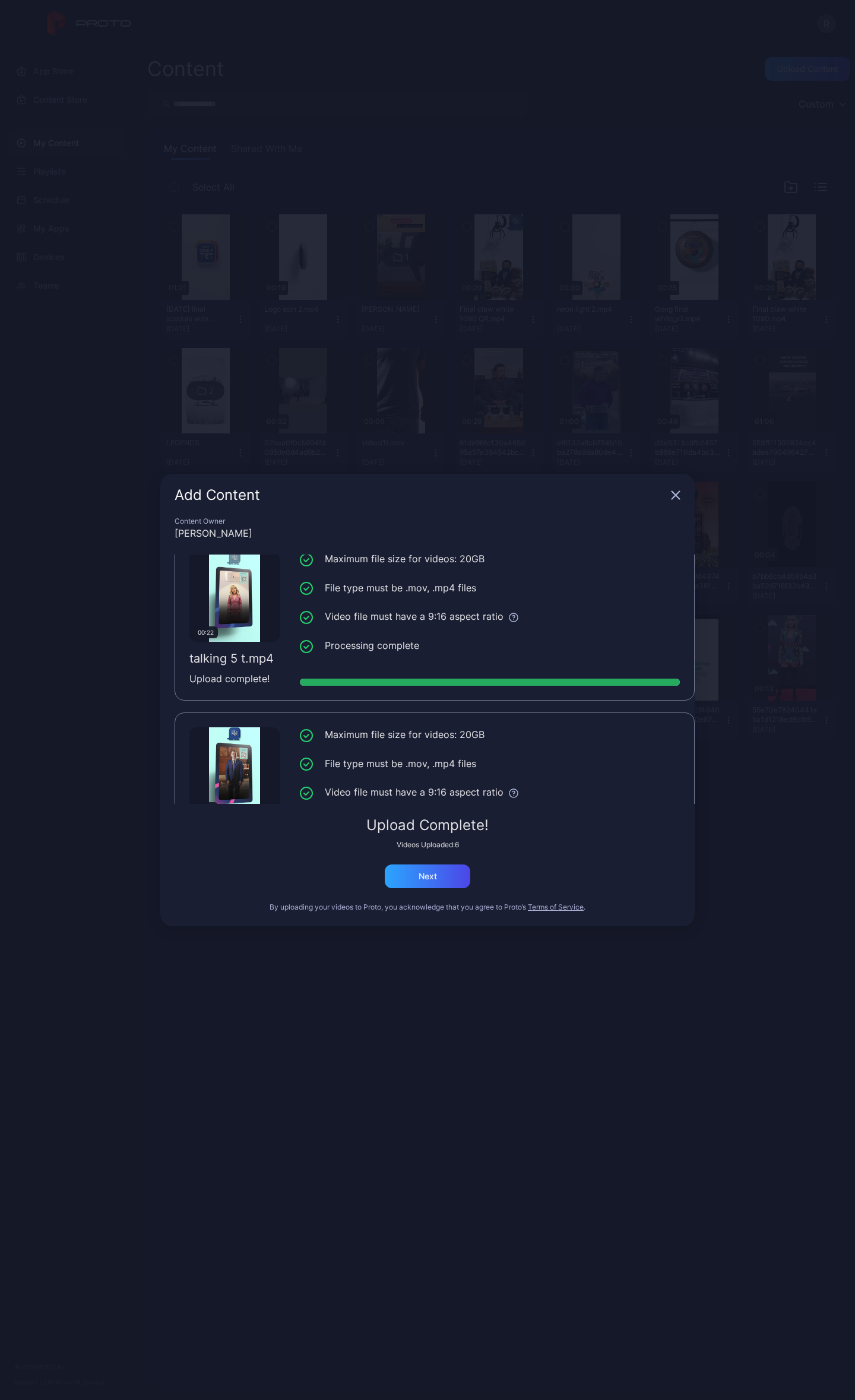
scroll to position [796, 0]
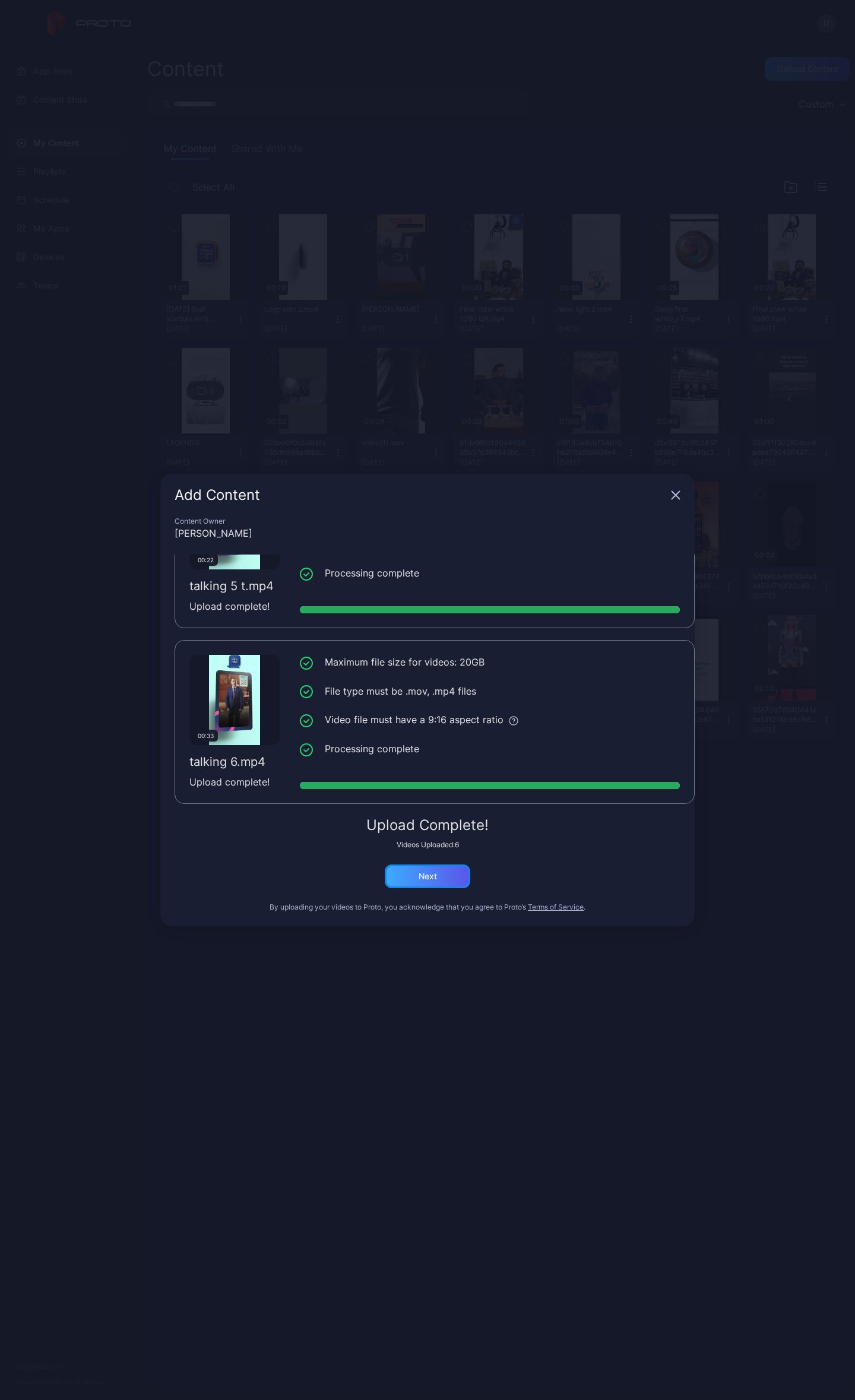
click at [456, 879] on div "Next" at bounding box center [427, 876] width 86 height 24
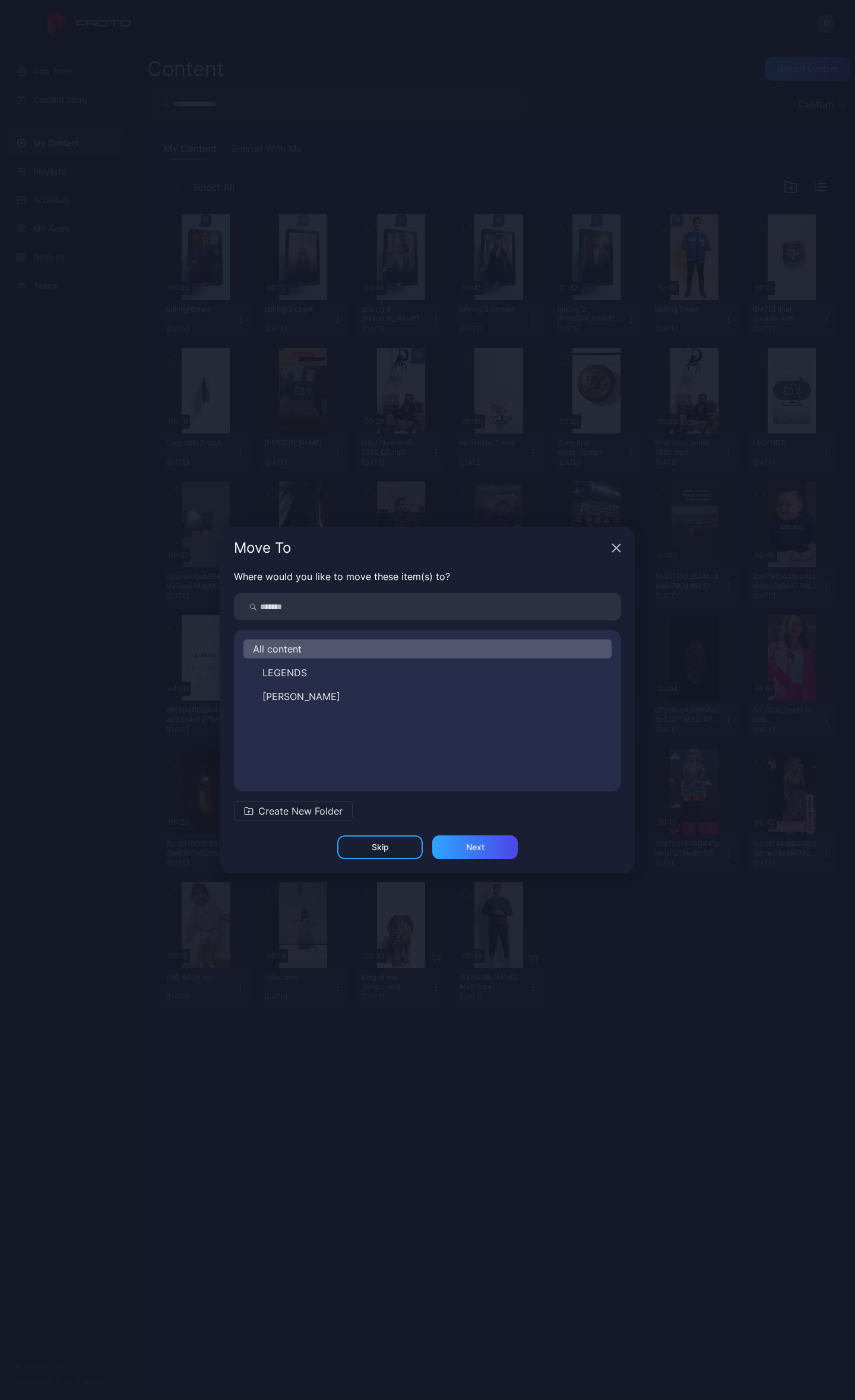
click at [618, 547] on icon "button" at bounding box center [616, 548] width 8 height 8
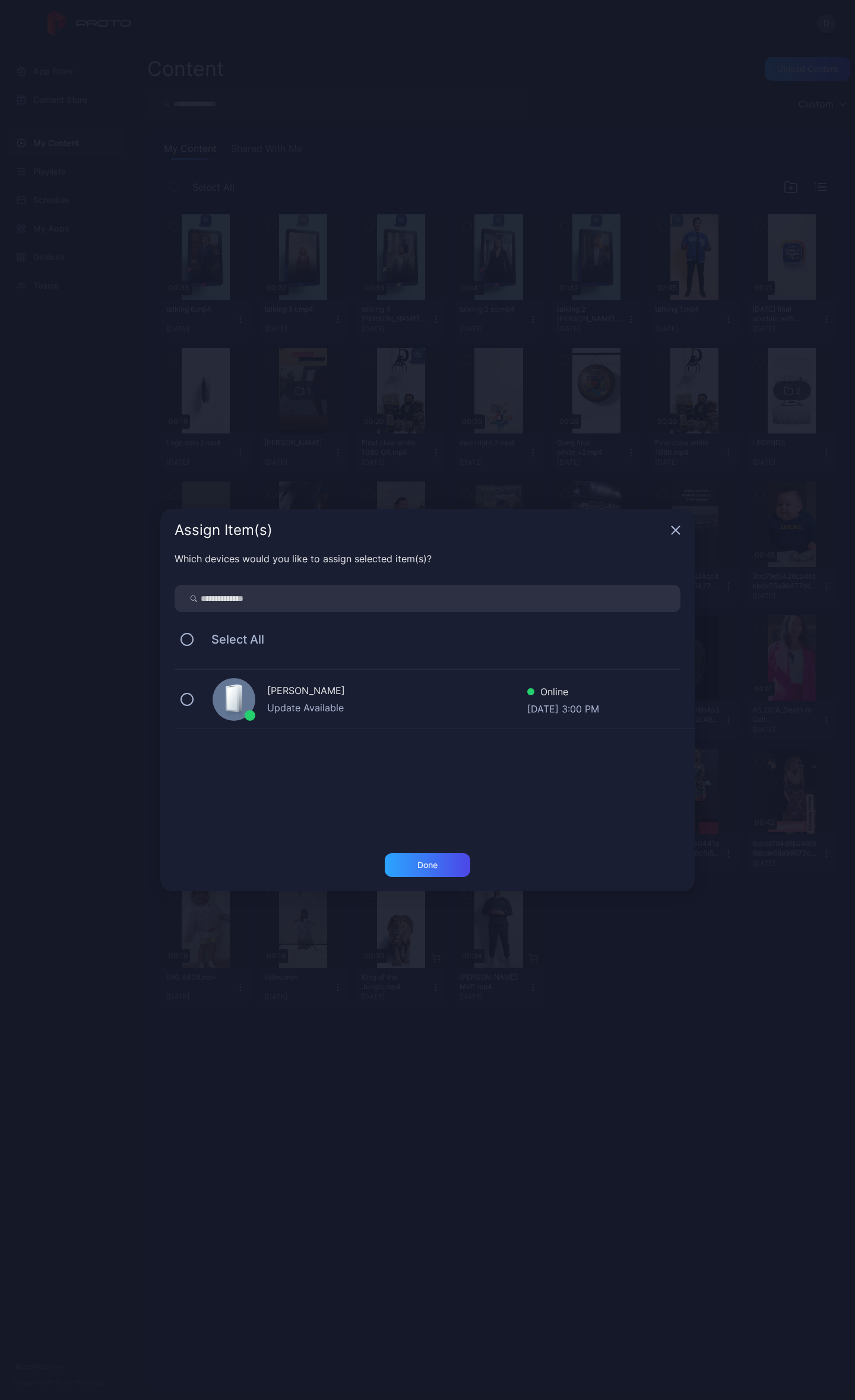
click at [670, 535] on div "Assign Item(s)" at bounding box center [427, 530] width 534 height 43
click at [677, 525] on icon "button" at bounding box center [675, 530] width 9 height 9
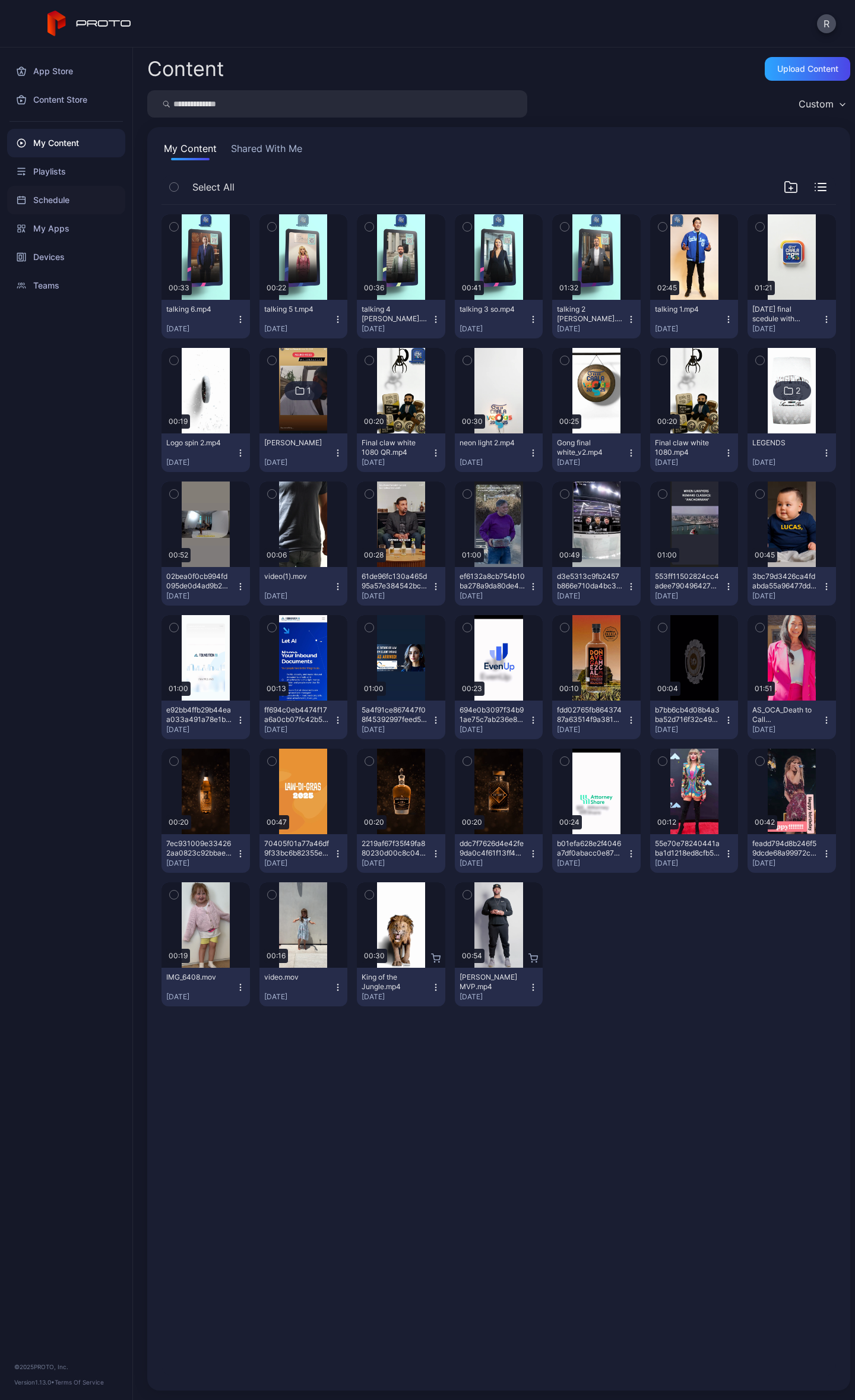
click at [58, 202] on div "Schedule" at bounding box center [65, 200] width 118 height 29
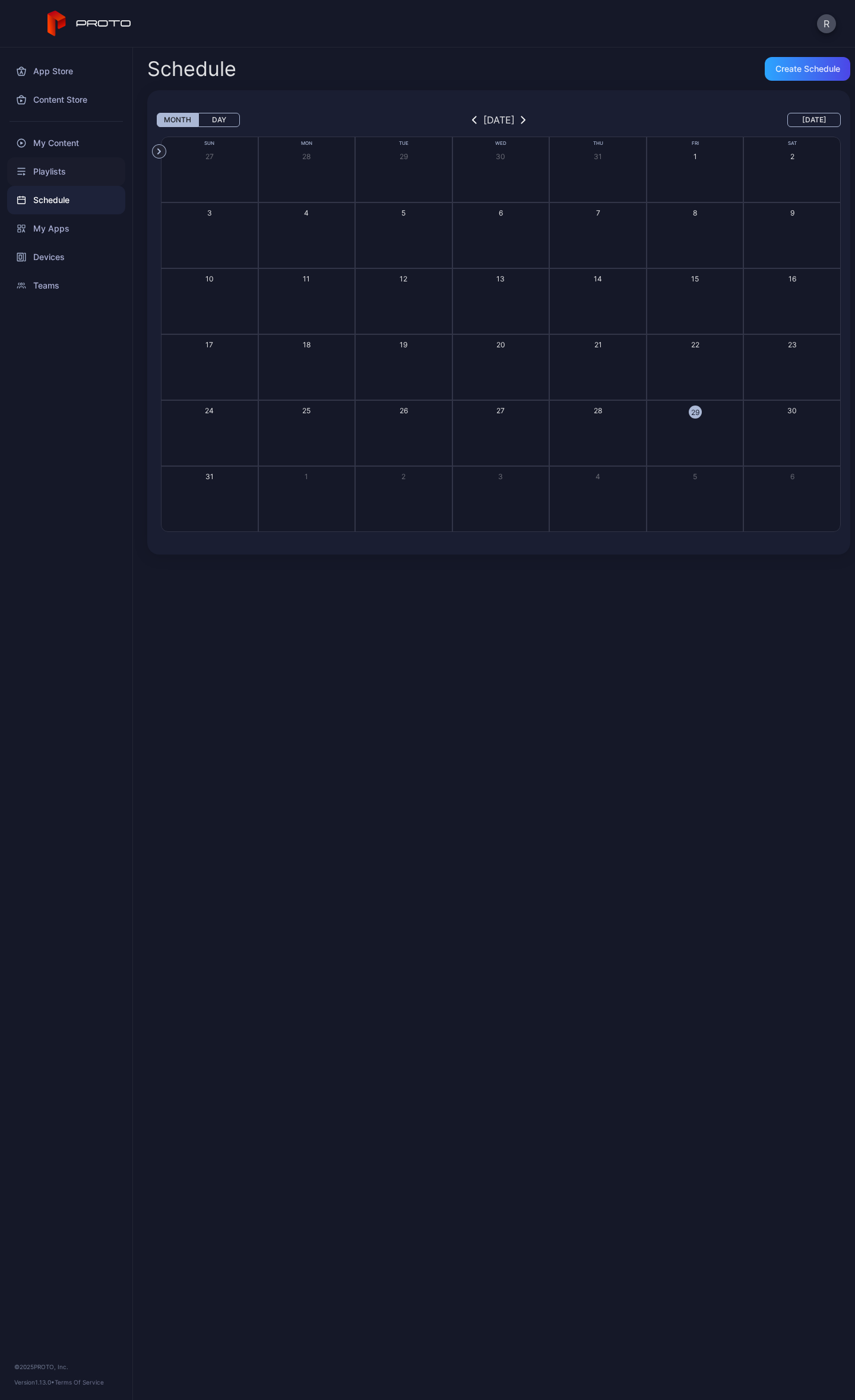
click at [57, 178] on div "Playlists" at bounding box center [65, 171] width 118 height 29
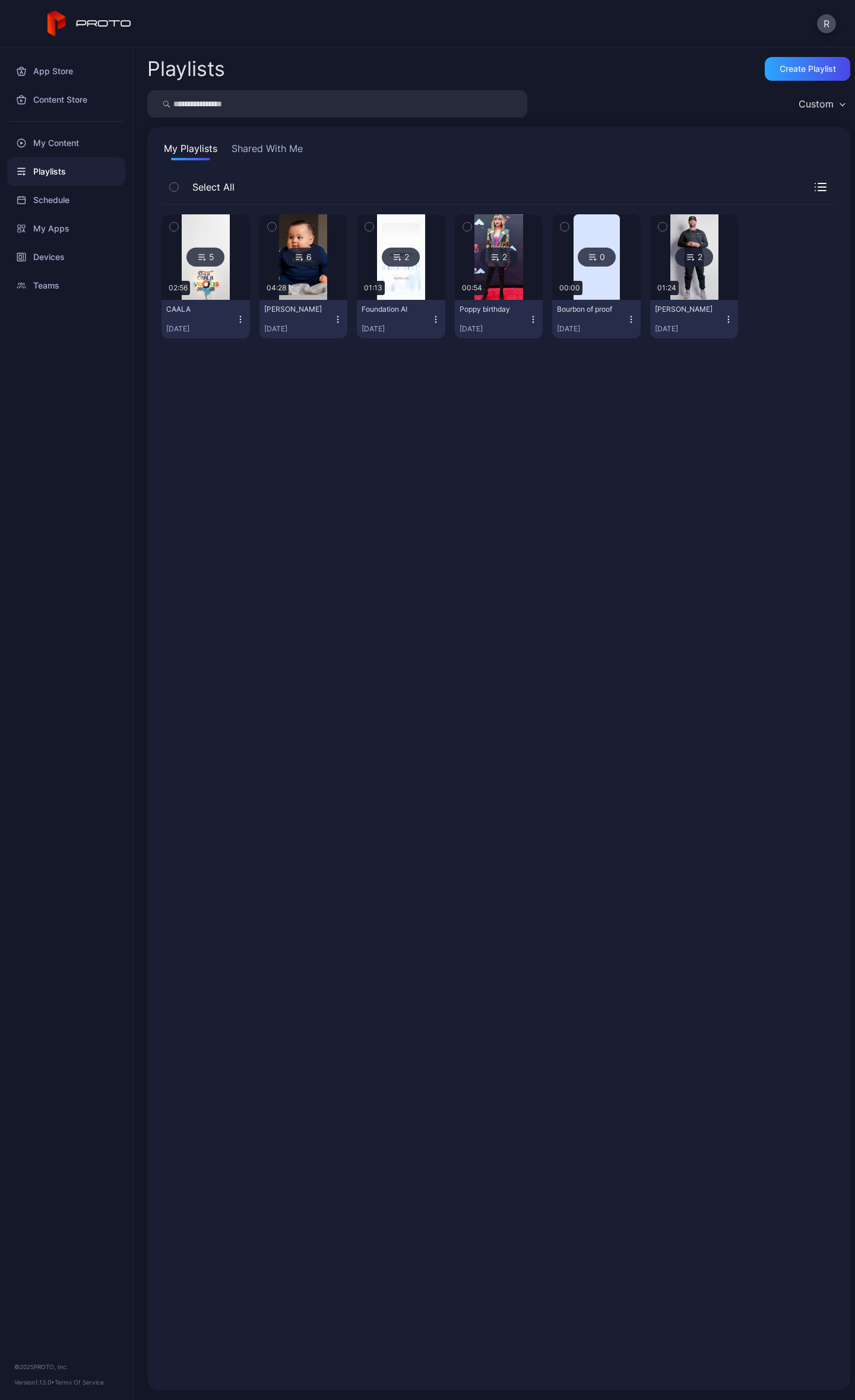
click at [197, 232] on img at bounding box center [205, 257] width 48 height 86
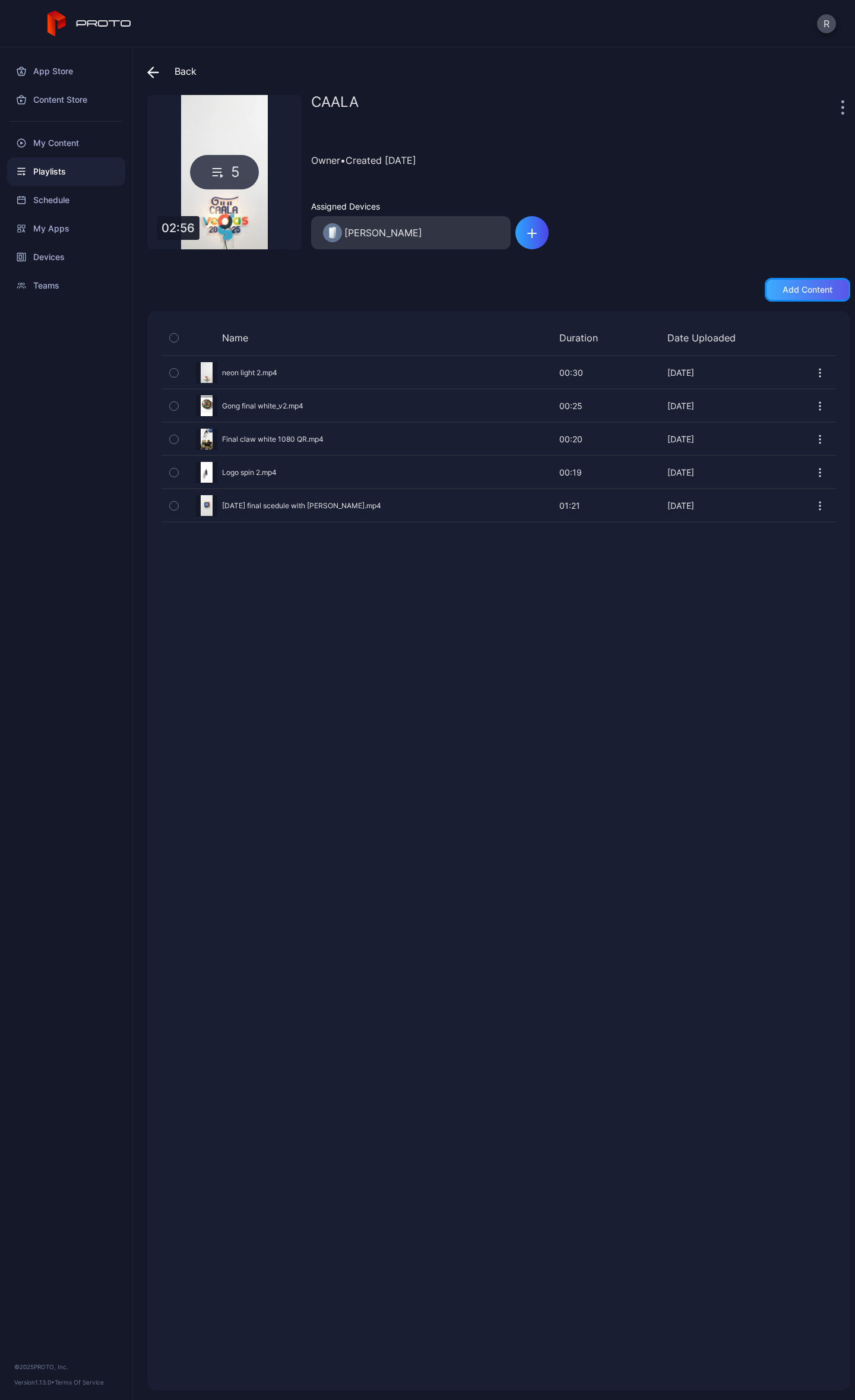
click at [804, 292] on div "Add content" at bounding box center [806, 290] width 50 height 9
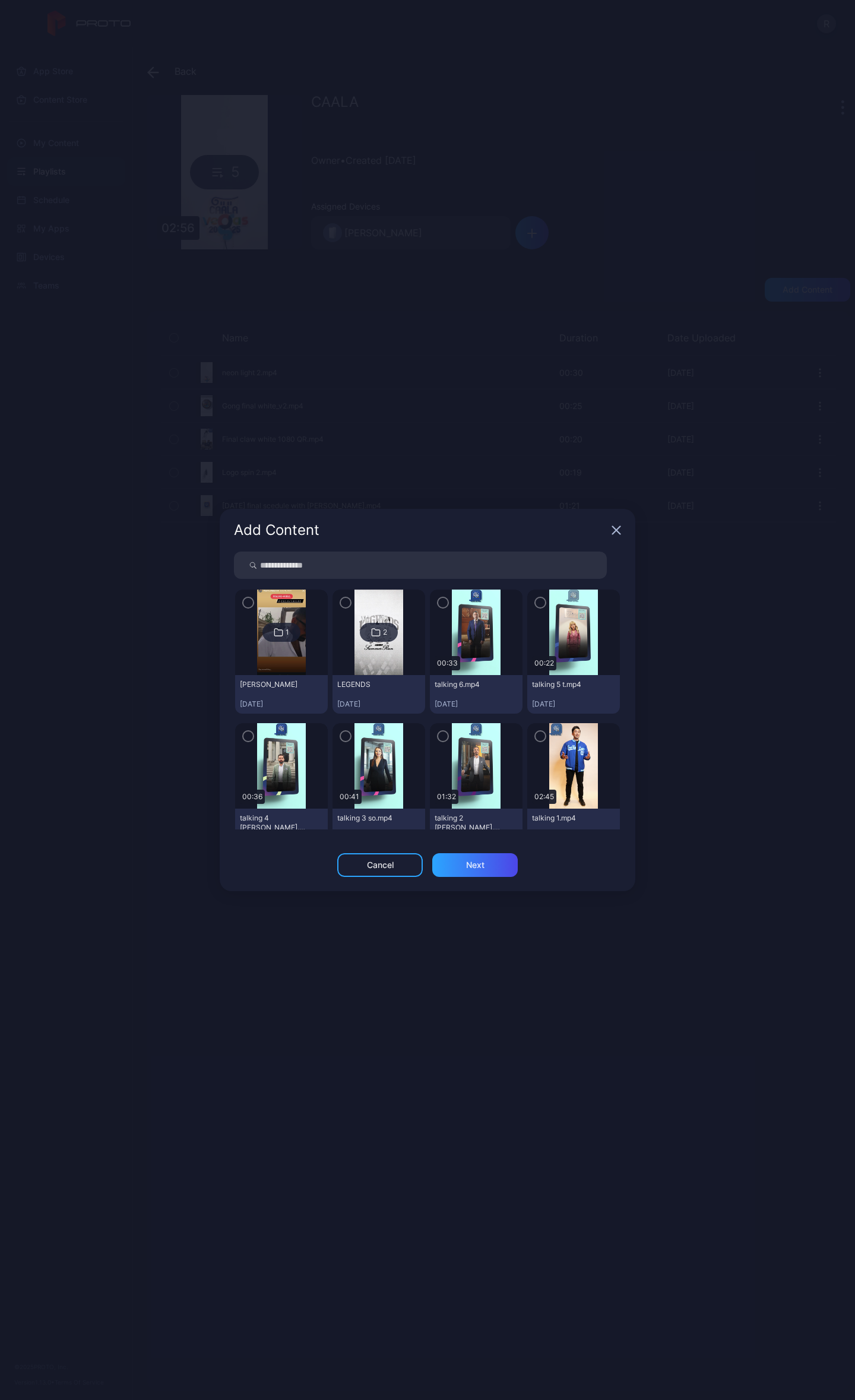
click at [438, 601] on icon "button" at bounding box center [442, 603] width 9 height 13
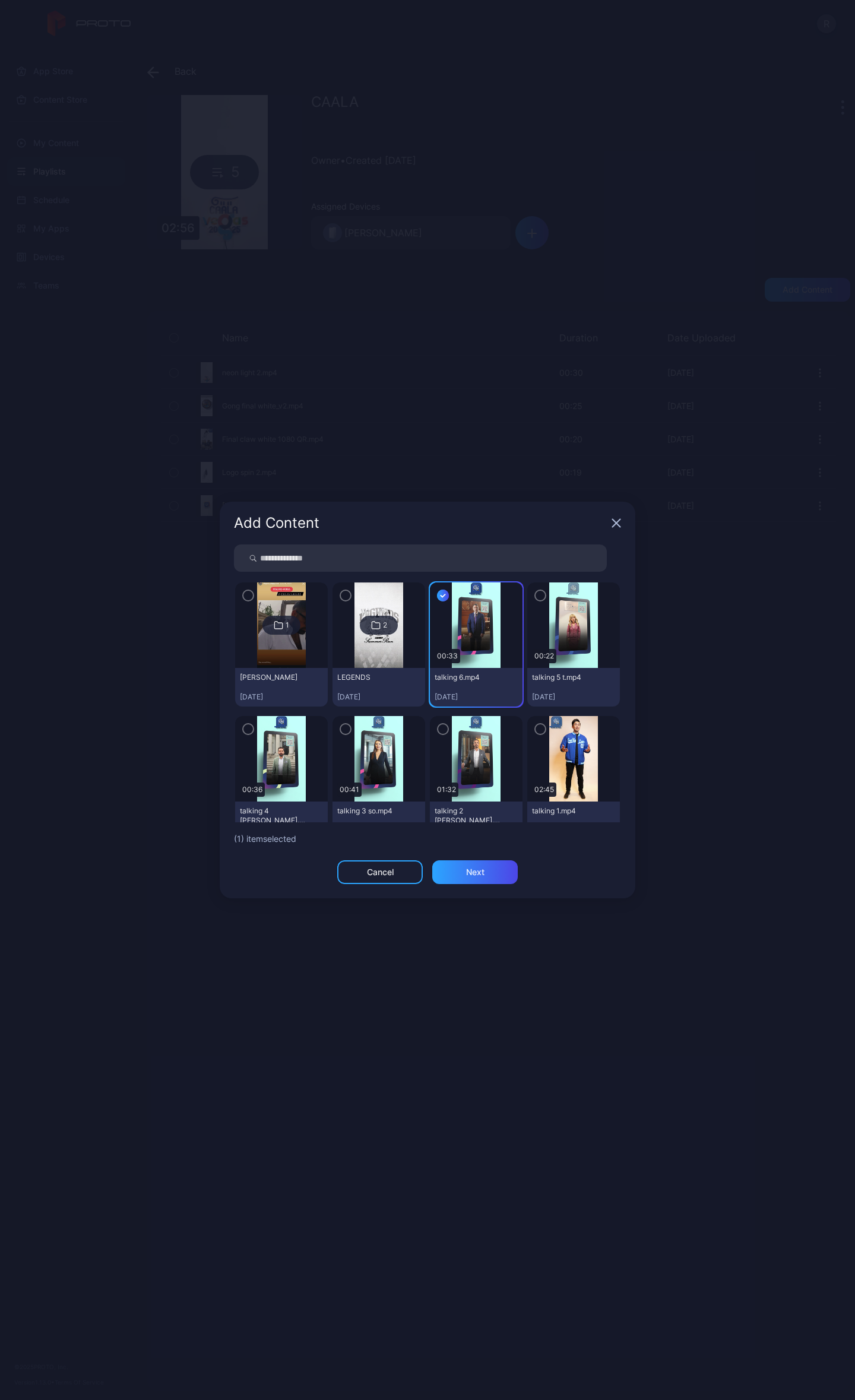
click at [535, 592] on icon "button" at bounding box center [540, 596] width 9 height 13
click at [248, 730] on icon "button" at bounding box center [248, 729] width 9 height 13
click at [344, 734] on icon "button" at bounding box center [345, 729] width 9 height 13
click at [438, 729] on icon "button" at bounding box center [442, 729] width 9 height 13
click at [535, 725] on icon "button" at bounding box center [540, 729] width 9 height 13
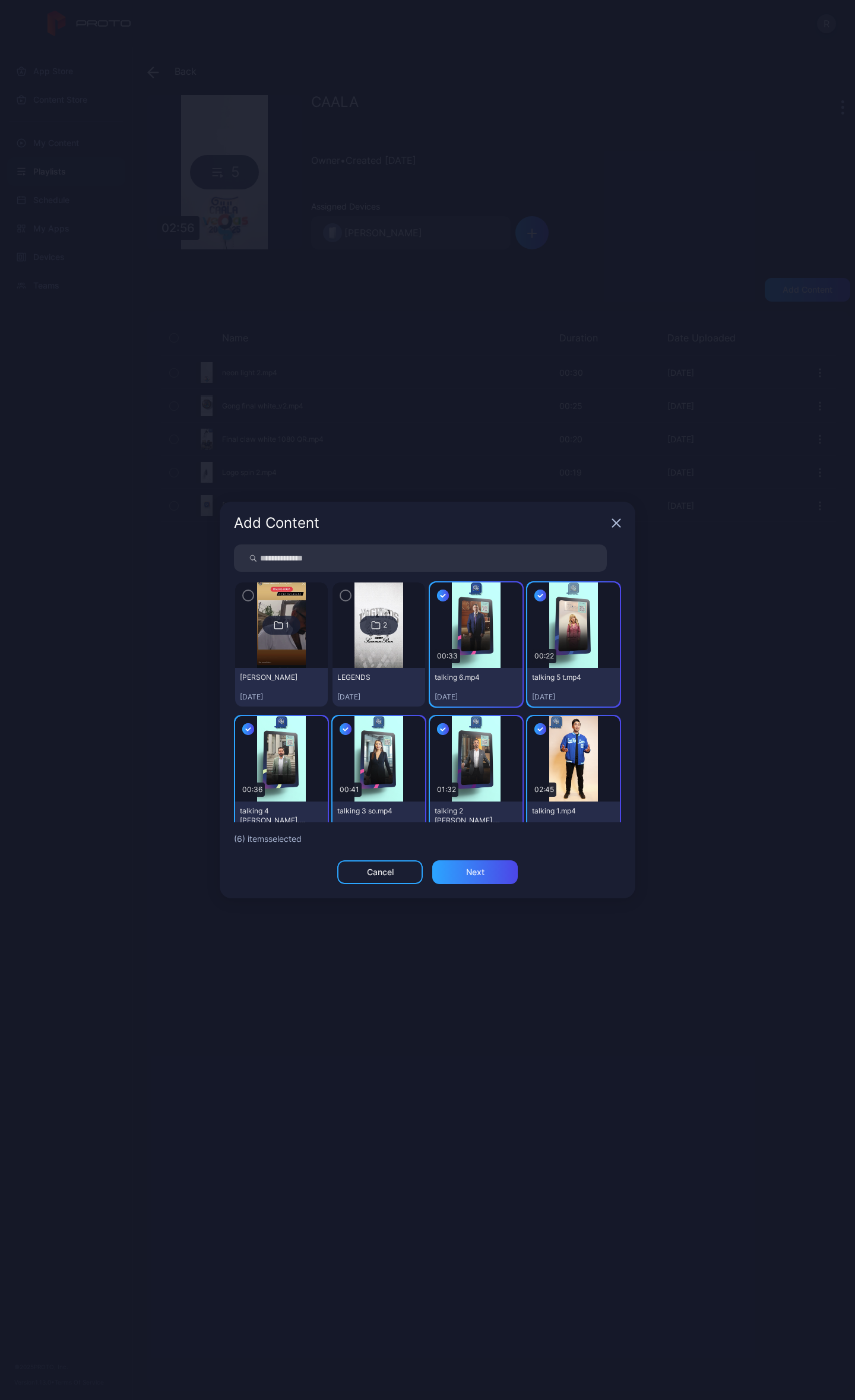
scroll to position [132, 0]
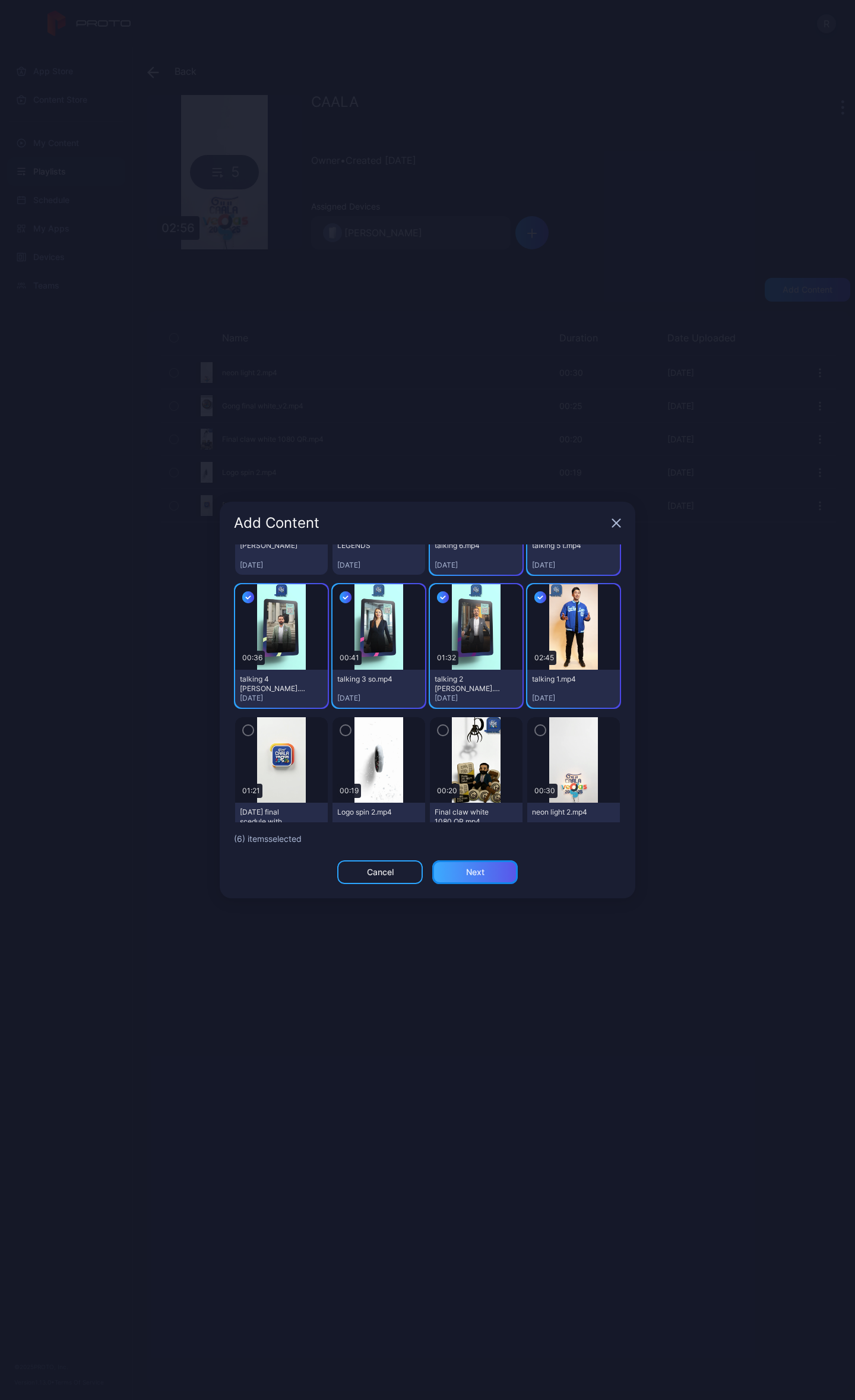
click at [472, 871] on div "Next" at bounding box center [475, 871] width 18 height 9
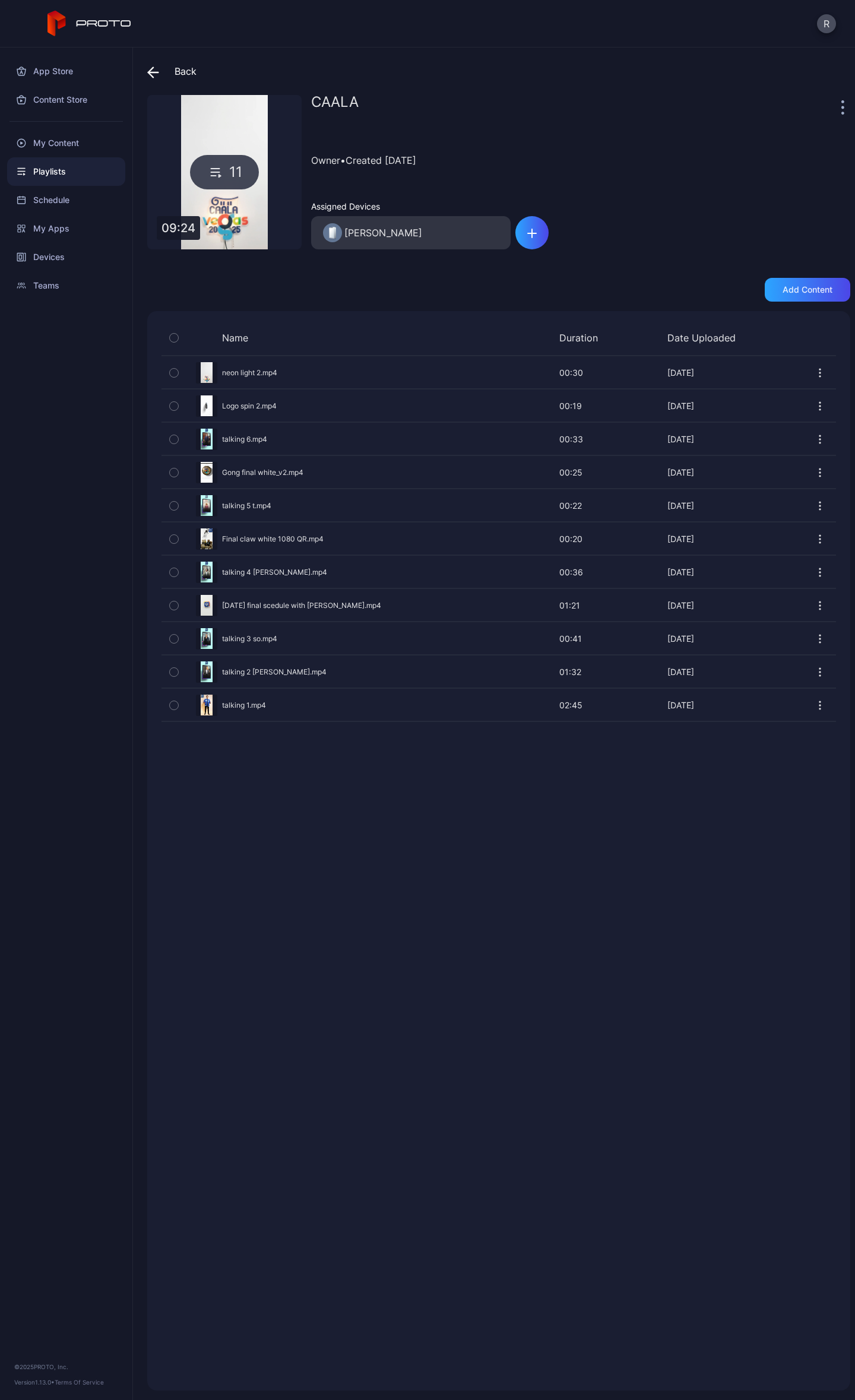
click at [814, 402] on icon "button" at bounding box center [820, 406] width 12 height 12
click at [772, 441] on button "Duplicate" at bounding box center [779, 443] width 101 height 38
click at [814, 673] on icon "button" at bounding box center [820, 672] width 12 height 12
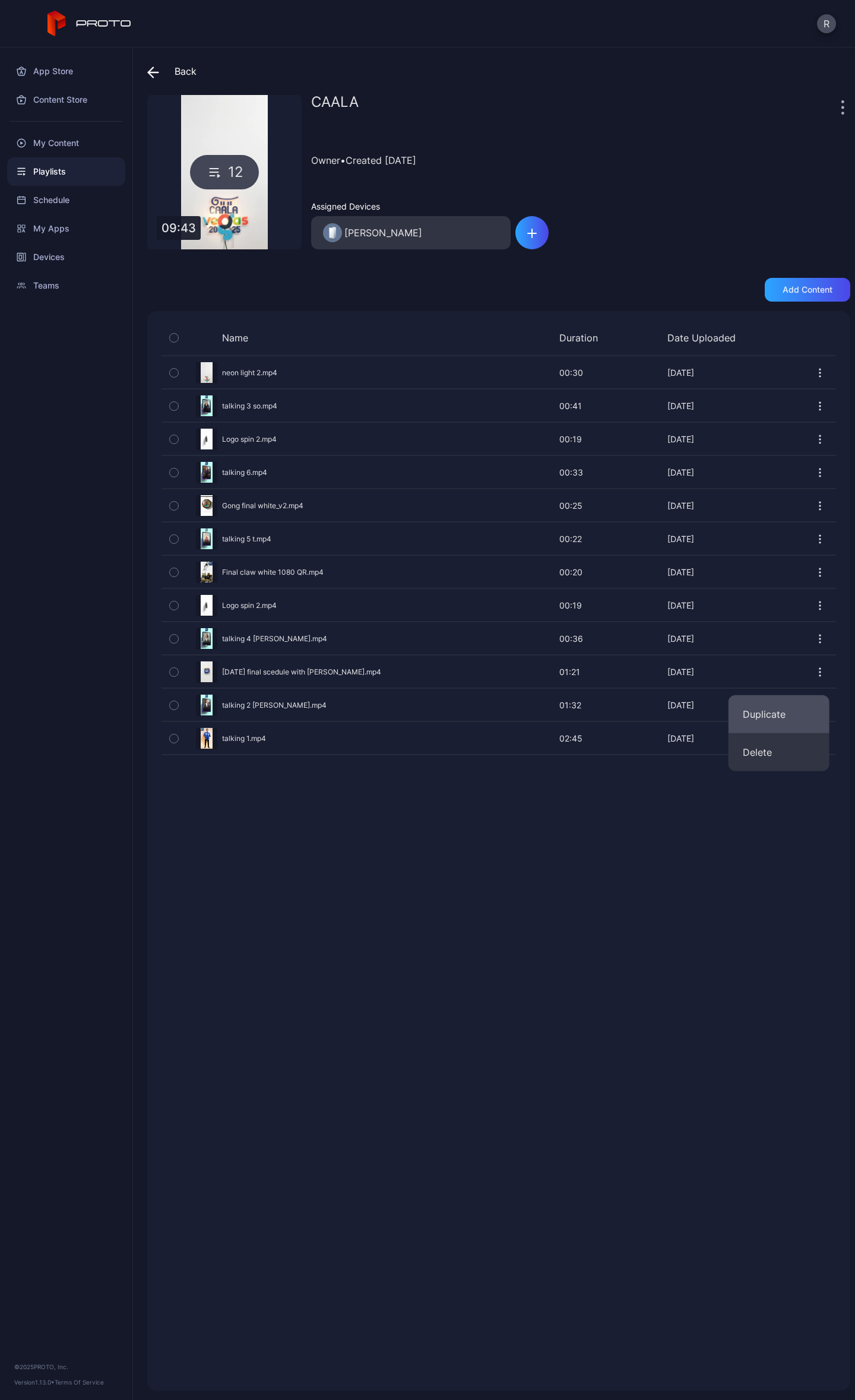
click at [768, 711] on button "Duplicate" at bounding box center [779, 713] width 101 height 38
click at [814, 675] on icon "button" at bounding box center [820, 672] width 12 height 12
click at [784, 708] on button "Duplicate" at bounding box center [779, 713] width 101 height 38
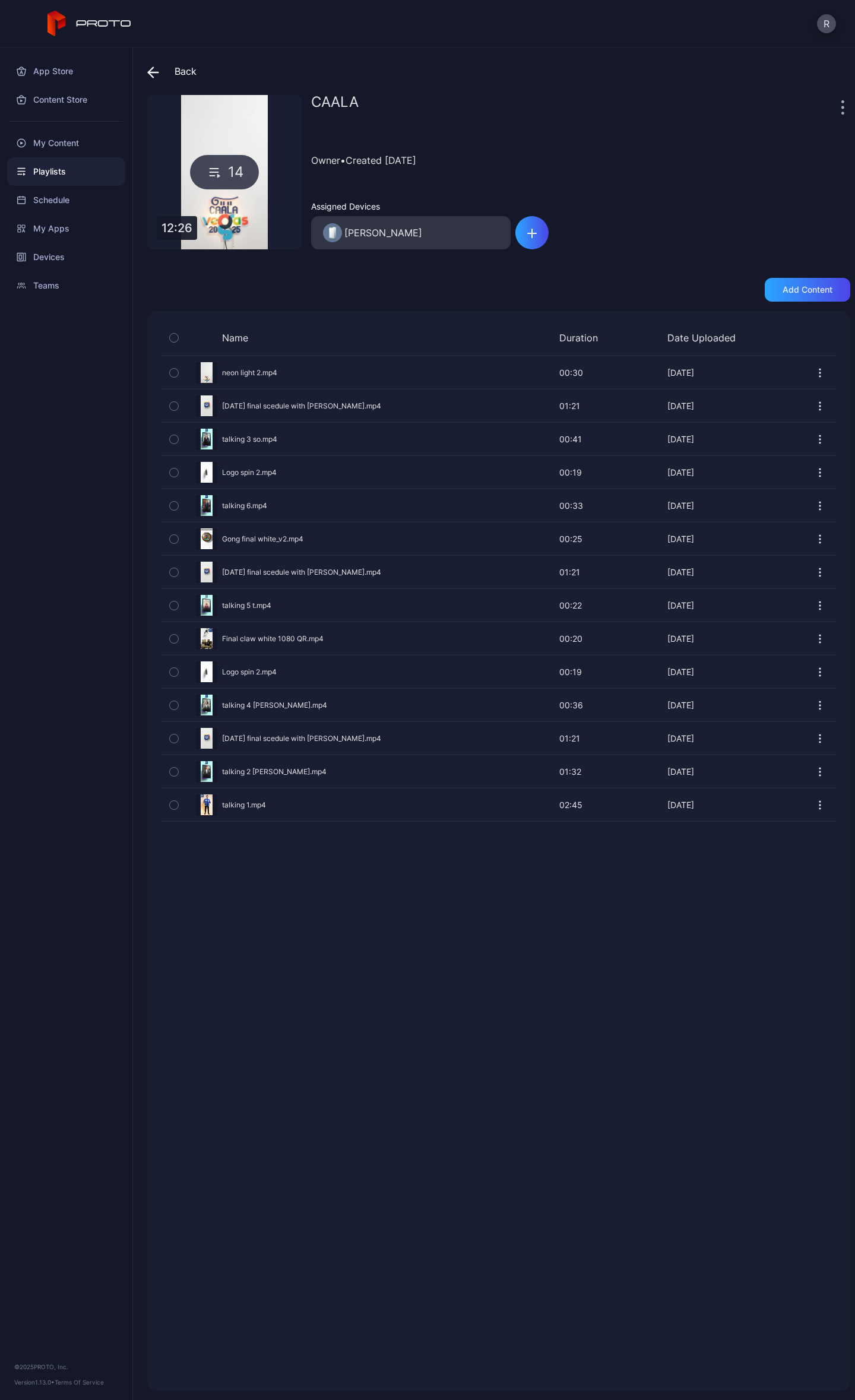
click at [814, 744] on icon "button" at bounding box center [820, 739] width 12 height 12
drag, startPoint x: 779, startPoint y: 779, endPoint x: 768, endPoint y: 781, distance: 11.2
click at [778, 779] on button "Duplicate" at bounding box center [779, 781] width 101 height 38
click at [814, 572] on icon "button" at bounding box center [820, 572] width 12 height 12
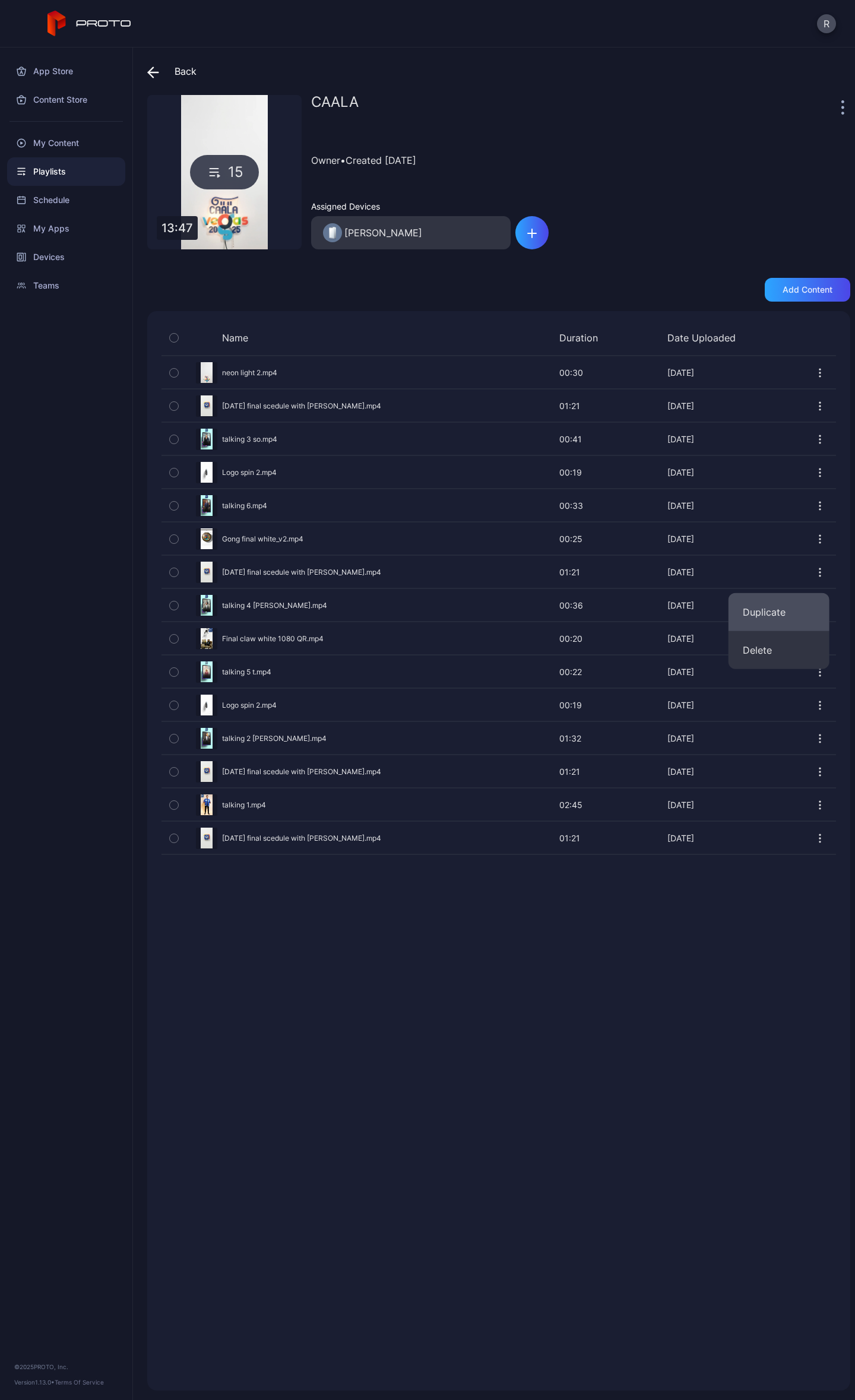
click at [776, 616] on button "Duplicate" at bounding box center [779, 612] width 101 height 38
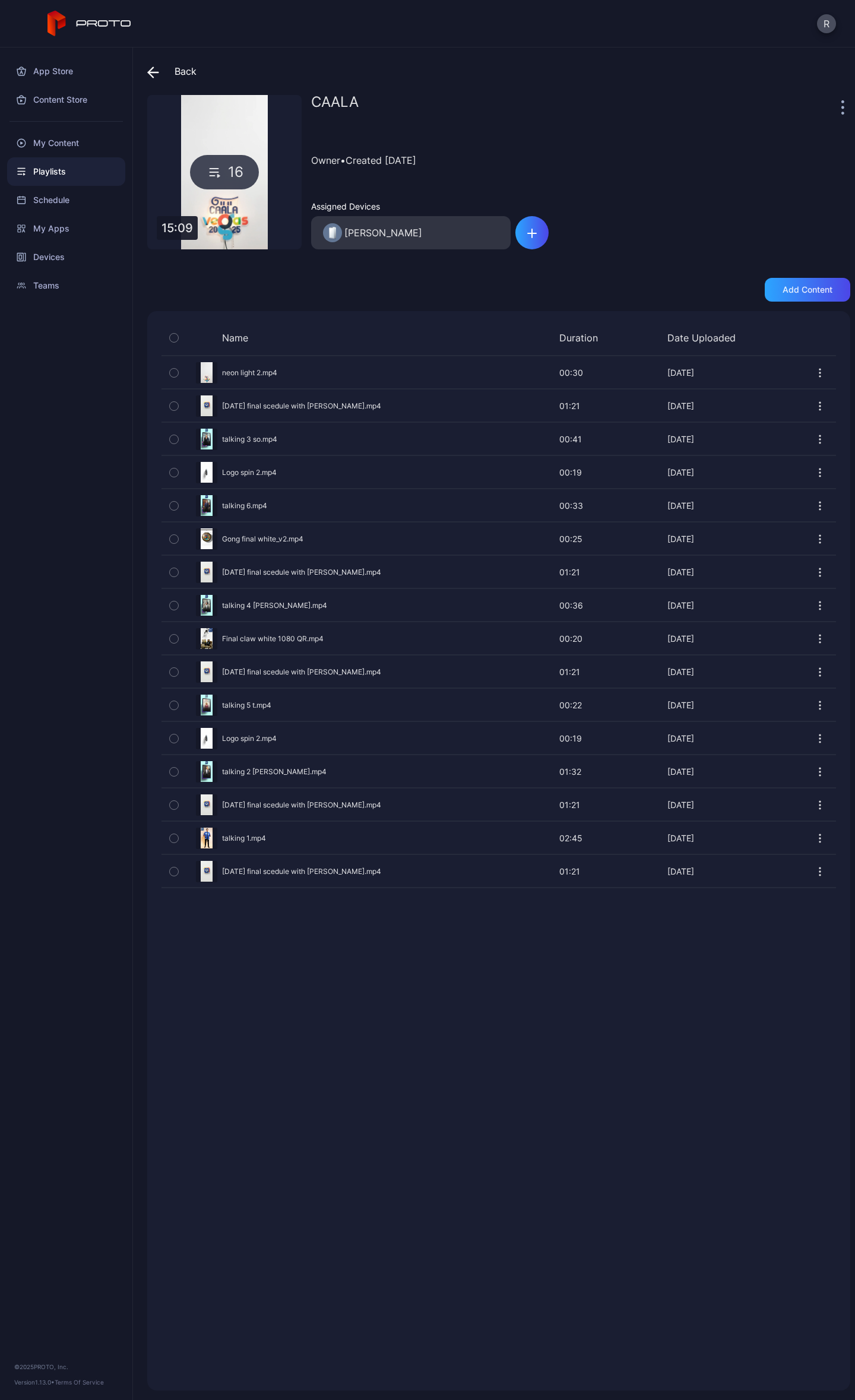
click at [814, 569] on icon "button" at bounding box center [820, 572] width 12 height 12
click at [773, 612] on button "Duplicate" at bounding box center [779, 612] width 101 height 38
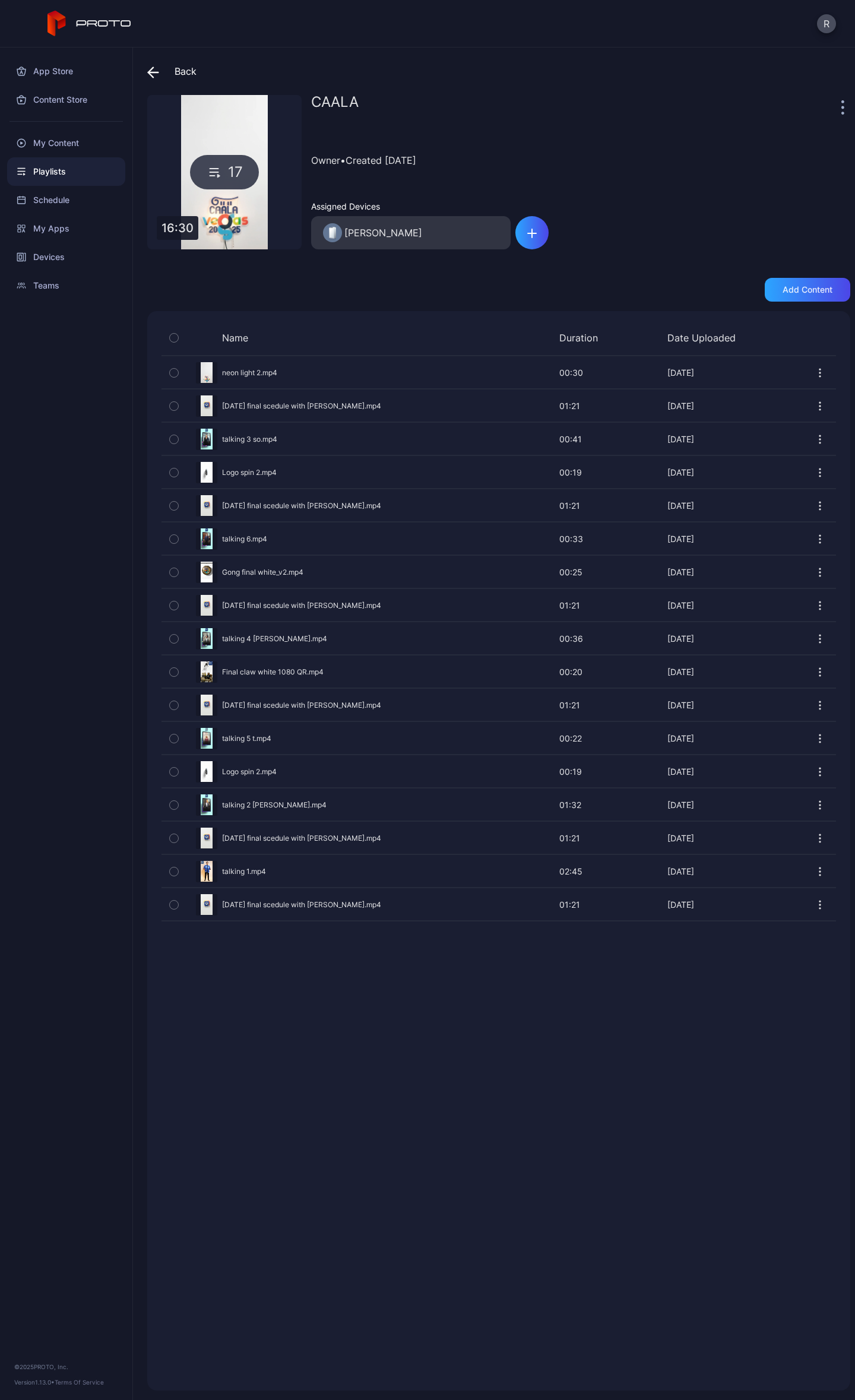
click at [151, 68] on icon at bounding box center [153, 72] width 12 height 12
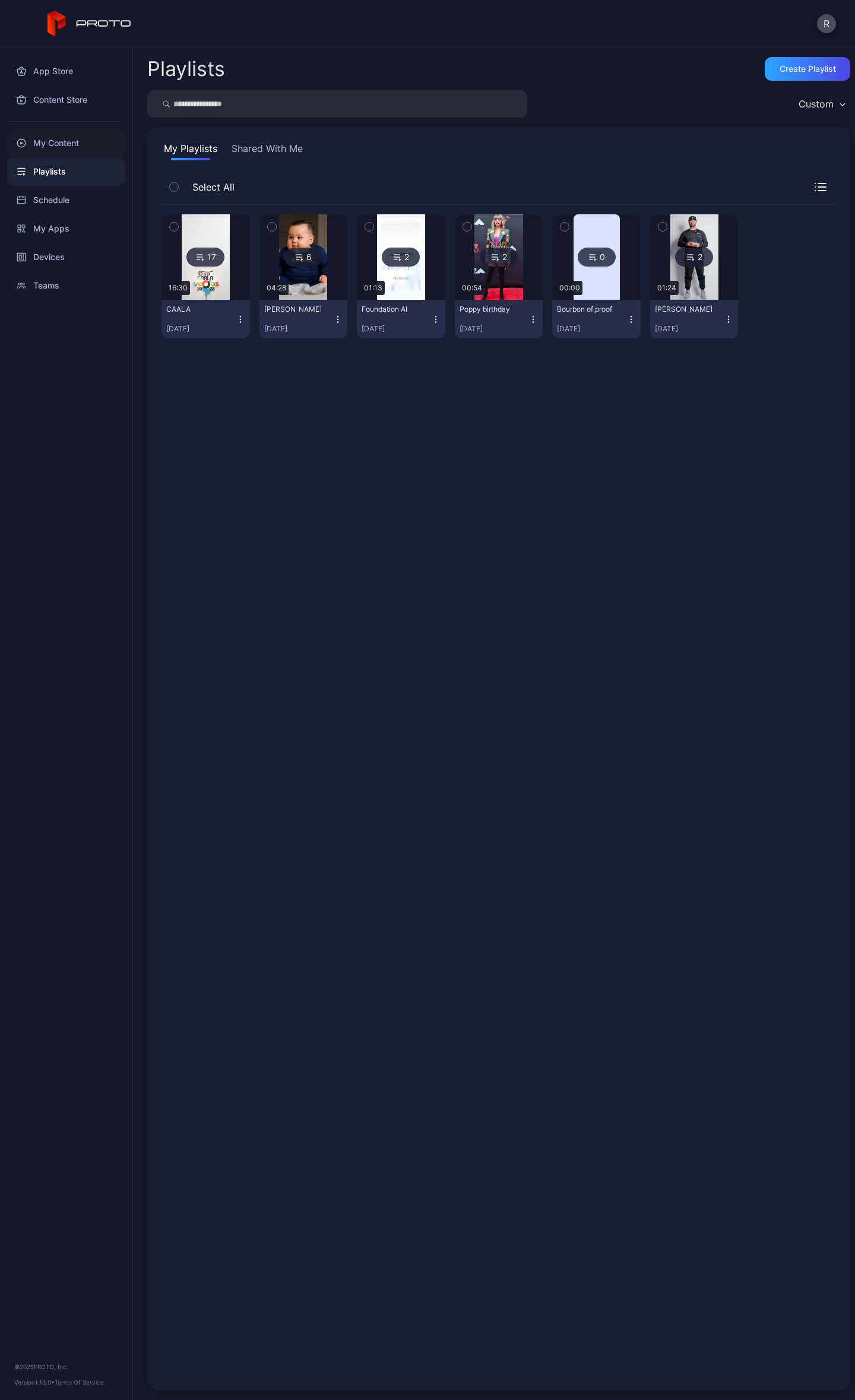
click at [76, 150] on div "My Content" at bounding box center [65, 144] width 118 height 29
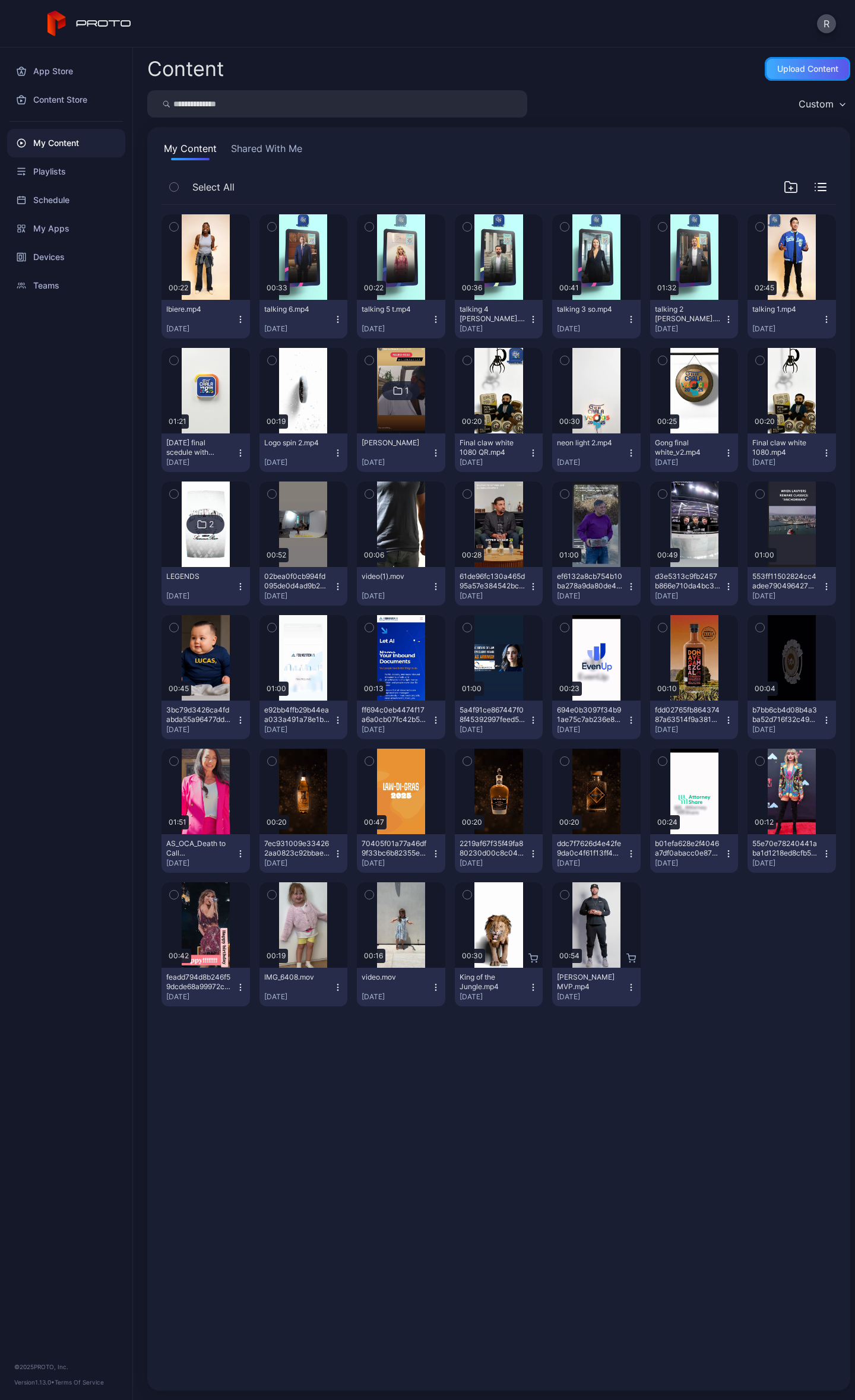
click at [784, 71] on div "Upload Content" at bounding box center [807, 68] width 61 height 9
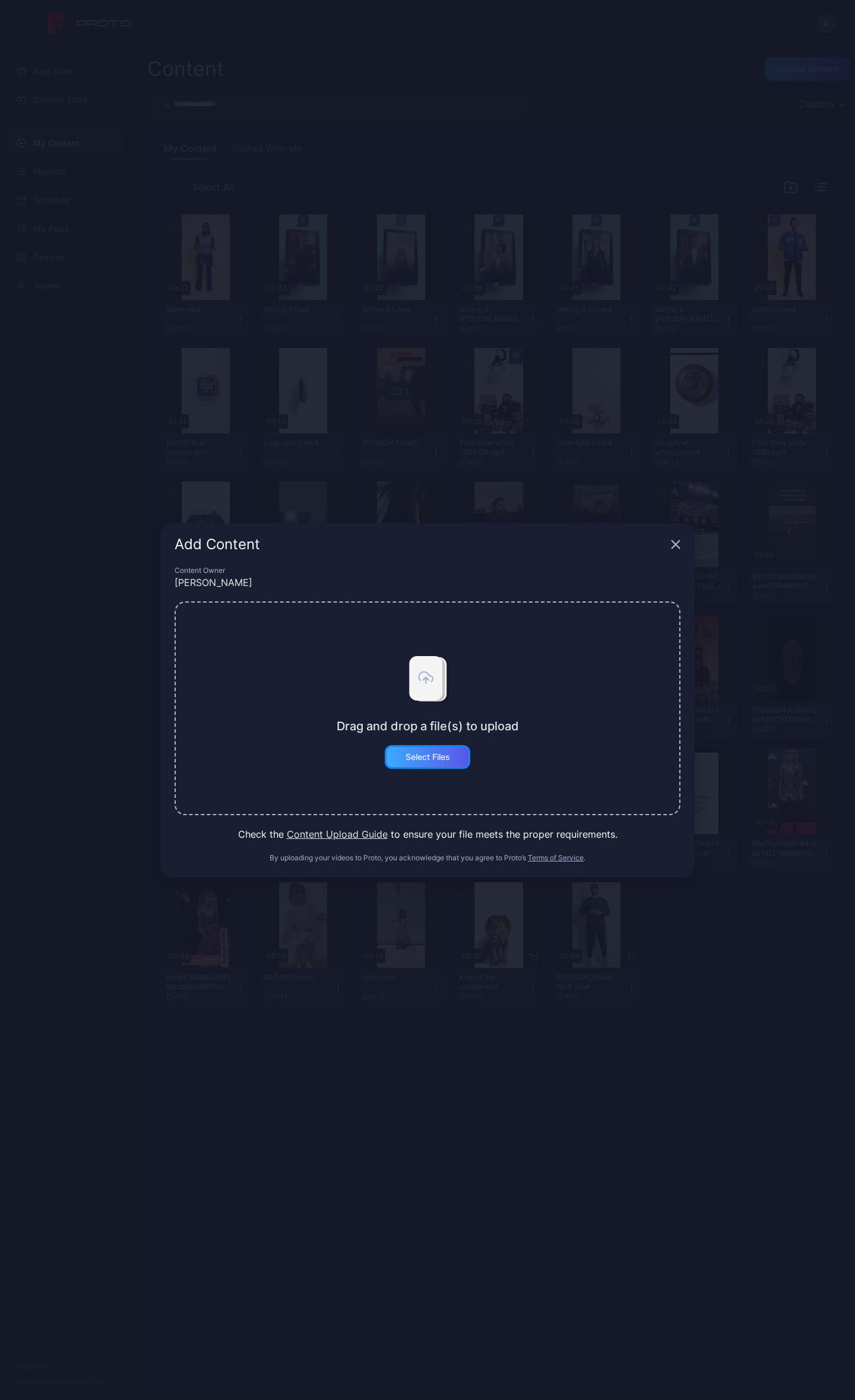
click at [423, 752] on div "Select Files" at bounding box center [427, 756] width 44 height 9
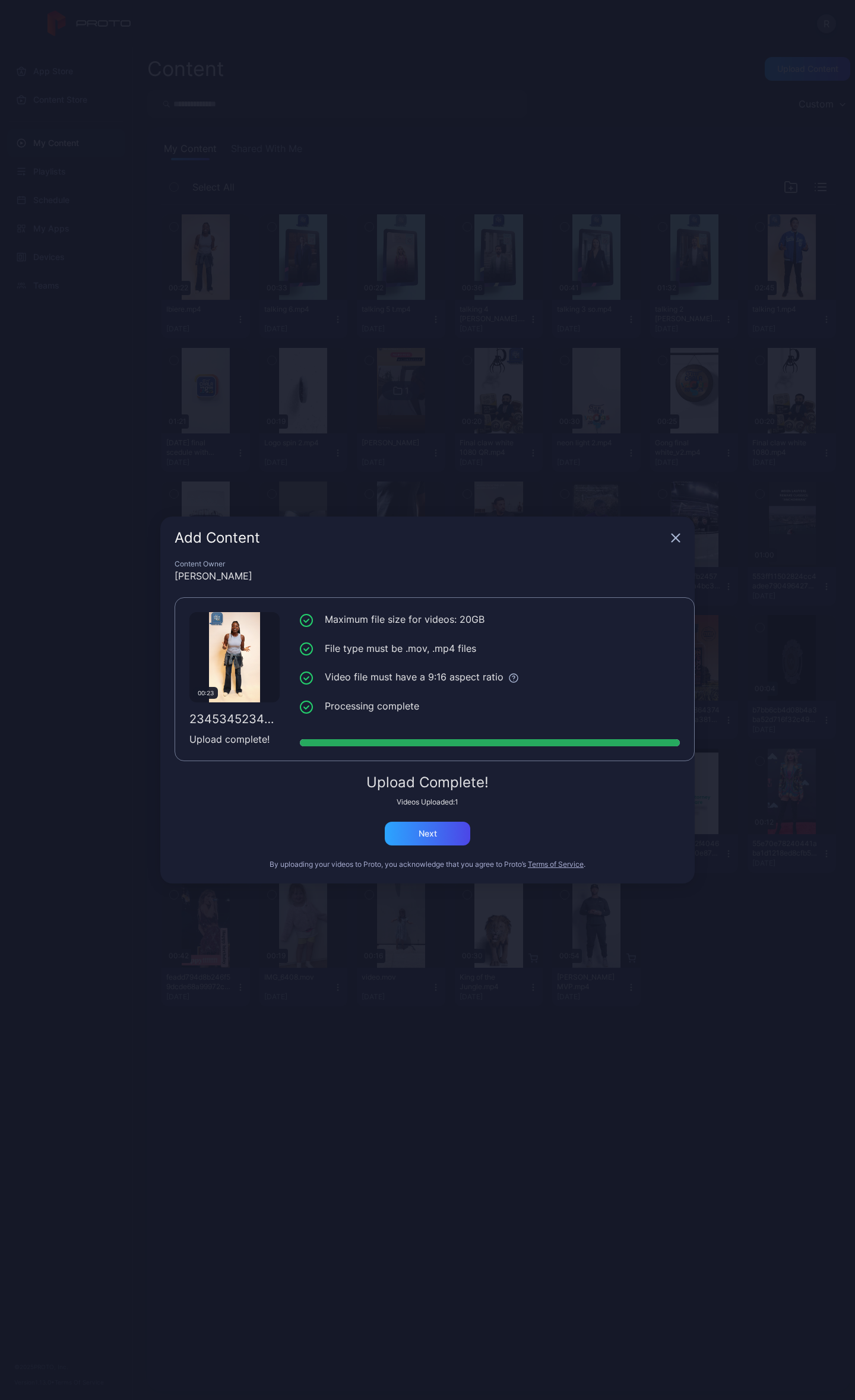
click at [682, 538] on div "Add Content" at bounding box center [427, 537] width 534 height 43
click at [675, 537] on icon "button" at bounding box center [675, 538] width 8 height 8
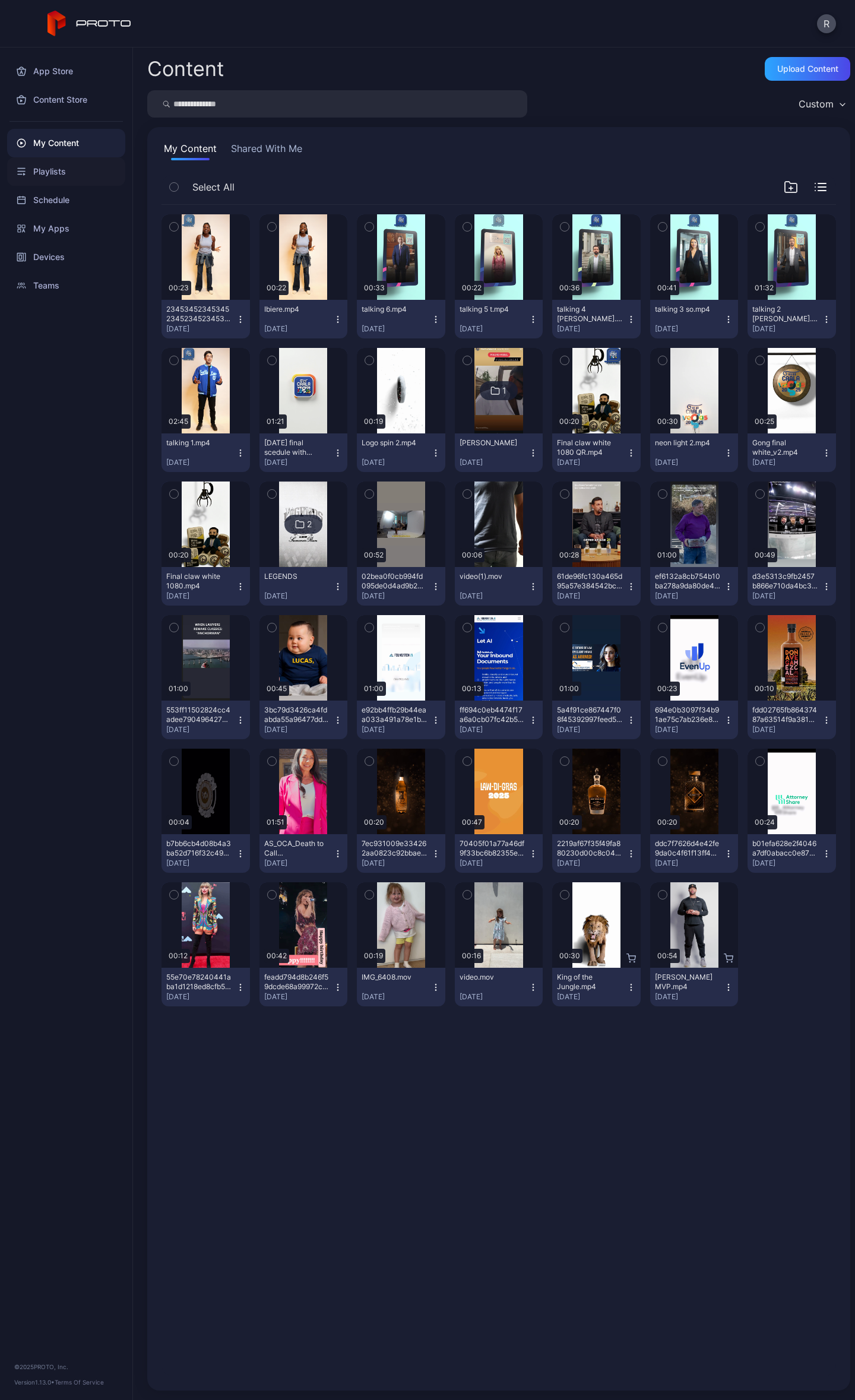
click at [58, 166] on div "Playlists" at bounding box center [65, 171] width 118 height 29
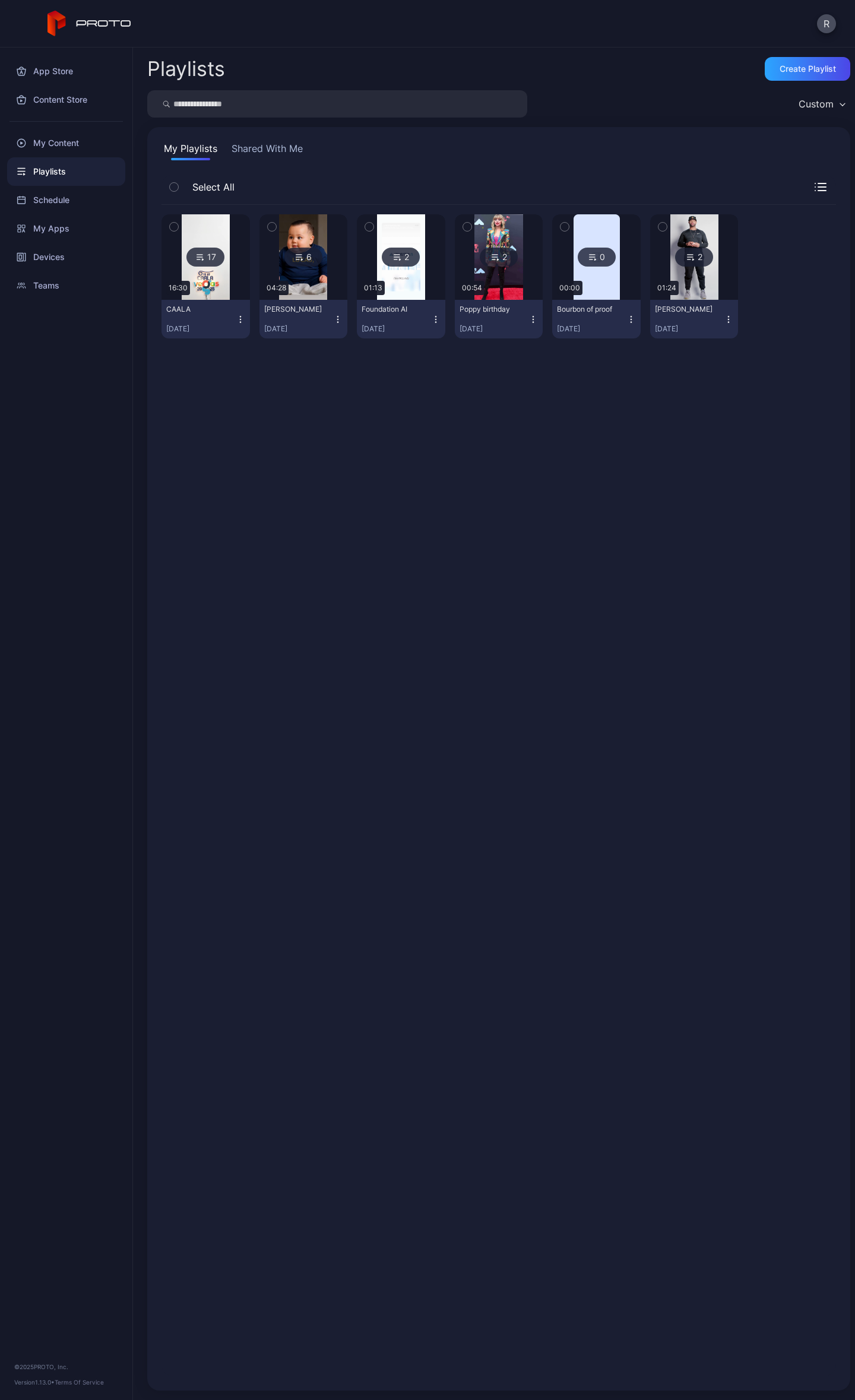
click at [207, 264] on div "17" at bounding box center [205, 257] width 38 height 19
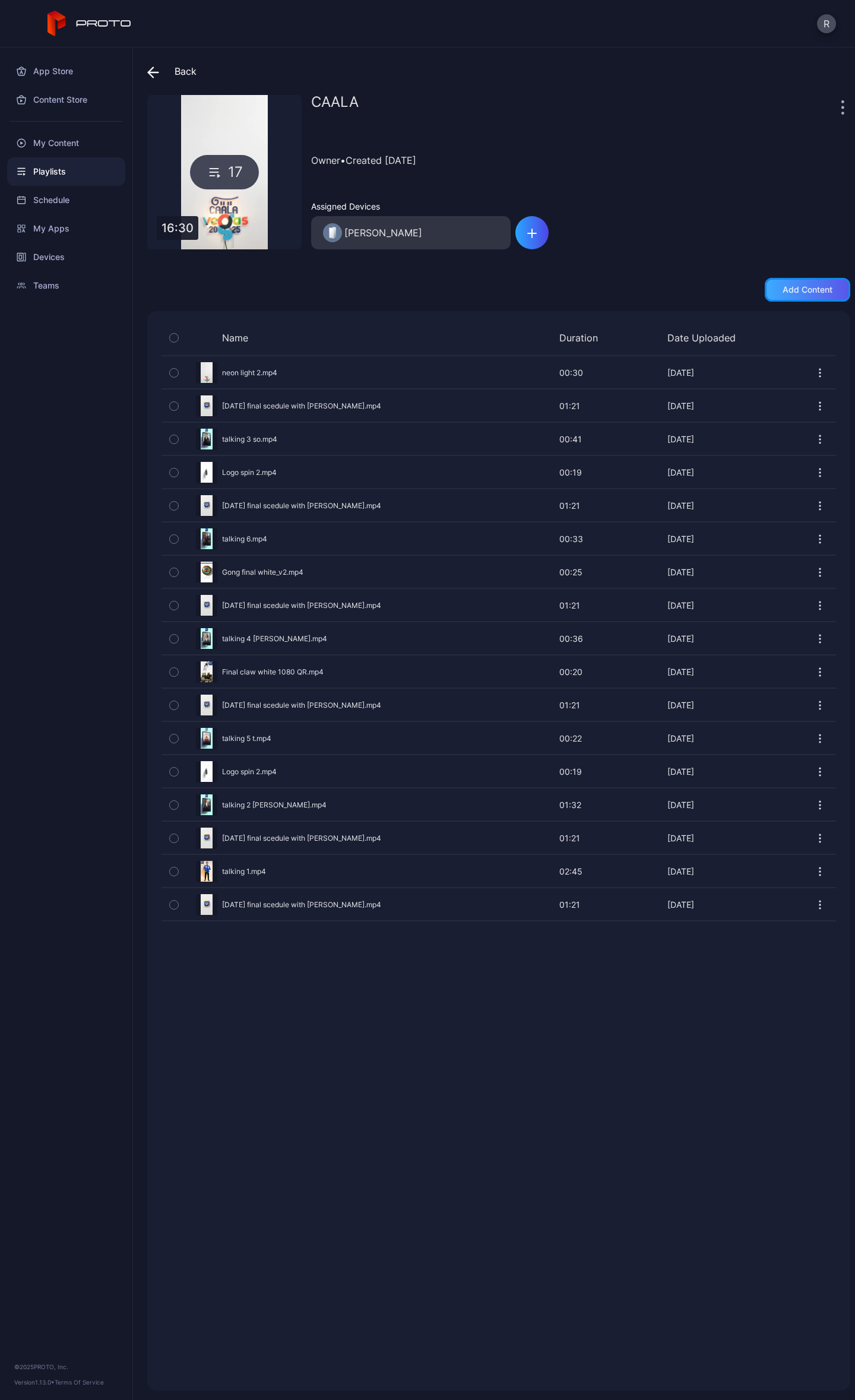
click at [779, 281] on div "Add content" at bounding box center [807, 290] width 86 height 24
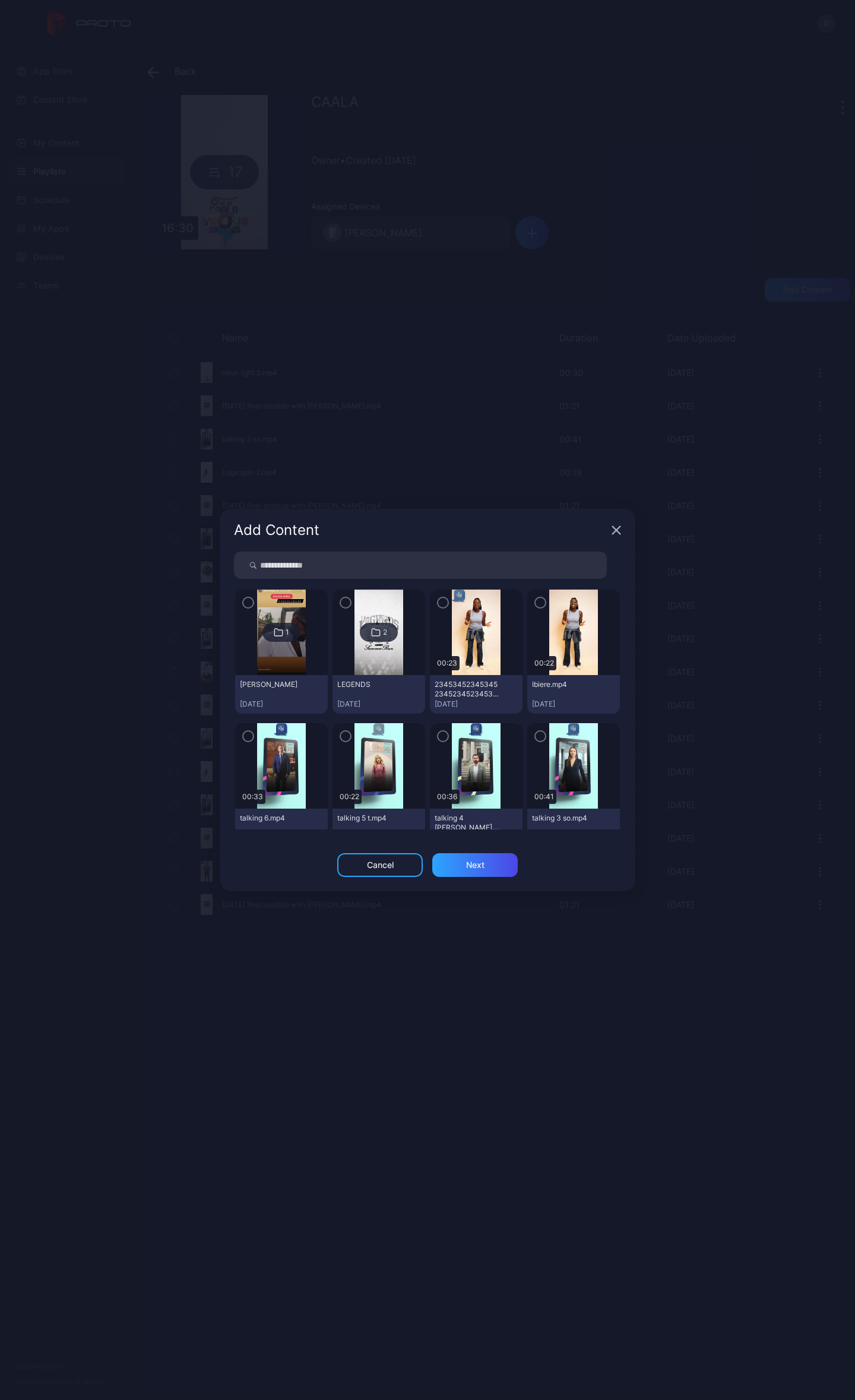
click at [467, 624] on img at bounding box center [475, 632] width 48 height 86
click at [441, 602] on icon "button" at bounding box center [443, 603] width 3 height 3
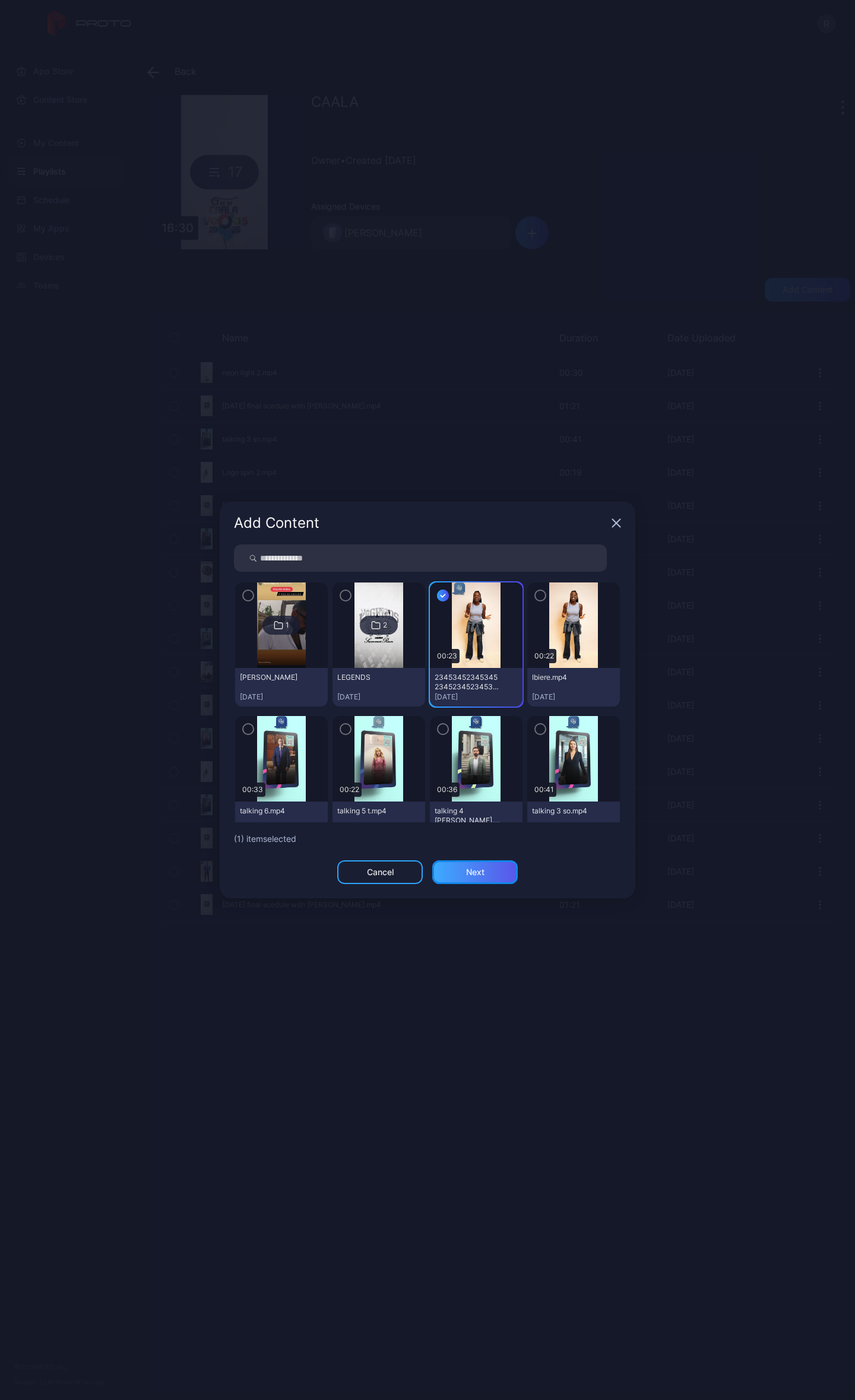
click at [476, 868] on div "Next" at bounding box center [475, 871] width 18 height 9
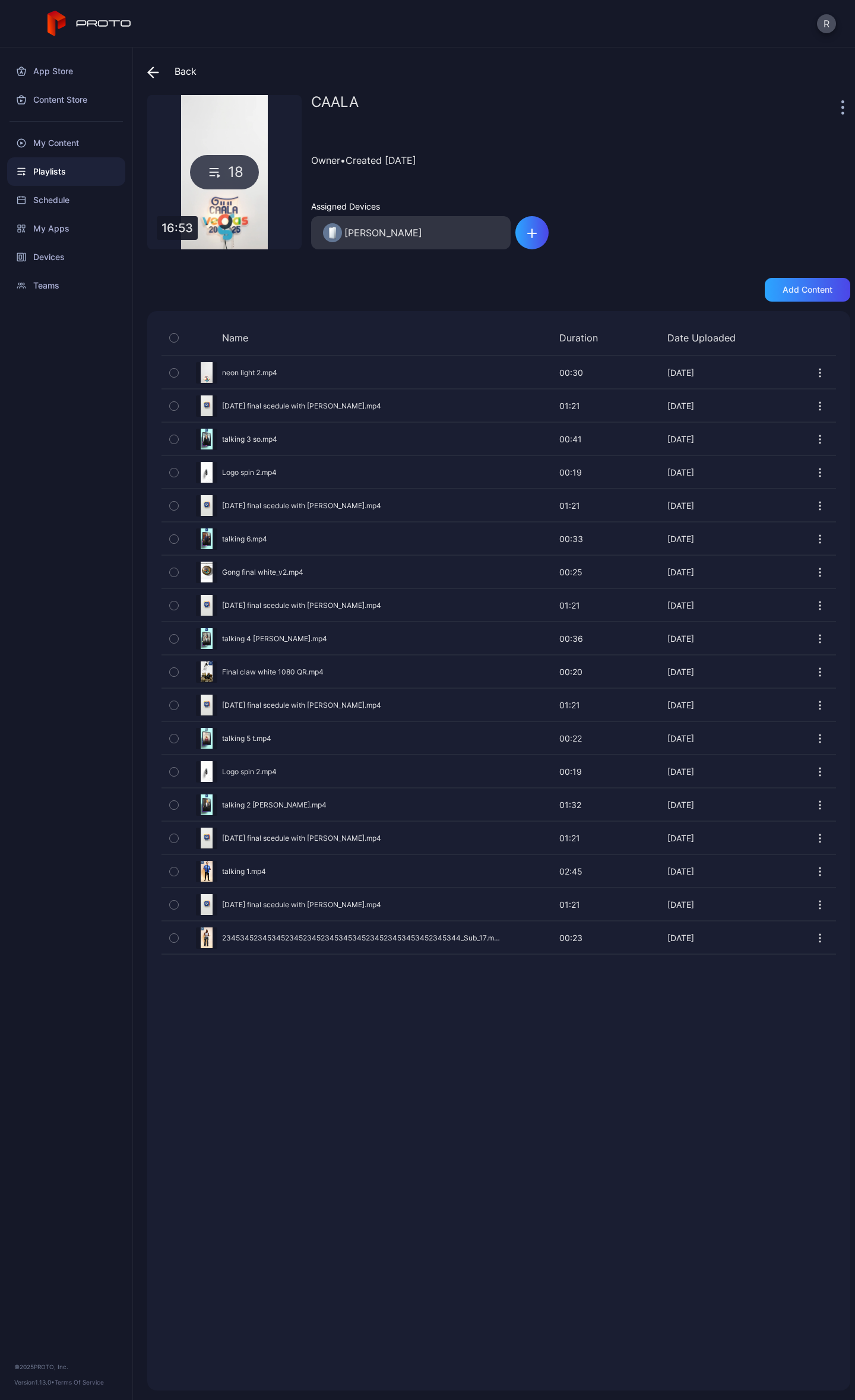
click at [814, 944] on icon "button" at bounding box center [820, 938] width 12 height 12
click at [571, 1038] on div "Name Duration Date Uploaded Preview neon light 2.mp4 00:30 00:30 Aug 28, 2025 P…" at bounding box center [498, 851] width 703 height 1079
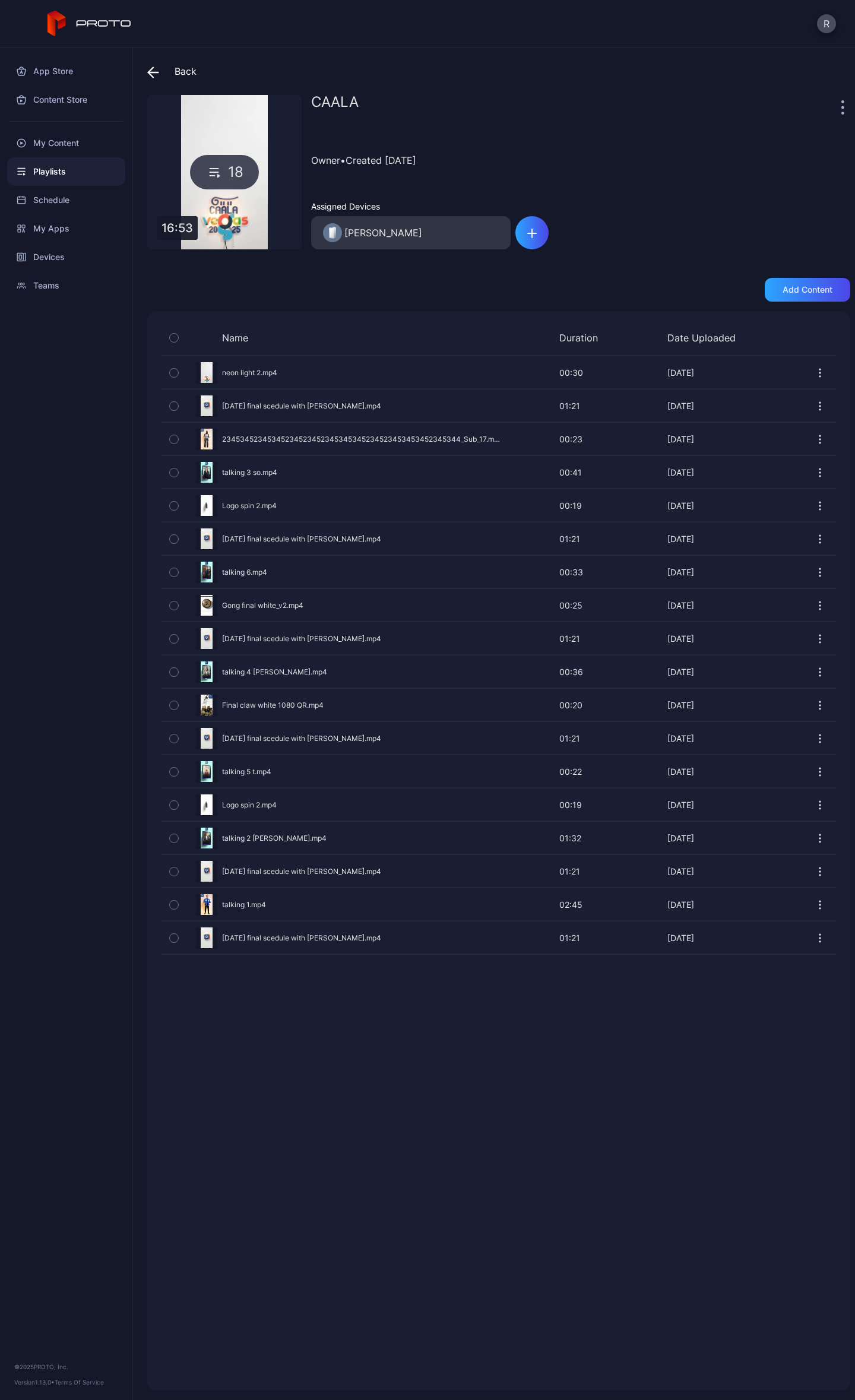
click at [153, 66] on icon at bounding box center [153, 72] width 12 height 12
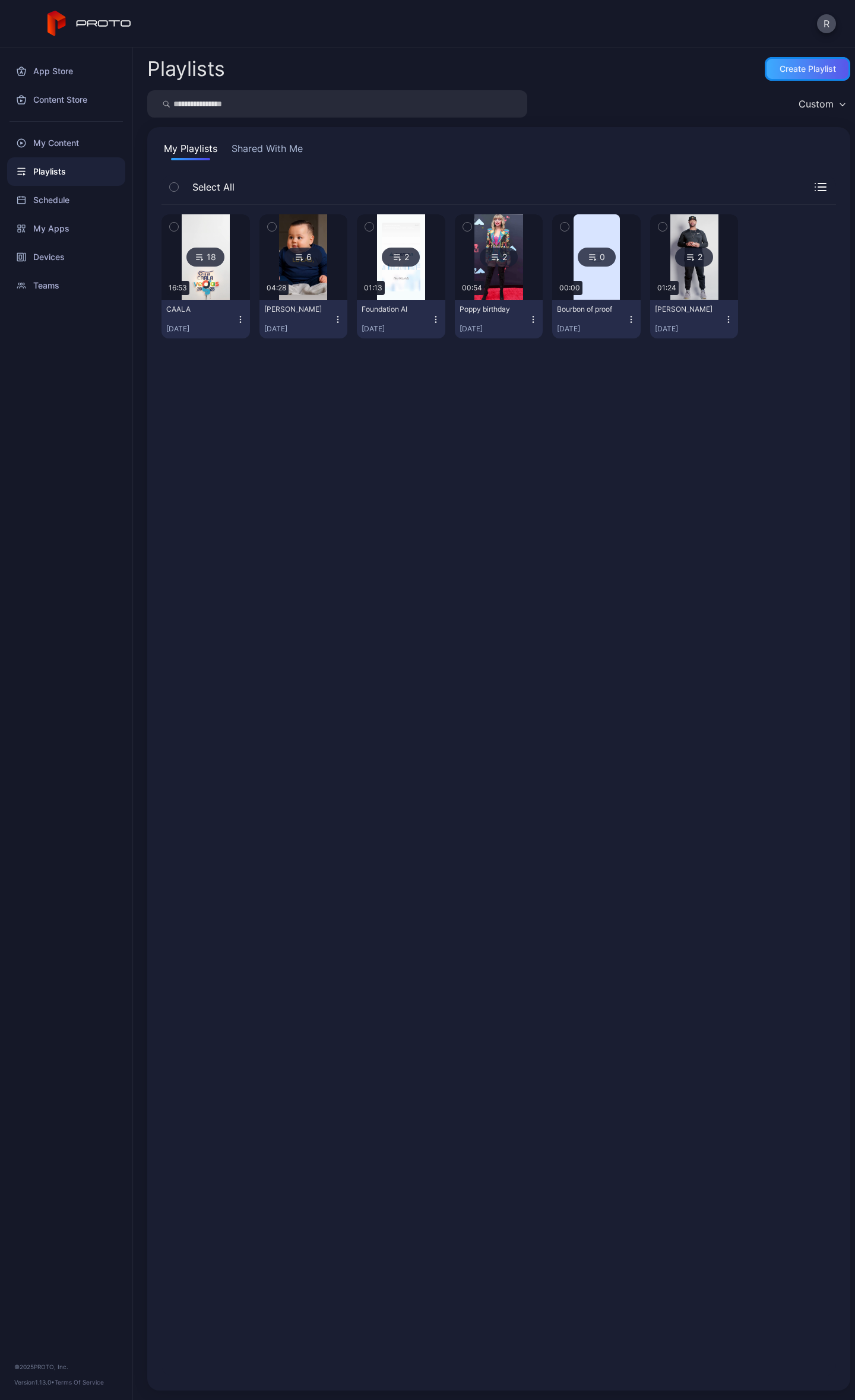
click at [794, 65] on div "Create Playlist" at bounding box center [807, 68] width 56 height 9
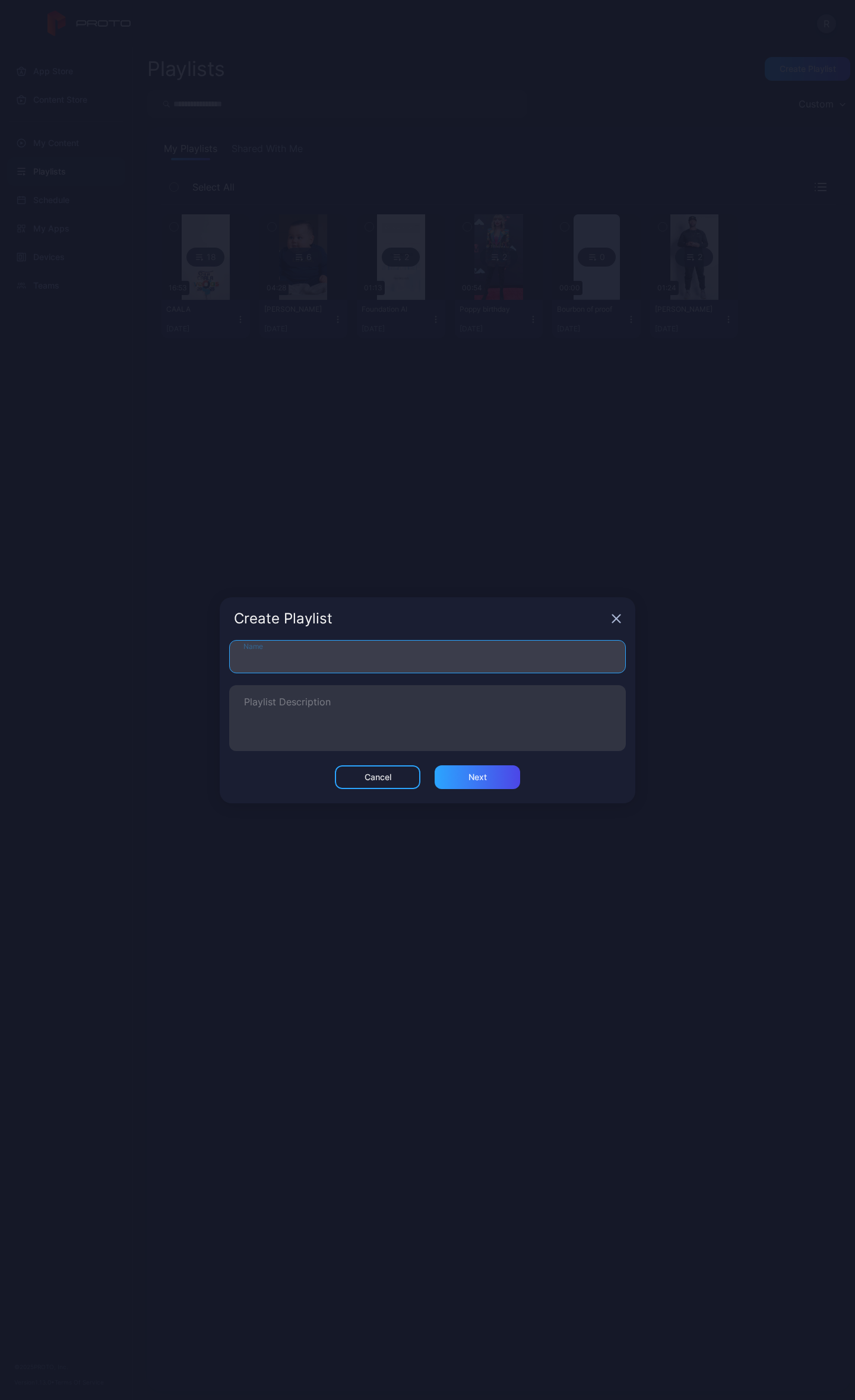
click at [293, 661] on input "Name" at bounding box center [427, 657] width 397 height 34
click at [480, 776] on div "Next" at bounding box center [477, 776] width 18 height 9
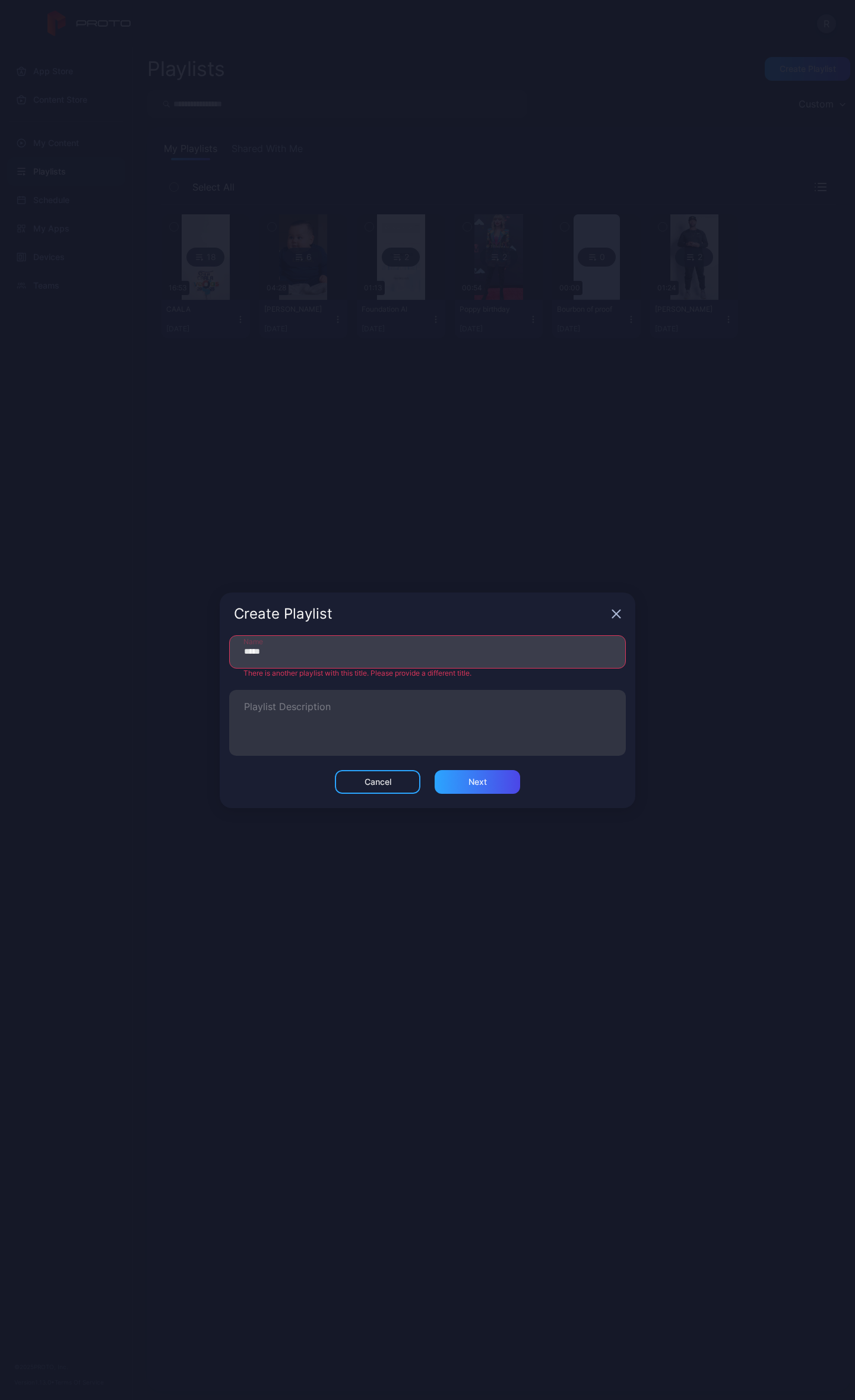
click at [289, 656] on input "*****" at bounding box center [427, 652] width 397 height 34
type input "*******"
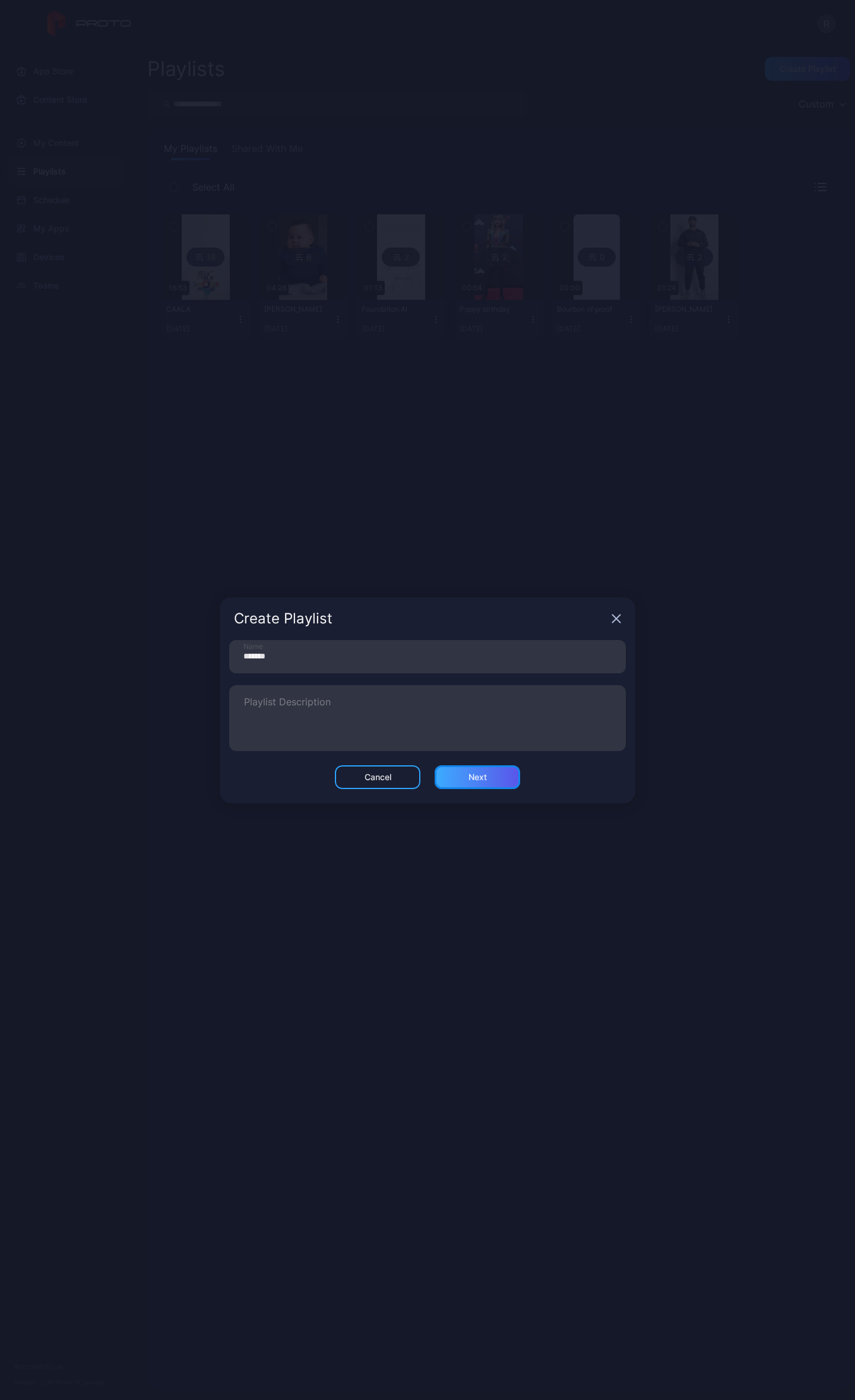
click at [481, 781] on div "Next" at bounding box center [477, 776] width 18 height 9
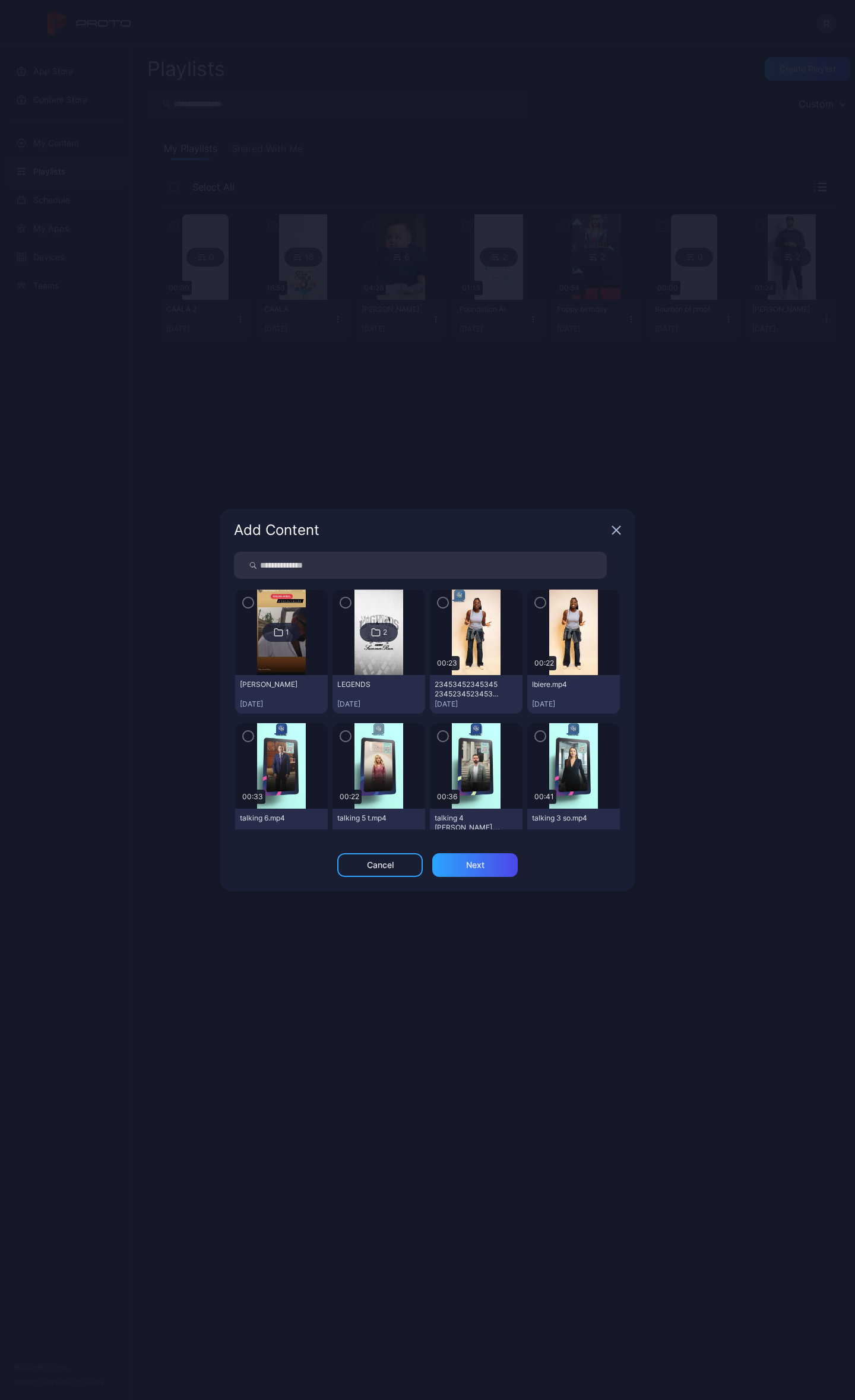
click at [439, 602] on icon "button" at bounding box center [442, 603] width 9 height 13
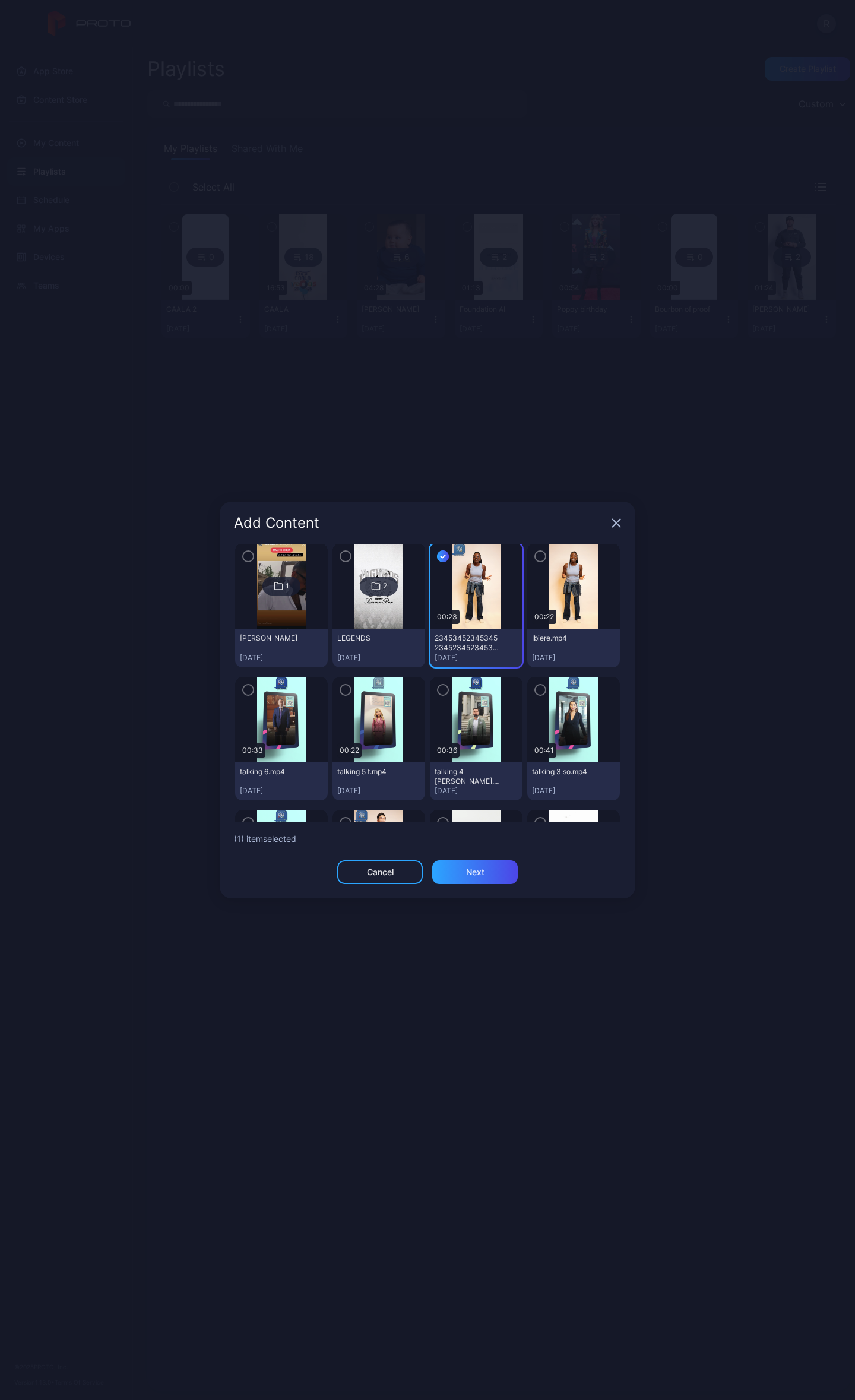
scroll to position [132, 0]
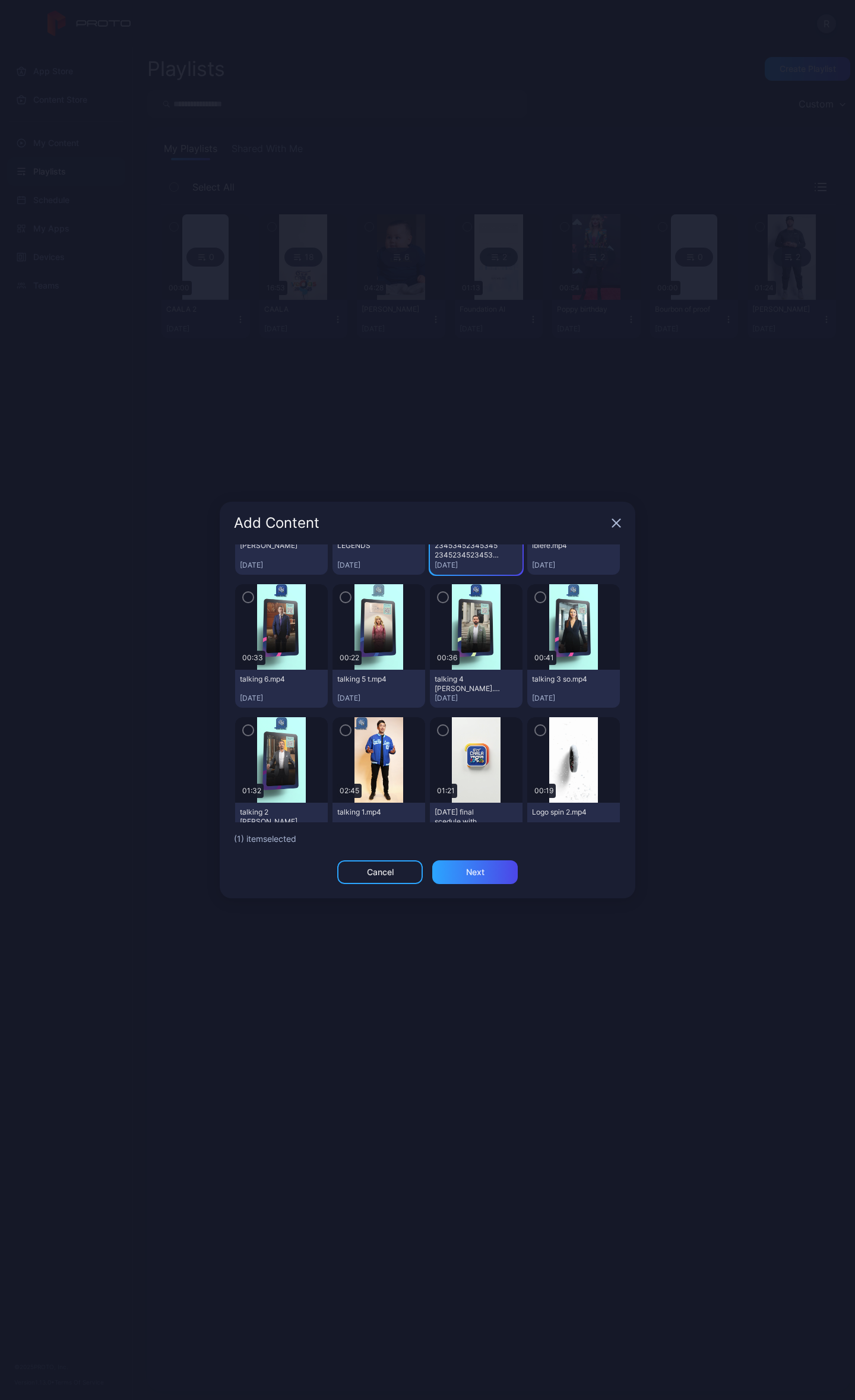
click at [438, 724] on icon "button" at bounding box center [442, 730] width 9 height 13
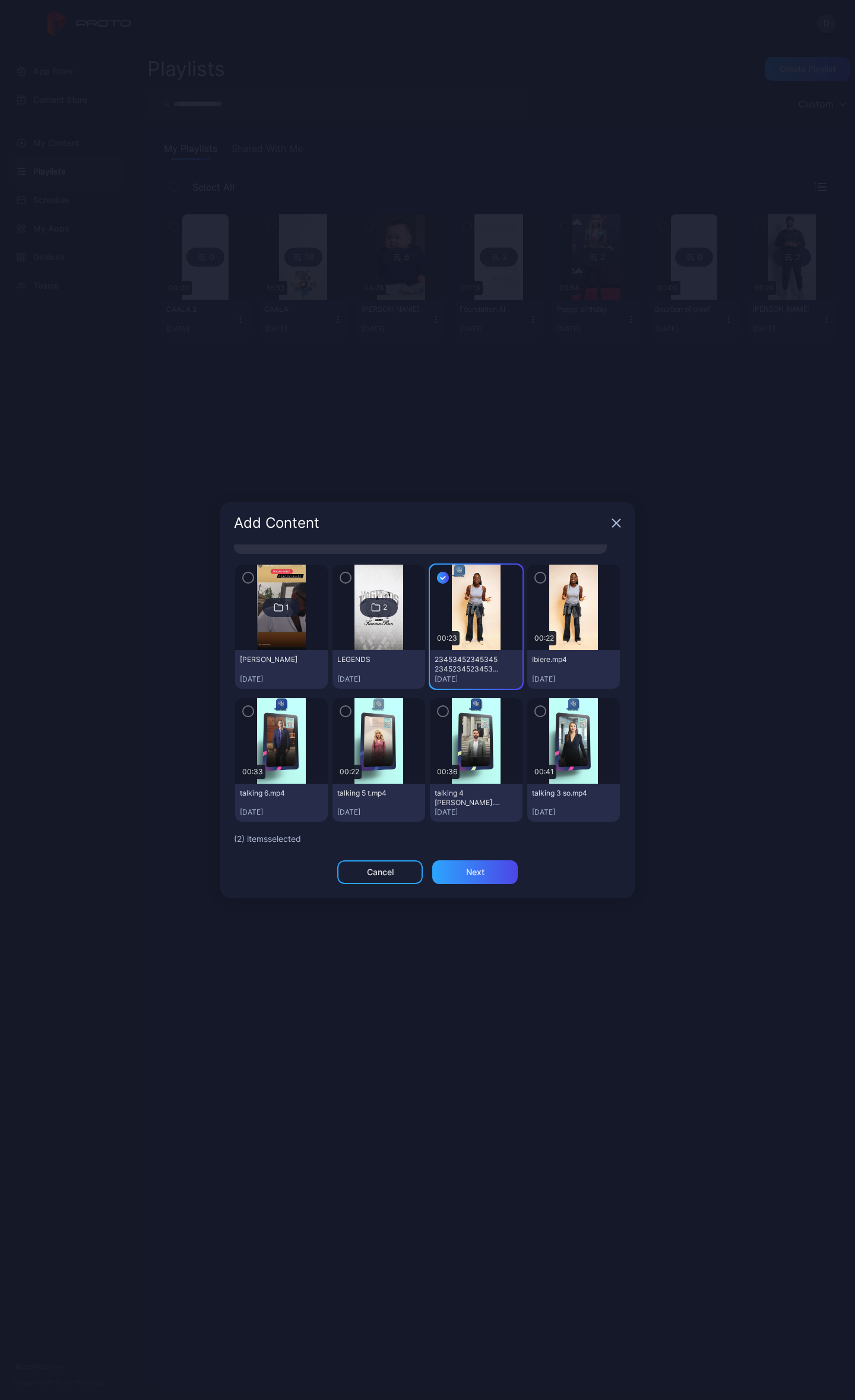
scroll to position [0, 0]
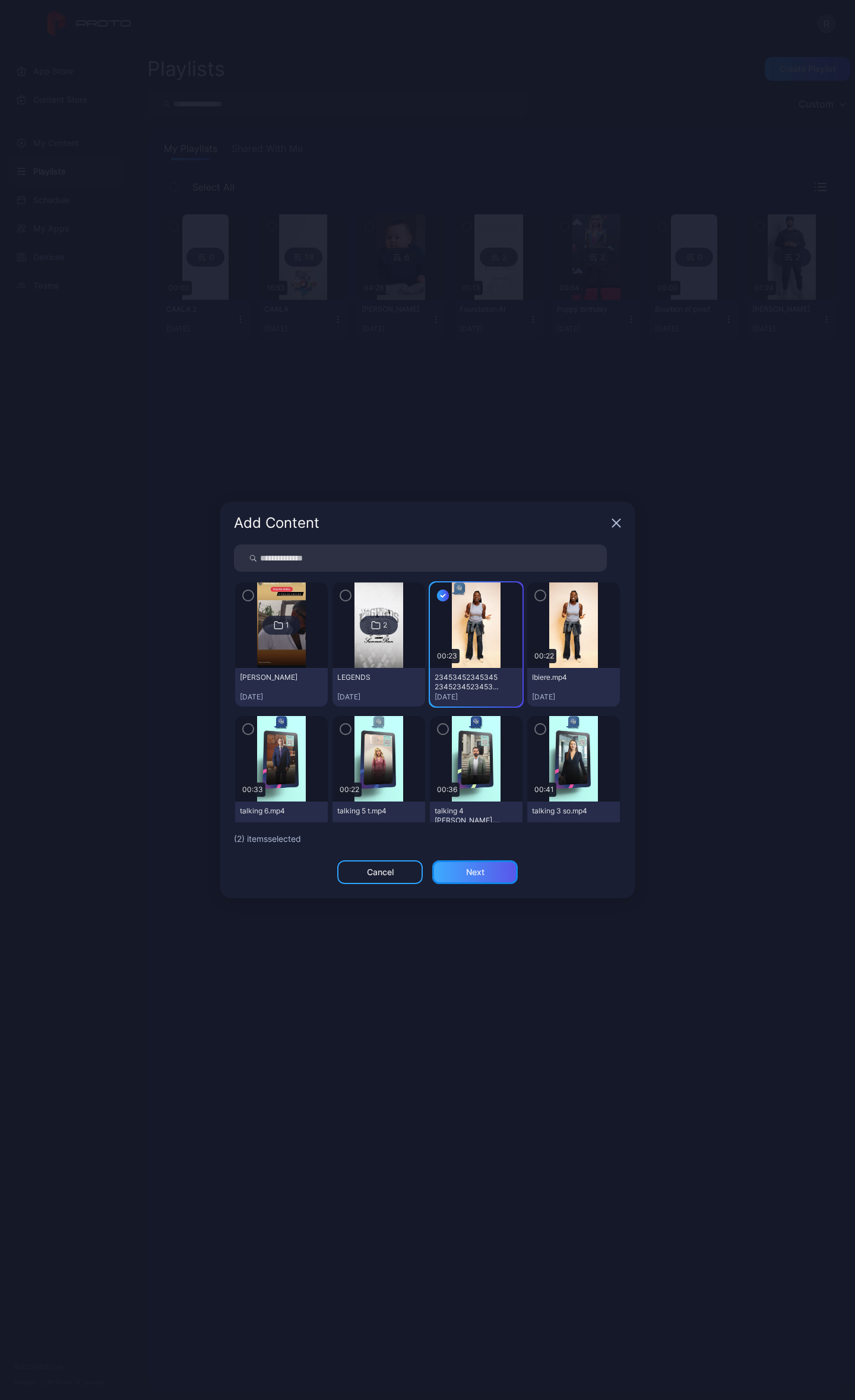
click at [499, 871] on div "Next" at bounding box center [475, 872] width 86 height 24
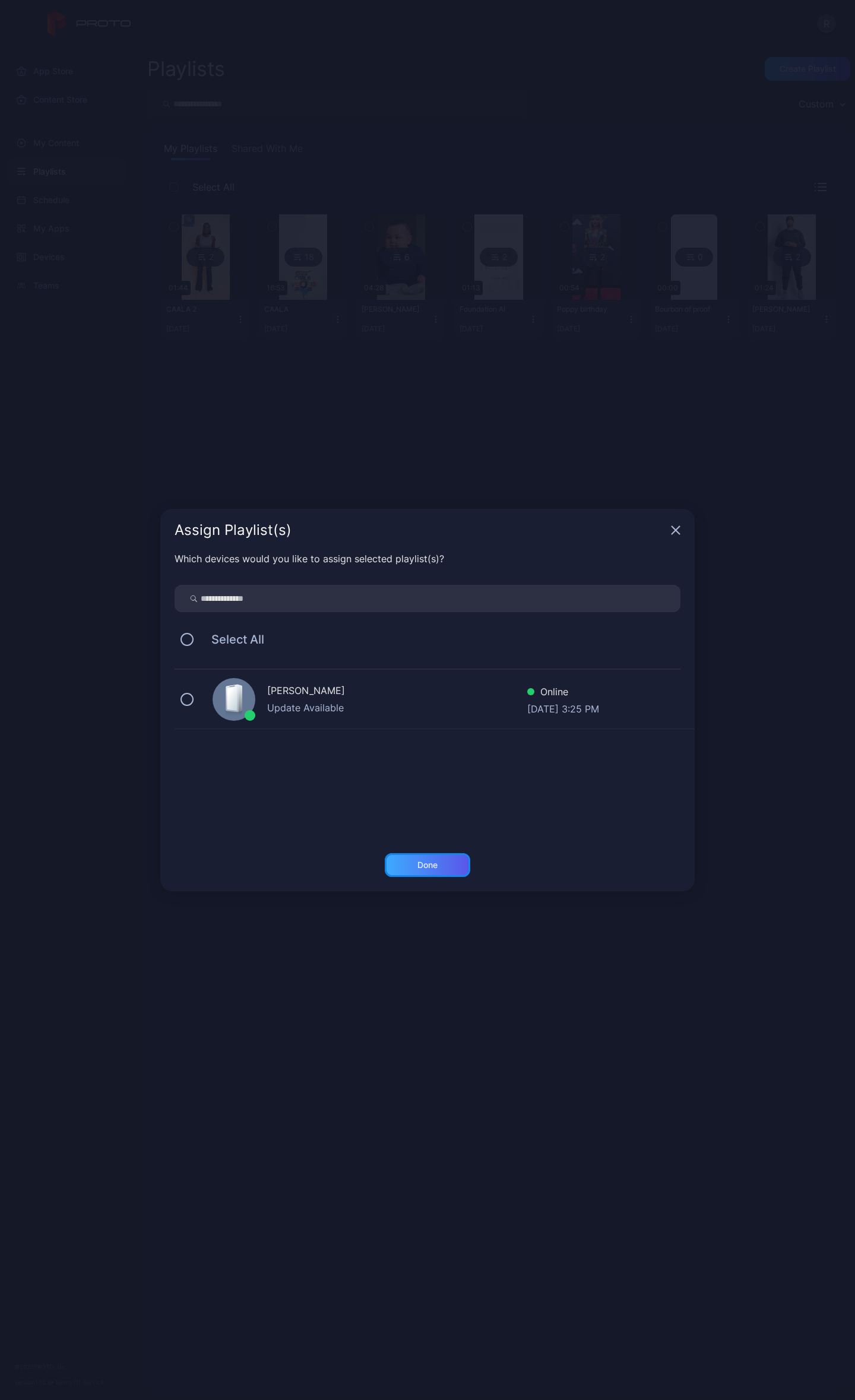
click at [446, 859] on div "Done" at bounding box center [427, 865] width 86 height 24
